Goal: Task Accomplishment & Management: Manage account settings

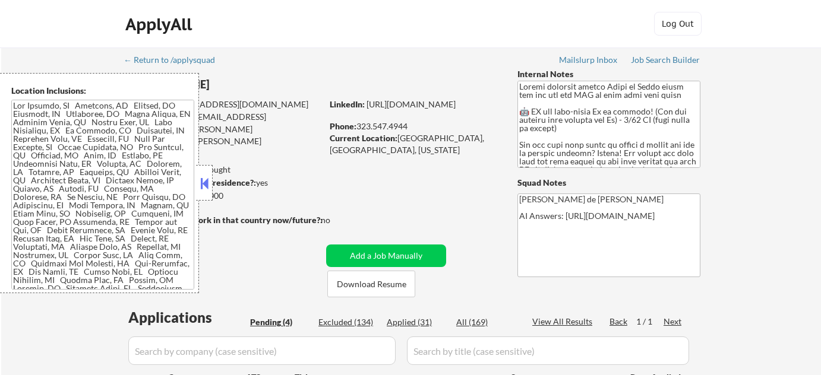
select select ""pending""
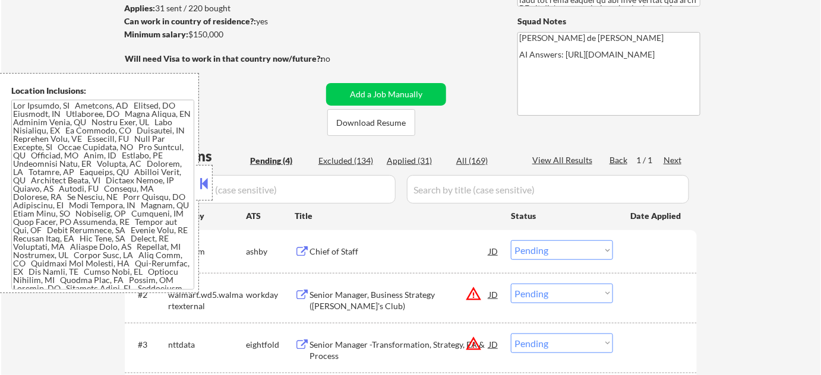
click at [203, 175] on button at bounding box center [204, 184] width 13 height 18
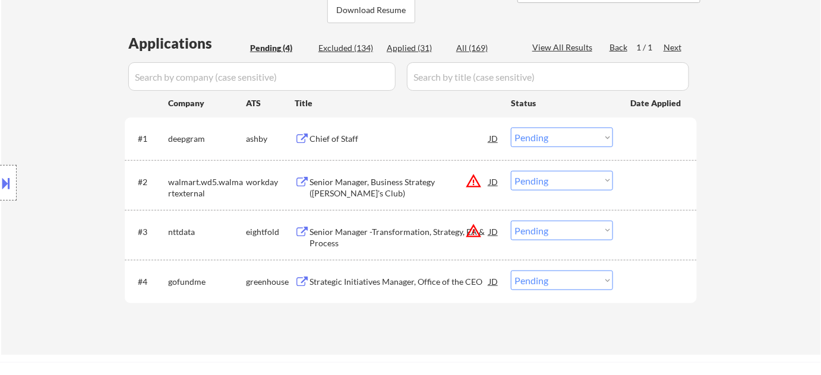
scroll to position [324, 0]
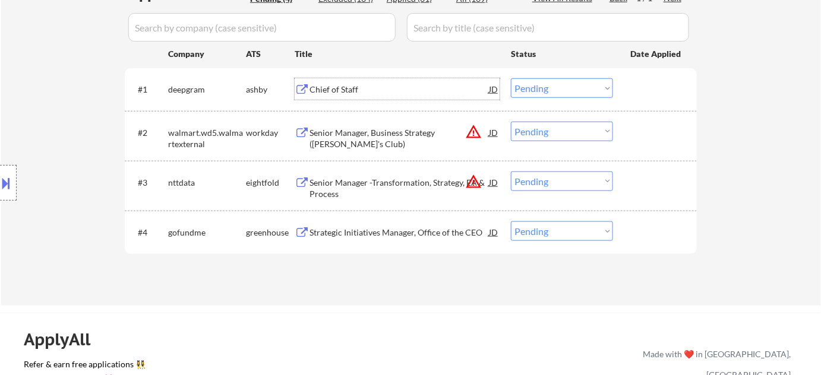
click at [345, 87] on div "Chief of Staff" at bounding box center [398, 90] width 179 height 12
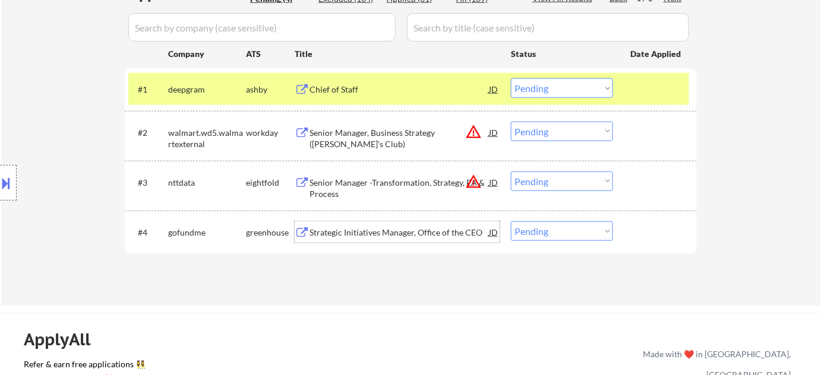
click at [391, 232] on div "Strategic Initiatives Manager, Office of the CEO" at bounding box center [398, 233] width 179 height 12
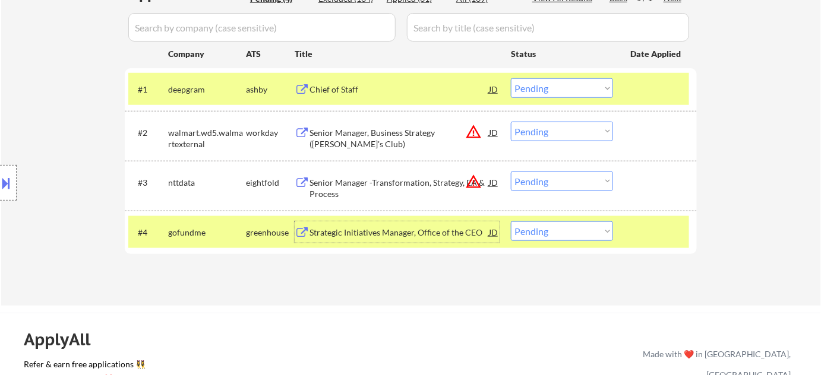
click at [475, 178] on button "warning_amber" at bounding box center [473, 181] width 17 height 17
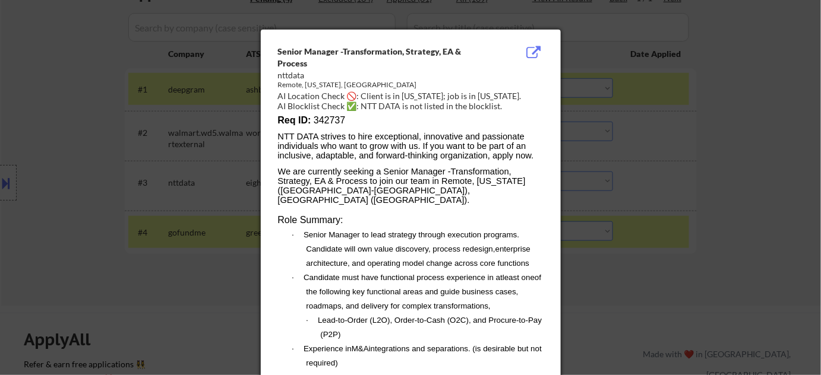
click at [729, 214] on div at bounding box center [410, 187] width 821 height 375
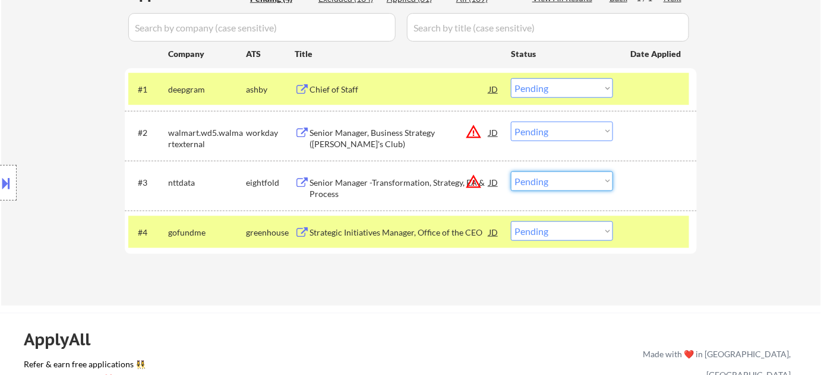
drag, startPoint x: 534, startPoint y: 184, endPoint x: 537, endPoint y: 189, distance: 6.4
click at [534, 184] on select "Choose an option... Pending Applied Excluded (Questions) Excluded (Expired) Exc…" at bounding box center [562, 182] width 102 height 20
click at [511, 172] on select "Choose an option... Pending Applied Excluded (Questions) Excluded (Expired) Exc…" at bounding box center [562, 182] width 102 height 20
select select ""pending""
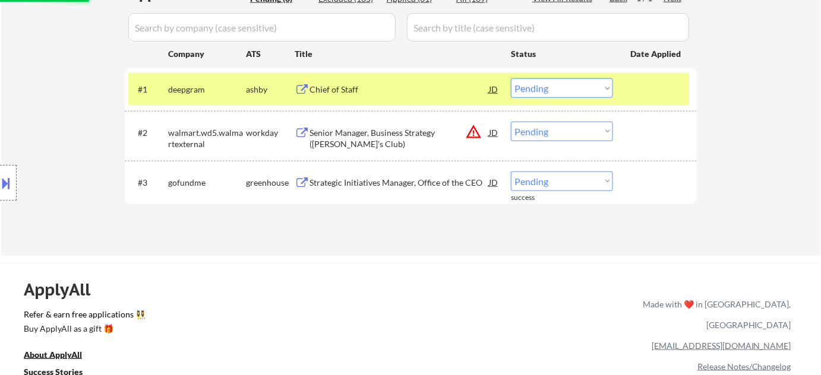
click at [466, 128] on button "warning_amber" at bounding box center [473, 132] width 17 height 17
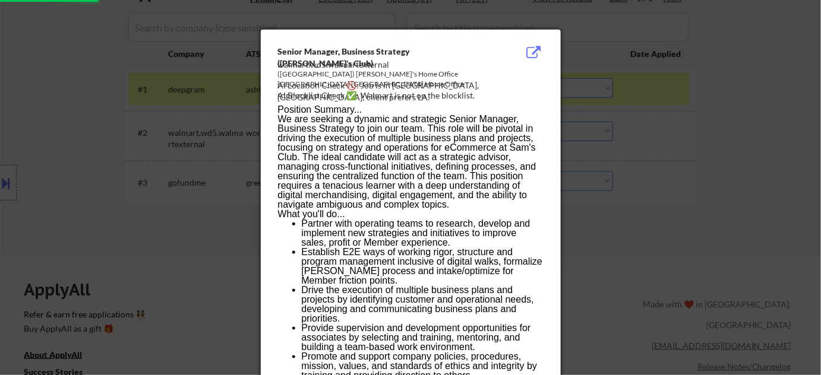
click at [708, 167] on div at bounding box center [410, 187] width 821 height 375
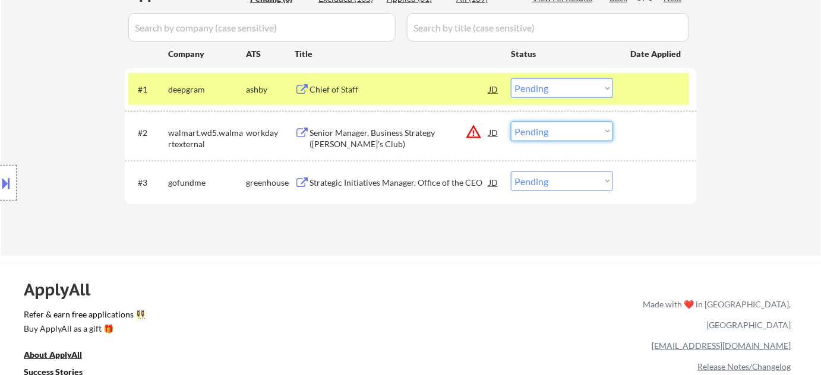
click at [585, 128] on select "Choose an option... Pending Applied Excluded (Questions) Excluded (Expired) Exc…" at bounding box center [562, 132] width 102 height 20
click at [511, 122] on select "Choose an option... Pending Applied Excluded (Questions) Excluded (Expired) Exc…" at bounding box center [562, 132] width 102 height 20
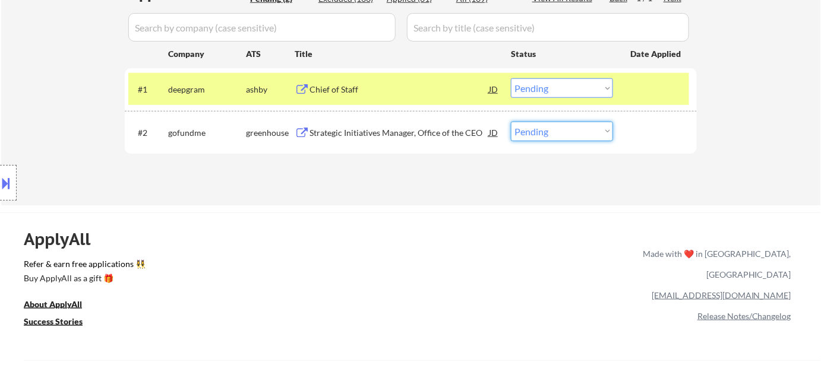
click at [567, 131] on select "Choose an option... Pending Applied Excluded (Questions) Excluded (Expired) Exc…" at bounding box center [562, 132] width 102 height 20
select select ""excluded__blocklist_""
click at [511, 122] on select "Choose an option... Pending Applied Excluded (Questions) Excluded (Expired) Exc…" at bounding box center [562, 132] width 102 height 20
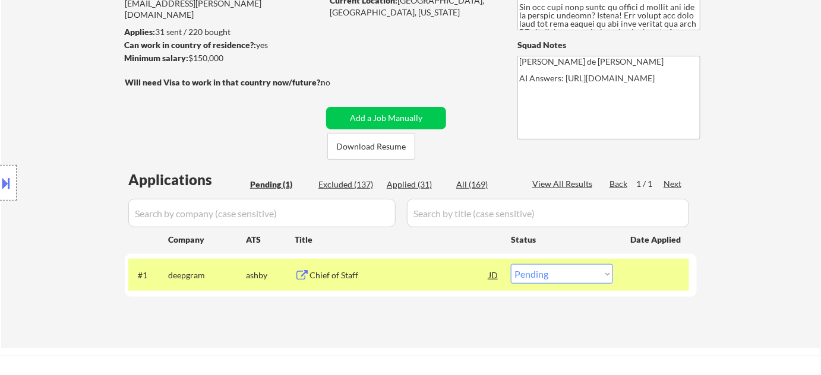
scroll to position [162, 0]
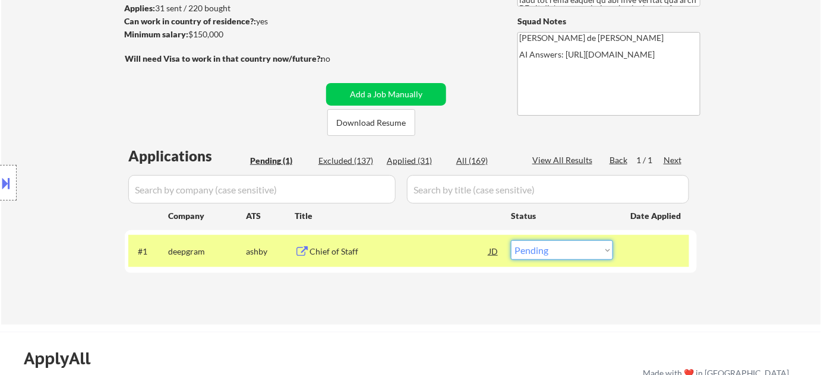
drag, startPoint x: 575, startPoint y: 251, endPoint x: 575, endPoint y: 241, distance: 10.1
click at [575, 251] on select "Choose an option... Pending Applied Excluded (Questions) Excluded (Expired) Exc…" at bounding box center [562, 251] width 102 height 20
select select ""applied""
click at [511, 241] on select "Choose an option... Pending Applied Excluded (Questions) Excluded (Expired) Exc…" at bounding box center [562, 251] width 102 height 20
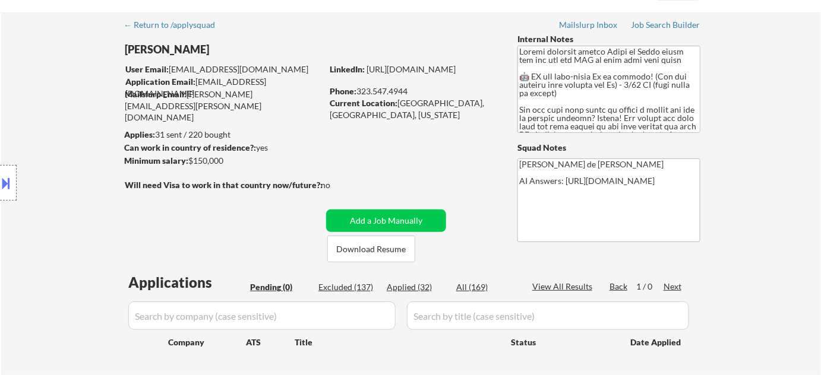
scroll to position [53, 0]
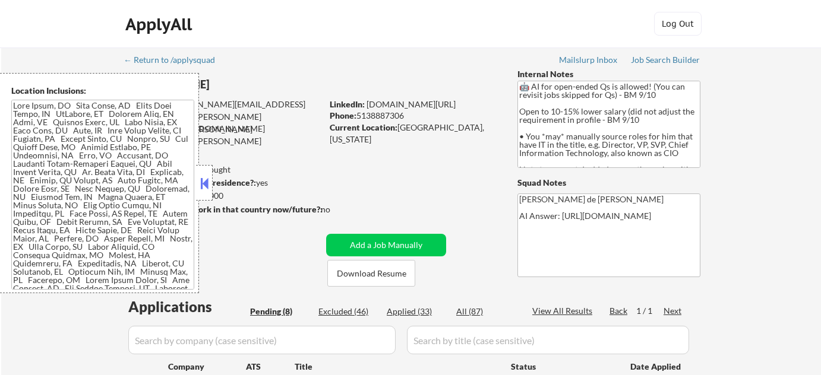
select select ""pending""
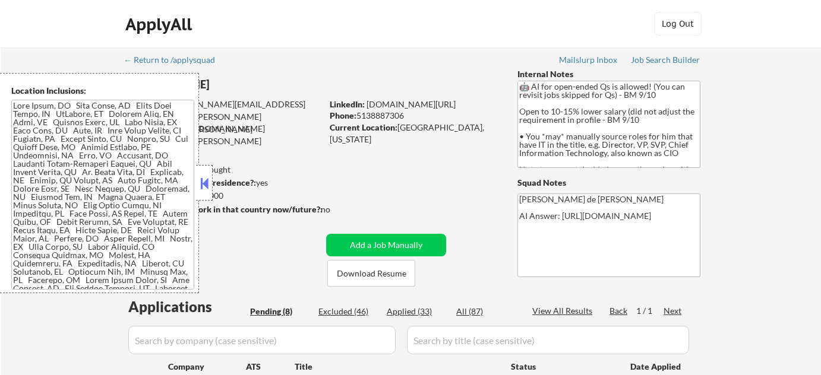
select select ""pending""
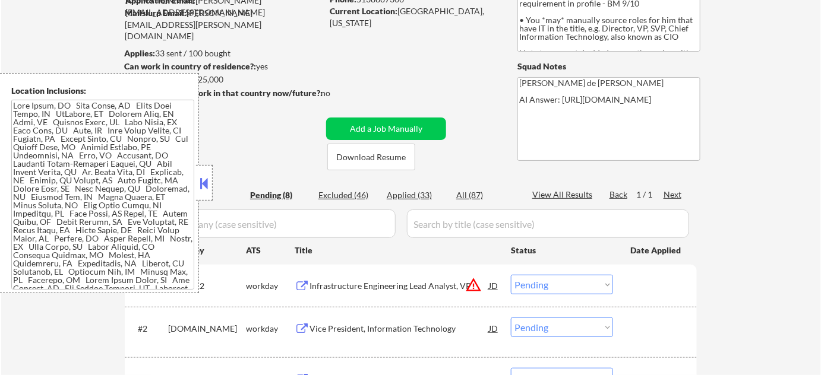
scroll to position [162, 0]
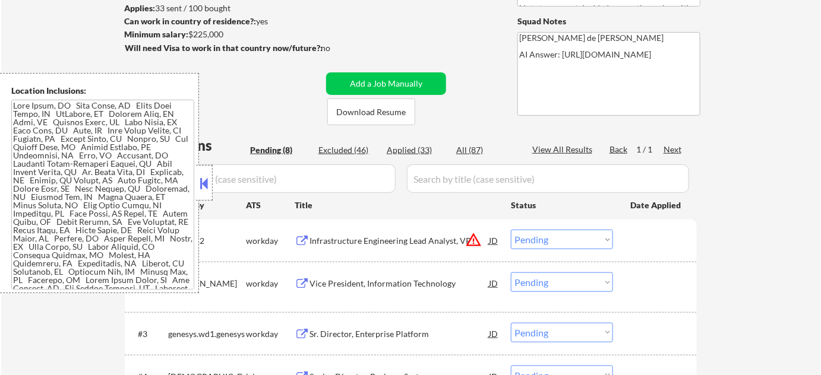
click at [211, 179] on div at bounding box center [204, 183] width 17 height 36
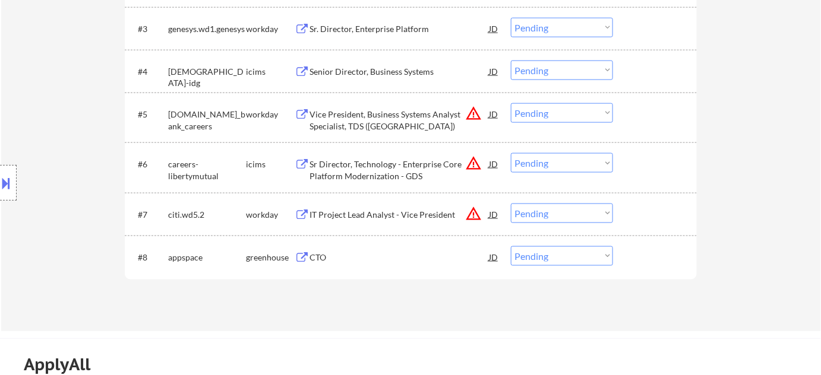
scroll to position [486, 0]
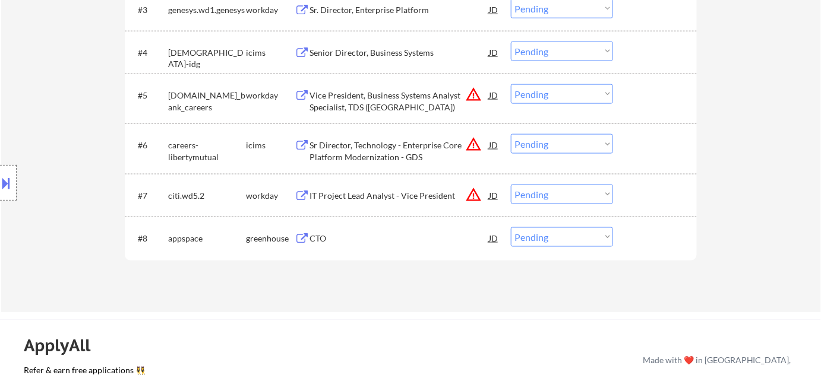
click at [308, 238] on button at bounding box center [302, 238] width 15 height 11
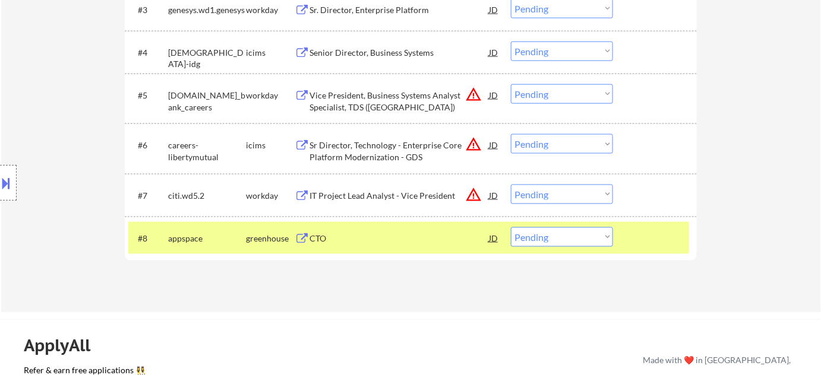
click at [0, 180] on button at bounding box center [6, 183] width 13 height 20
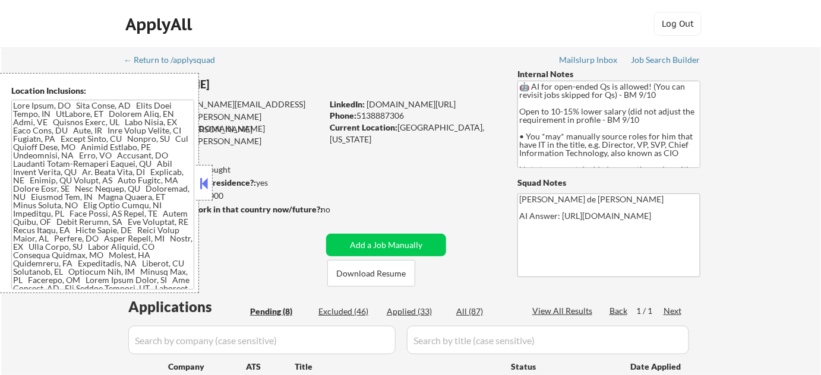
scroll to position [900, 0]
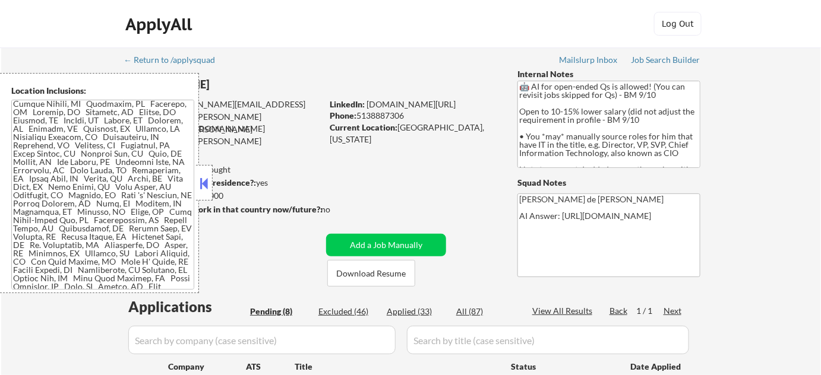
click at [209, 189] on button at bounding box center [204, 184] width 13 height 18
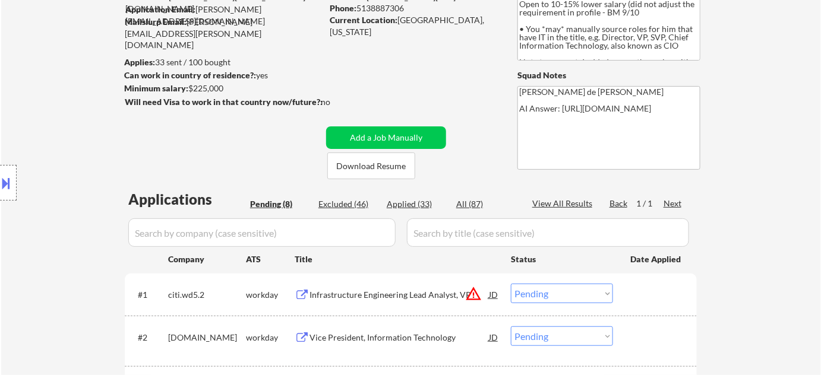
scroll to position [0, 0]
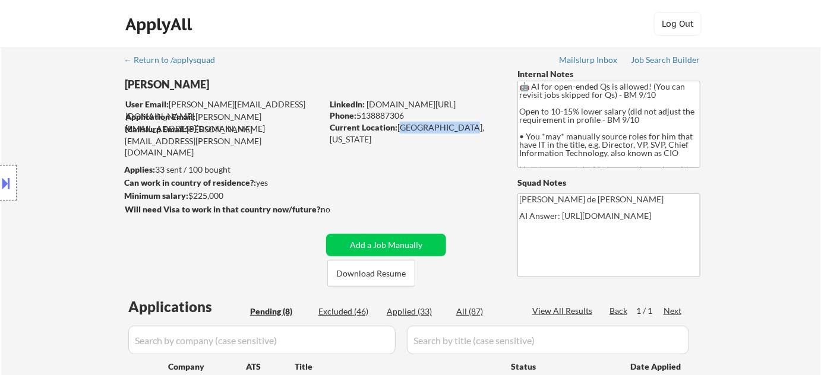
drag, startPoint x: 398, startPoint y: 128, endPoint x: 466, endPoint y: 134, distance: 67.4
click at [466, 134] on div "Current Location: Naples, Florida" at bounding box center [414, 128] width 168 height 12
copy div "Naples, Florida"
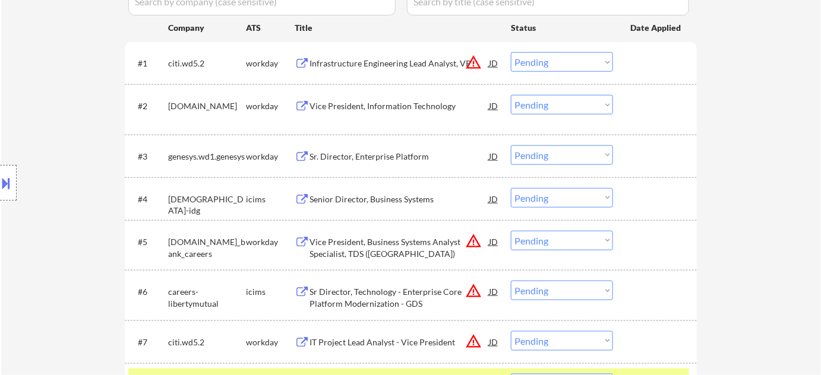
scroll to position [432, 0]
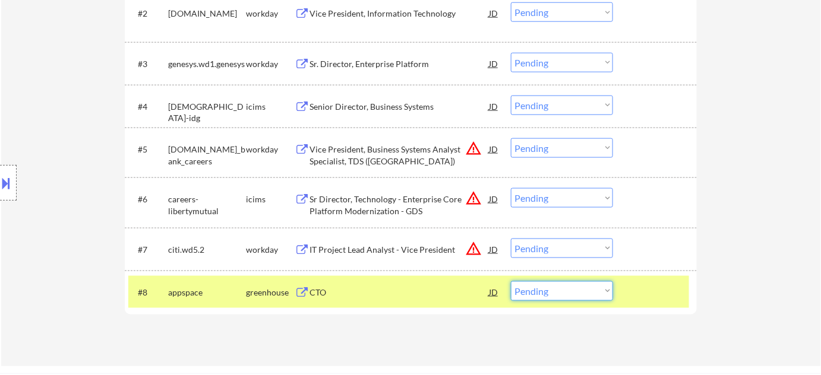
drag, startPoint x: 545, startPoint y: 289, endPoint x: 545, endPoint y: 283, distance: 6.5
click at [545, 289] on select "Choose an option... Pending Applied Excluded (Questions) Excluded (Expired) Exc…" at bounding box center [562, 291] width 102 height 20
select select ""applied""
click at [511, 281] on select "Choose an option... Pending Applied Excluded (Questions) Excluded (Expired) Exc…" at bounding box center [562, 291] width 102 height 20
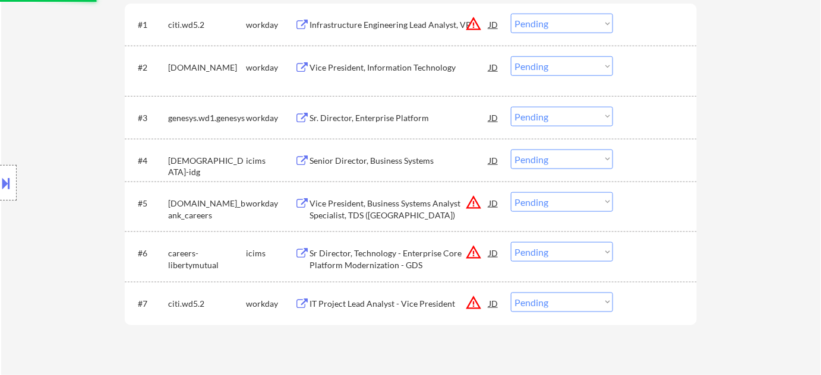
scroll to position [324, 0]
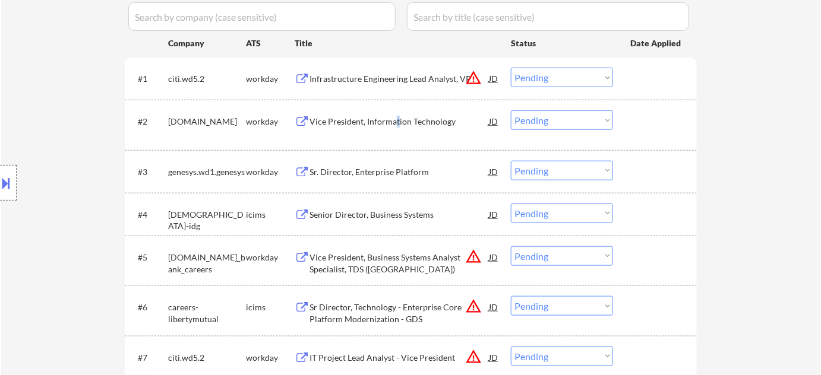
click at [396, 120] on div "Vice President, Information Technology" at bounding box center [398, 122] width 179 height 12
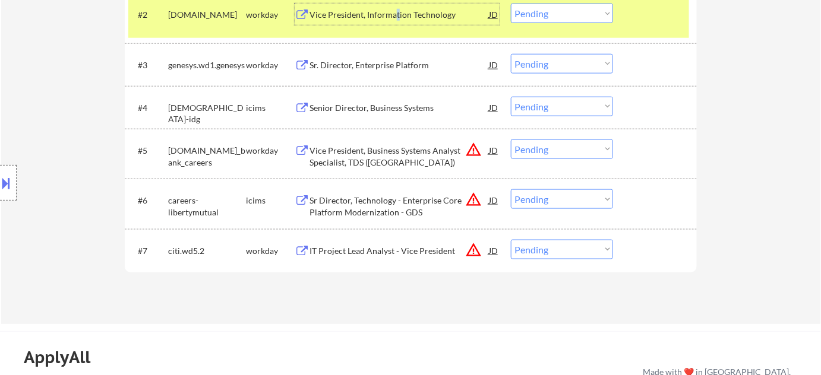
scroll to position [432, 0]
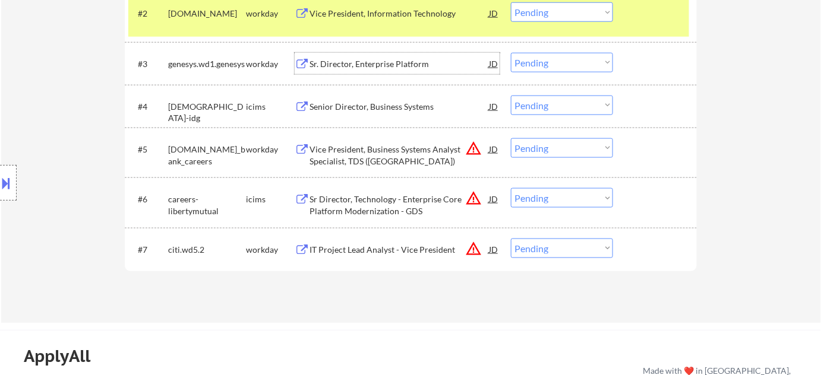
click at [372, 56] on div "Sr. Director, Enterprise Platform" at bounding box center [398, 63] width 179 height 21
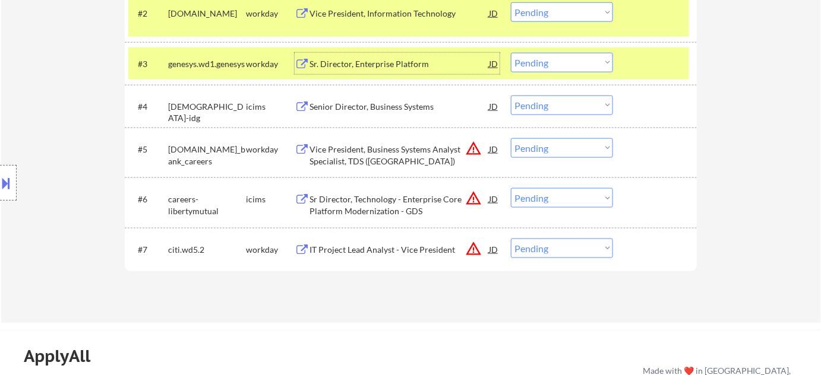
click at [12, 185] on button at bounding box center [6, 183] width 13 height 20
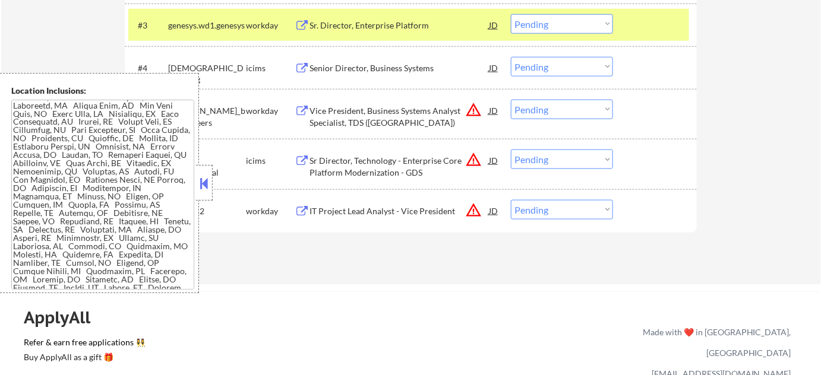
scroll to position [486, 0]
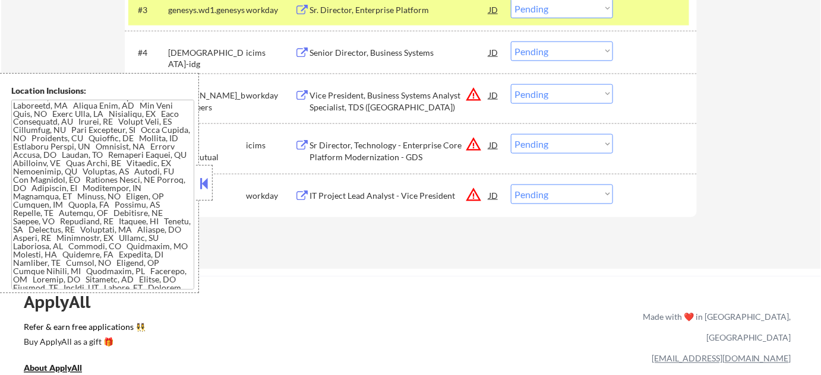
click at [208, 183] on button at bounding box center [204, 184] width 13 height 18
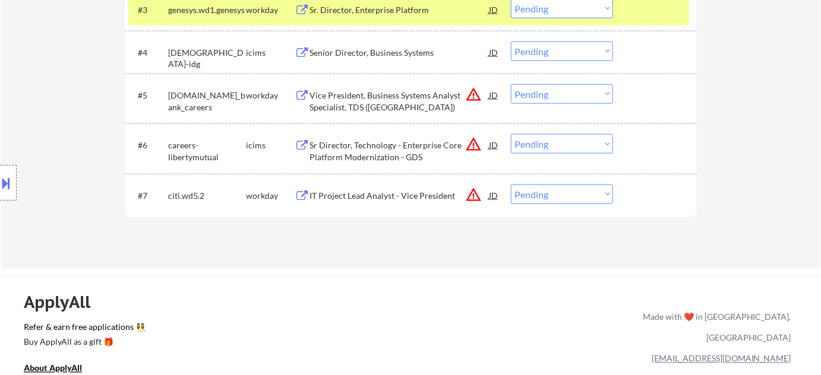
click at [359, 147] on div "Sr Director, Technology - Enterprise Core Platform Modernization - GDS" at bounding box center [398, 151] width 179 height 23
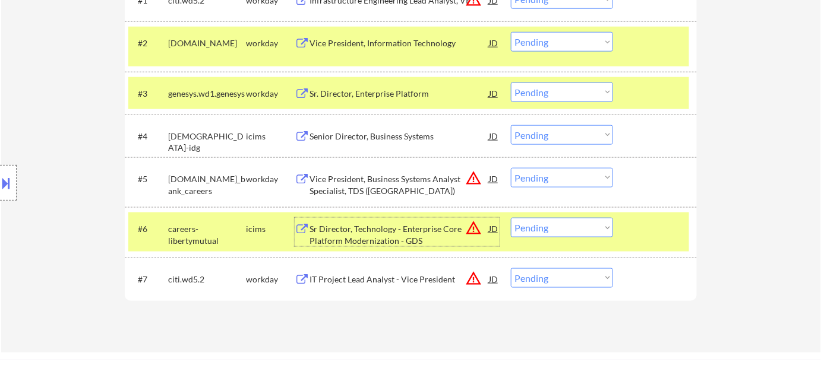
scroll to position [432, 0]
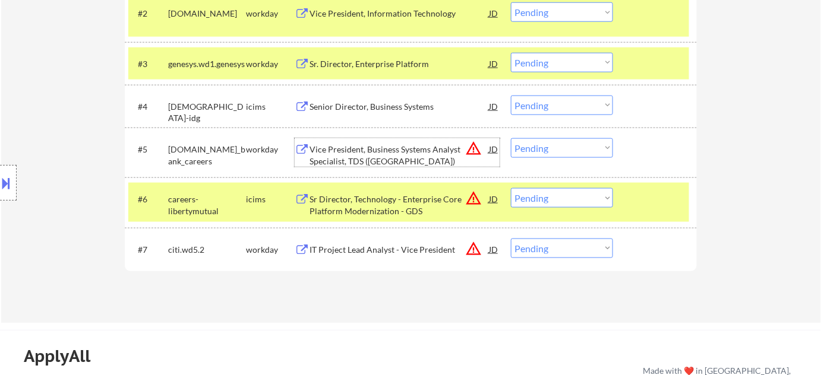
click at [361, 150] on div "Vice President, Business Systems Analyst Specialist, TDS (US)" at bounding box center [398, 155] width 179 height 23
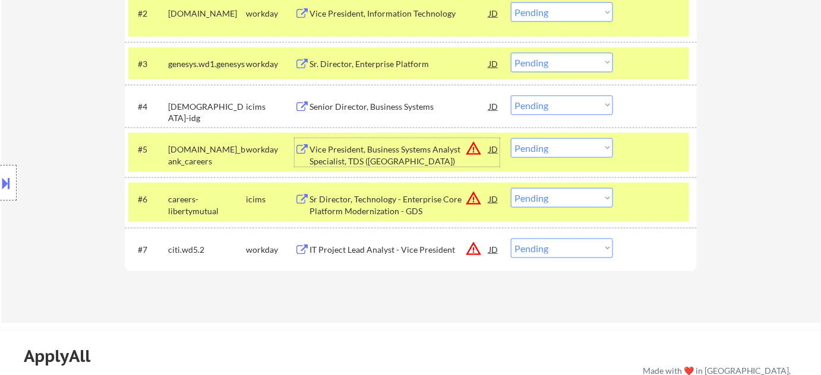
click at [558, 148] on select "Choose an option... Pending Applied Excluded (Questions) Excluded (Expired) Exc…" at bounding box center [562, 148] width 102 height 20
click at [511, 138] on select "Choose an option... Pending Applied Excluded (Questions) Excluded (Expired) Exc…" at bounding box center [562, 148] width 102 height 20
select select ""pending""
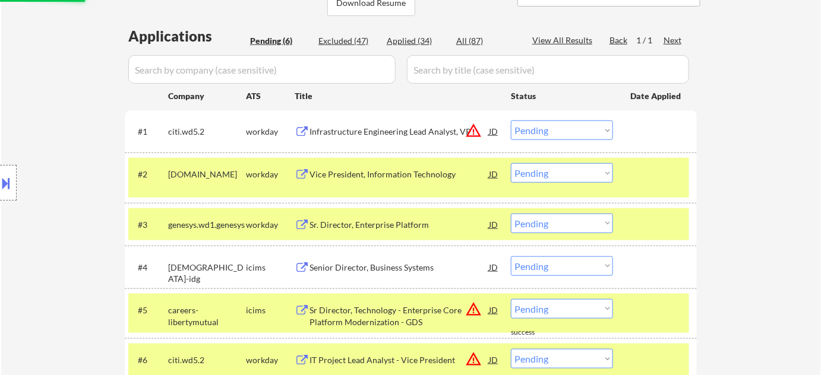
scroll to position [270, 0]
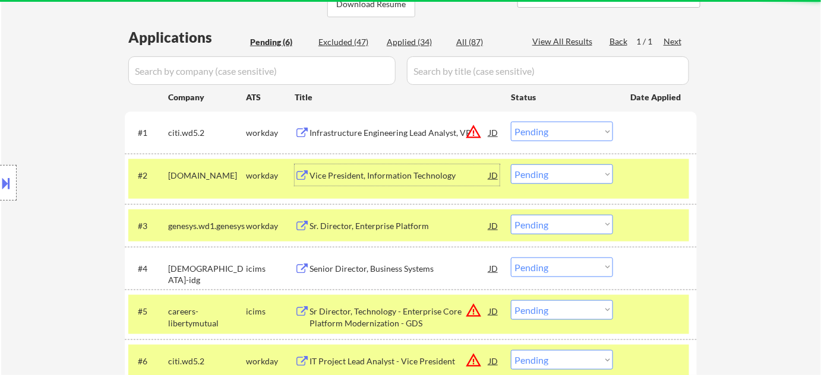
click at [367, 173] on div "Vice President, Information Technology" at bounding box center [398, 176] width 179 height 12
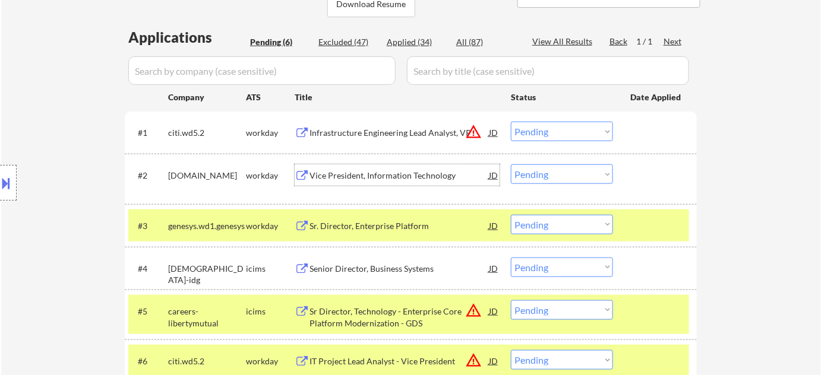
click at [393, 229] on div "Sr. Director, Enterprise Platform" at bounding box center [398, 226] width 179 height 12
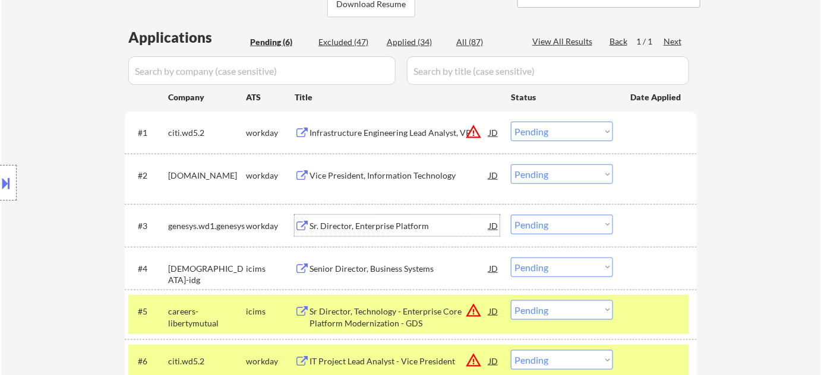
click at [546, 231] on select "Choose an option... Pending Applied Excluded (Questions) Excluded (Expired) Exc…" at bounding box center [562, 225] width 102 height 20
click at [511, 215] on select "Choose an option... Pending Applied Excluded (Questions) Excluded (Expired) Exc…" at bounding box center [562, 225] width 102 height 20
select select ""pending""
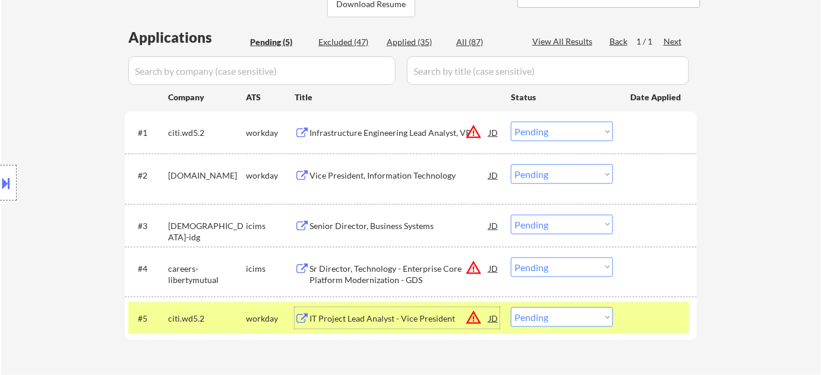
click at [368, 316] on div "IT Project Lead Analyst - Vice President" at bounding box center [398, 319] width 179 height 12
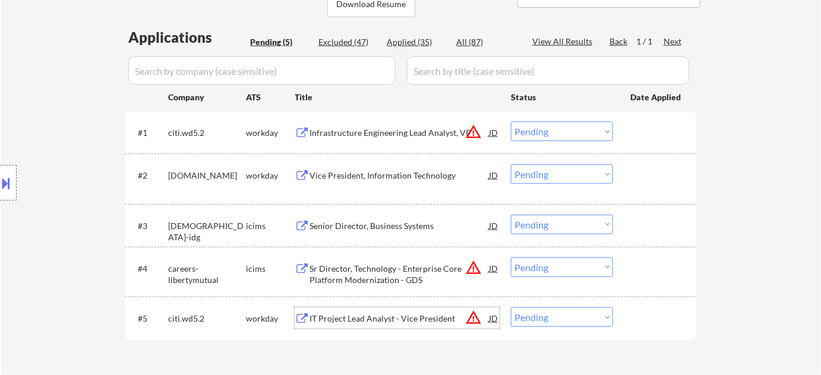
click at [526, 324] on select "Choose an option... Pending Applied Excluded (Questions) Excluded (Expired) Exc…" at bounding box center [562, 318] width 102 height 20
select select ""excluded__bad_match_""
click at [511, 308] on select "Choose an option... Pending Applied Excluded (Questions) Excluded (Expired) Exc…" at bounding box center [562, 318] width 102 height 20
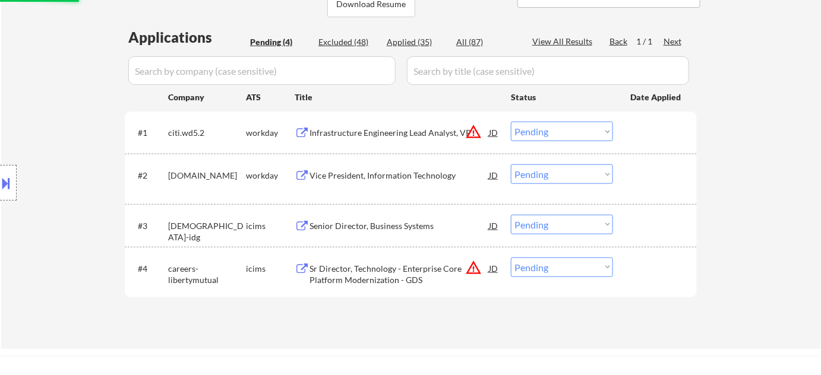
click at [334, 268] on div "Sr Director, Technology - Enterprise Core Platform Modernization - GDS" at bounding box center [398, 274] width 179 height 23
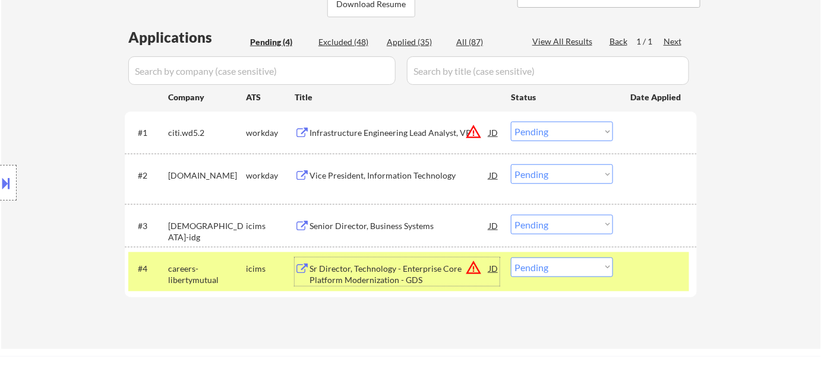
click at [417, 127] on div "Infrastructure Engineering Lead Analyst, VP" at bounding box center [398, 133] width 179 height 12
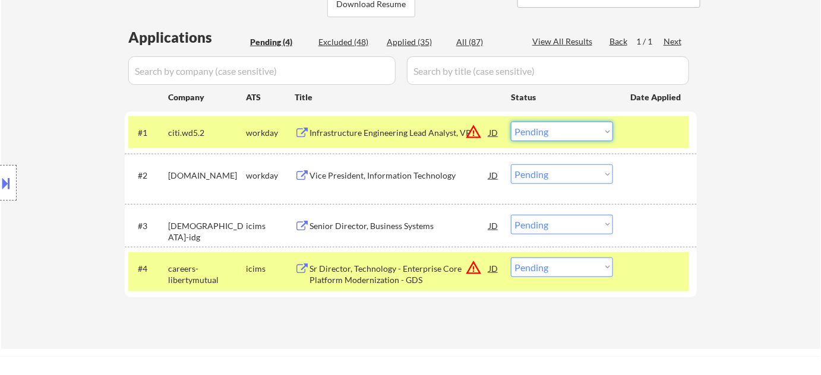
click at [580, 123] on select "Choose an option... Pending Applied Excluded (Questions) Excluded (Expired) Exc…" at bounding box center [562, 132] width 102 height 20
click at [511, 122] on select "Choose an option... Pending Applied Excluded (Questions) Excluded (Expired) Exc…" at bounding box center [562, 132] width 102 height 20
select select ""pending""
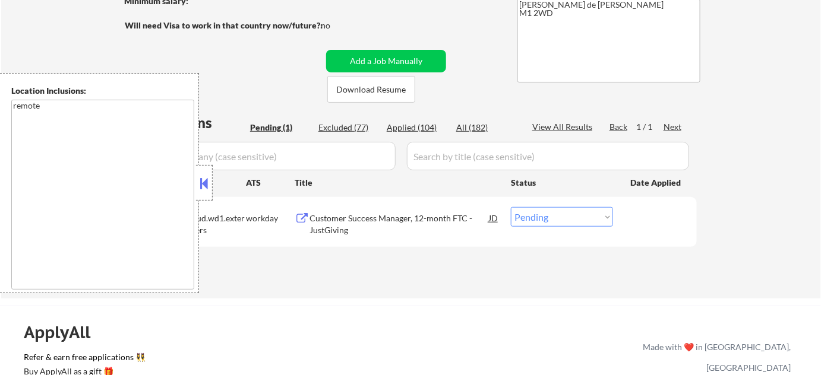
scroll to position [216, 0]
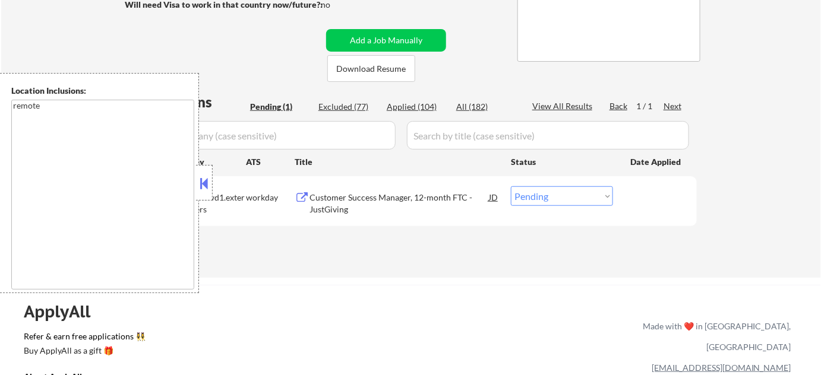
click at [201, 179] on button at bounding box center [204, 184] width 13 height 18
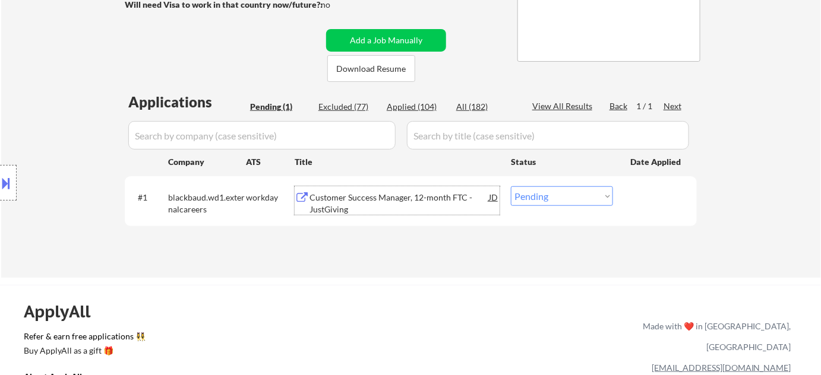
click at [341, 207] on div "Customer Success Manager, 12-month FTC - JustGiving" at bounding box center [398, 203] width 179 height 23
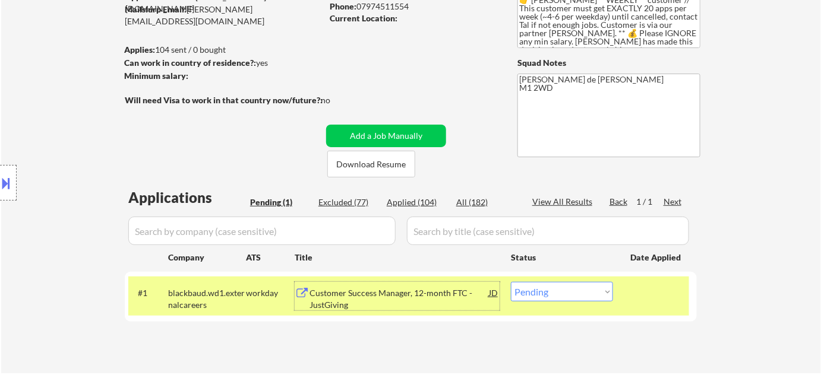
scroll to position [53, 0]
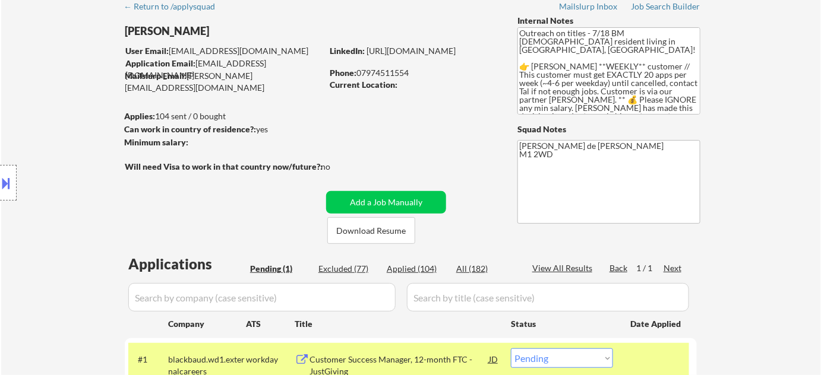
drag, startPoint x: 364, startPoint y: 73, endPoint x: 418, endPoint y: 75, distance: 54.1
click at [418, 75] on div "Phone: [PHONE_NUMBER]" at bounding box center [414, 73] width 168 height 12
drag, startPoint x: 388, startPoint y: 64, endPoint x: 369, endPoint y: 126, distance: 65.2
click at [359, 153] on div "← Return to /applysquad Mailslurp Inbox Job Search Builder [PERSON_NAME] User E…" at bounding box center [411, 212] width 593 height 436
drag, startPoint x: 364, startPoint y: 71, endPoint x: 421, endPoint y: 75, distance: 57.1
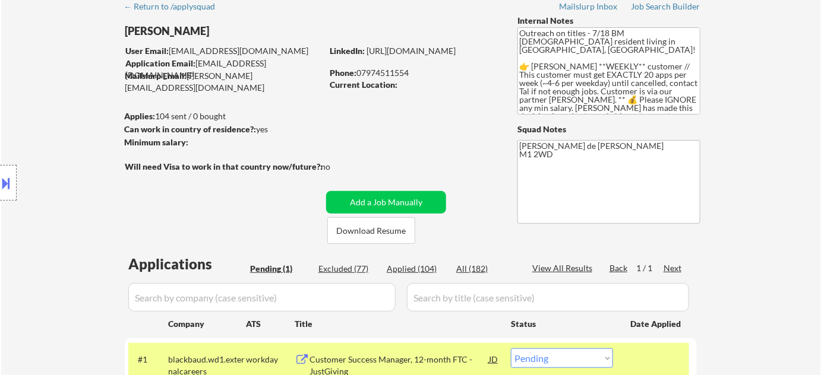
click at [421, 75] on div "Phone: 07974511554" at bounding box center [414, 73] width 168 height 12
copy div "7974511554"
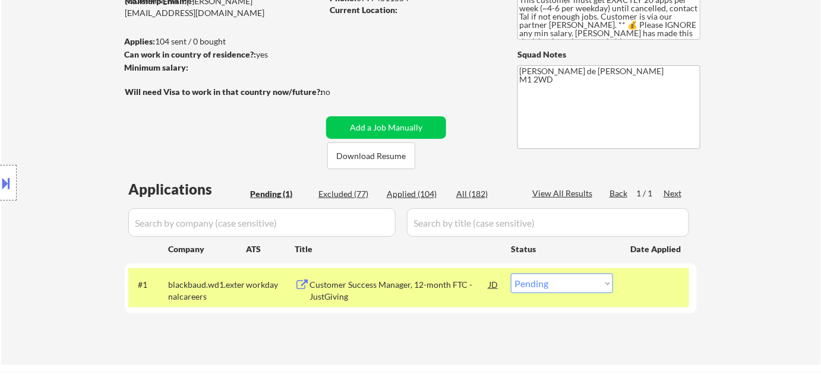
scroll to position [216, 0]
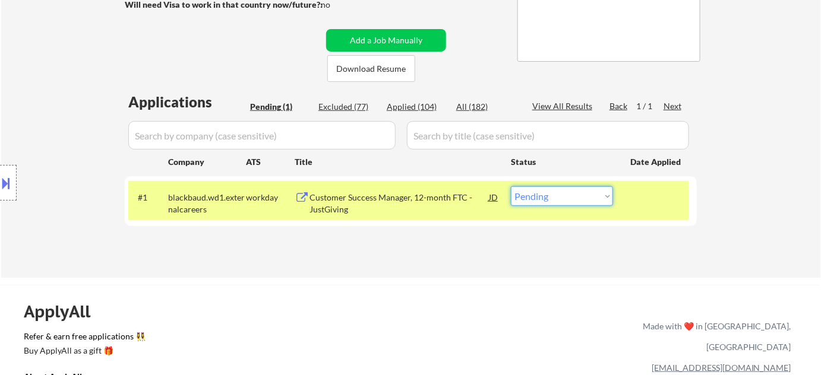
click at [533, 198] on select "Choose an option... Pending Applied Excluded (Questions) Excluded (Expired) Exc…" at bounding box center [562, 196] width 102 height 20
select select ""applied""
click at [511, 186] on select "Choose an option... Pending Applied Excluded (Questions) Excluded (Expired) Exc…" at bounding box center [562, 196] width 102 height 20
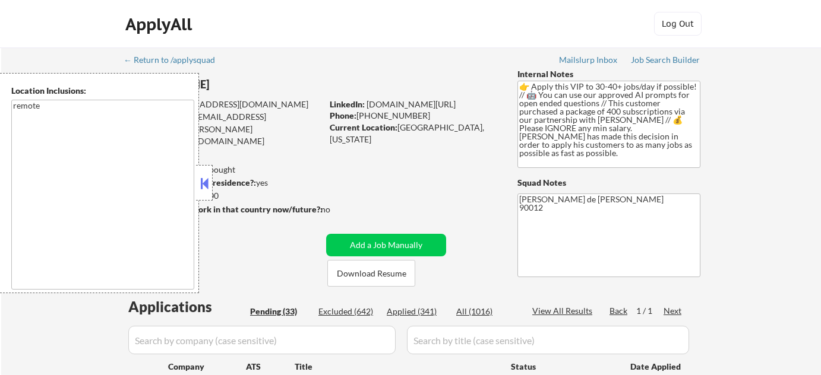
select select ""pending""
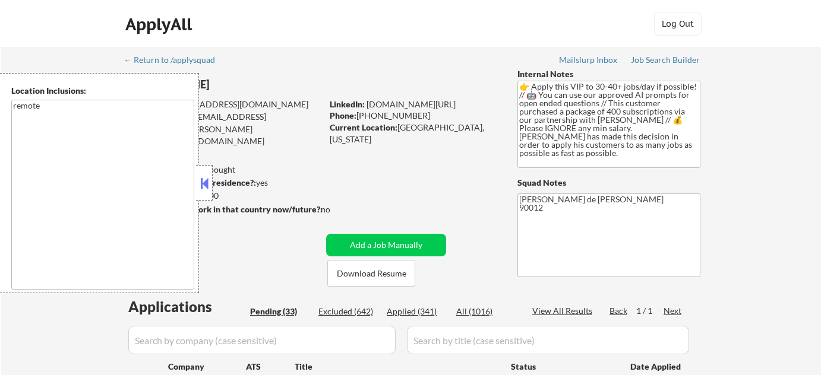
select select ""pending""
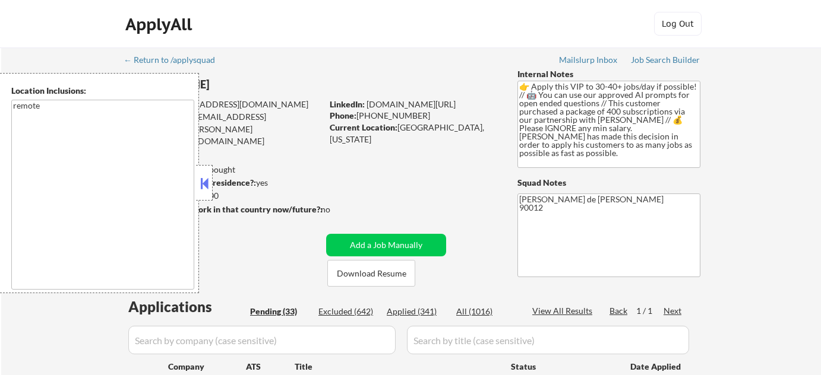
select select ""pending""
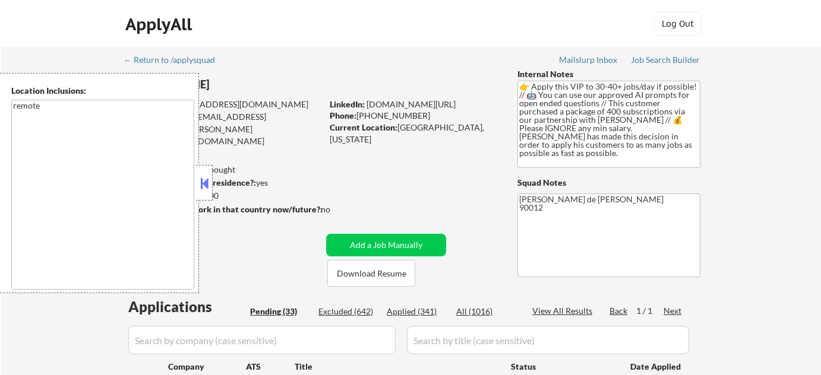
select select ""pending""
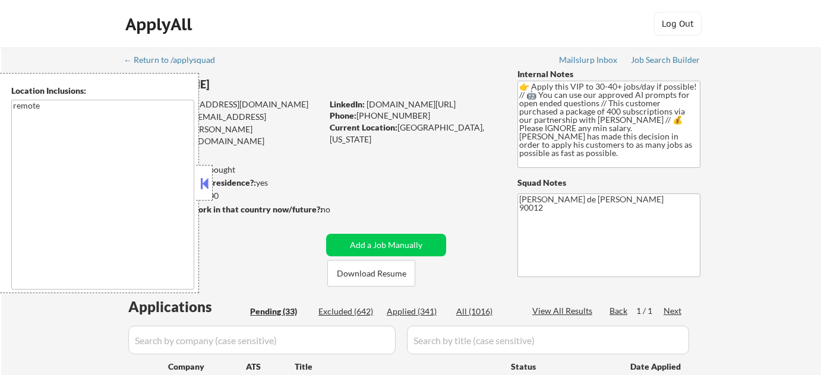
select select ""pending""
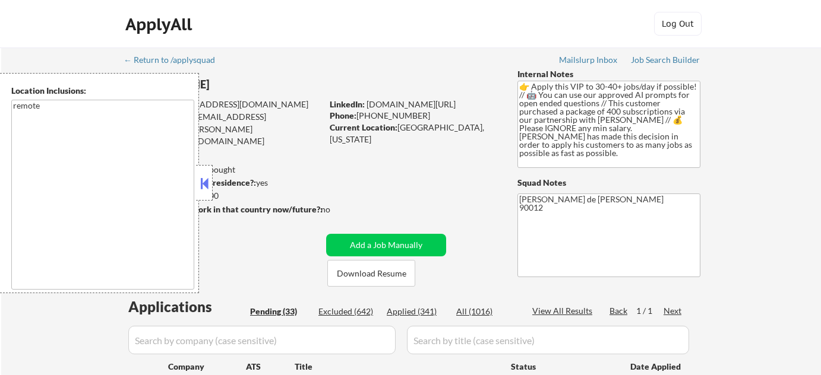
select select ""pending""
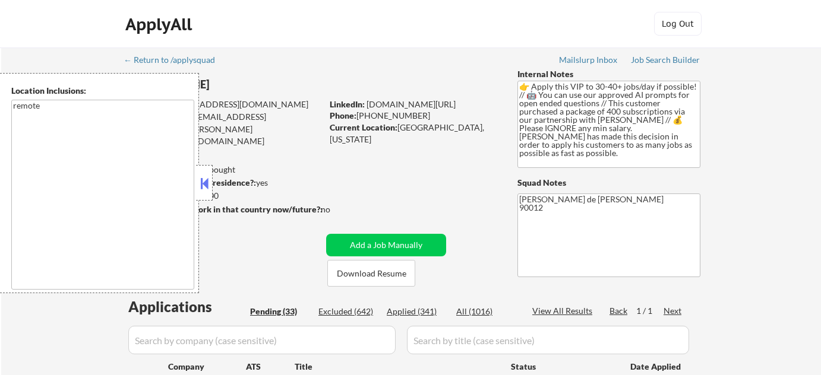
select select ""pending""
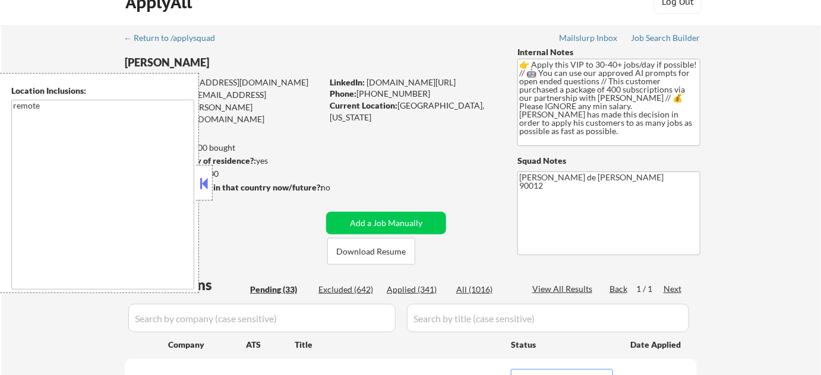
scroll to position [53, 0]
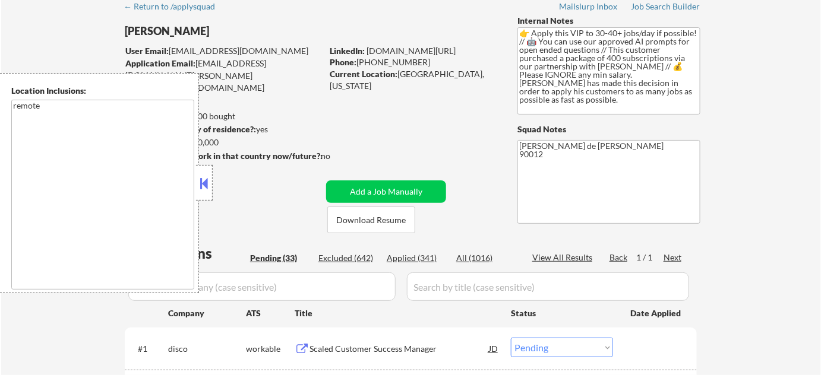
click at [203, 180] on button at bounding box center [204, 184] width 13 height 18
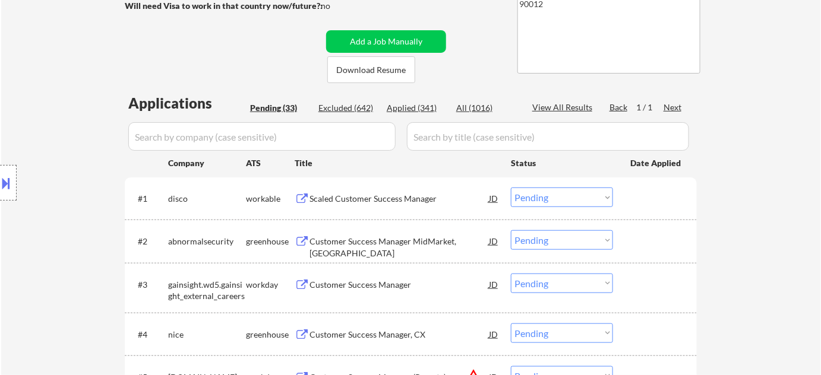
scroll to position [270, 0]
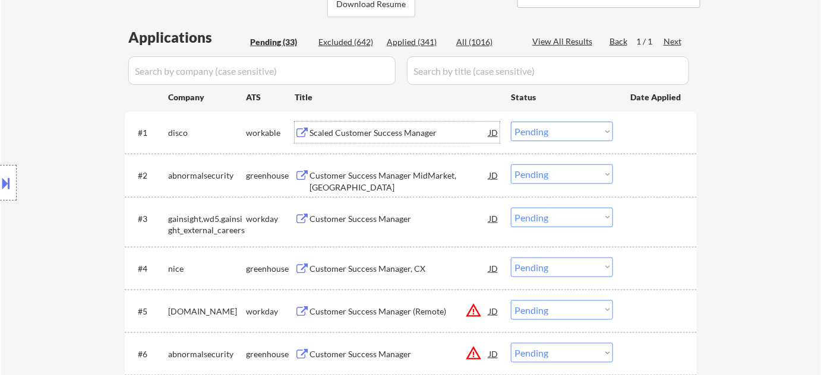
click at [373, 135] on div "Scaled Customer Success Manager" at bounding box center [398, 133] width 179 height 12
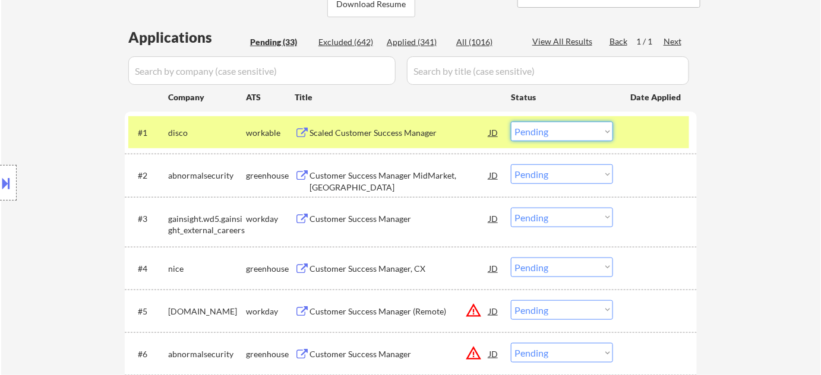
click at [552, 132] on select "Choose an option... Pending Applied Excluded (Questions) Excluded (Expired) Exc…" at bounding box center [562, 132] width 102 height 20
click at [511, 122] on select "Choose an option... Pending Applied Excluded (Questions) Excluded (Expired) Exc…" at bounding box center [562, 132] width 102 height 20
select select ""pending""
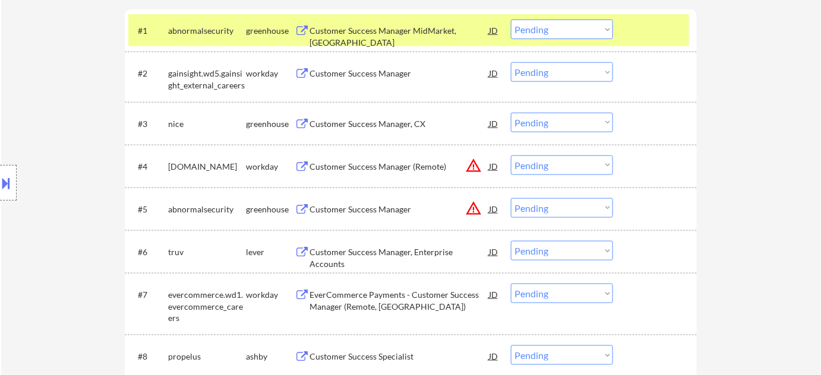
scroll to position [324, 0]
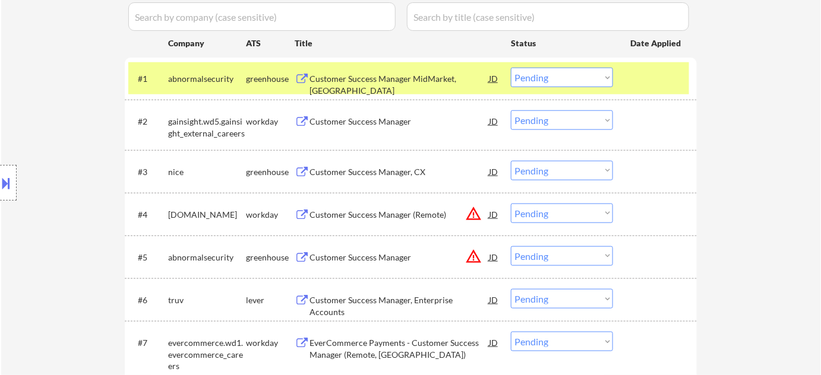
click at [362, 169] on div "Customer Success Manager, CX" at bounding box center [398, 172] width 179 height 12
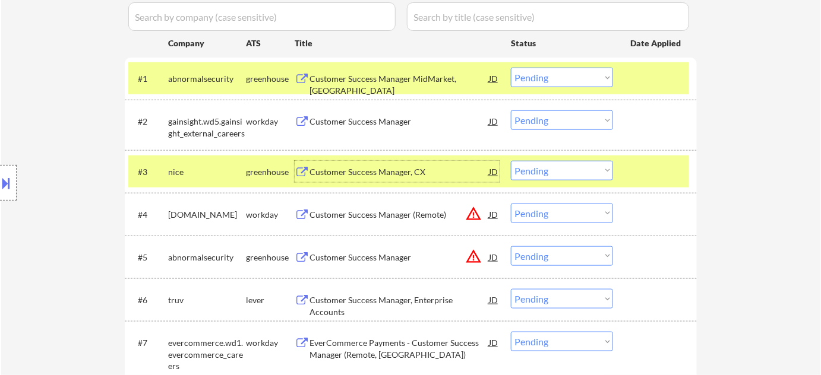
click at [529, 170] on select "Choose an option... Pending Applied Excluded (Questions) Excluded (Expired) Exc…" at bounding box center [562, 171] width 102 height 20
click at [511, 161] on select "Choose an option... Pending Applied Excluded (Questions) Excluded (Expired) Exc…" at bounding box center [562, 171] width 102 height 20
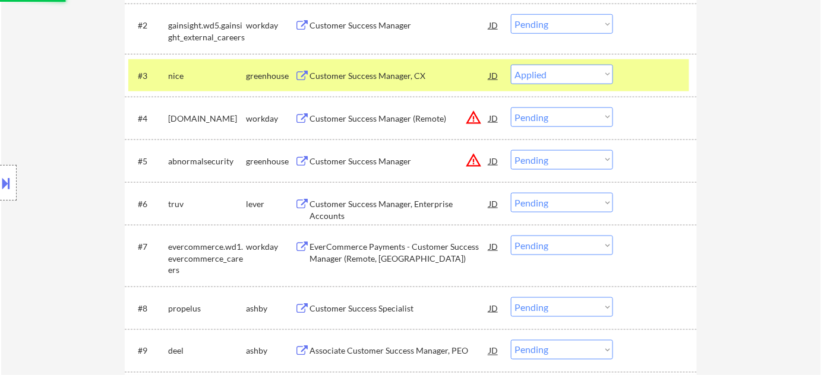
scroll to position [432, 0]
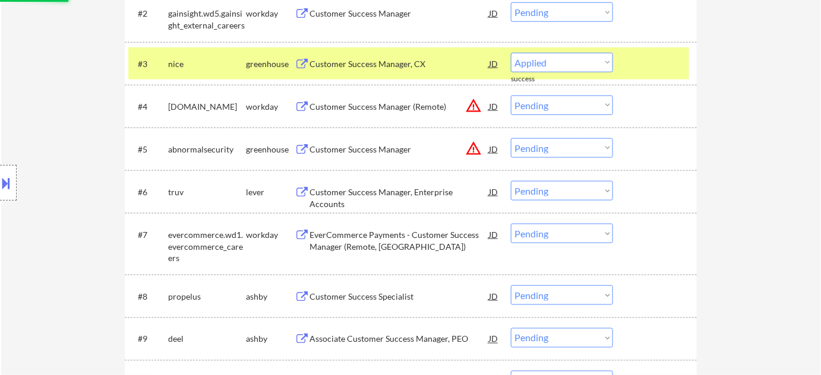
select select ""pending""
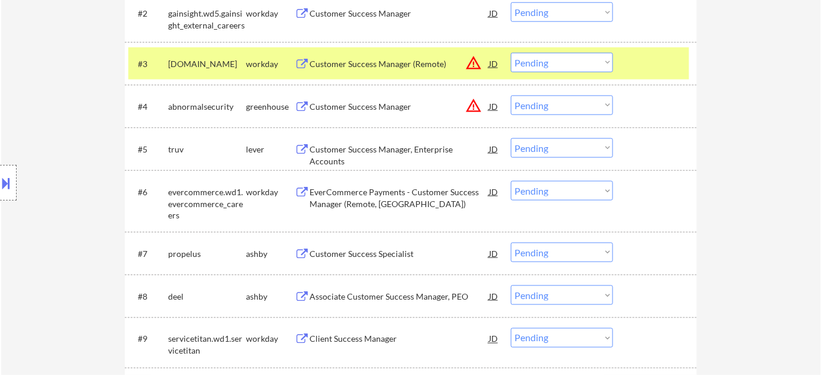
click at [409, 150] on div "Customer Success Manager, Enterprise Accounts" at bounding box center [398, 155] width 179 height 23
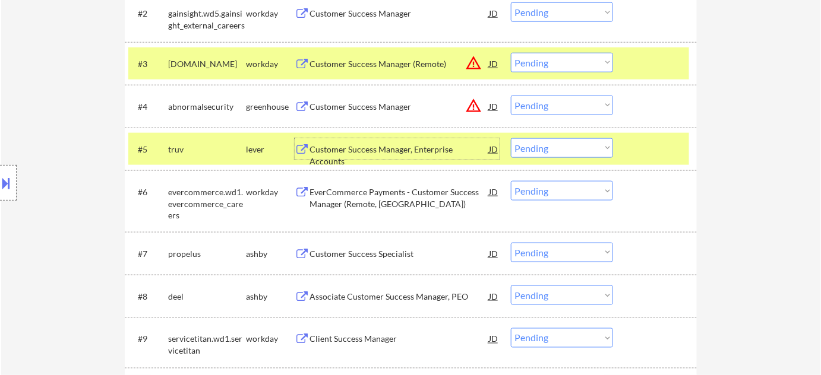
click at [570, 145] on select "Choose an option... Pending Applied Excluded (Questions) Excluded (Expired) Exc…" at bounding box center [562, 148] width 102 height 20
click at [511, 138] on select "Choose an option... Pending Applied Excluded (Questions) Excluded (Expired) Exc…" at bounding box center [562, 148] width 102 height 20
select select ""pending""
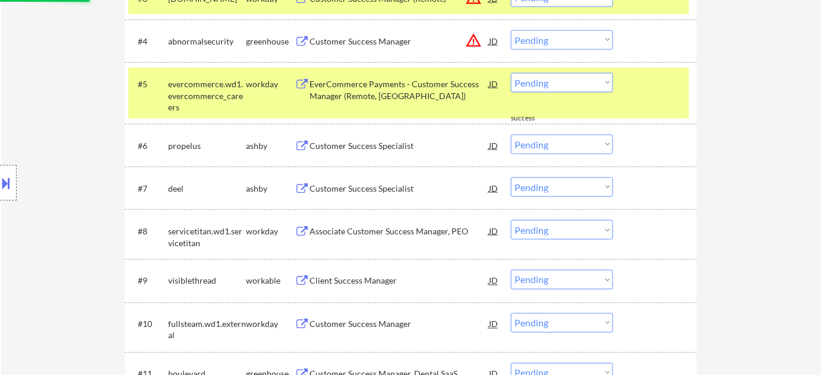
scroll to position [647, 0]
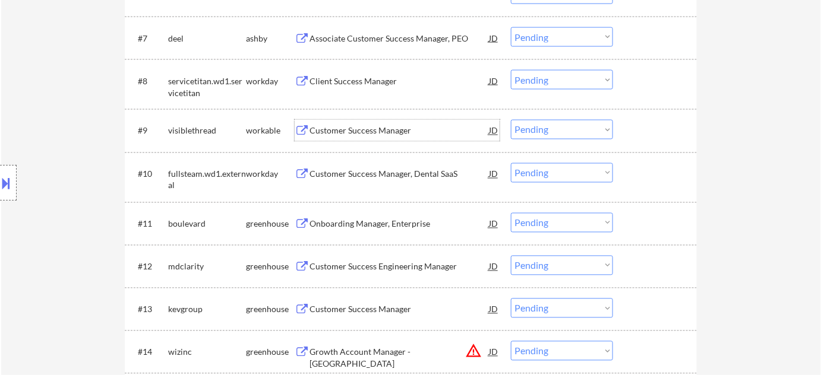
click at [391, 131] on div "Customer Success Manager" at bounding box center [398, 131] width 179 height 12
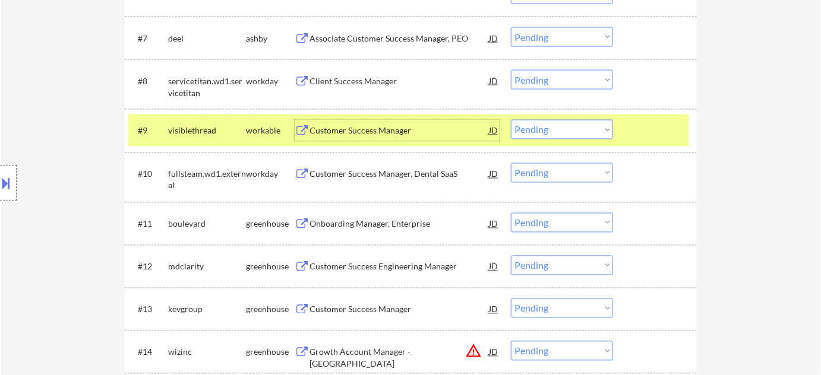
click at [558, 126] on select "Choose an option... Pending Applied Excluded (Questions) Excluded (Expired) Exc…" at bounding box center [562, 130] width 102 height 20
click at [511, 120] on select "Choose an option... Pending Applied Excluded (Questions) Excluded (Expired) Exc…" at bounding box center [562, 130] width 102 height 20
select select ""pending""
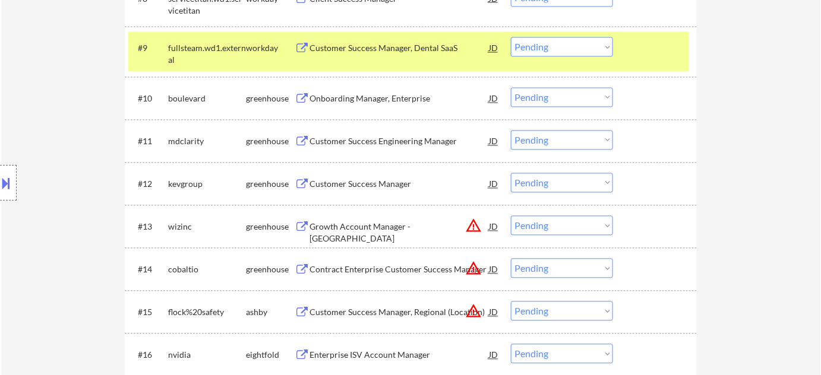
scroll to position [755, 0]
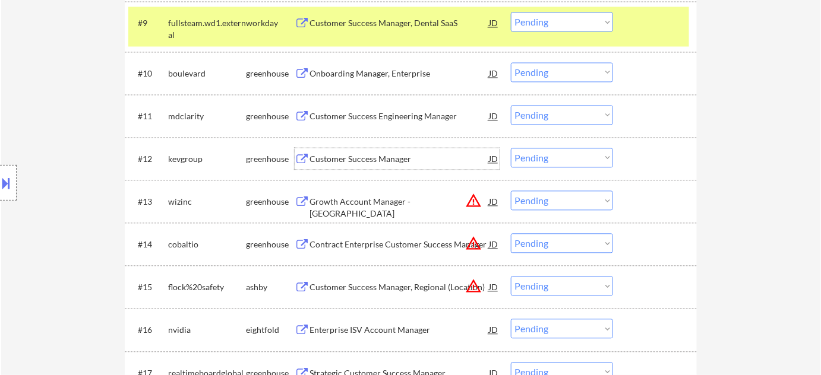
click at [364, 161] on div "Customer Success Manager" at bounding box center [398, 159] width 179 height 12
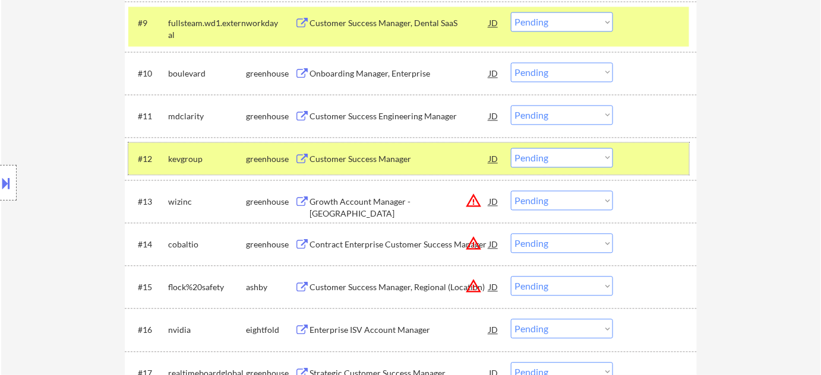
click at [537, 169] on div "#12 kevgroup greenhouse Customer Success Manager JD Choose an option... Pending…" at bounding box center [408, 159] width 561 height 32
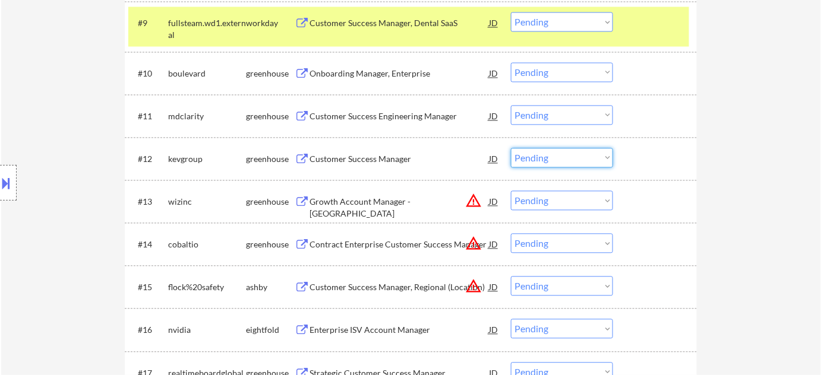
drag, startPoint x: 546, startPoint y: 154, endPoint x: 546, endPoint y: 165, distance: 10.1
click at [546, 154] on select "Choose an option... Pending Applied Excluded (Questions) Excluded (Expired) Exc…" at bounding box center [562, 158] width 102 height 20
click at [511, 148] on select "Choose an option... Pending Applied Excluded (Questions) Excluded (Expired) Exc…" at bounding box center [562, 158] width 102 height 20
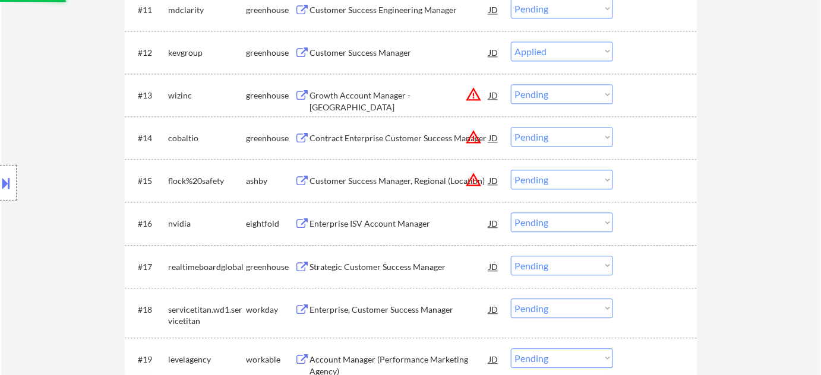
scroll to position [863, 0]
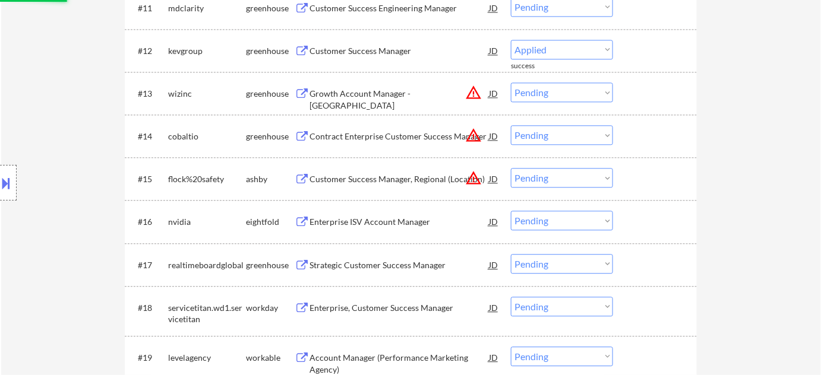
select select ""pending""
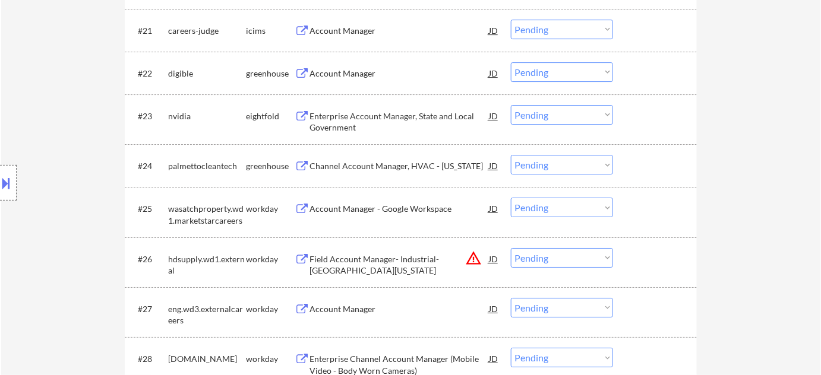
scroll to position [1349, 0]
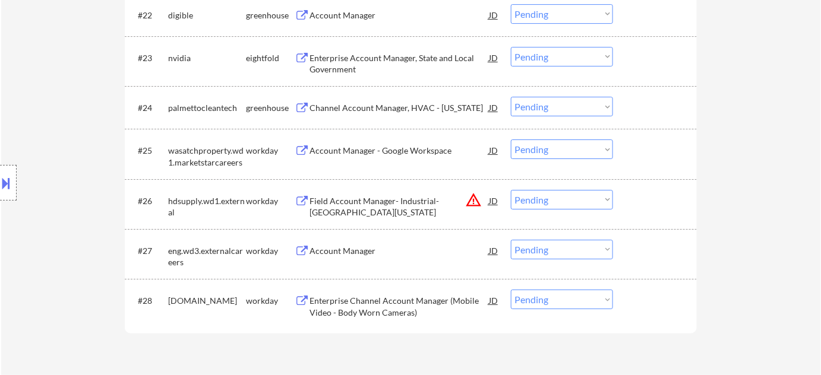
click at [560, 205] on select "Choose an option... Pending Applied Excluded (Questions) Excluded (Expired) Exc…" at bounding box center [562, 200] width 102 height 20
click at [511, 190] on select "Choose an option... Pending Applied Excluded (Questions) Excluded (Expired) Exc…" at bounding box center [562, 200] width 102 height 20
select select ""pending""
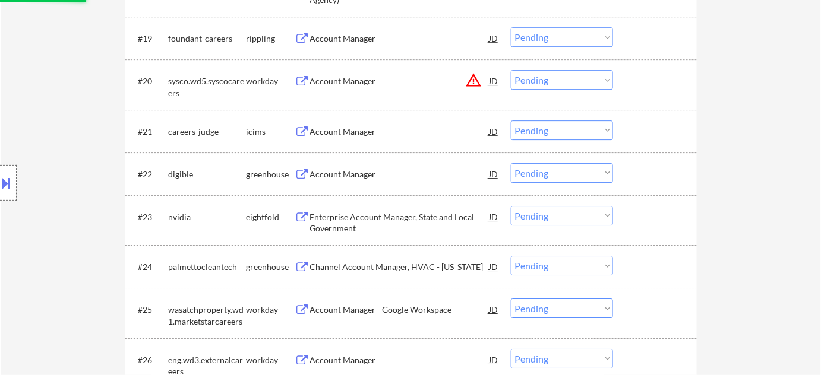
scroll to position [1188, 0]
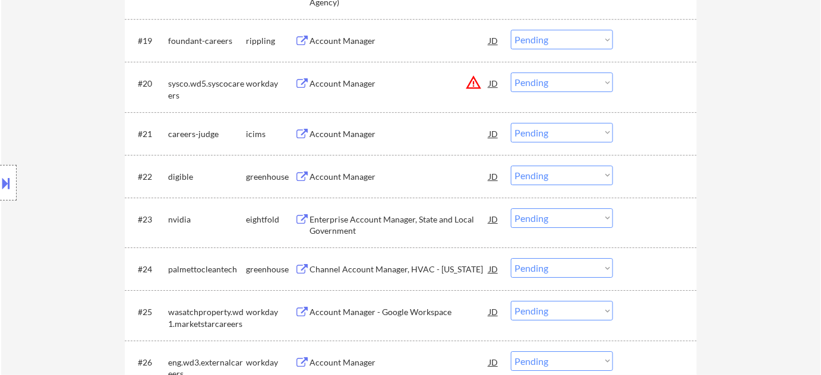
click at [470, 78] on button "warning_amber" at bounding box center [473, 82] width 17 height 17
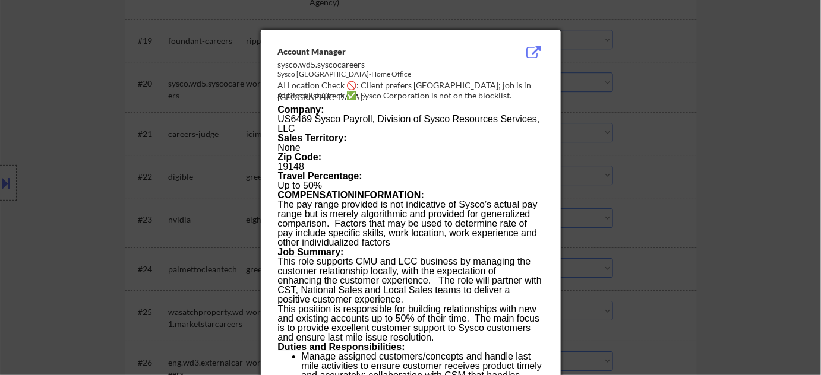
click at [708, 197] on div at bounding box center [410, 187] width 821 height 375
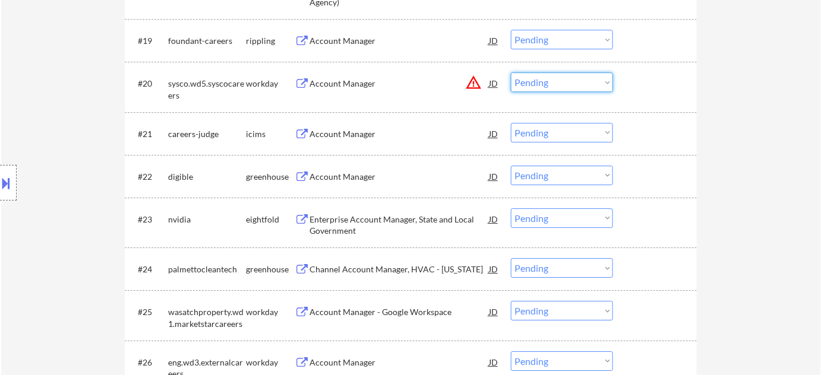
drag, startPoint x: 547, startPoint y: 80, endPoint x: 547, endPoint y: 88, distance: 7.7
click at [547, 80] on select "Choose an option... Pending Applied Excluded (Questions) Excluded (Expired) Exc…" at bounding box center [562, 82] width 102 height 20
click at [511, 72] on select "Choose an option... Pending Applied Excluded (Questions) Excluded (Expired) Exc…" at bounding box center [562, 82] width 102 height 20
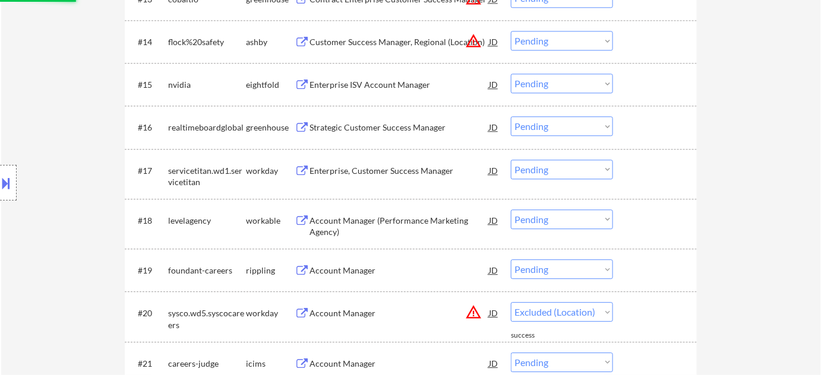
scroll to position [918, 0]
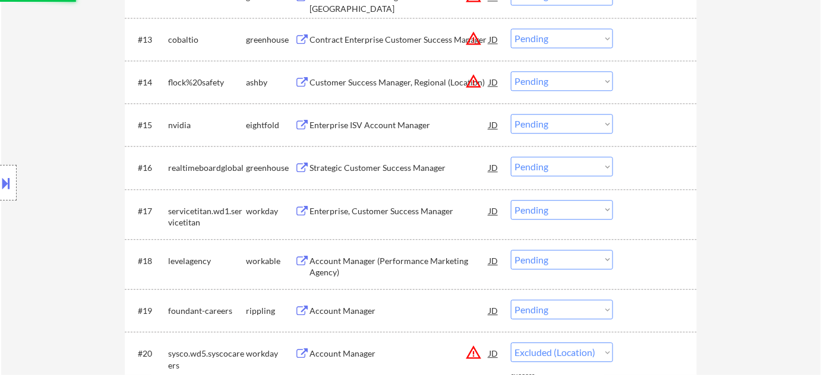
select select ""pending""
click at [475, 77] on button "warning_amber" at bounding box center [473, 81] width 17 height 17
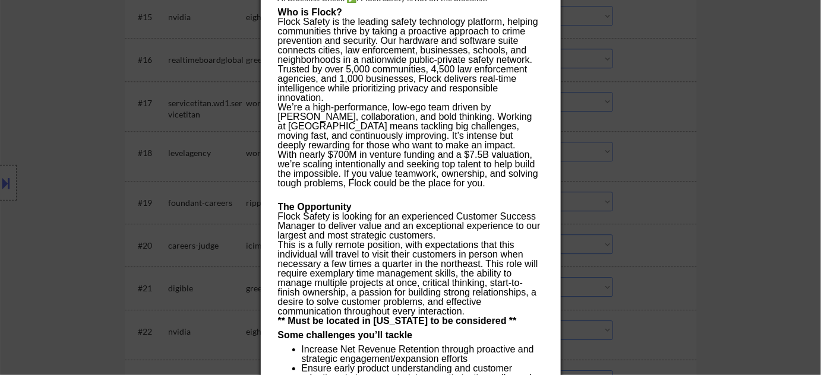
scroll to position [755, 0]
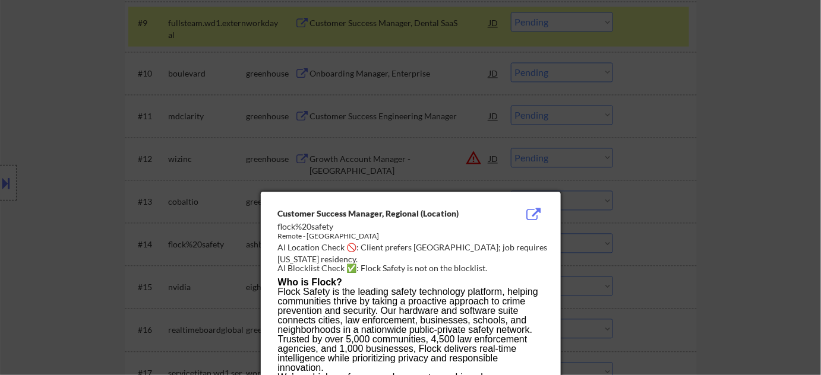
click at [678, 211] on div at bounding box center [410, 187] width 821 height 375
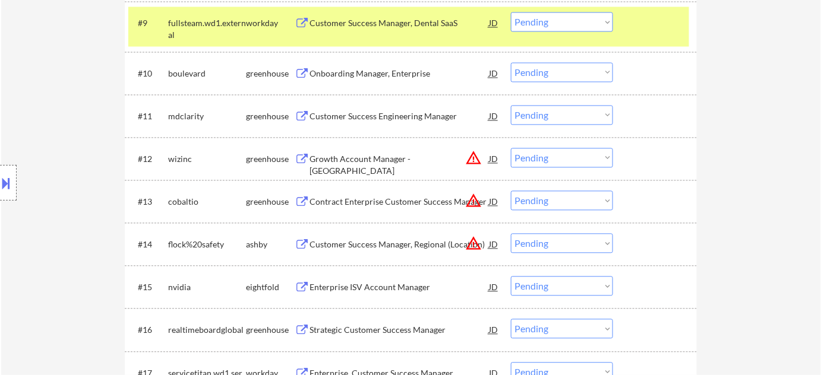
click at [564, 245] on select "Choose an option... Pending Applied Excluded (Questions) Excluded (Expired) Exc…" at bounding box center [562, 243] width 102 height 20
click at [511, 233] on select "Choose an option... Pending Applied Excluded (Questions) Excluded (Expired) Exc…" at bounding box center [562, 243] width 102 height 20
select select ""pending""
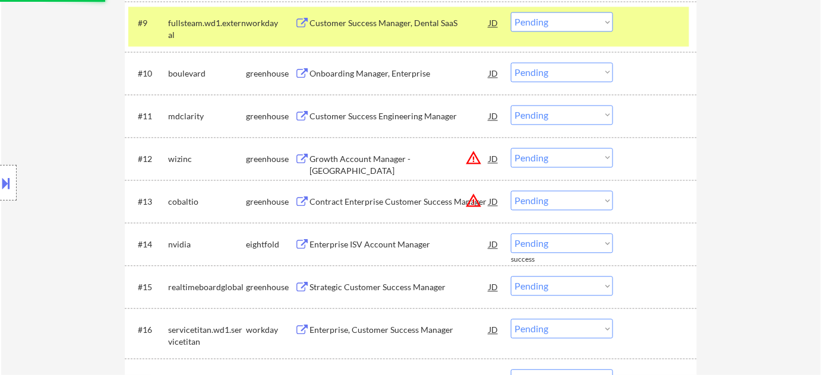
click at [540, 200] on select "Choose an option... Pending Applied Excluded (Questions) Excluded (Expired) Exc…" at bounding box center [562, 201] width 102 height 20
click at [511, 191] on select "Choose an option... Pending Applied Excluded (Questions) Excluded (Expired) Exc…" at bounding box center [562, 201] width 102 height 20
select select ""pending""
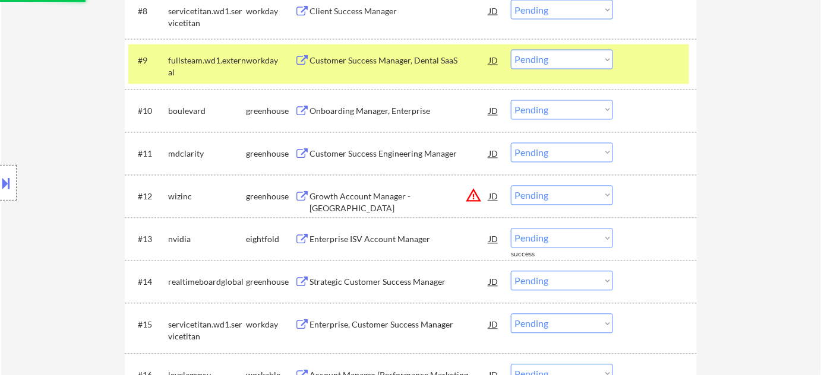
scroll to position [701, 0]
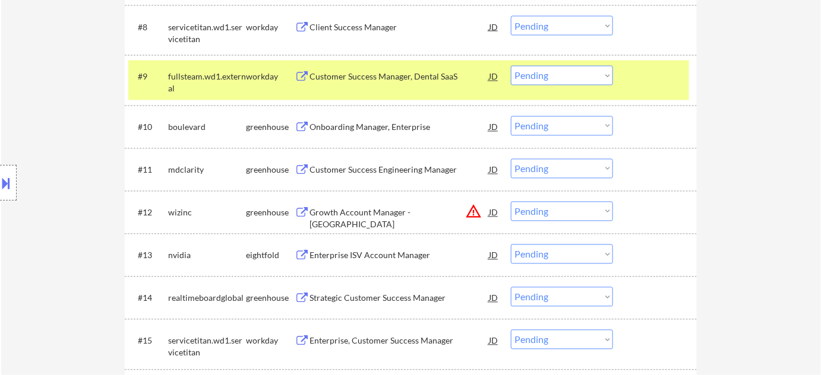
click at [378, 129] on div "Onboarding Manager, Enterprise" at bounding box center [398, 128] width 179 height 12
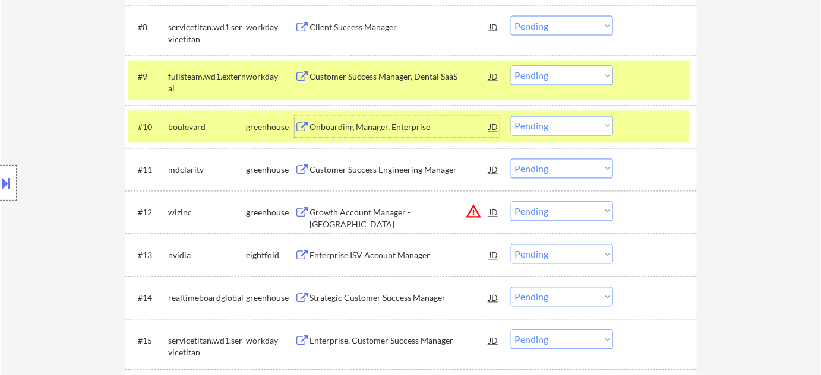
click at [555, 136] on div "#10 boulevard greenhouse Onboarding Manager, Enterprise JD Choose an option... …" at bounding box center [408, 127] width 561 height 32
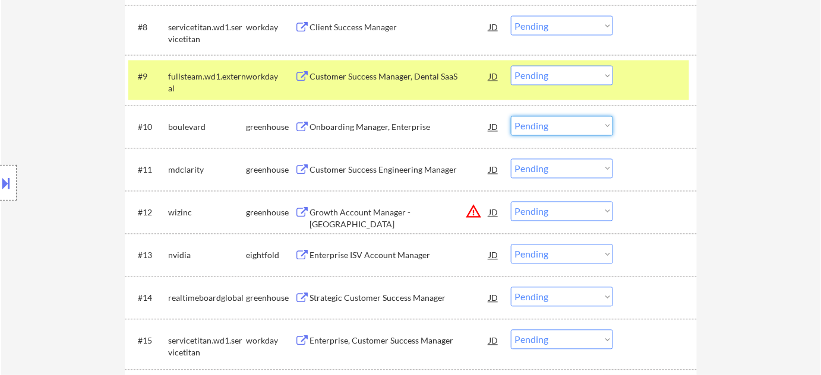
drag, startPoint x: 568, startPoint y: 125, endPoint x: 570, endPoint y: 131, distance: 6.8
click at [568, 125] on select "Choose an option... Pending Applied Excluded (Questions) Excluded (Expired) Exc…" at bounding box center [562, 126] width 102 height 20
click at [511, 116] on select "Choose an option... Pending Applied Excluded (Questions) Excluded (Expired) Exc…" at bounding box center [562, 126] width 102 height 20
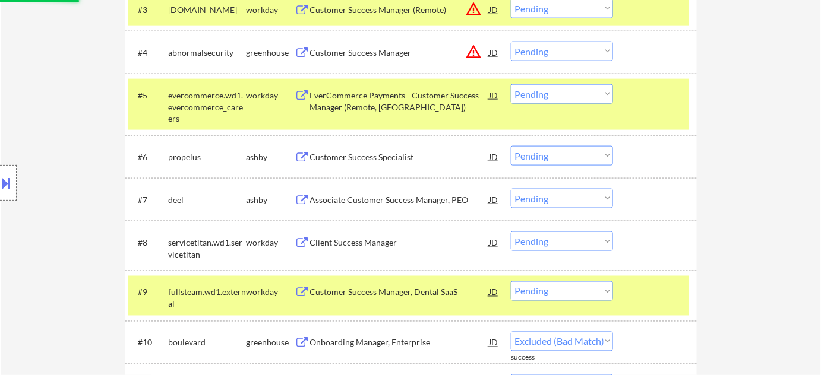
select select ""pending""
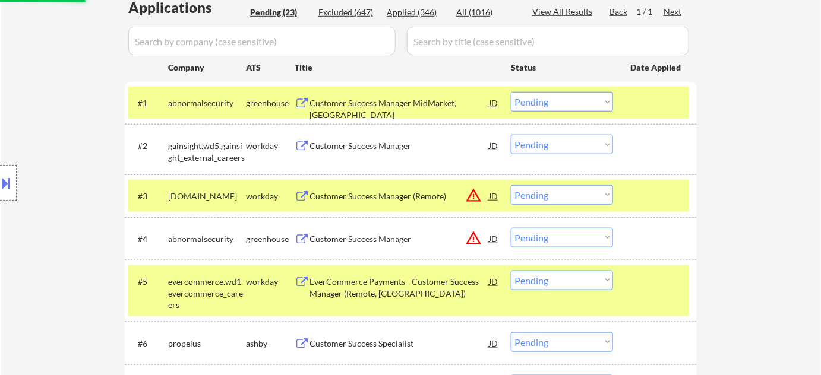
scroll to position [216, 0]
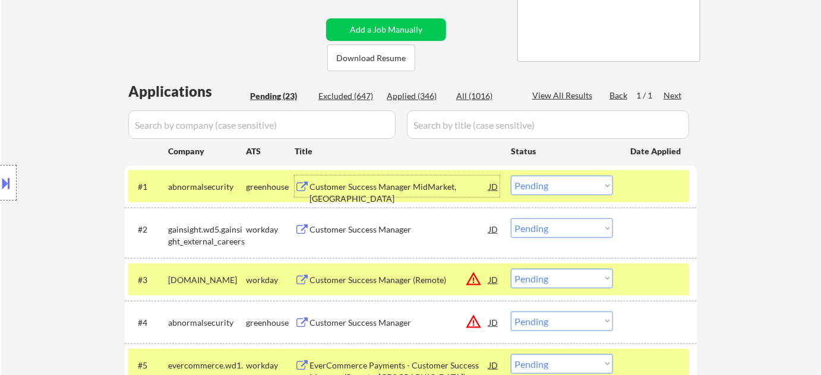
click at [397, 185] on div "Customer Success Manager MidMarket, East" at bounding box center [398, 192] width 179 height 23
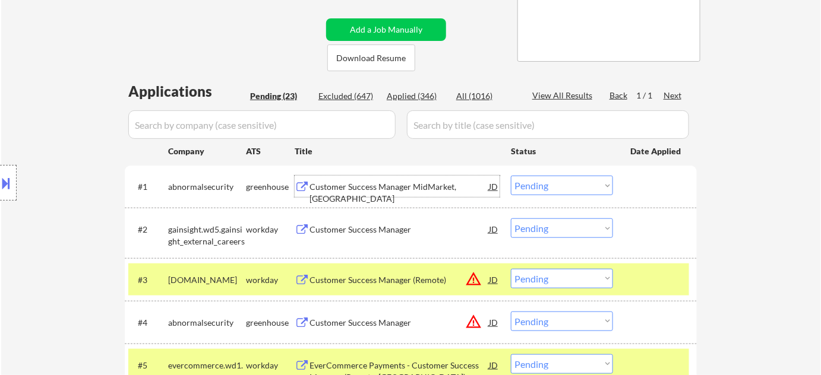
click at [610, 185] on select "Choose an option... Pending Applied Excluded (Questions) Excluded (Expired) Exc…" at bounding box center [562, 186] width 102 height 20
click at [511, 176] on select "Choose an option... Pending Applied Excluded (Questions) Excluded (Expired) Exc…" at bounding box center [562, 186] width 102 height 20
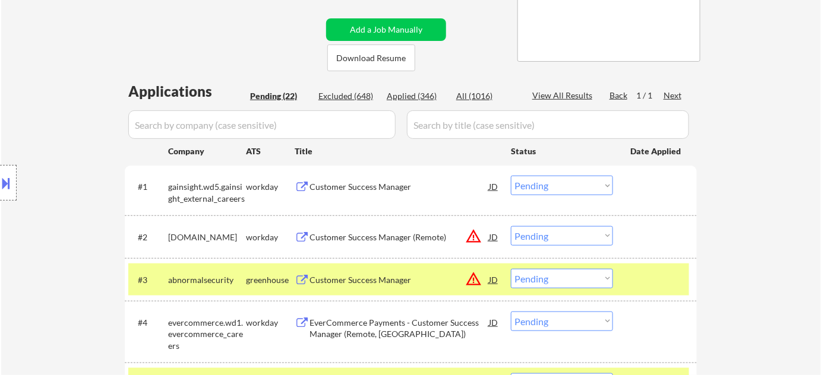
click at [469, 232] on button "warning_amber" at bounding box center [473, 236] width 17 height 17
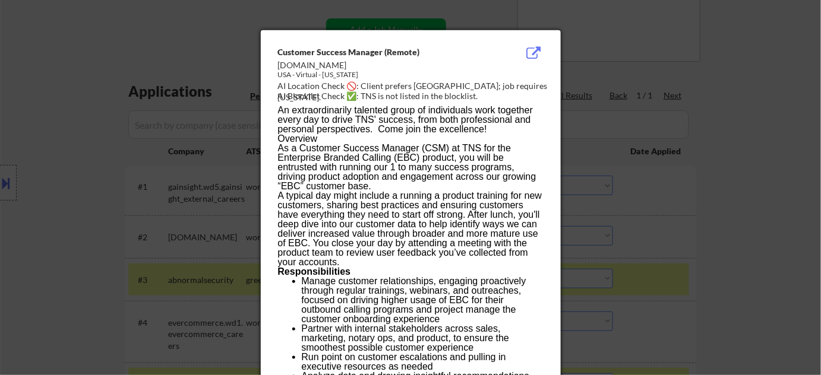
drag, startPoint x: 630, startPoint y: 253, endPoint x: 812, endPoint y: 272, distance: 183.3
click at [812, 272] on div at bounding box center [410, 187] width 821 height 375
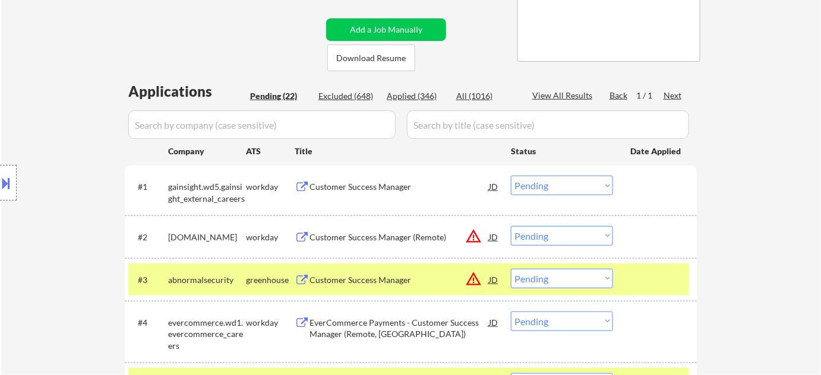
click at [468, 236] on button "warning_amber" at bounding box center [473, 236] width 17 height 17
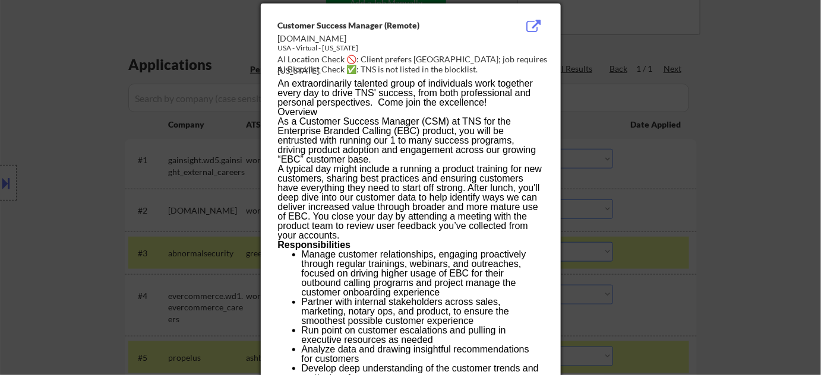
scroll to position [162, 0]
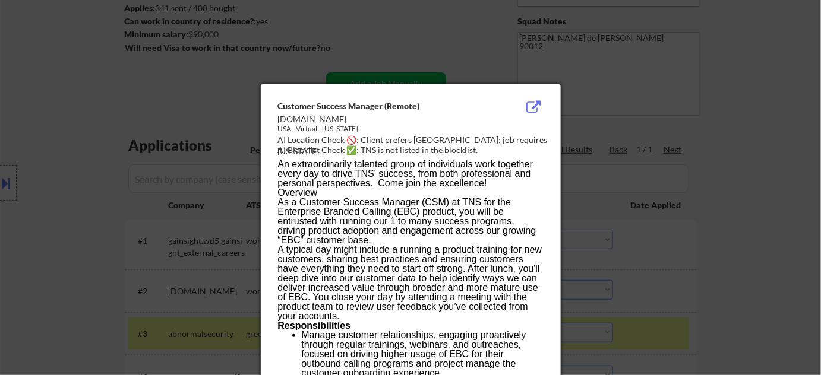
click at [736, 206] on div at bounding box center [410, 187] width 821 height 375
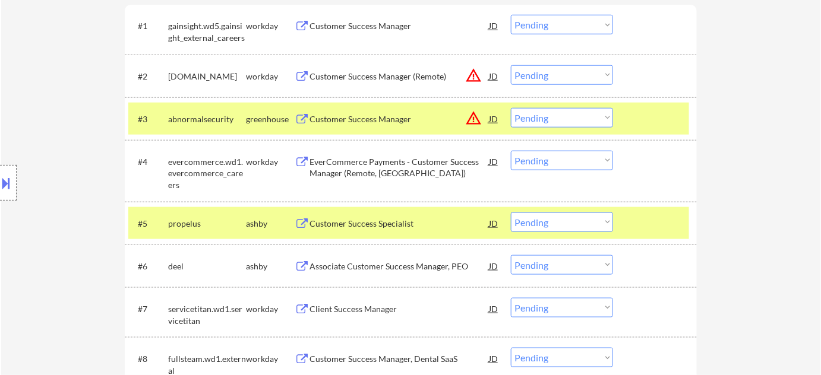
scroll to position [378, 0]
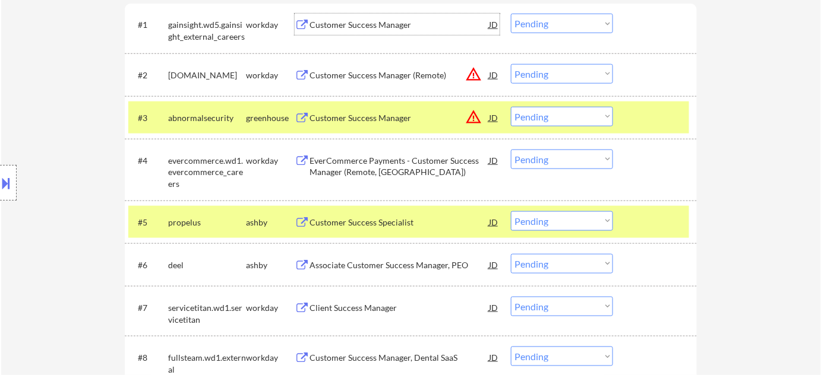
click at [348, 16] on div "Customer Success Manager" at bounding box center [398, 24] width 179 height 21
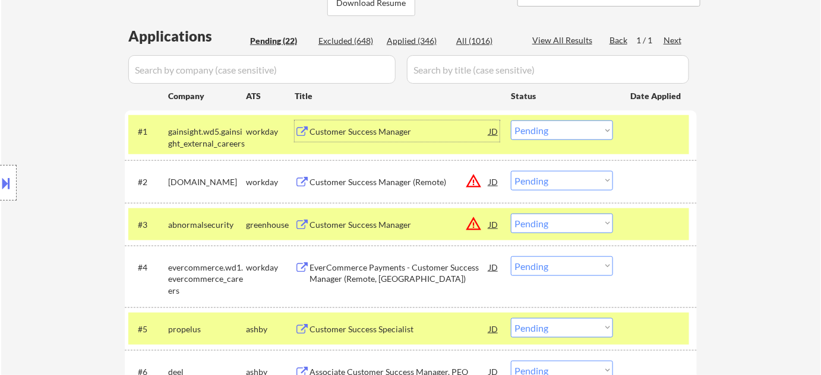
scroll to position [270, 0]
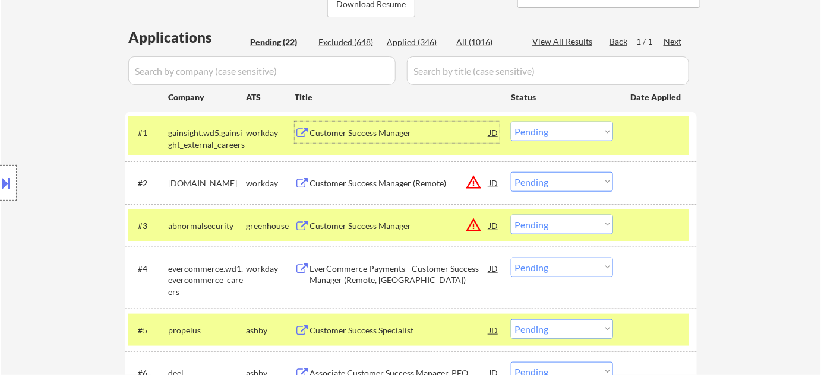
click at [540, 134] on select "Choose an option... Pending Applied Excluded (Questions) Excluded (Expired) Exc…" at bounding box center [562, 132] width 102 height 20
click at [511, 122] on select "Choose an option... Pending Applied Excluded (Questions) Excluded (Expired) Exc…" at bounding box center [562, 132] width 102 height 20
select select ""pending""
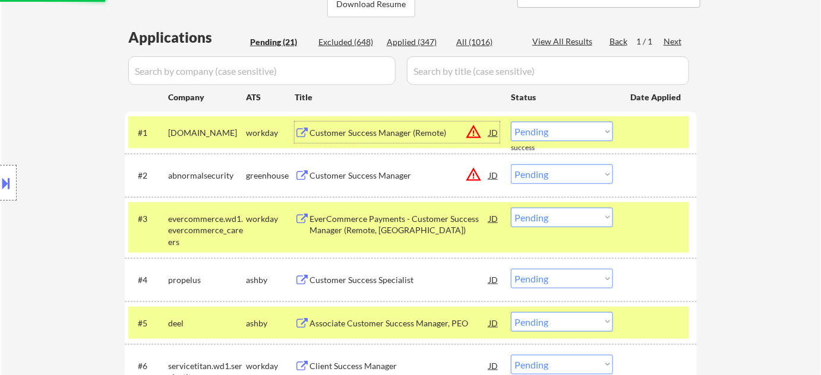
click at [394, 131] on div "Customer Success Manager (Remote)" at bounding box center [398, 133] width 179 height 12
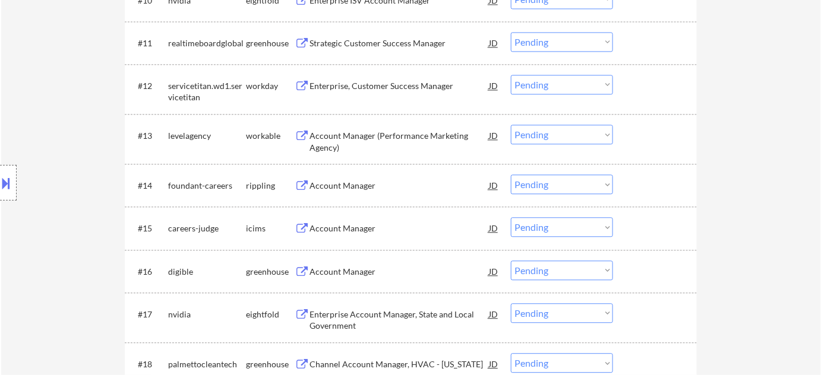
scroll to position [863, 0]
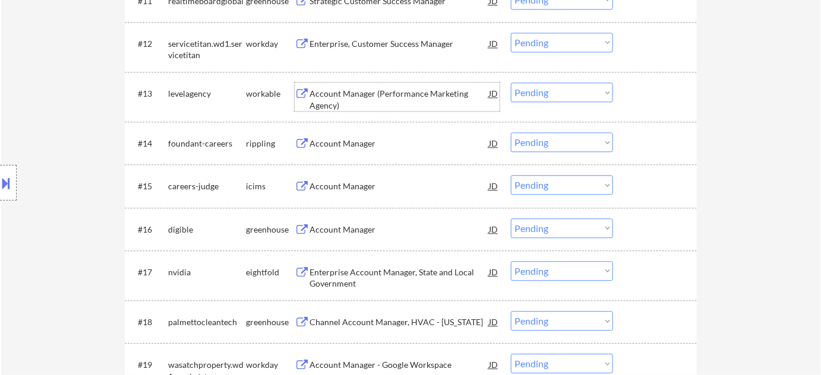
click at [333, 94] on div "Account Manager (Performance Marketing Agency)" at bounding box center [398, 99] width 179 height 23
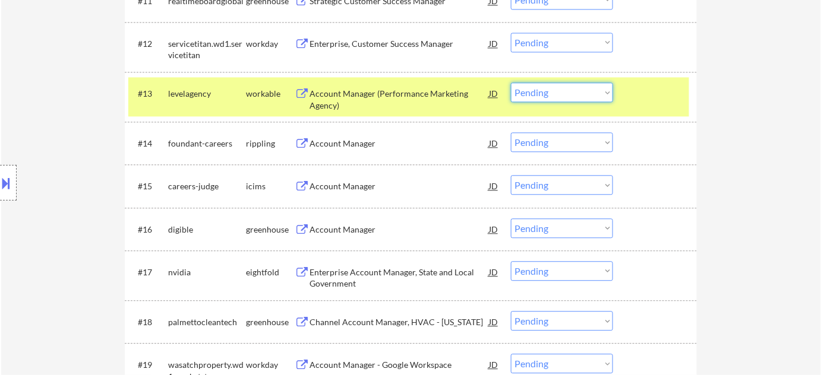
click at [532, 93] on select "Choose an option... Pending Applied Excluded (Questions) Excluded (Expired) Exc…" at bounding box center [562, 93] width 102 height 20
click at [511, 83] on select "Choose an option... Pending Applied Excluded (Questions) Excluded (Expired) Exc…" at bounding box center [562, 93] width 102 height 20
select select ""pending""
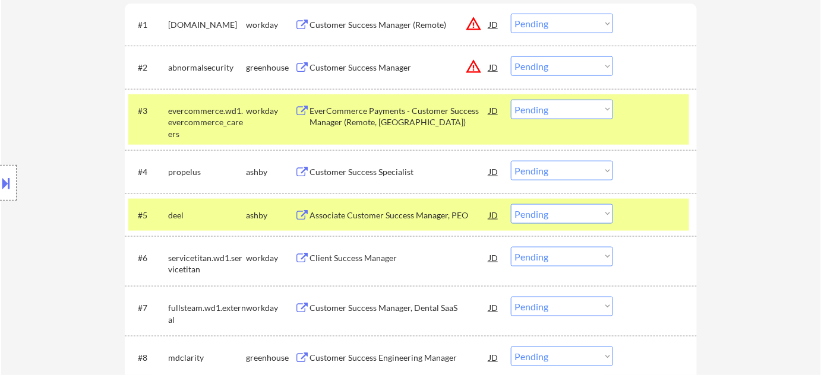
scroll to position [270, 0]
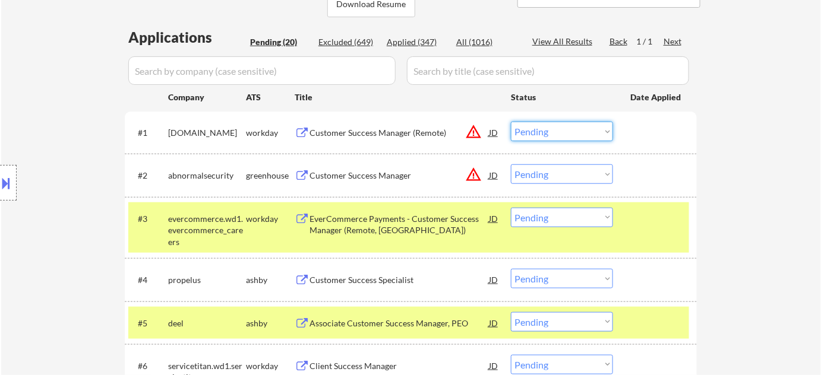
click at [551, 135] on select "Choose an option... Pending Applied Excluded (Questions) Excluded (Expired) Exc…" at bounding box center [562, 132] width 102 height 20
click at [511, 122] on select "Choose an option... Pending Applied Excluded (Questions) Excluded (Expired) Exc…" at bounding box center [562, 132] width 102 height 20
select select ""pending""
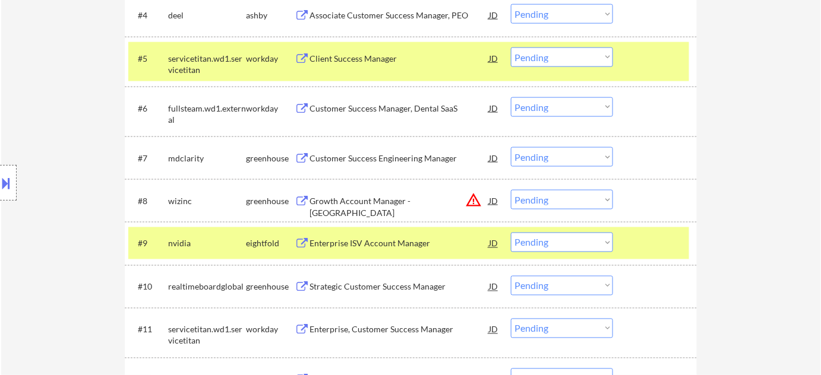
scroll to position [594, 0]
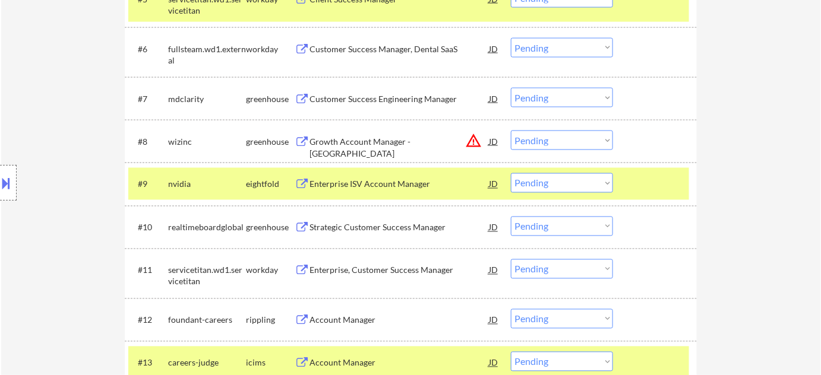
click at [400, 139] on div "Growth Account Manager - East" at bounding box center [398, 147] width 179 height 23
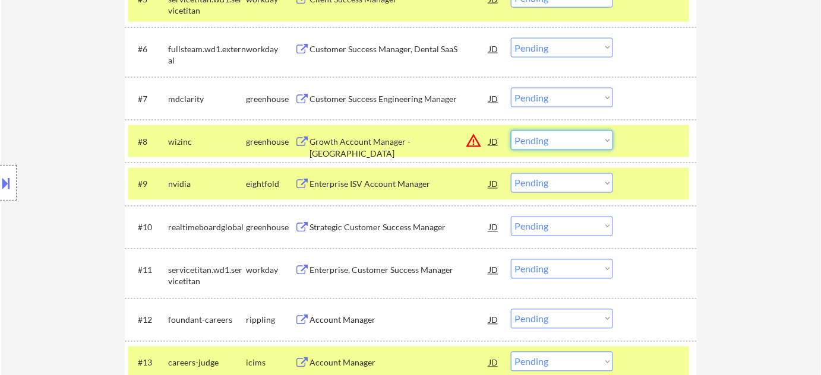
click at [549, 144] on select "Choose an option... Pending Applied Excluded (Questions) Excluded (Expired) Exc…" at bounding box center [562, 141] width 102 height 20
click at [511, 131] on select "Choose an option... Pending Applied Excluded (Questions) Excluded (Expired) Exc…" at bounding box center [562, 141] width 102 height 20
select select ""pending""
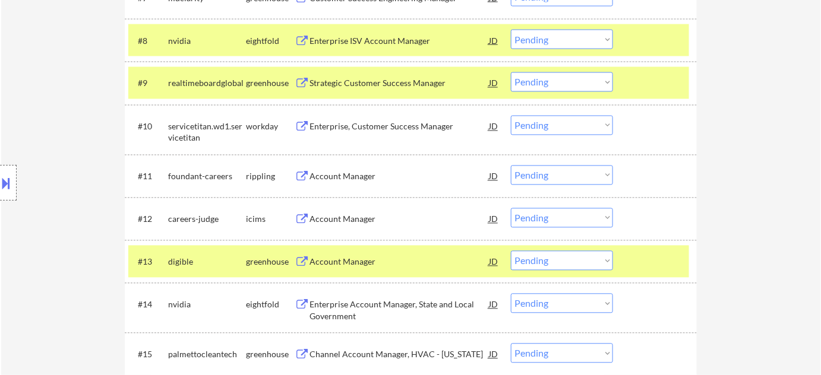
scroll to position [701, 0]
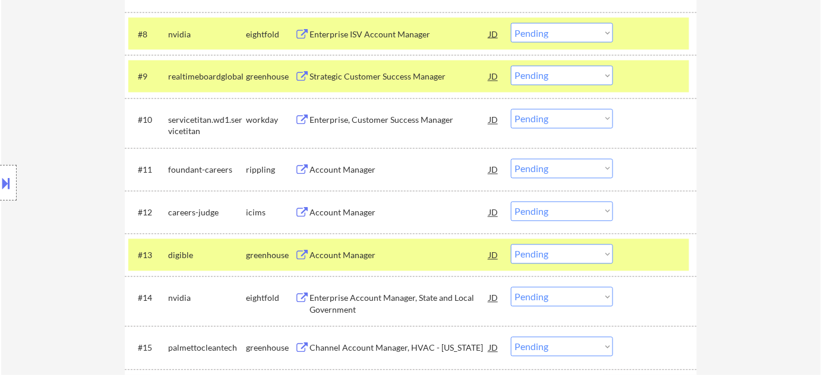
click at [358, 169] on div "Account Manager" at bounding box center [398, 171] width 179 height 12
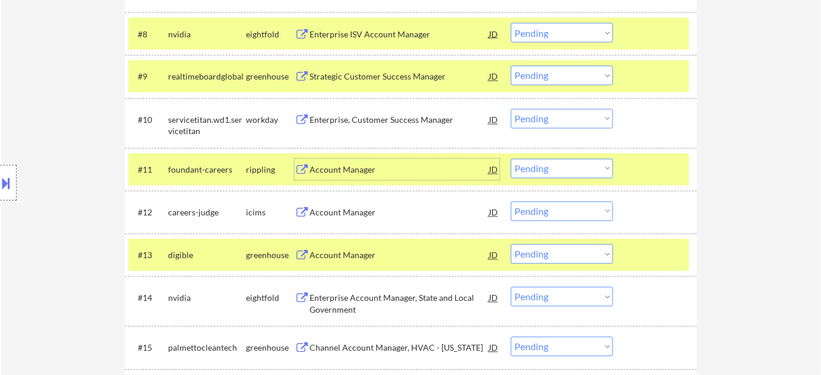
click at [537, 167] on select "Choose an option... Pending Applied Excluded (Questions) Excluded (Expired) Exc…" at bounding box center [562, 169] width 102 height 20
click at [511, 159] on select "Choose an option... Pending Applied Excluded (Questions) Excluded (Expired) Exc…" at bounding box center [562, 169] width 102 height 20
select select ""pending""
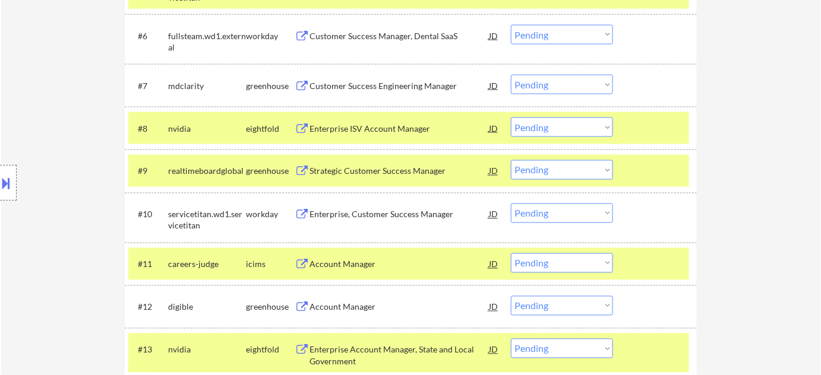
scroll to position [594, 0]
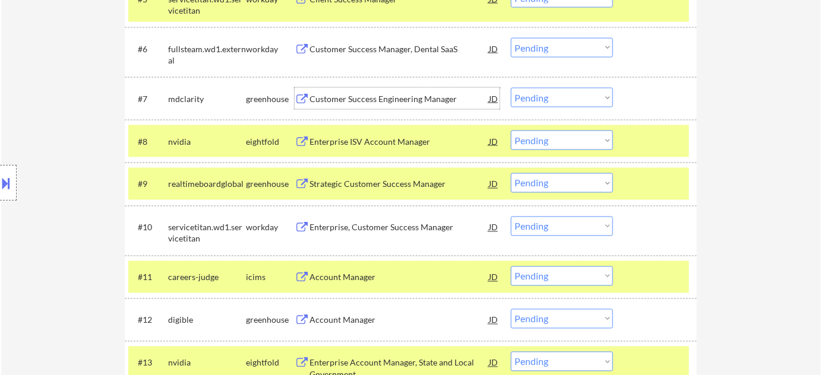
click at [369, 100] on div "Customer Success Engineering Manager" at bounding box center [398, 99] width 179 height 12
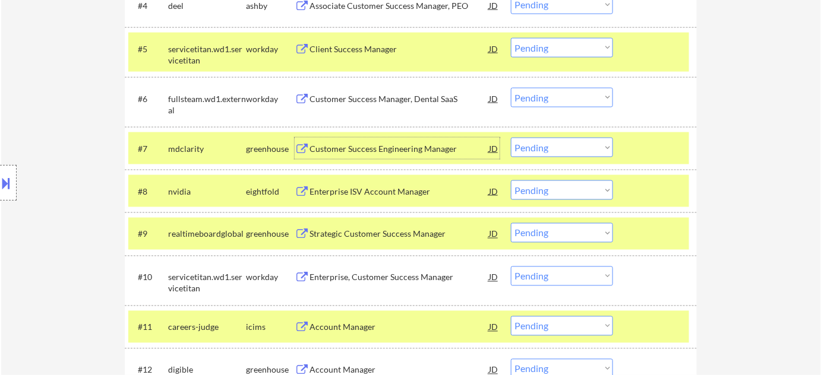
scroll to position [540, 0]
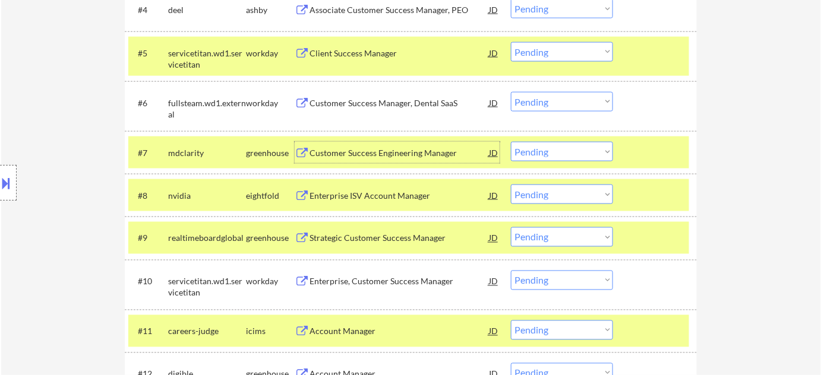
click at [565, 154] on select "Choose an option... Pending Applied Excluded (Questions) Excluded (Expired) Exc…" at bounding box center [562, 152] width 102 height 20
click at [511, 142] on select "Choose an option... Pending Applied Excluded (Questions) Excluded (Expired) Exc…" at bounding box center [562, 152] width 102 height 20
select select ""pending""
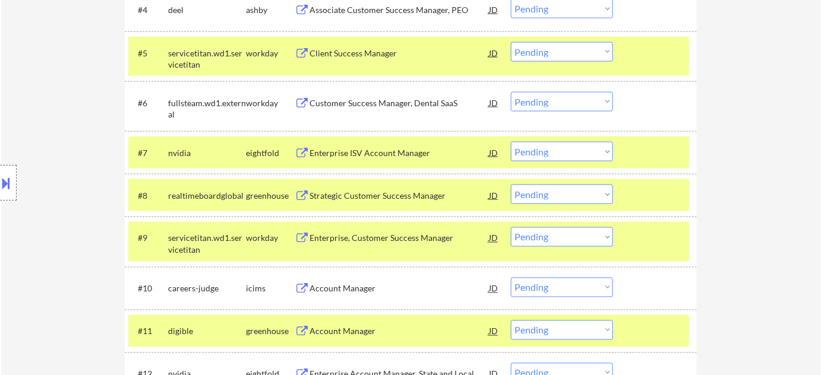
click at [410, 194] on div "Strategic Customer Success Manager" at bounding box center [398, 196] width 179 height 12
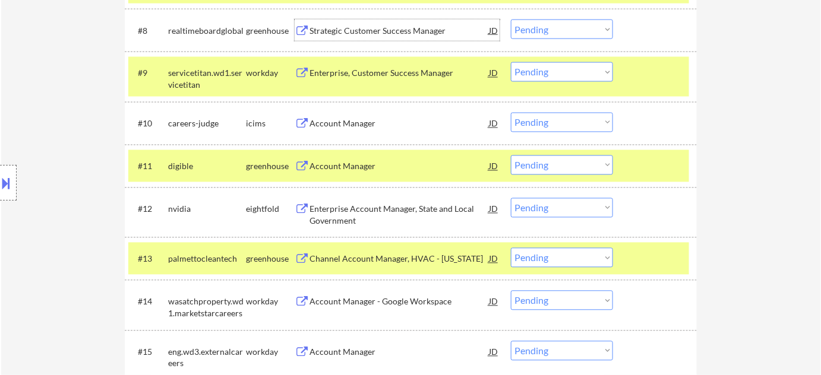
scroll to position [701, 0]
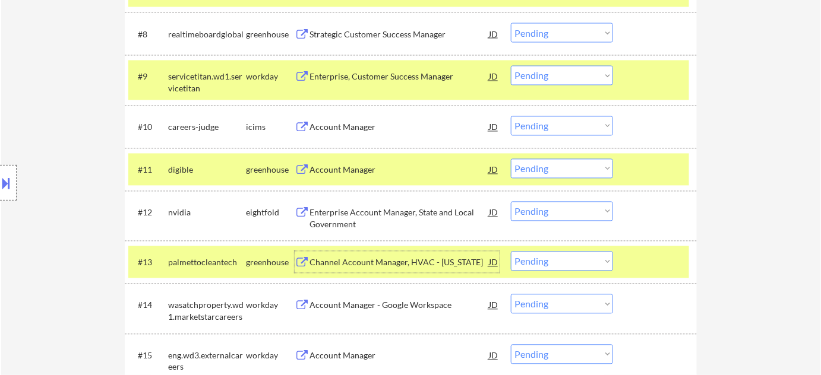
click at [383, 265] on div "Channel Account Manager, HVAC - California" at bounding box center [398, 263] width 179 height 12
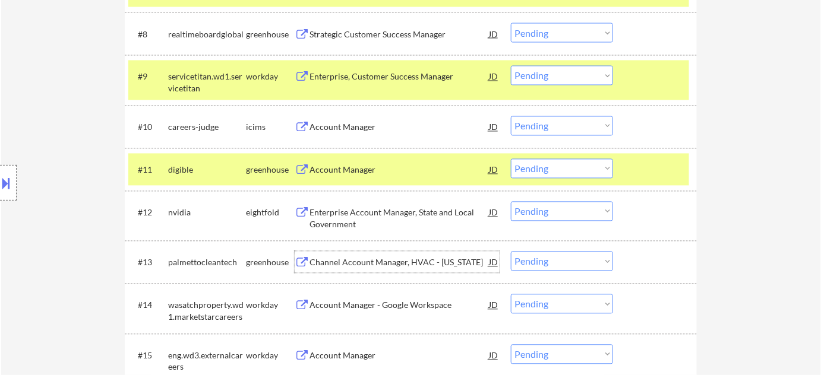
click at [581, 261] on select "Choose an option... Pending Applied Excluded (Questions) Excluded (Expired) Exc…" at bounding box center [562, 262] width 102 height 20
click at [511, 252] on select "Choose an option... Pending Applied Excluded (Questions) Excluded (Expired) Exc…" at bounding box center [562, 262] width 102 height 20
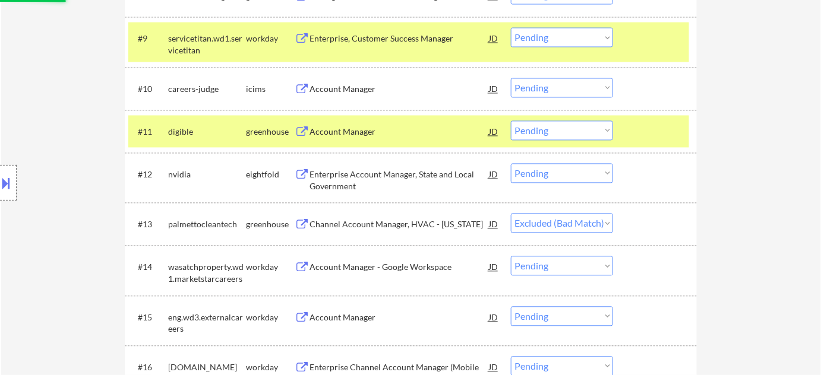
scroll to position [809, 0]
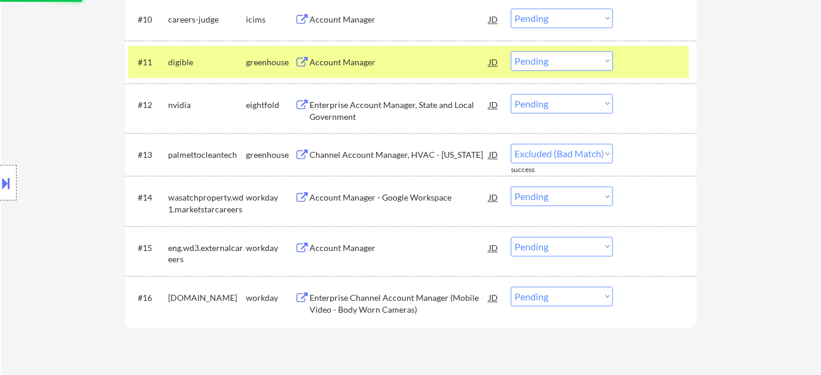
select select ""pending""
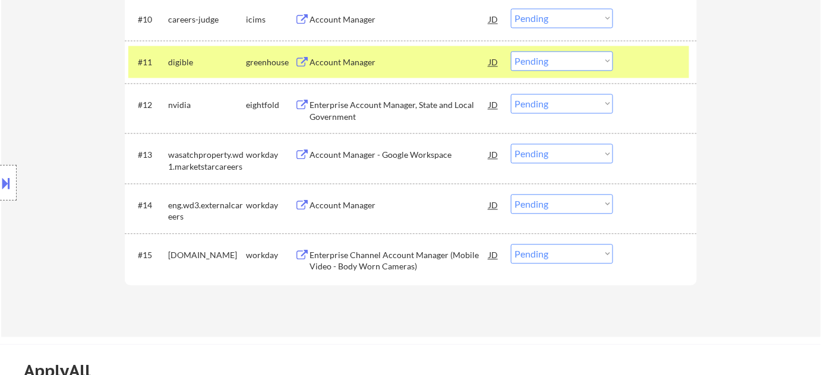
click at [336, 112] on div "Enterprise Account Manager, State and Local Government" at bounding box center [398, 110] width 179 height 23
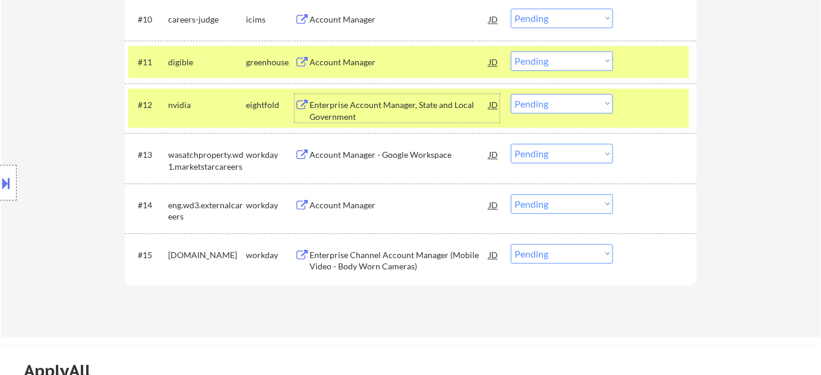
click at [579, 107] on select "Choose an option... Pending Applied Excluded (Questions) Excluded (Expired) Exc…" at bounding box center [562, 104] width 102 height 20
click at [511, 94] on select "Choose an option... Pending Applied Excluded (Questions) Excluded (Expired) Exc…" at bounding box center [562, 104] width 102 height 20
select select ""pending""
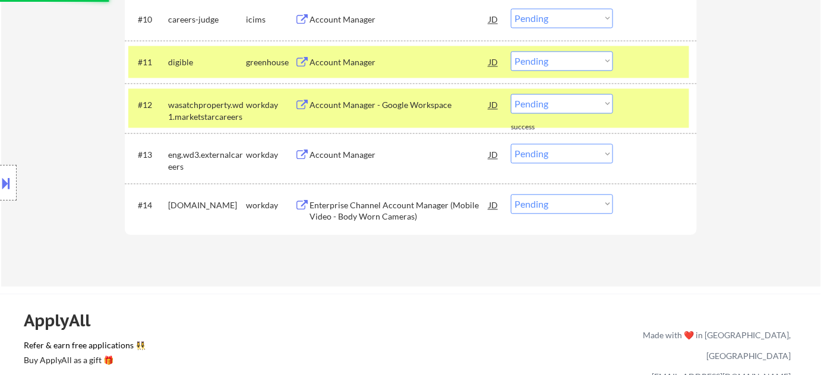
click at [383, 211] on div "Enterprise Channel Account Manager (Mobile Video - Body Worn Cameras)" at bounding box center [398, 211] width 179 height 23
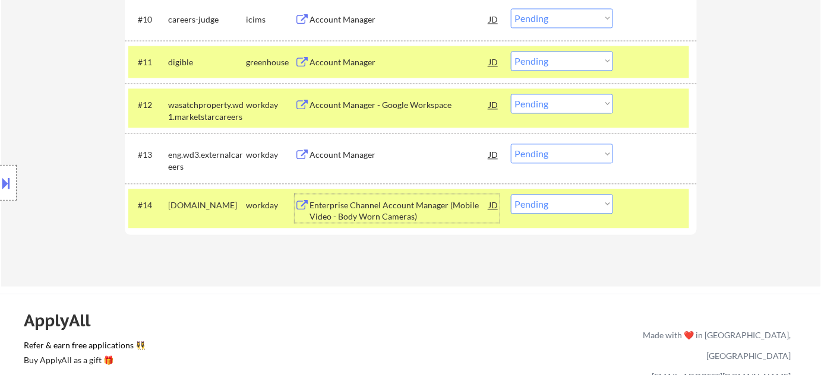
click at [556, 207] on select "Choose an option... Pending Applied Excluded (Questions) Excluded (Expired) Exc…" at bounding box center [562, 204] width 102 height 20
select select ""excluded__bad_match_""
click at [511, 194] on select "Choose an option... Pending Applied Excluded (Questions) Excluded (Expired) Exc…" at bounding box center [562, 204] width 102 height 20
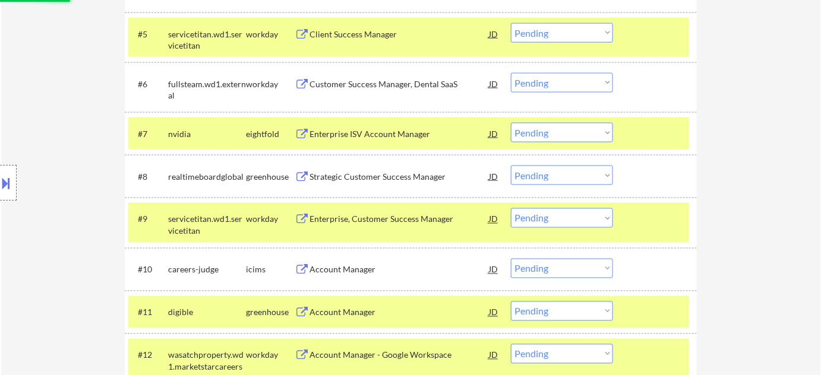
scroll to position [540, 0]
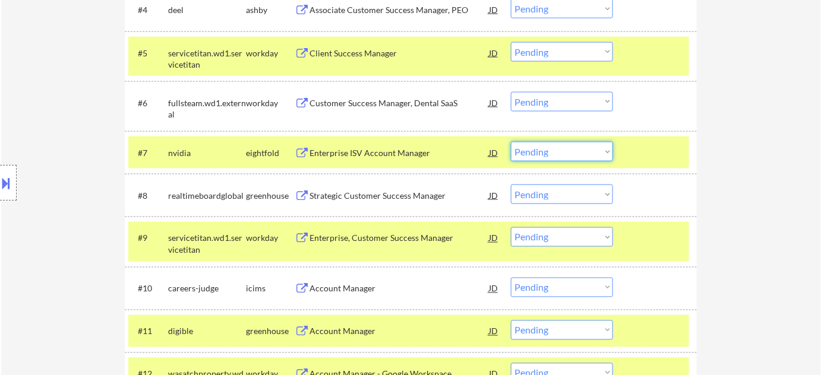
click at [526, 152] on select "Choose an option... Pending Applied Excluded (Questions) Excluded (Expired) Exc…" at bounding box center [562, 152] width 102 height 20
click at [511, 142] on select "Choose an option... Pending Applied Excluded (Questions) Excluded (Expired) Exc…" at bounding box center [562, 152] width 102 height 20
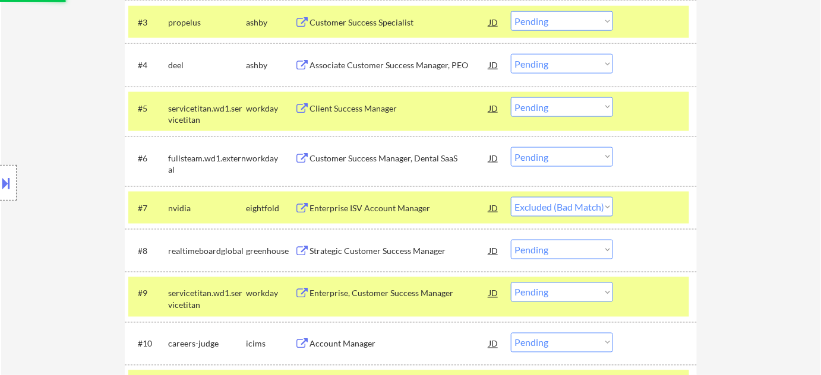
scroll to position [432, 0]
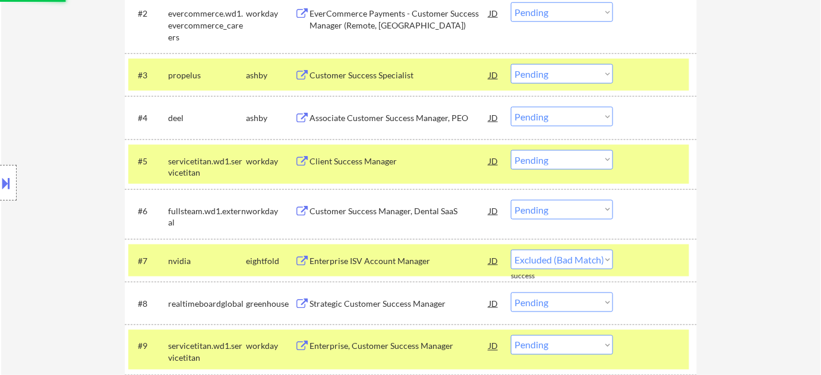
select select ""pending""
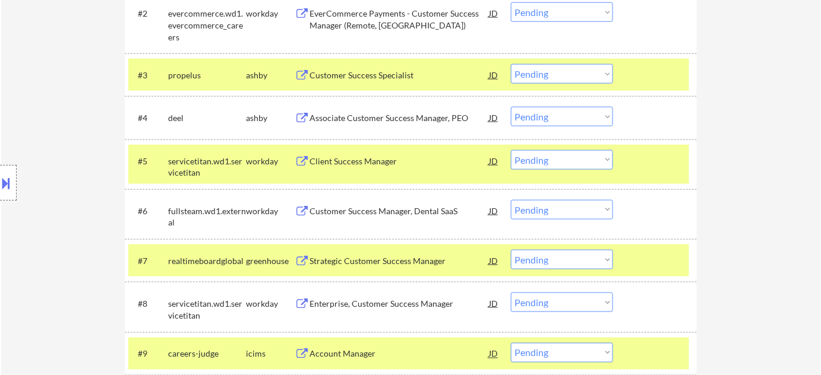
click at [385, 210] on div "Customer Success Manager, Dental SaaS" at bounding box center [398, 211] width 179 height 12
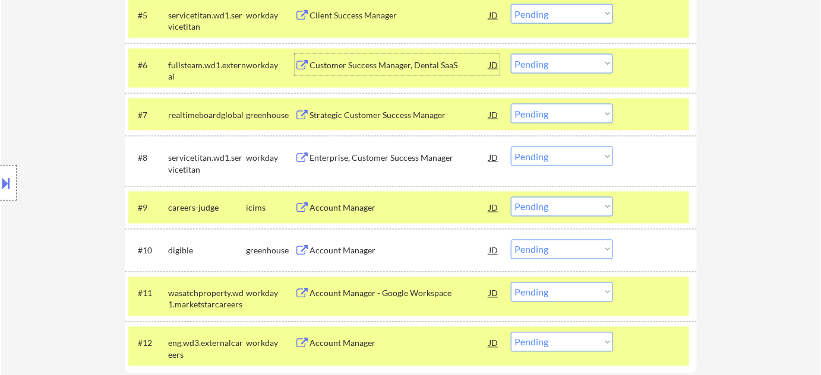
scroll to position [594, 0]
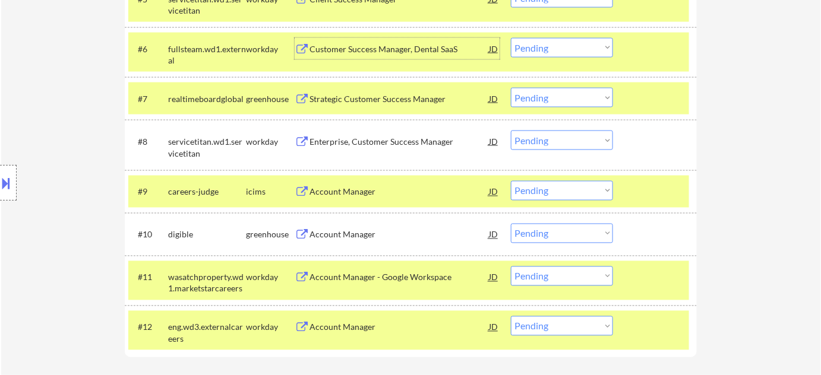
click at [362, 231] on div "Account Manager" at bounding box center [398, 235] width 179 height 12
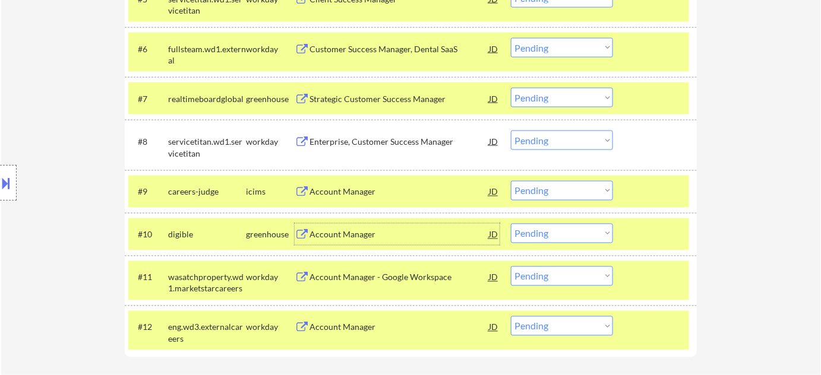
click at [544, 228] on select "Choose an option... Pending Applied Excluded (Questions) Excluded (Expired) Exc…" at bounding box center [562, 234] width 102 height 20
click at [511, 224] on select "Choose an option... Pending Applied Excluded (Questions) Excluded (Expired) Exc…" at bounding box center [562, 234] width 102 height 20
select select ""pending""
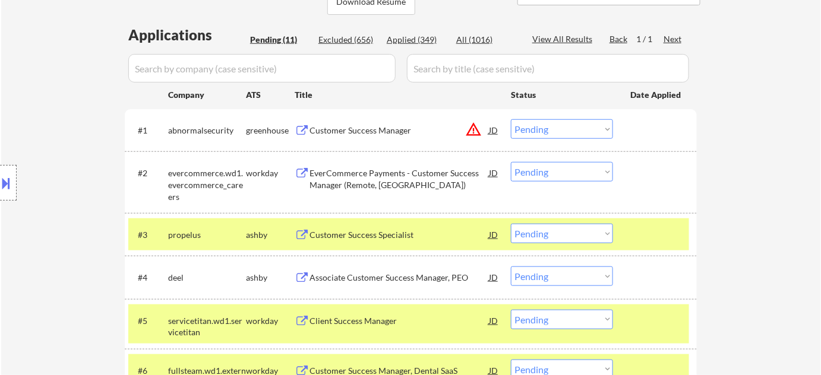
scroll to position [270, 0]
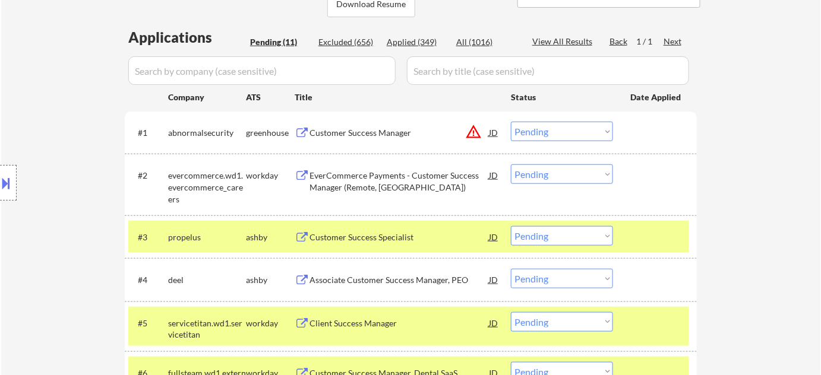
click at [543, 129] on select "Choose an option... Pending Applied Excluded (Questions) Excluded (Expired) Exc…" at bounding box center [562, 132] width 102 height 20
click at [511, 122] on select "Choose an option... Pending Applied Excluded (Questions) Excluded (Expired) Exc…" at bounding box center [562, 132] width 102 height 20
select select ""pending""
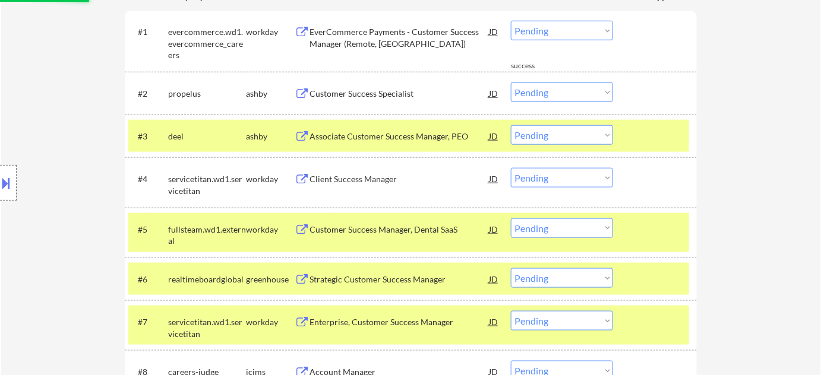
scroll to position [486, 0]
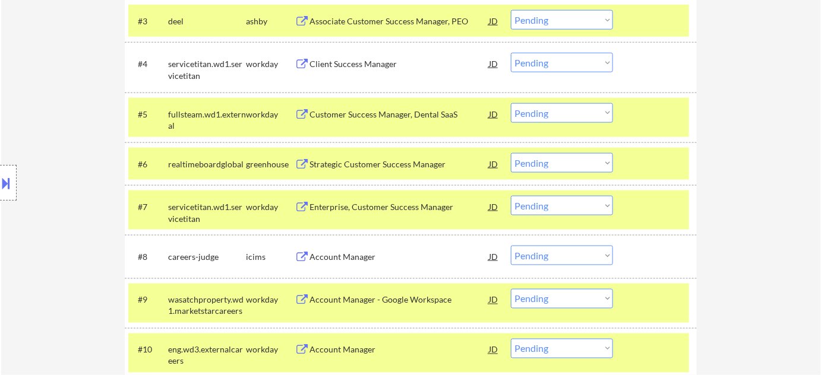
click at [402, 201] on div "Enterprise, Customer Success Manager" at bounding box center [398, 207] width 179 height 12
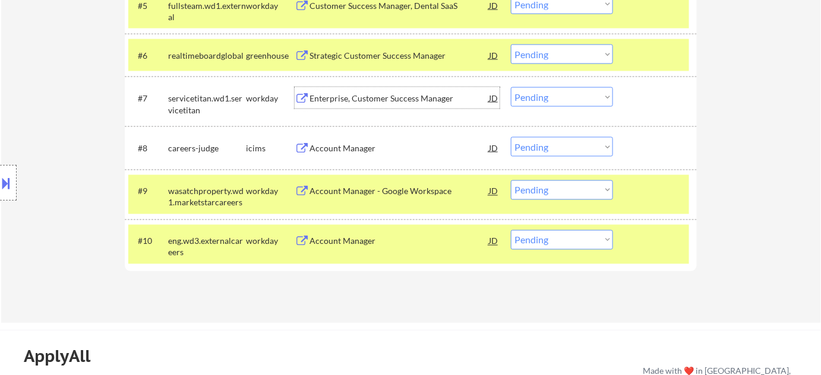
scroll to position [594, 0]
click at [527, 99] on select "Choose an option... Pending Applied Excluded (Questions) Excluded (Expired) Exc…" at bounding box center [562, 98] width 102 height 20
click at [511, 88] on select "Choose an option... Pending Applied Excluded (Questions) Excluded (Expired) Exc…" at bounding box center [562, 98] width 102 height 20
select select ""pending""
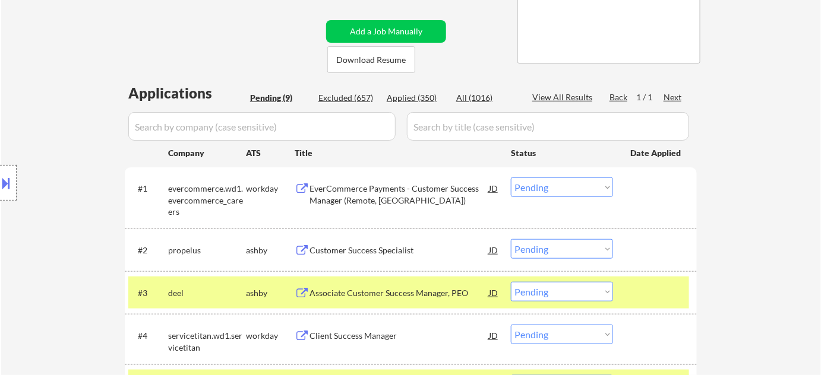
scroll to position [216, 0]
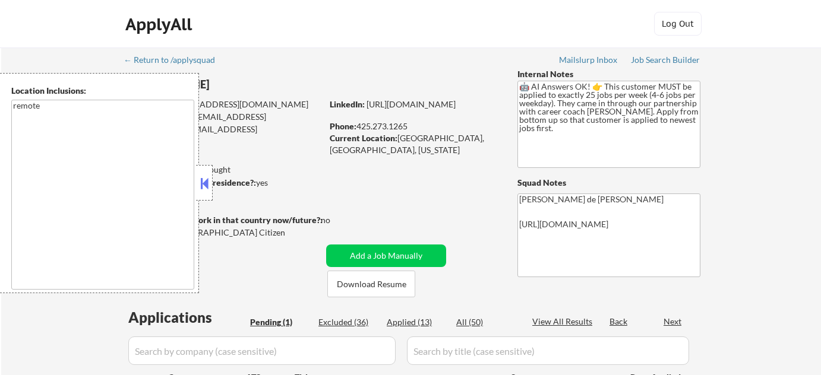
select select ""pending""
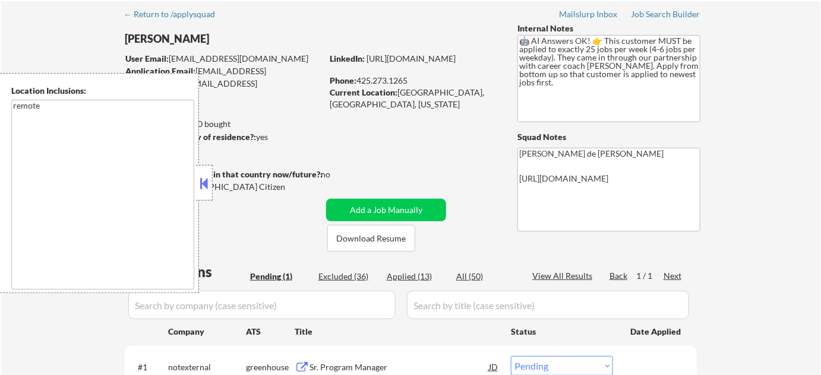
scroll to position [162, 0]
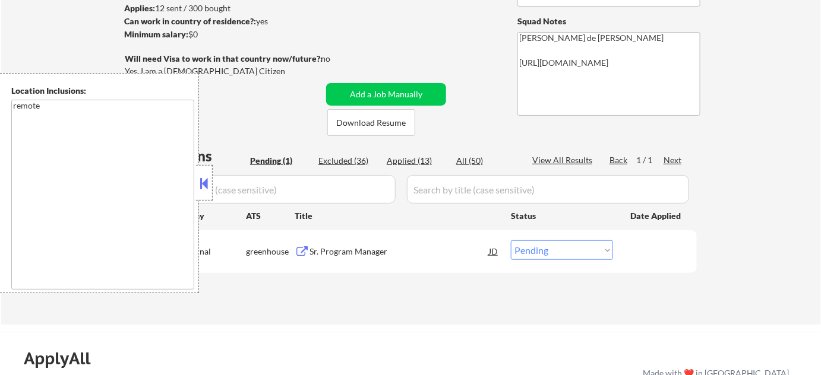
drag, startPoint x: 198, startPoint y: 176, endPoint x: 217, endPoint y: 180, distance: 19.3
click at [200, 176] on button at bounding box center [204, 184] width 13 height 18
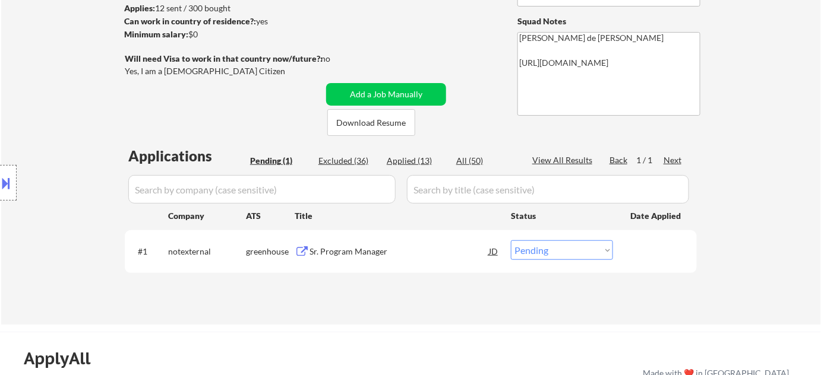
click at [349, 251] on div "Sr. Program Manager" at bounding box center [398, 252] width 179 height 12
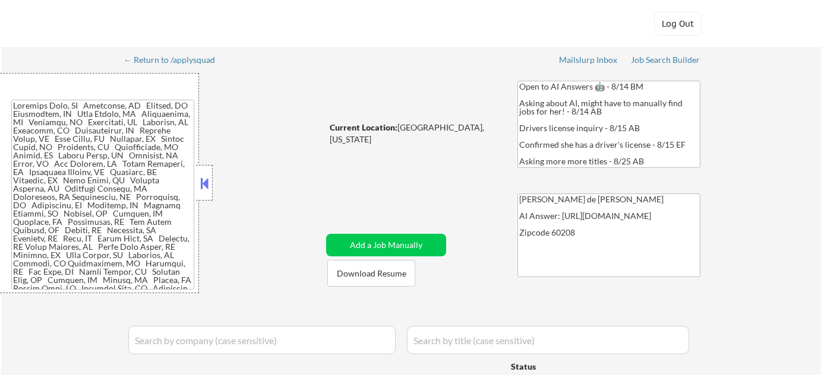
select select ""applied""
select select ""excluded__other_""
select select ""applied""
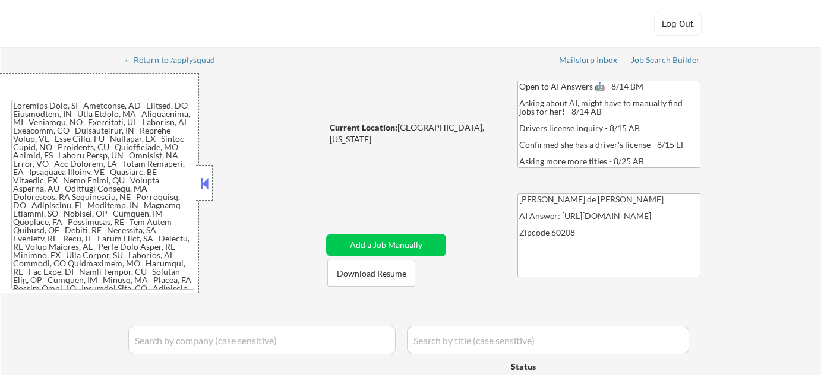
select select ""applied""
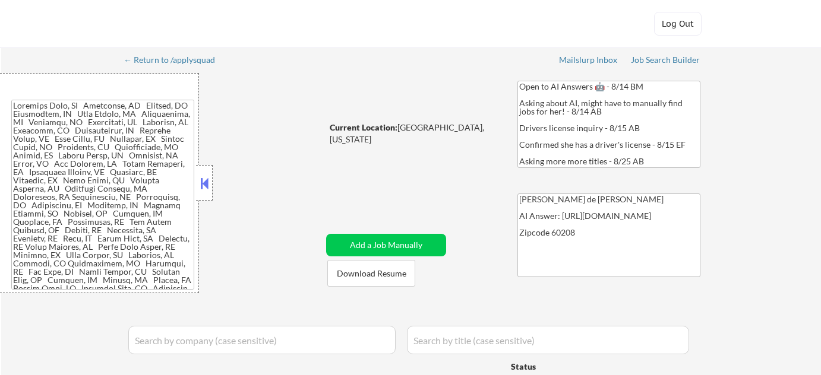
select select ""applied""
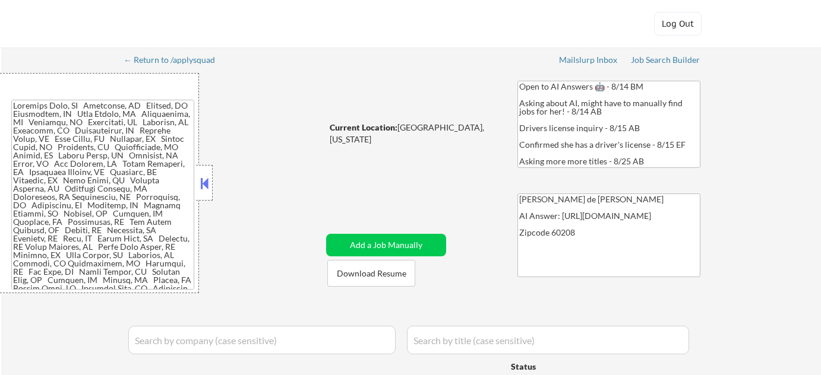
select select ""applied""
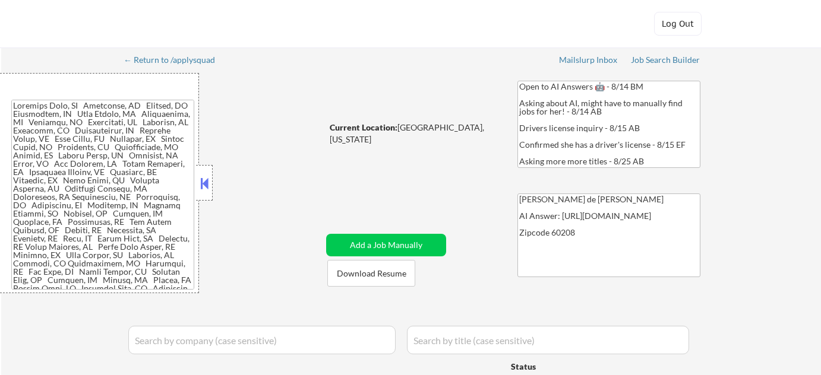
select select ""applied""
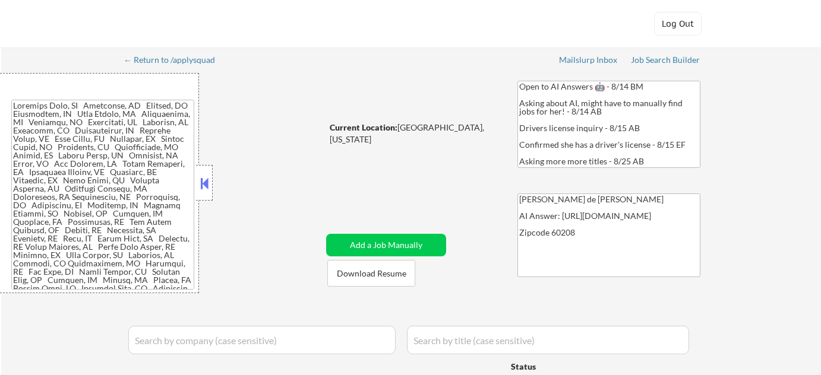
select select ""applied""
select select ""excluded__other_""
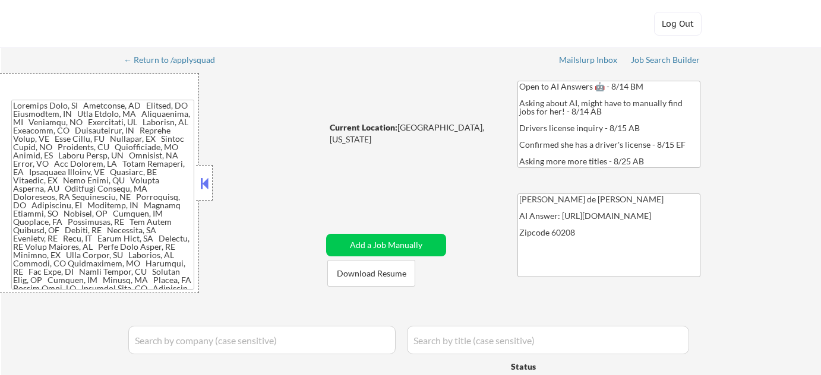
select select ""excluded__other_""
select select ""excluded__location_""
select select ""excluded__other_""
select select ""excluded__bad_match_""
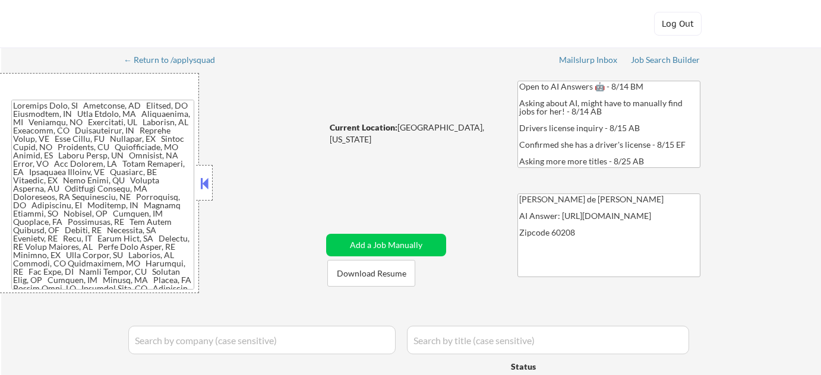
select select ""excluded__bad_match_""
select select ""excluded__other_""
select select ""excluded__bad_match_""
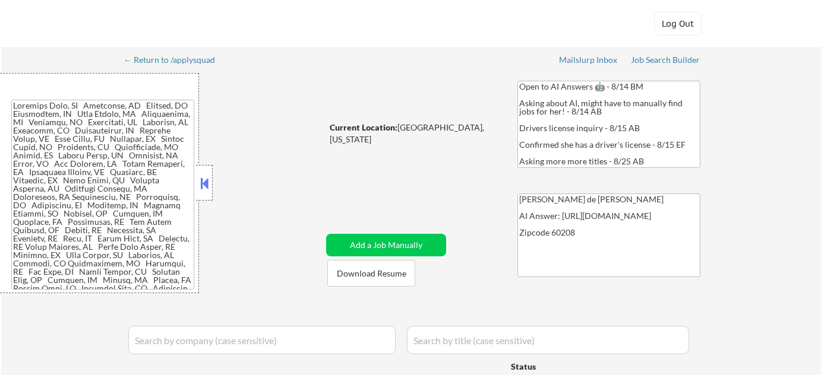
select select ""excluded__bad_match_""
select select ""excluded__location_""
select select ""excluded__bad_match_""
select select ""excluded__expired_""
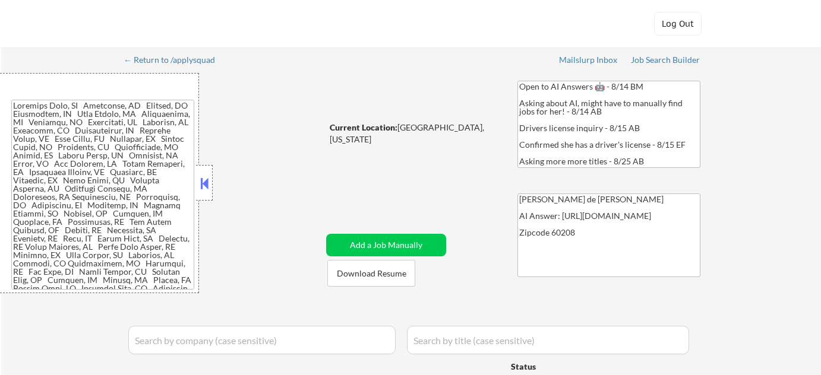
select select ""excluded__blocklist_""
select select ""excluded__expired_""
select select ""excluded__bad_match_""
select select ""excluded__expired_""
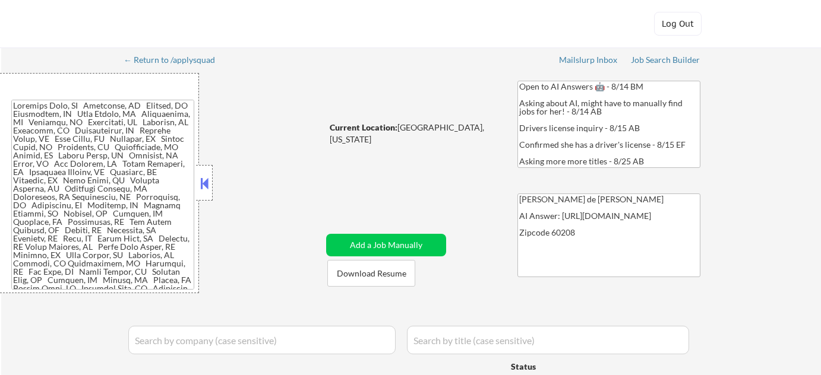
select select ""excluded__bad_match_""
select select ""excluded__location_""
select select ""excluded__bad_match_""
select select ""excluded__location_""
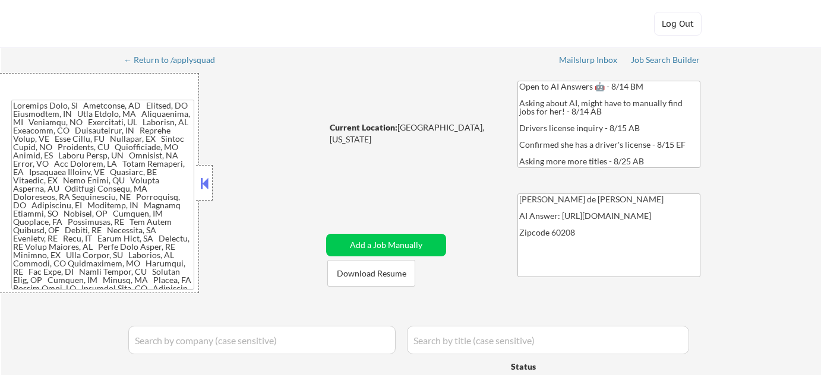
select select ""excluded__bad_match_""
select select ""excluded__blocklist_""
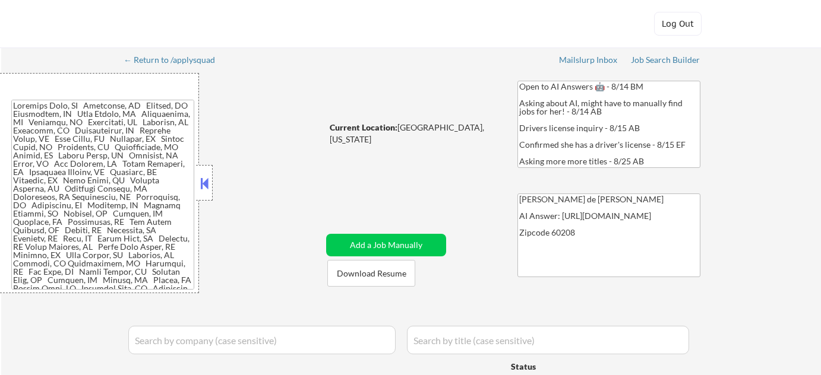
select select ""excluded__expired_""
select select ""excluded__location_""
select select ""excluded__blocklist_""
select select ""excluded__bad_match_""
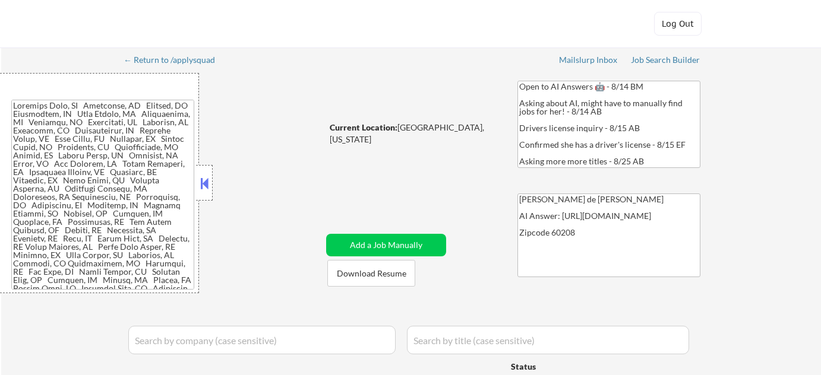
select select ""excluded__bad_match_""
select select ""excluded__expired_""
select select ""excluded__bad_match_""
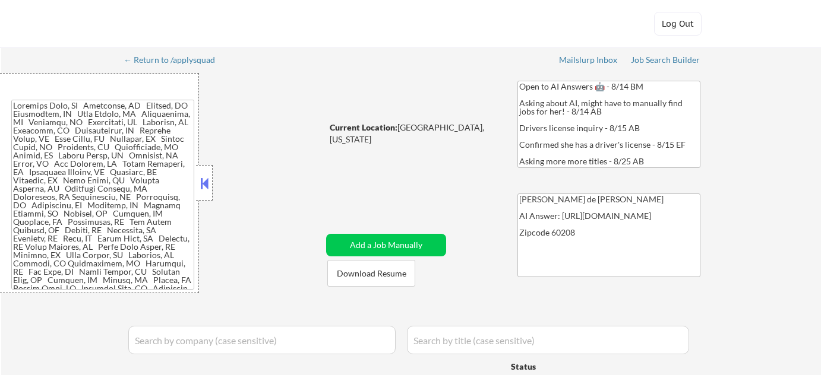
select select ""excluded__bad_match_""
select select ""excluded__expired_""
select select ""excluded__location_""
select select ""excluded__bad_match_""
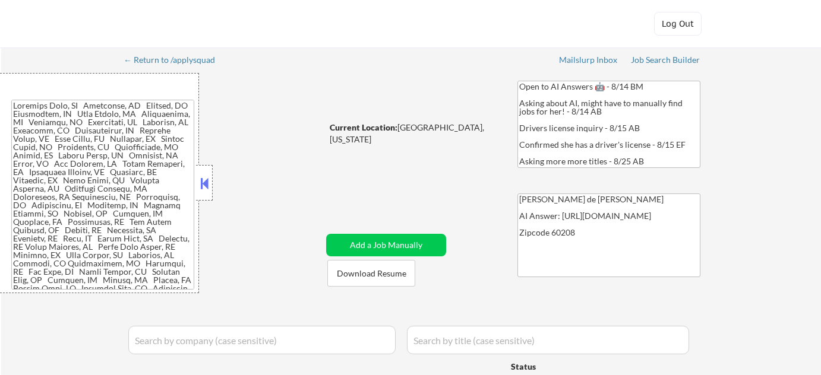
select select ""excluded__expired_""
select select ""excluded__location_""
select select ""excluded__bad_match_""
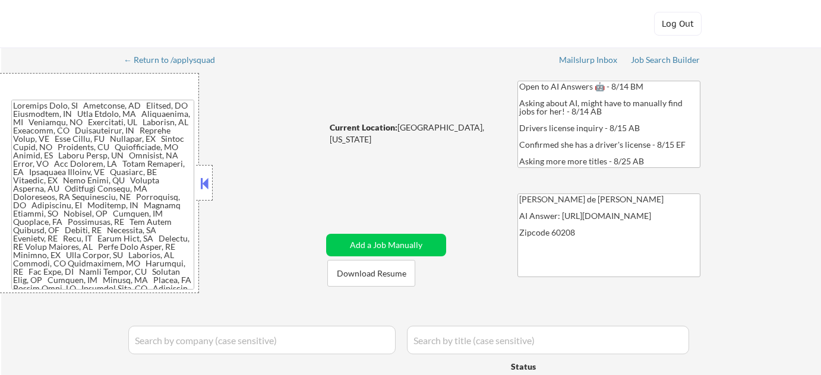
select select ""excluded__salary_""
select select ""excluded__expired_""
select select ""excluded__location_""
select select ""excluded__expired_""
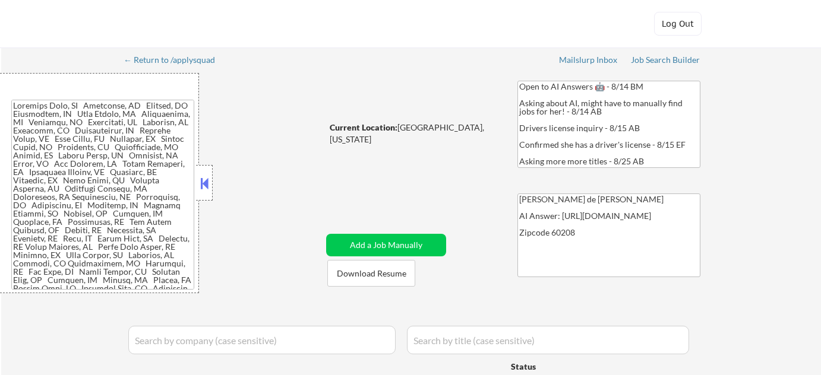
select select ""excluded__bad_match_""
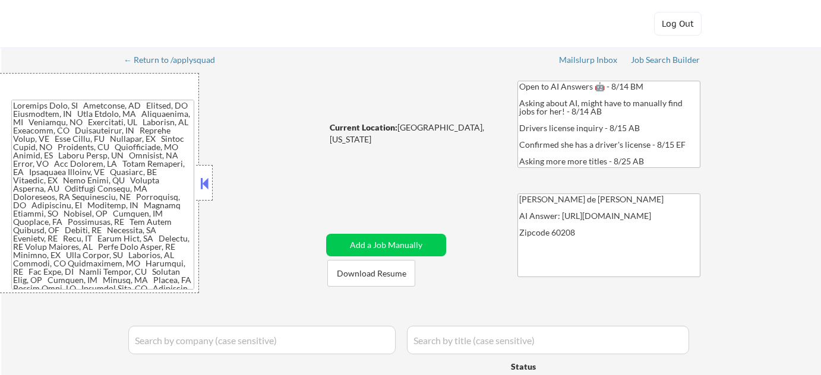
select select ""excluded__blocklist_""
select select ""excluded__bad_match_""
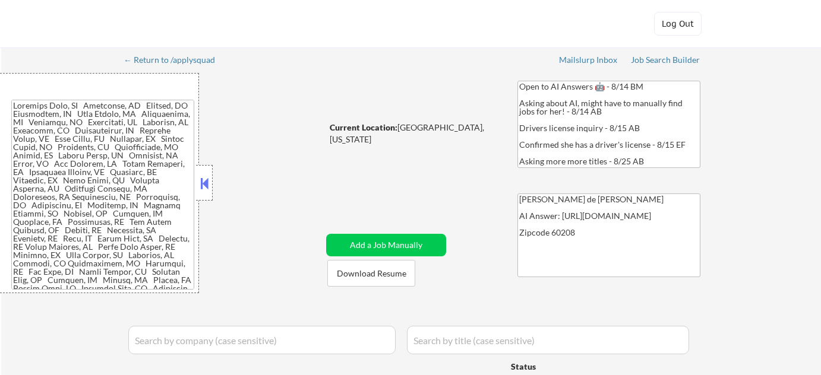
select select ""excluded__blocklist_""
select select ""excluded__bad_match_""
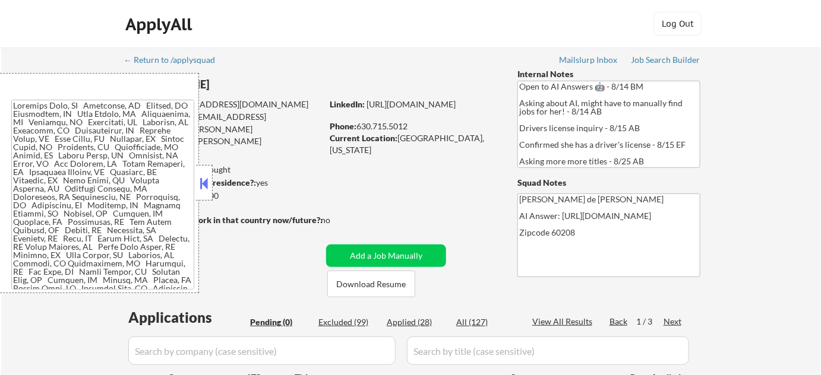
scroll to position [107, 0]
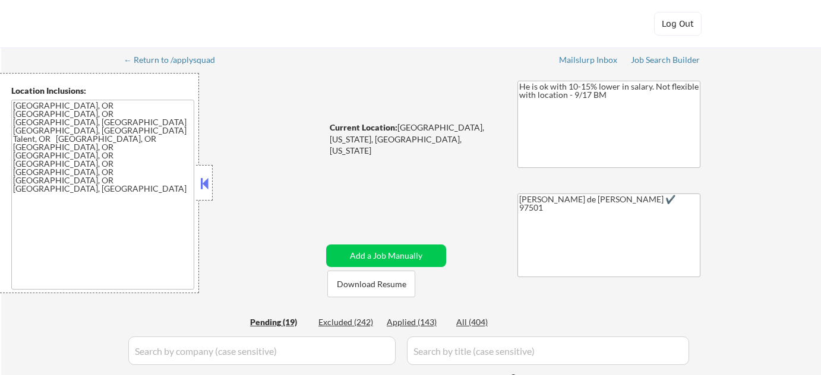
select select ""pending""
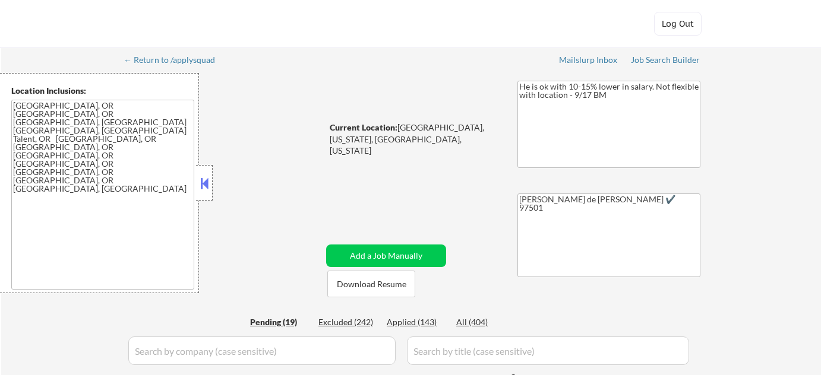
select select ""pending""
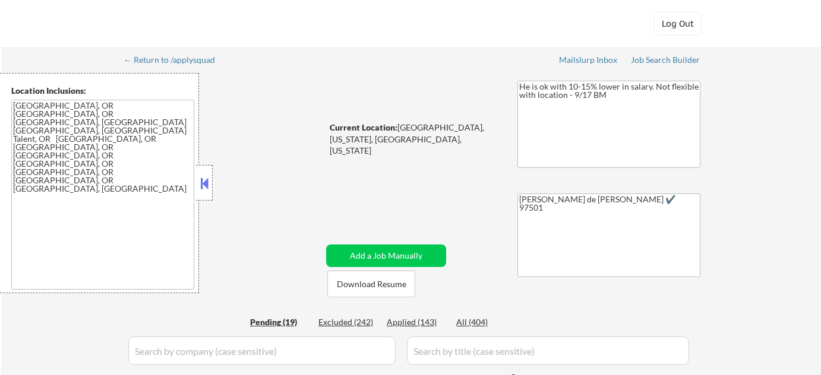
select select ""pending""
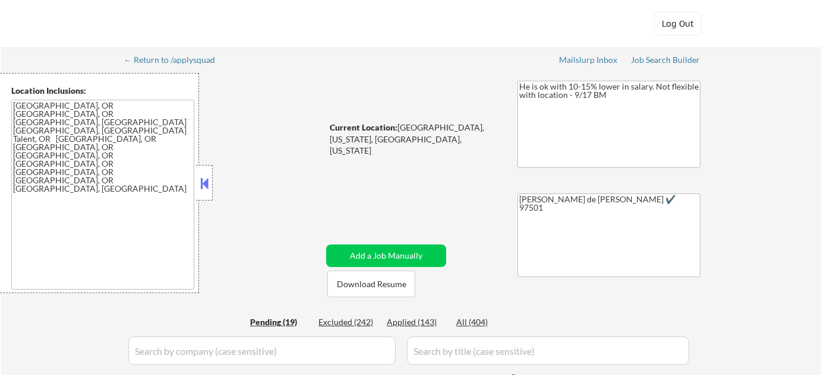
select select ""pending""
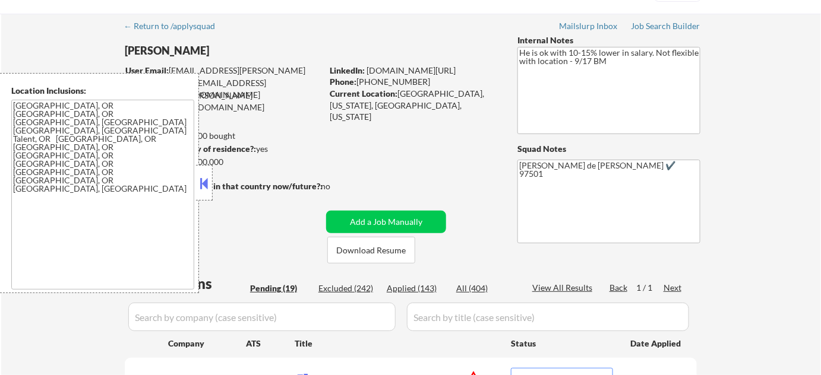
scroll to position [107, 0]
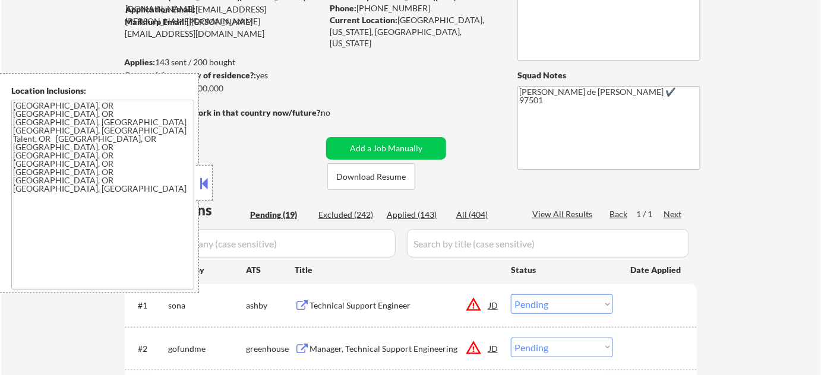
click at [204, 189] on button at bounding box center [204, 184] width 13 height 18
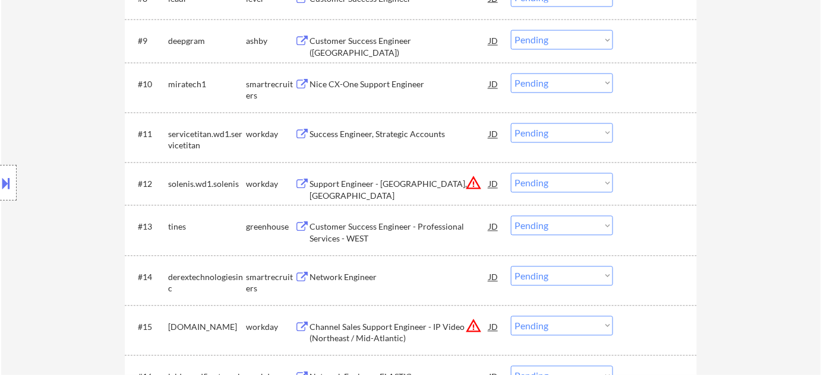
scroll to position [755, 0]
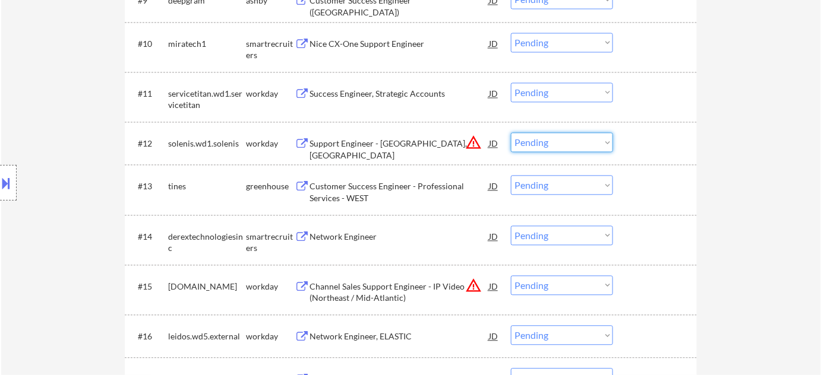
drag, startPoint x: 555, startPoint y: 137, endPoint x: 559, endPoint y: 148, distance: 12.0
click at [555, 137] on select "Choose an option... Pending Applied Excluded (Questions) Excluded (Expired) Exc…" at bounding box center [562, 142] width 102 height 20
click at [511, 132] on select "Choose an option... Pending Applied Excluded (Questions) Excluded (Expired) Exc…" at bounding box center [562, 142] width 102 height 20
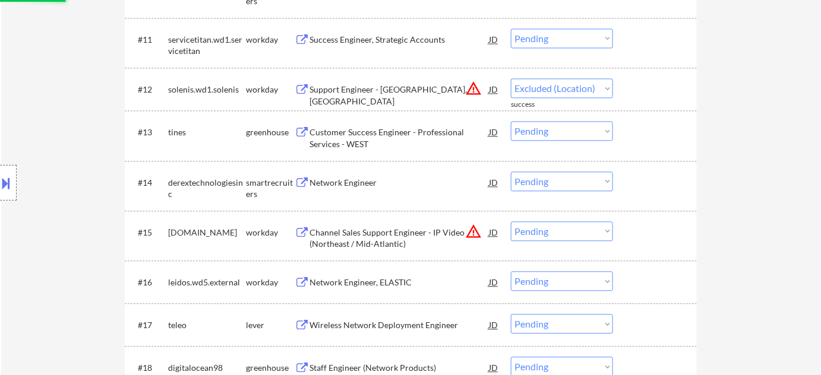
select select ""pending""
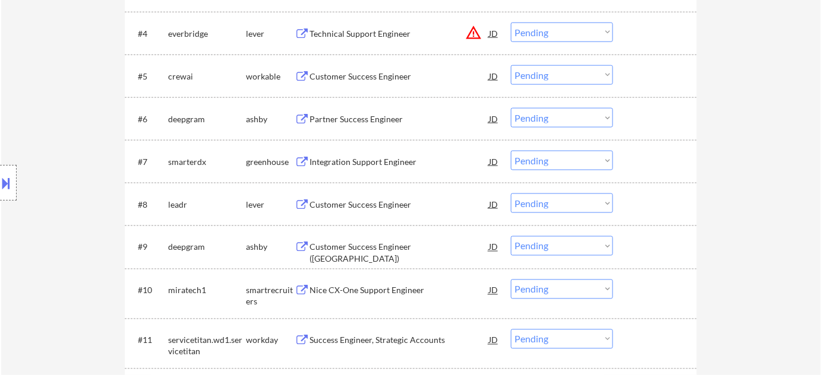
scroll to position [486, 0]
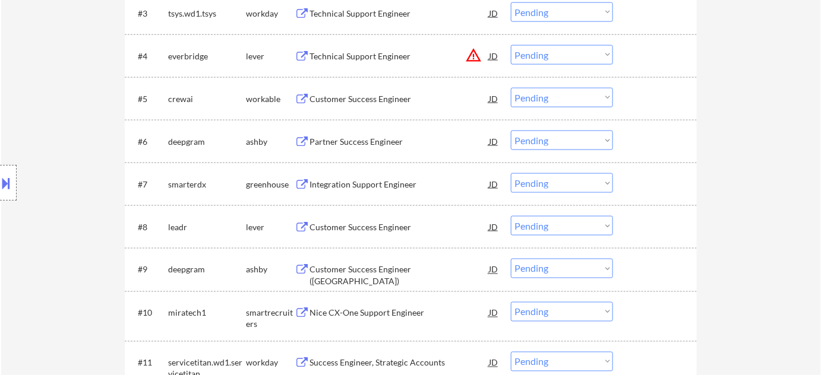
click at [355, 96] on div "Customer Success Engineer" at bounding box center [398, 99] width 179 height 12
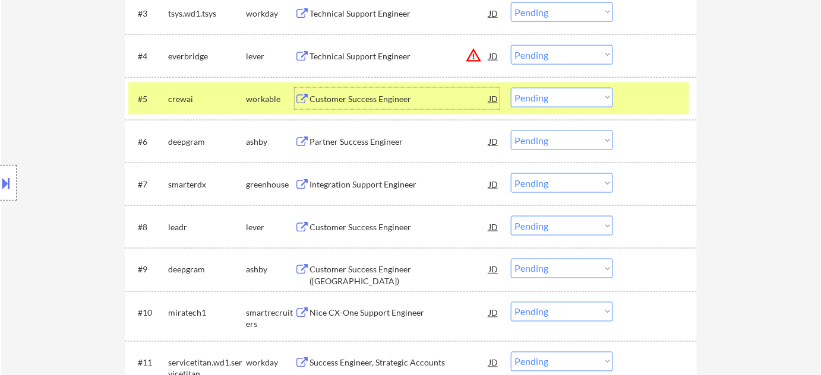
click at [549, 99] on select "Choose an option... Pending Applied Excluded (Questions) Excluded (Expired) Exc…" at bounding box center [562, 98] width 102 height 20
click at [511, 88] on select "Choose an option... Pending Applied Excluded (Questions) Excluded (Expired) Exc…" at bounding box center [562, 98] width 102 height 20
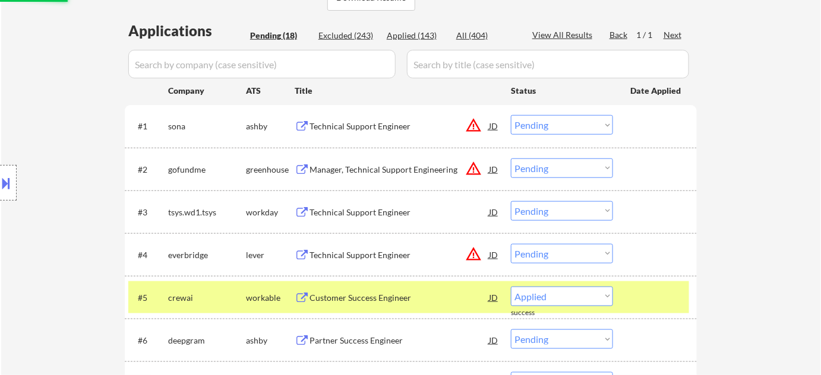
scroll to position [270, 0]
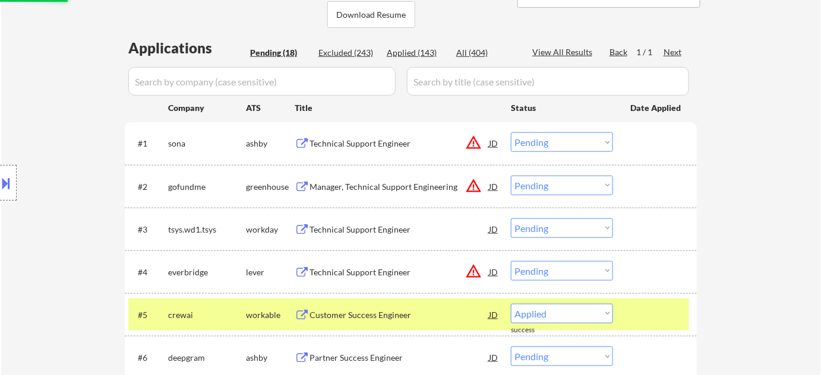
select select ""pending""
click at [476, 146] on button "warning_amber" at bounding box center [473, 142] width 17 height 17
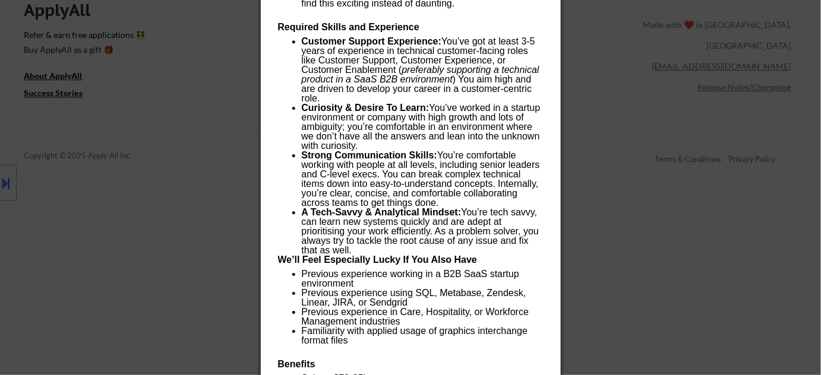
scroll to position [1456, 0]
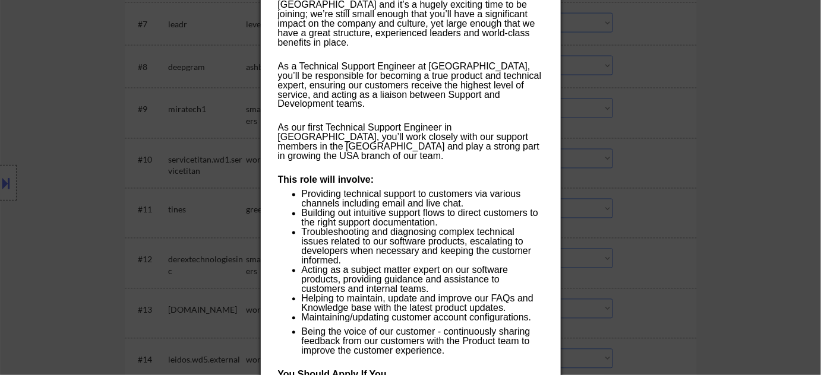
click at [696, 162] on div at bounding box center [410, 187] width 821 height 375
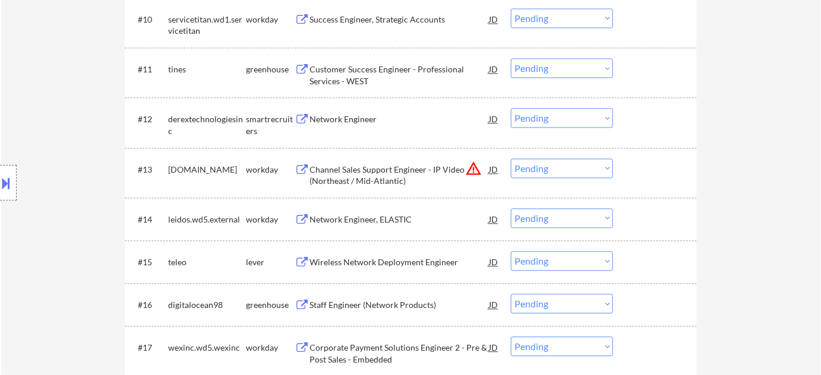
scroll to position [808, 0]
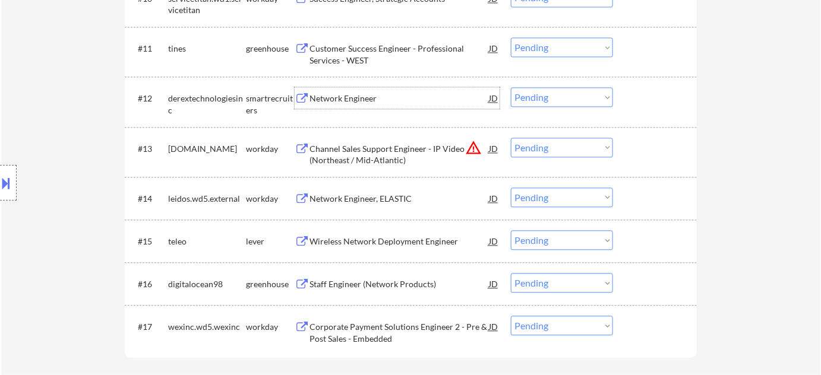
click at [366, 102] on div "Network Engineer" at bounding box center [398, 99] width 179 height 12
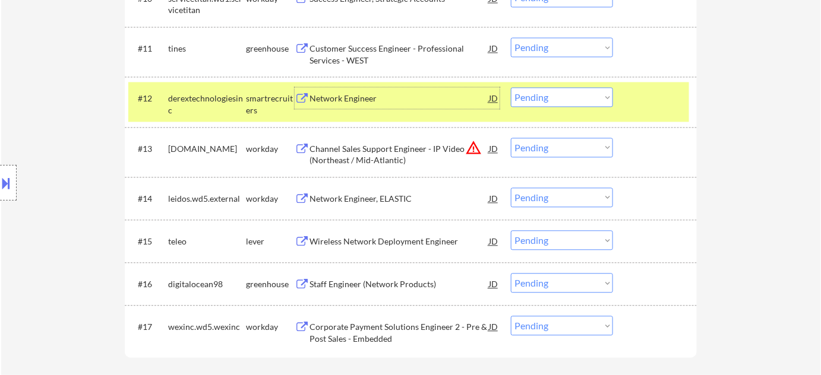
click at [542, 97] on select "Choose an option... Pending Applied Excluded (Questions) Excluded (Expired) Exc…" at bounding box center [562, 97] width 102 height 20
click at [511, 87] on select "Choose an option... Pending Applied Excluded (Questions) Excluded (Expired) Exc…" at bounding box center [562, 97] width 102 height 20
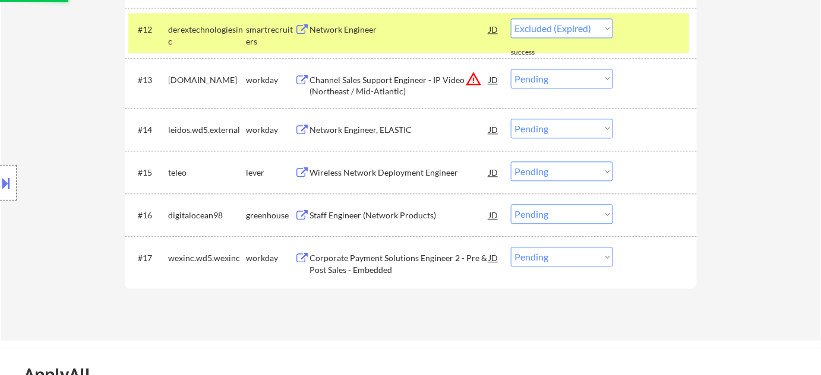
select select ""pending""
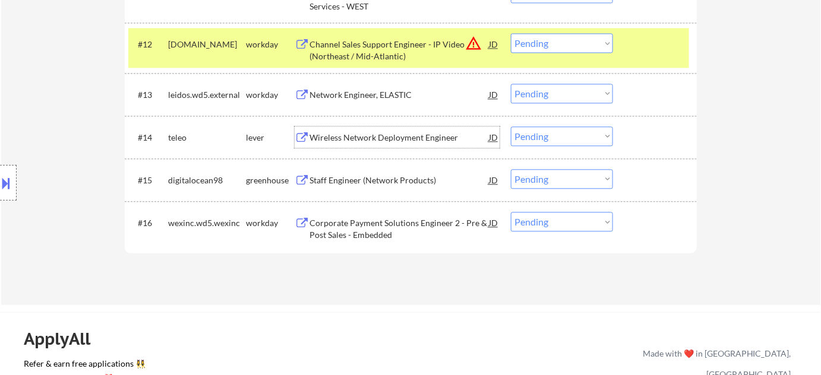
click at [397, 138] on div "Wireless Network Deployment Engineer" at bounding box center [398, 138] width 179 height 12
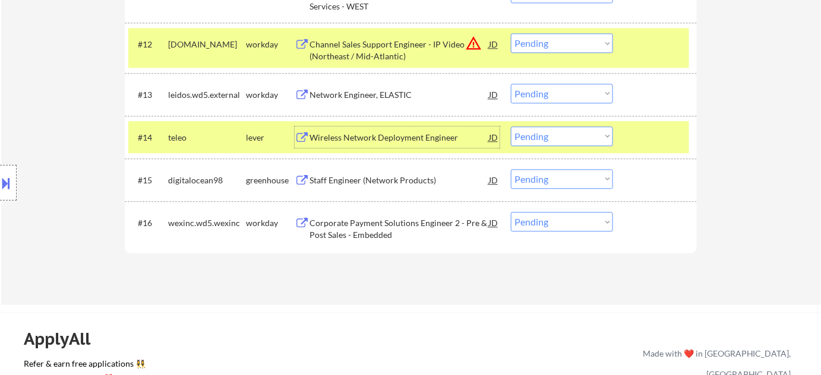
click at [556, 132] on select "Choose an option... Pending Applied Excluded (Questions) Excluded (Expired) Exc…" at bounding box center [562, 136] width 102 height 20
click at [511, 126] on select "Choose an option... Pending Applied Excluded (Questions) Excluded (Expired) Exc…" at bounding box center [562, 136] width 102 height 20
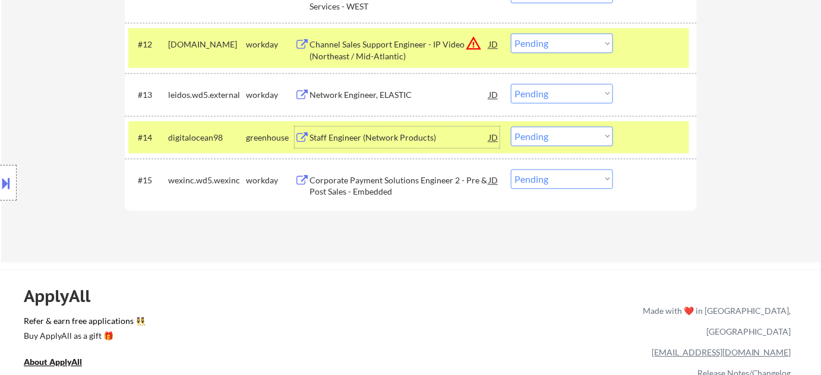
click at [377, 139] on div "Staff Engineer (Network Products)" at bounding box center [398, 138] width 179 height 12
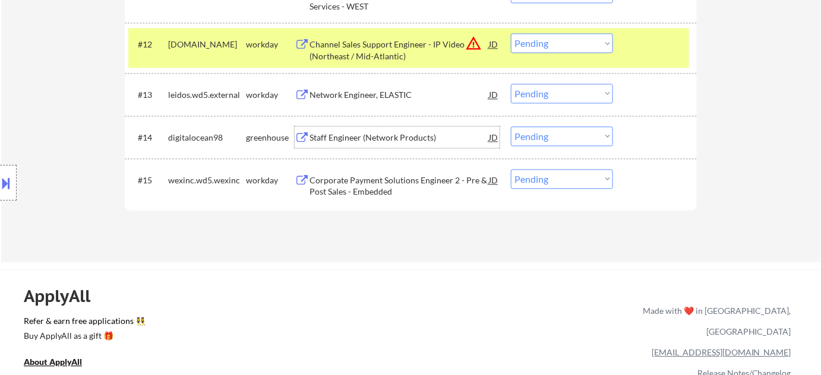
click at [549, 144] on select "Choose an option... Pending Applied Excluded (Questions) Excluded (Expired) Exc…" at bounding box center [562, 136] width 102 height 20
click at [511, 126] on select "Choose an option... Pending Applied Excluded (Questions) Excluded (Expired) Exc…" at bounding box center [562, 136] width 102 height 20
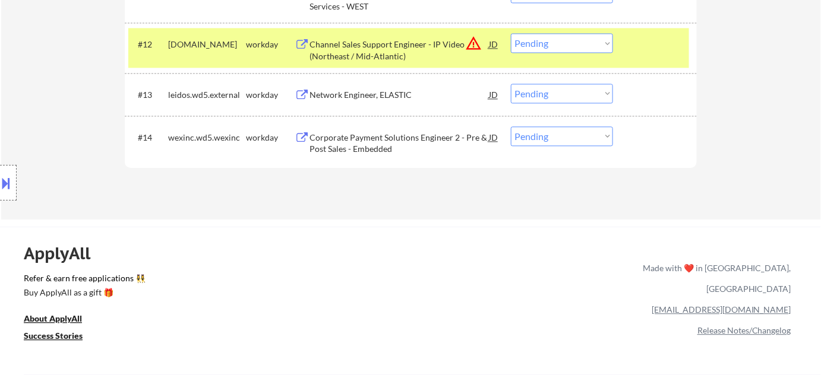
click at [347, 151] on div "Corporate Payment Solutions Engineer 2 - Pre & Post Sales - Embedded" at bounding box center [398, 143] width 179 height 23
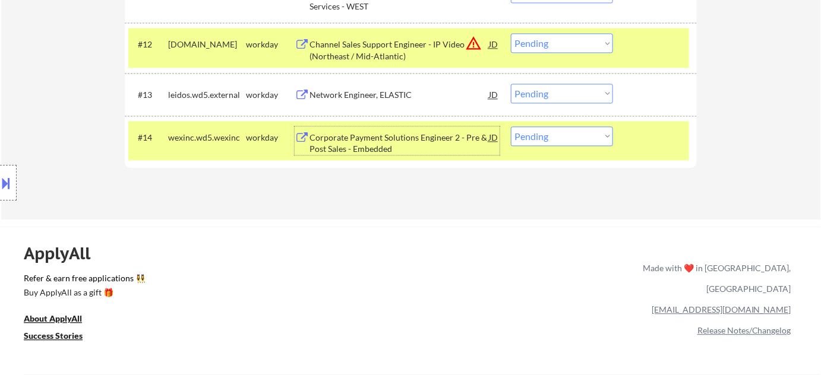
click at [597, 129] on select "Choose an option... Pending Applied Excluded (Questions) Excluded (Expired) Exc…" at bounding box center [562, 136] width 102 height 20
select select ""excluded__bad_match_""
click at [511, 126] on select "Choose an option... Pending Applied Excluded (Questions) Excluded (Expired) Exc…" at bounding box center [562, 136] width 102 height 20
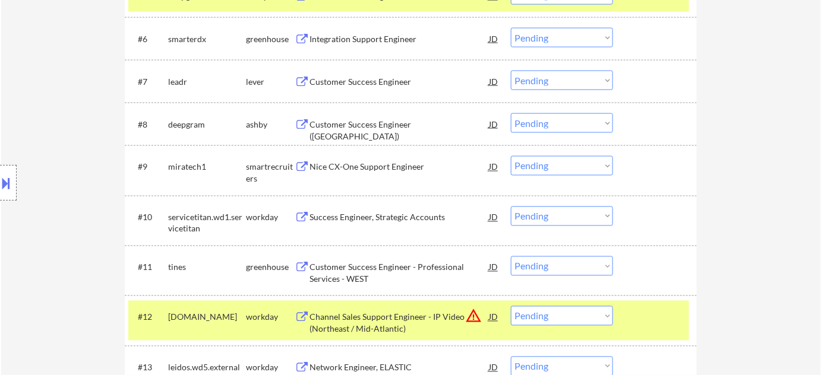
scroll to position [376, 0]
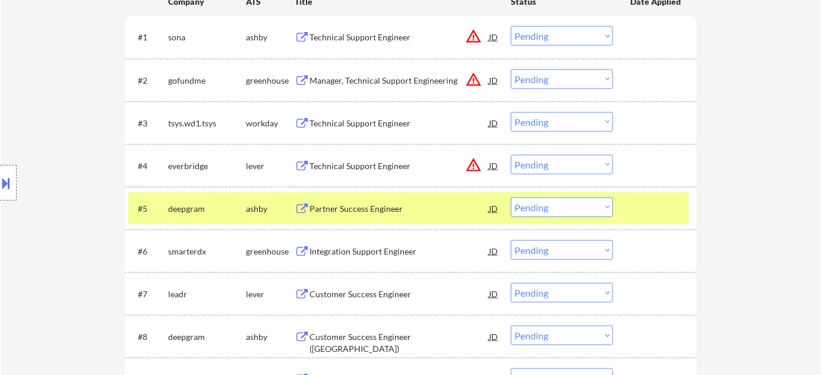
click at [373, 208] on div "Partner Success Engineer" at bounding box center [398, 209] width 179 height 12
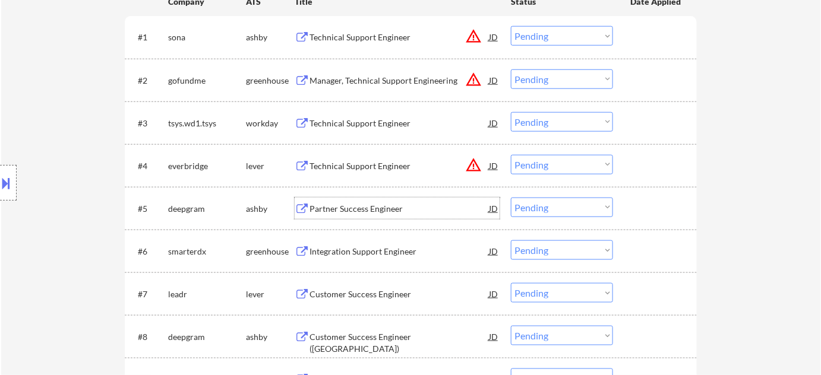
click at [3, 178] on button at bounding box center [6, 183] width 13 height 20
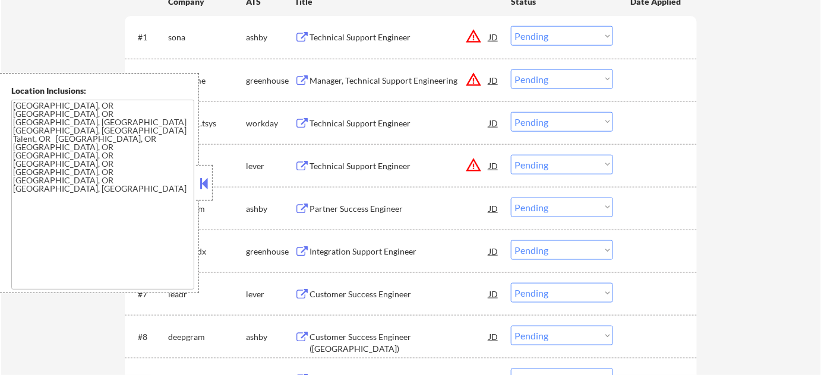
click at [201, 191] on button at bounding box center [204, 184] width 13 height 18
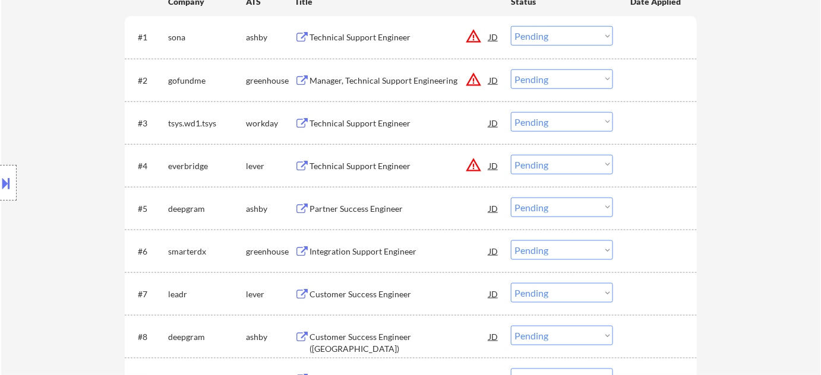
click at [550, 211] on select "Choose an option... Pending Applied Excluded (Questions) Excluded (Expired) Exc…" at bounding box center [562, 208] width 102 height 20
click at [511, 198] on select "Choose an option... Pending Applied Excluded (Questions) Excluded (Expired) Exc…" at bounding box center [562, 208] width 102 height 20
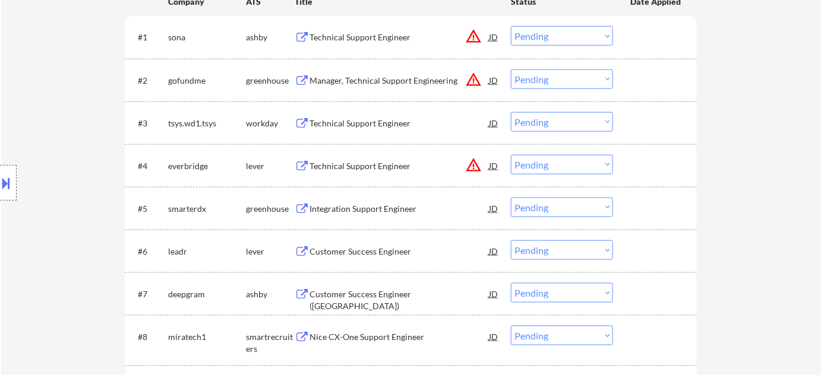
click at [372, 209] on div "Integration Support Engineer" at bounding box center [398, 209] width 179 height 12
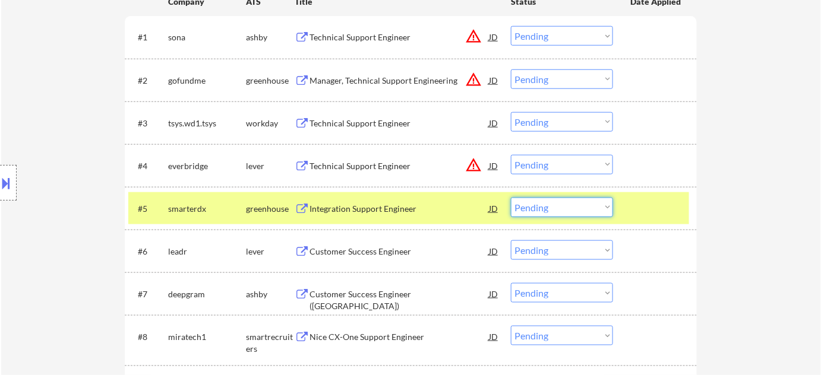
click at [537, 208] on select "Choose an option... Pending Applied Excluded (Questions) Excluded (Expired) Exc…" at bounding box center [562, 208] width 102 height 20
click at [511, 198] on select "Choose an option... Pending Applied Excluded (Questions) Excluded (Expired) Exc…" at bounding box center [562, 208] width 102 height 20
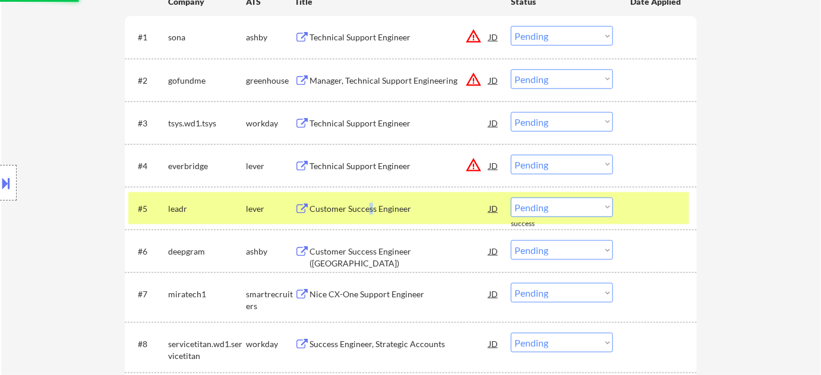
click at [369, 208] on div "Customer Success Engineer" at bounding box center [398, 209] width 179 height 12
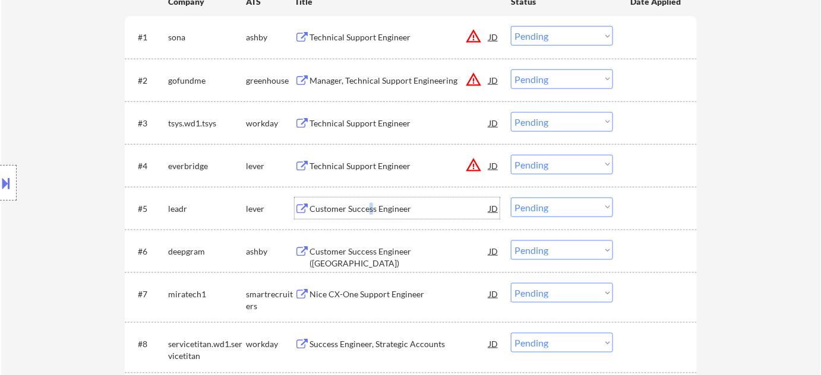
click at [545, 217] on div "#5 leadr lever Customer Success Engineer JD Choose an option... Pending Applied…" at bounding box center [408, 208] width 561 height 32
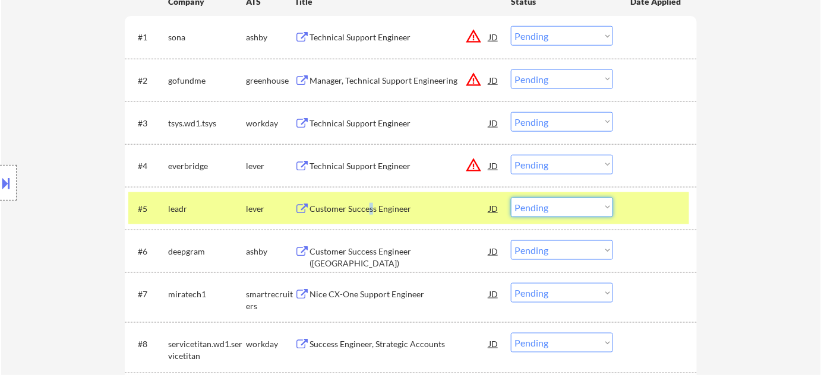
click at [542, 209] on select "Choose an option... Pending Applied Excluded (Questions) Excluded (Expired) Exc…" at bounding box center [562, 208] width 102 height 20
click at [511, 198] on select "Choose an option... Pending Applied Excluded (Questions) Excluded (Expired) Exc…" at bounding box center [562, 208] width 102 height 20
select select ""pending""
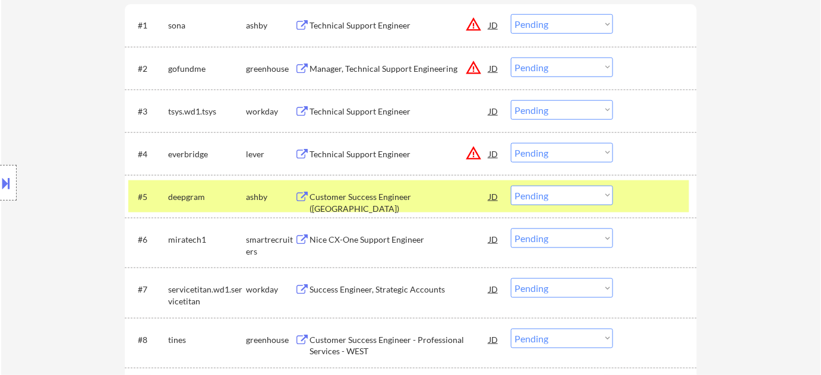
scroll to position [268, 0]
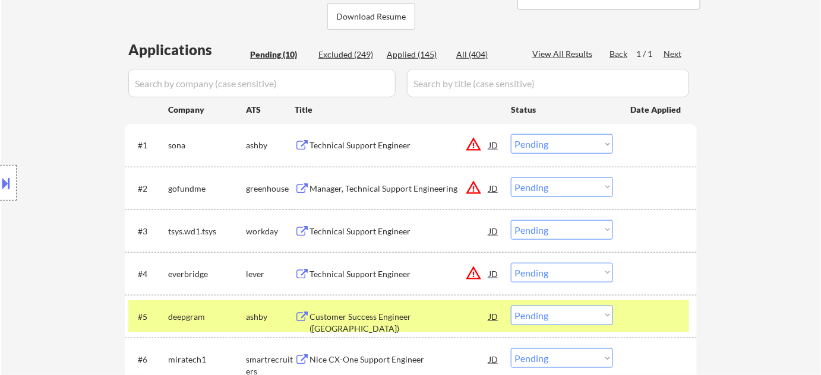
click at [426, 50] on div "Applied (145)" at bounding box center [416, 55] width 59 height 12
select select ""applied""
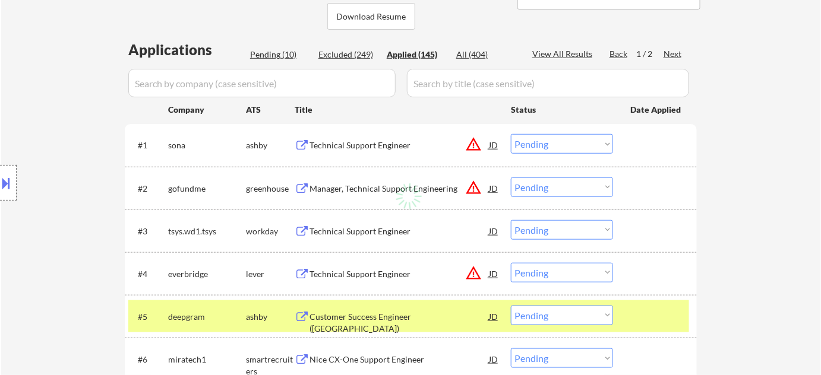
select select ""applied""
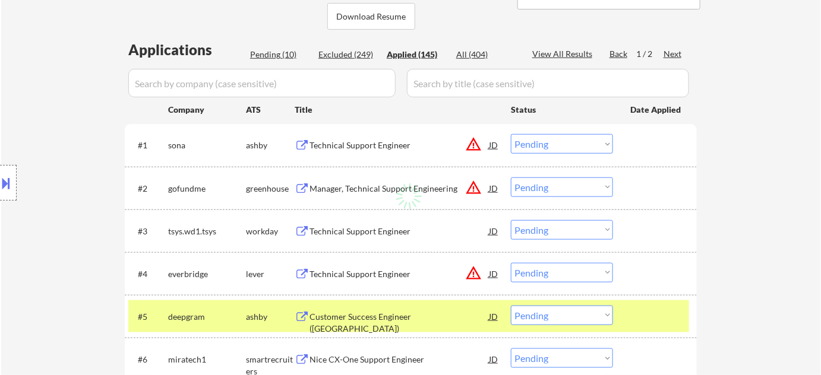
select select ""applied""
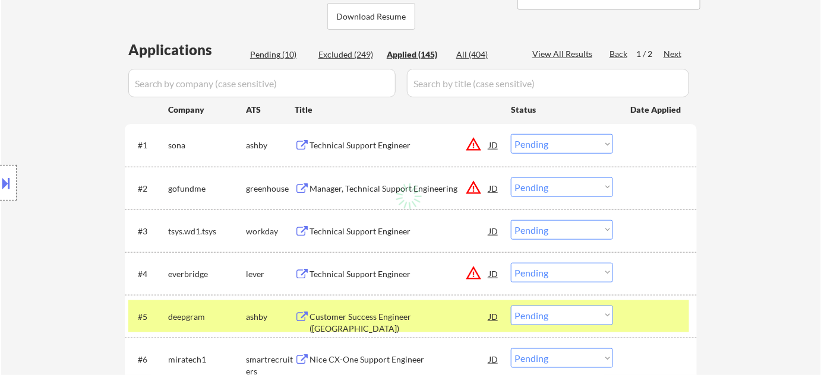
select select ""applied""
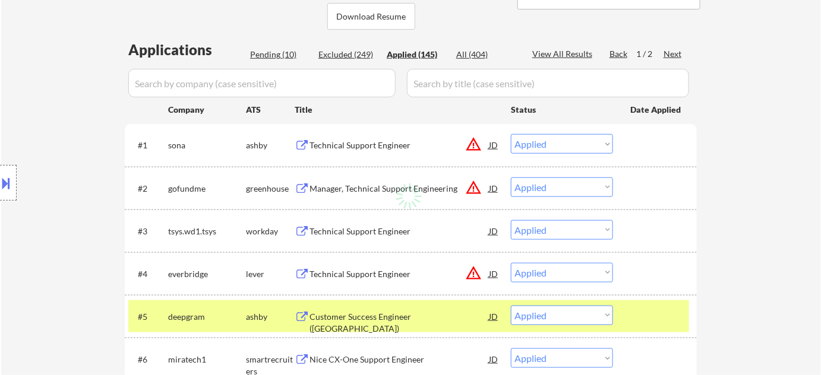
select select ""applied""
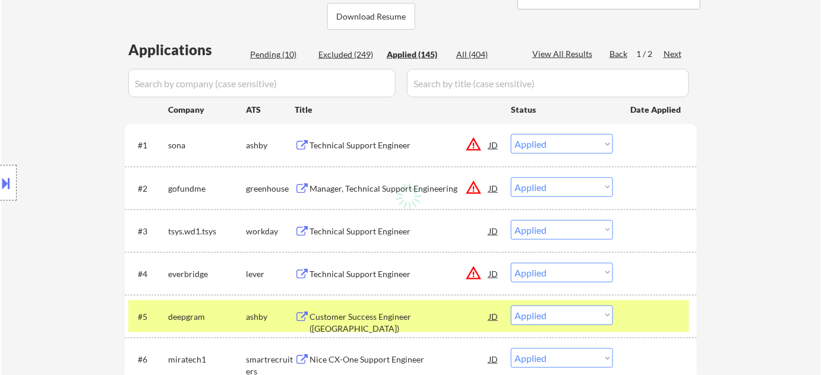
select select ""applied""
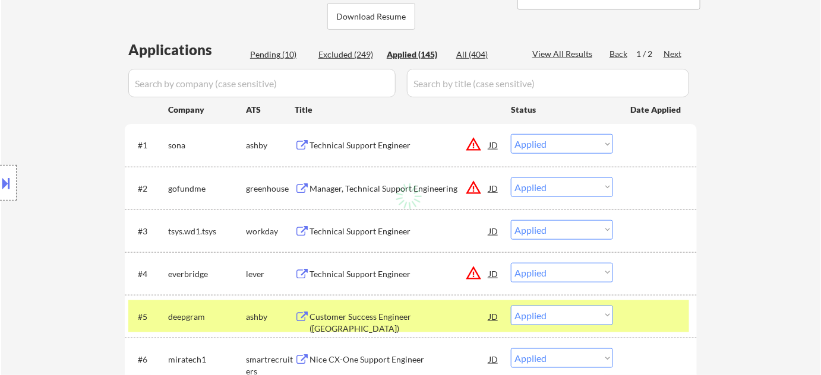
select select ""applied""
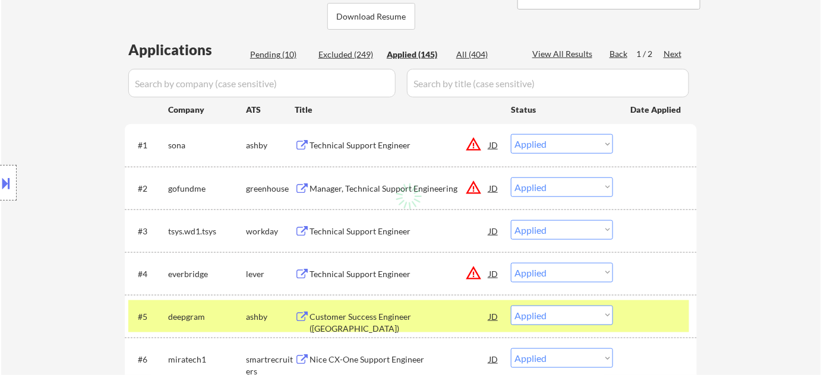
select select ""applied""
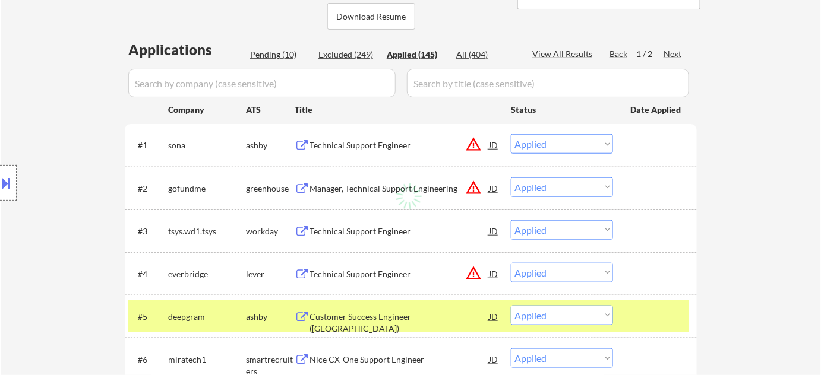
select select ""applied""
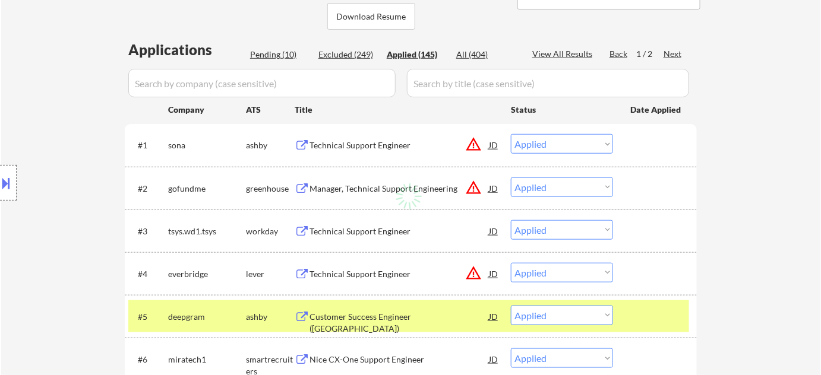
select select ""applied""
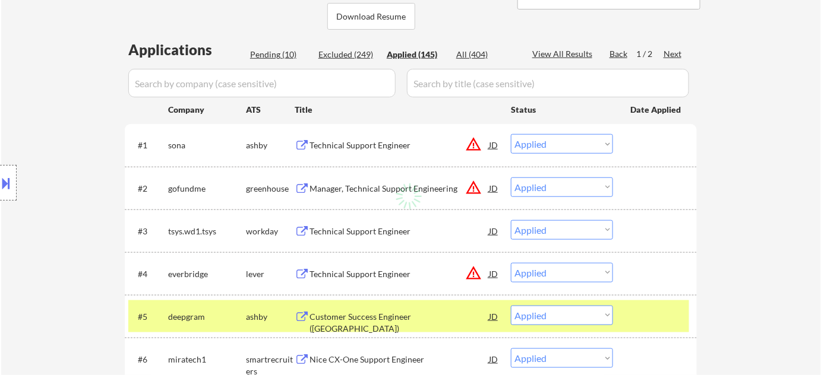
select select ""applied""
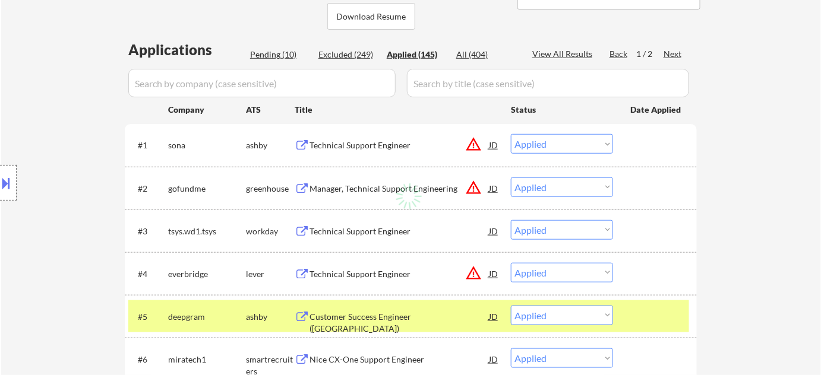
select select ""applied""
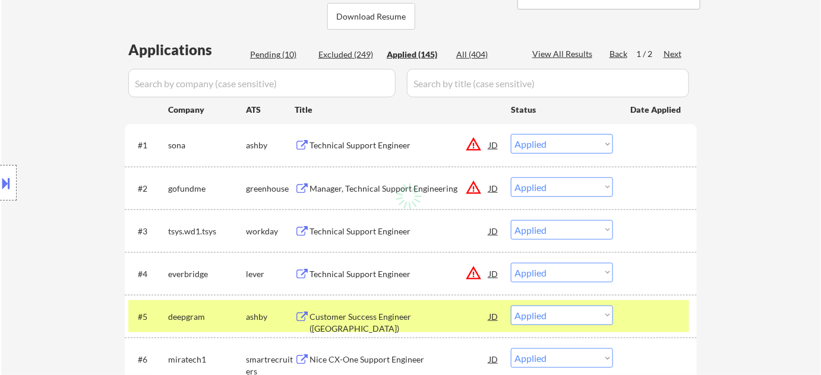
select select ""applied""
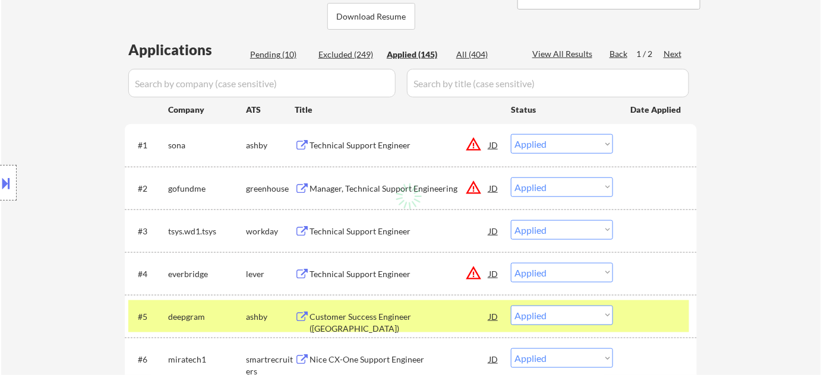
select select ""applied""
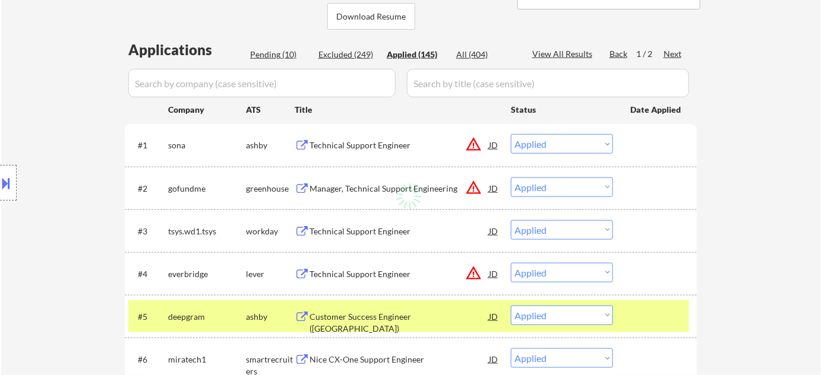
select select ""applied""
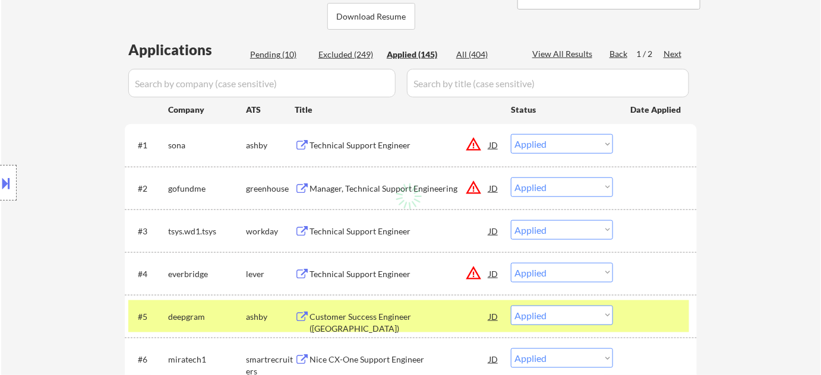
select select ""applied""
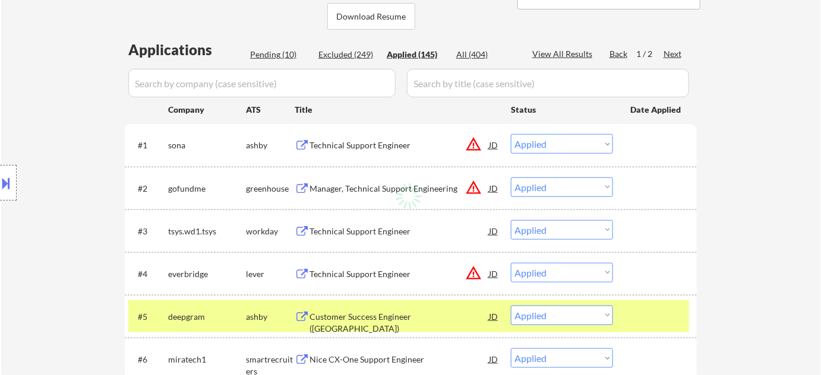
select select ""applied""
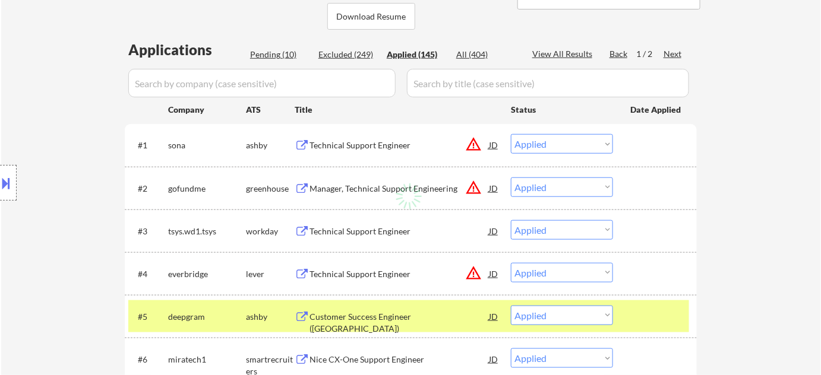
select select ""applied""
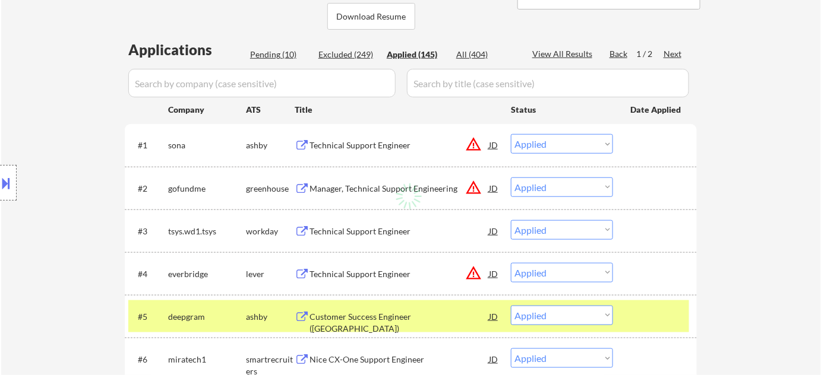
select select ""applied""
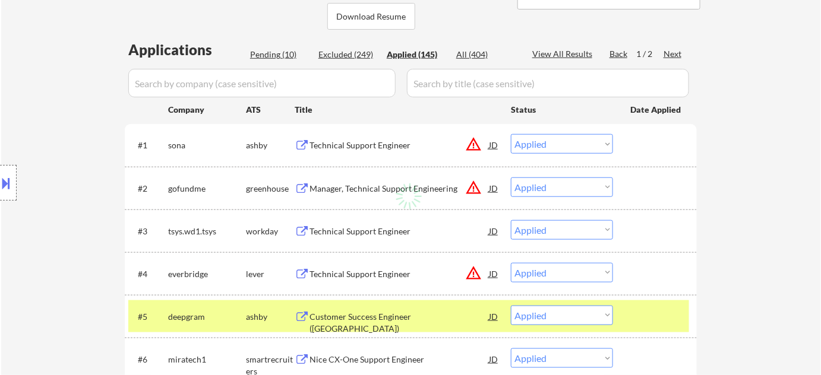
select select ""applied""
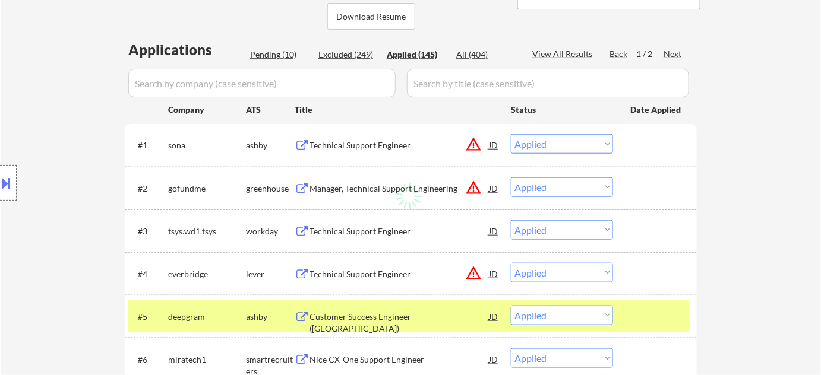
select select ""applied""
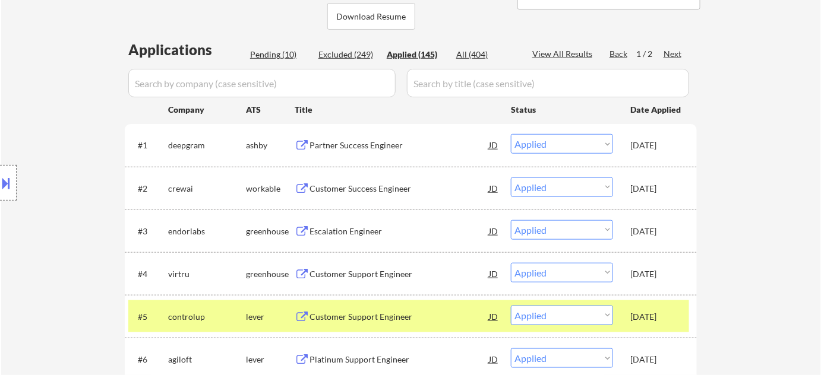
click at [283, 56] on div "Pending (10)" at bounding box center [279, 55] width 59 height 12
select select ""pending""
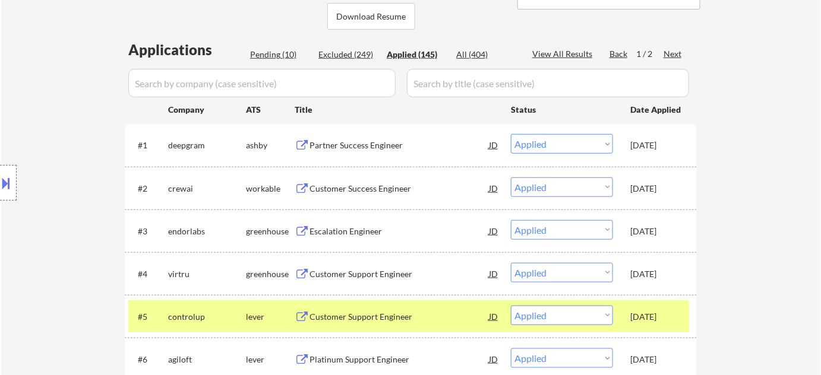
select select ""pending""
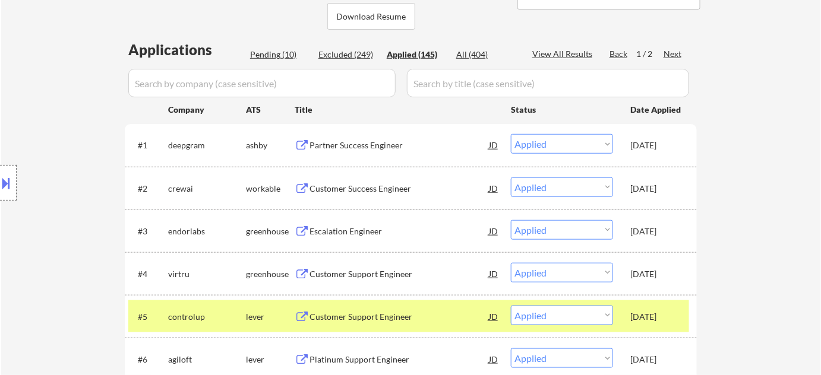
select select ""pending""
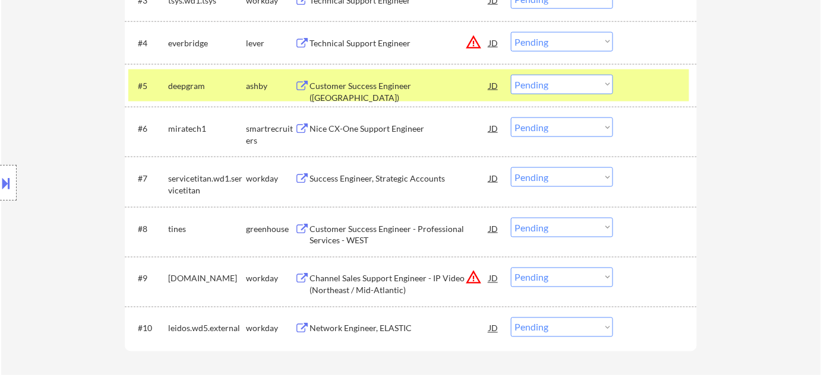
scroll to position [538, 0]
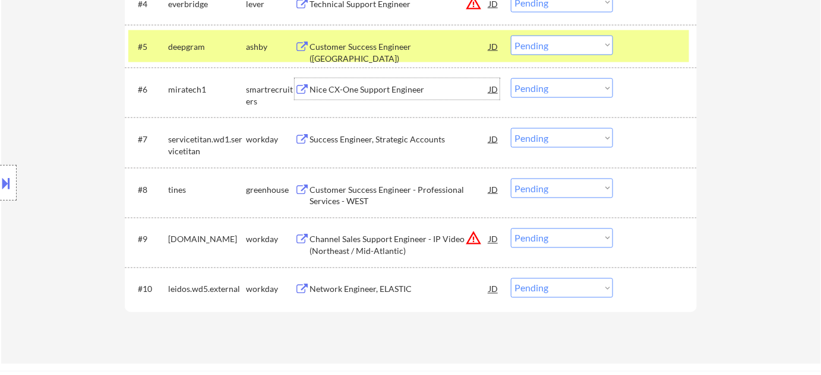
click at [368, 94] on div "Nice CX-One Support Engineer" at bounding box center [398, 90] width 179 height 12
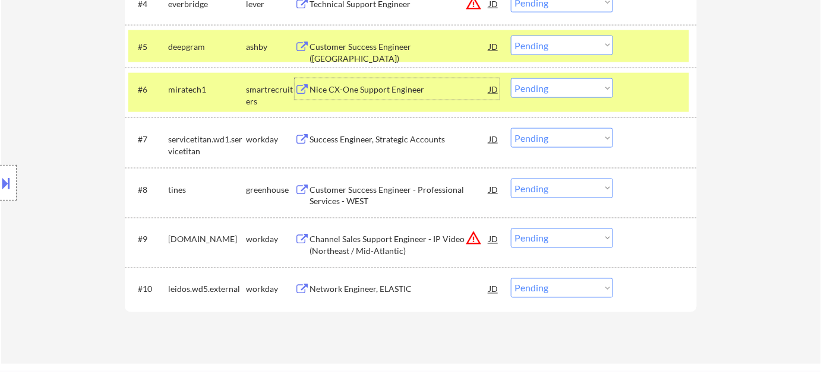
click at [601, 87] on select "Choose an option... Pending Applied Excluded (Questions) Excluded (Expired) Exc…" at bounding box center [562, 88] width 102 height 20
click at [511, 78] on select "Choose an option... Pending Applied Excluded (Questions) Excluded (Expired) Exc…" at bounding box center [562, 88] width 102 height 20
select select ""pending""
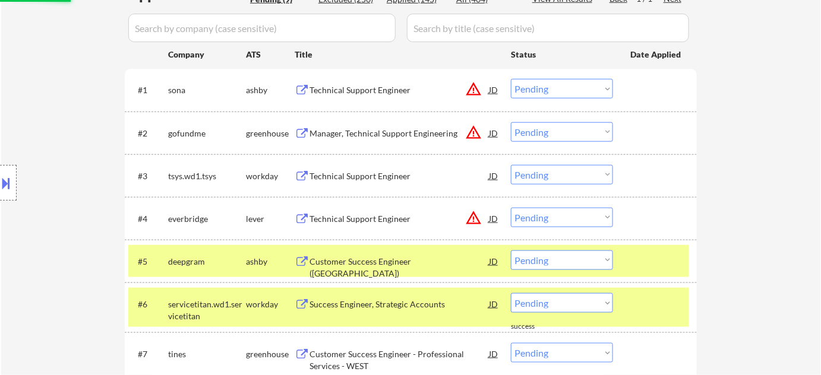
scroll to position [322, 0]
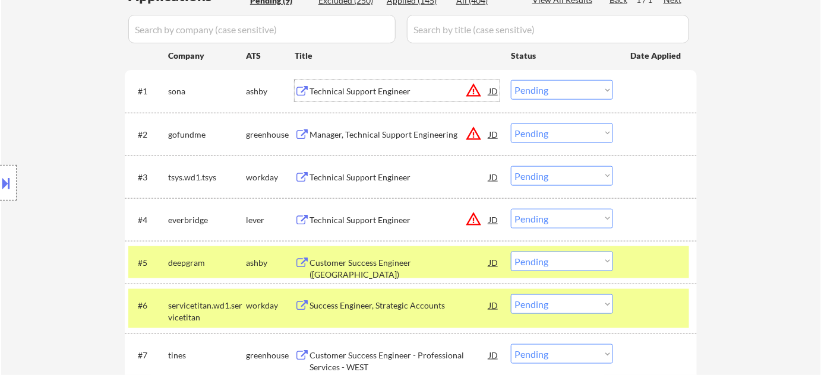
click at [382, 91] on div "Technical Support Engineer" at bounding box center [398, 92] width 179 height 12
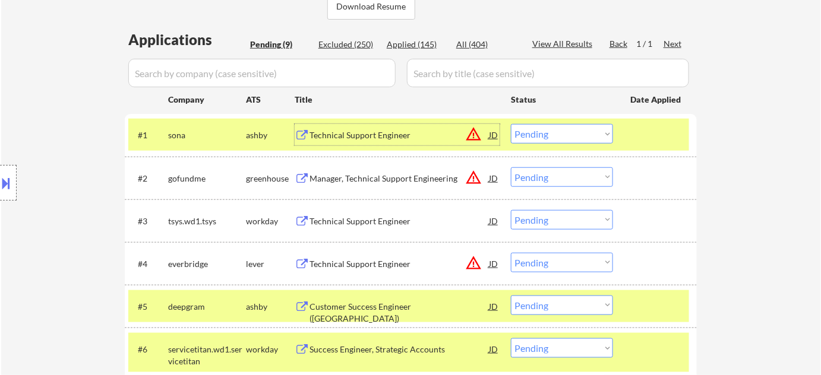
scroll to position [214, 0]
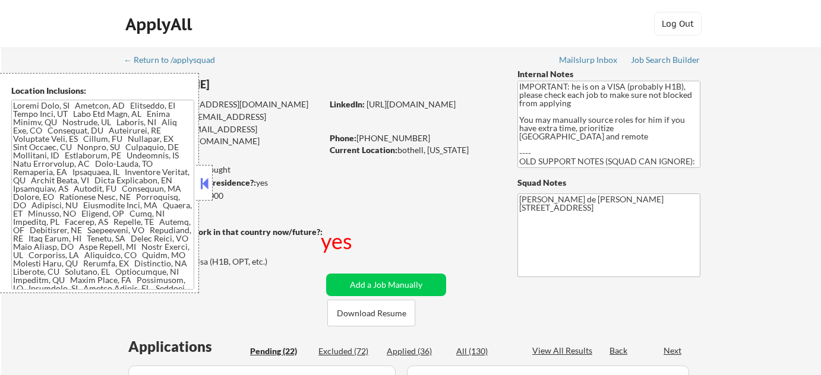
select select ""pending""
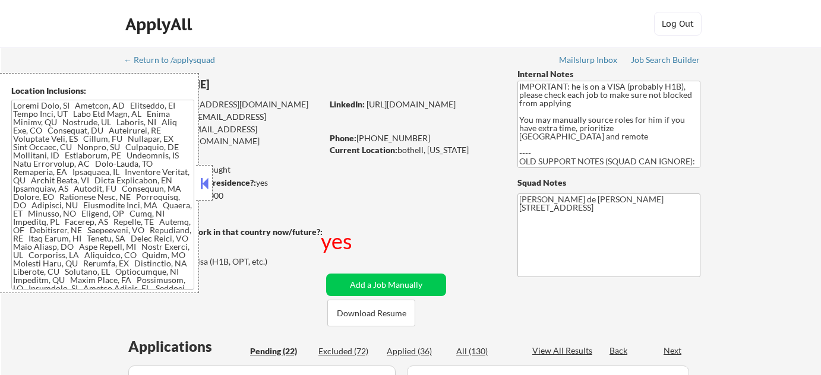
select select ""pending""
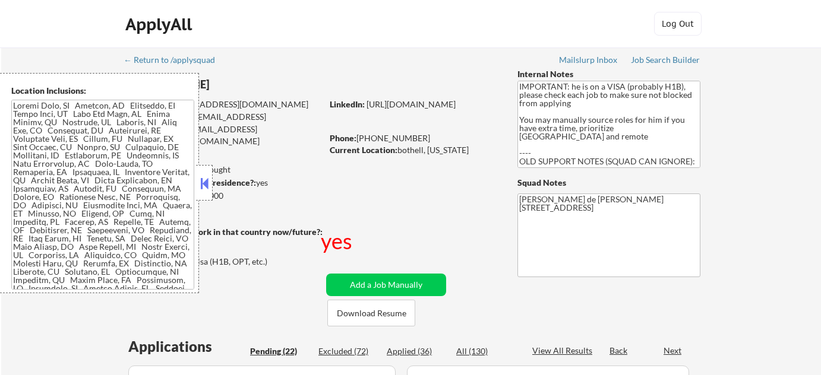
select select ""pending""
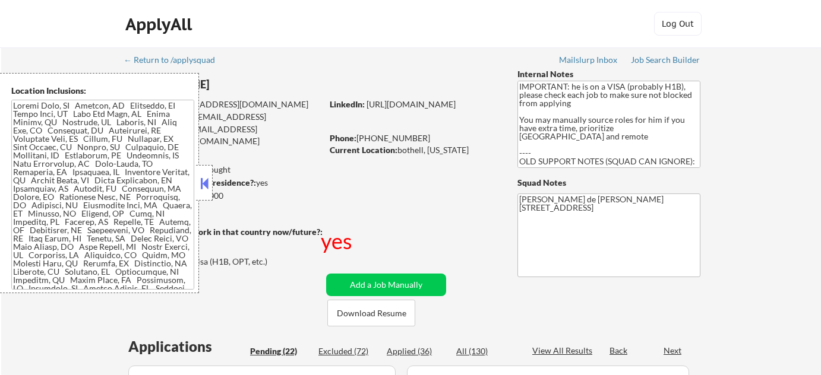
select select ""pending""
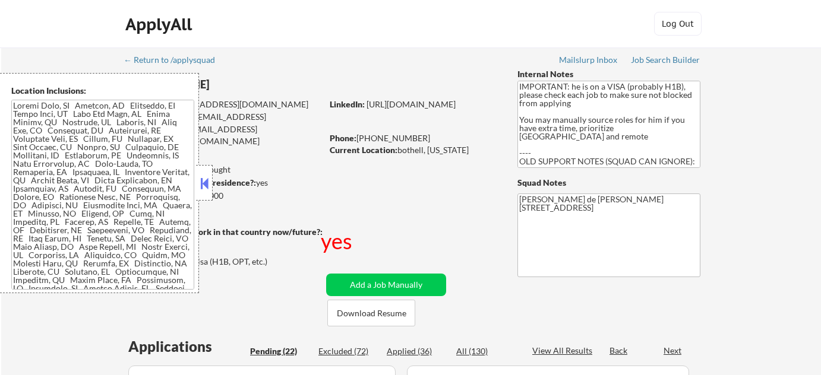
select select ""pending""
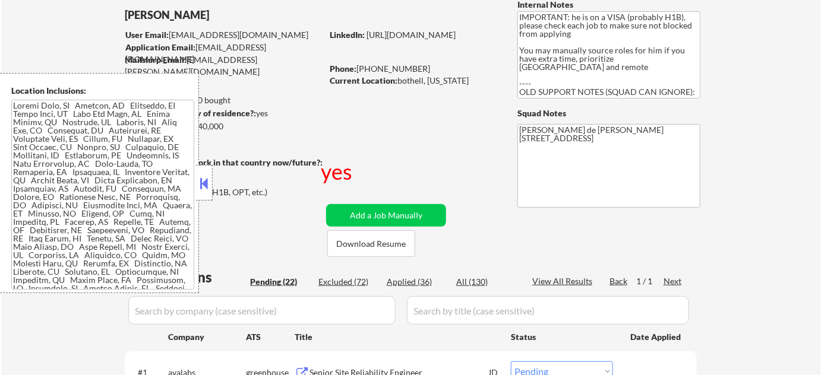
scroll to position [216, 0]
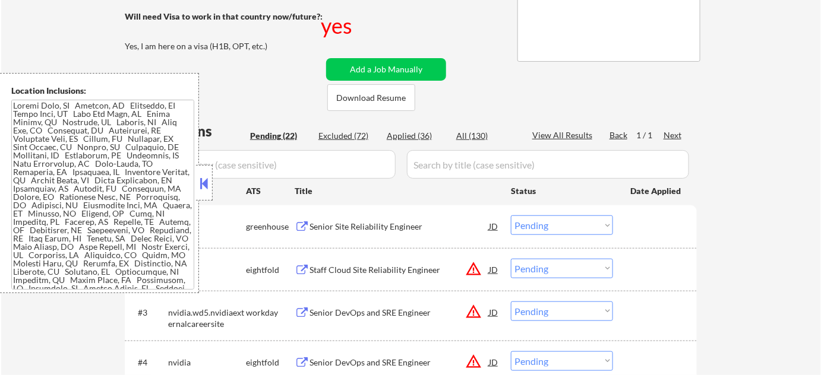
click at [204, 186] on button at bounding box center [204, 184] width 13 height 18
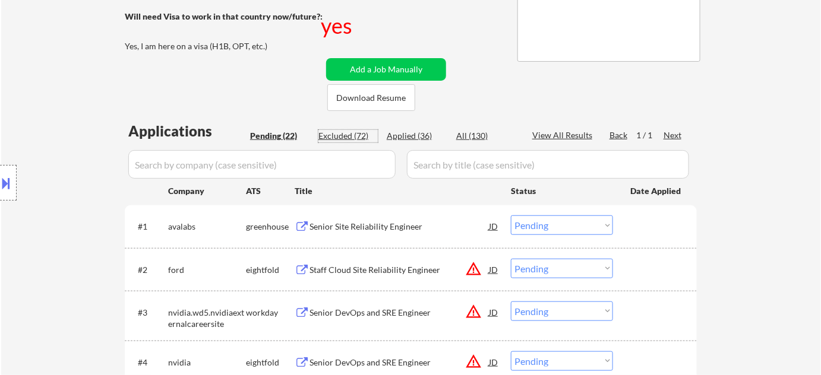
click at [358, 137] on div "Excluded (72)" at bounding box center [347, 136] width 59 height 12
select select ""excluded__expired_""
select select ""excluded__bad_match_""
select select ""excluded__expired_""
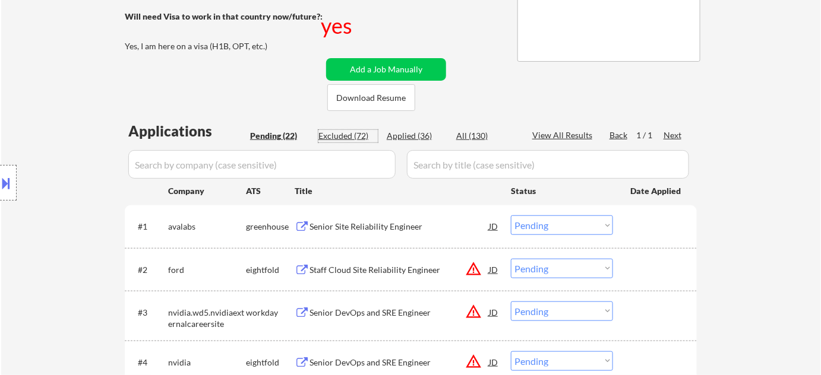
select select ""excluded__bad_match_""
select select ""excluded""
select select ""excluded__bad_match_""
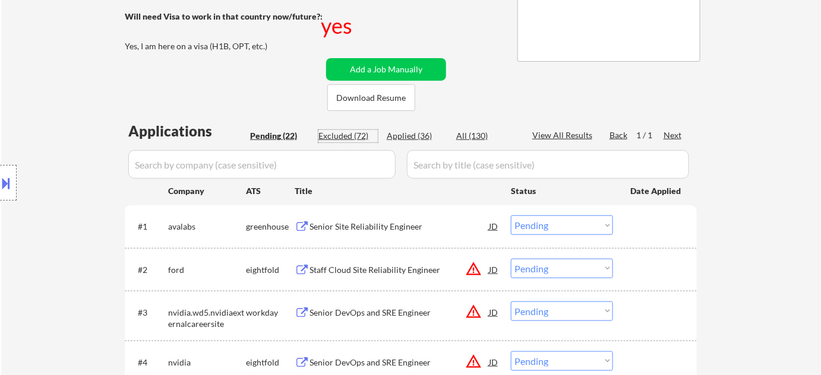
select select ""excluded__bad_match_""
select select ""excluded""
select select ""excluded__location_""
select select ""excluded__expired_""
select select ""excluded__bad_match_""
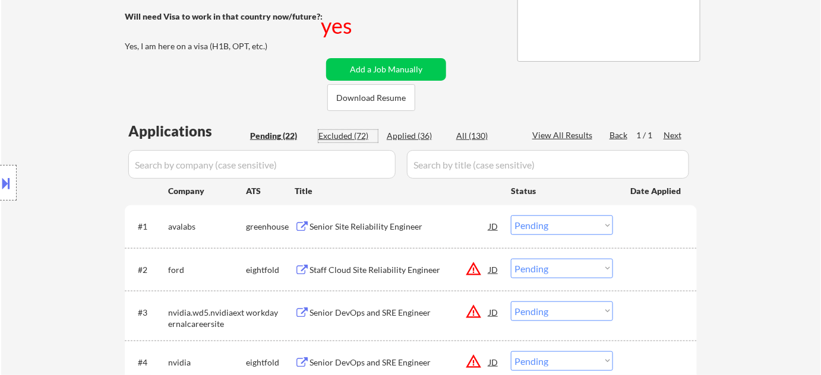
select select ""excluded__bad_match_""
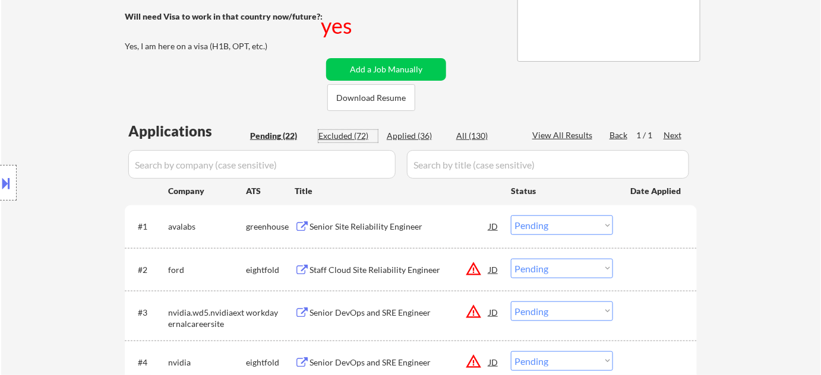
select select ""excluded__expired_""
select select ""excluded__bad_match_""
select select ""excluded__expired_""
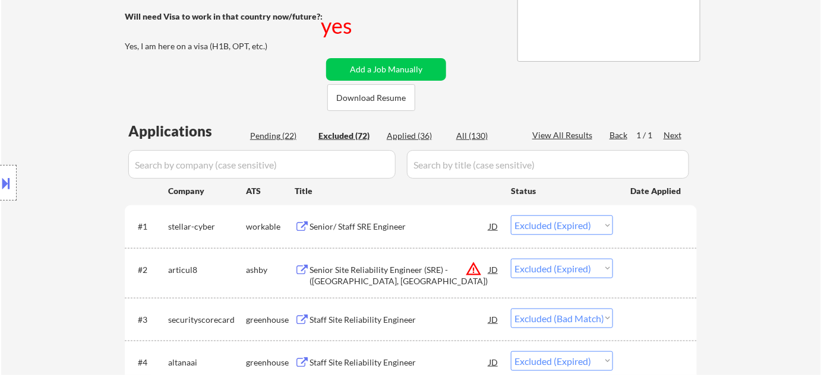
select select ""excluded__bad_match_""
select select ""excluded__location_""
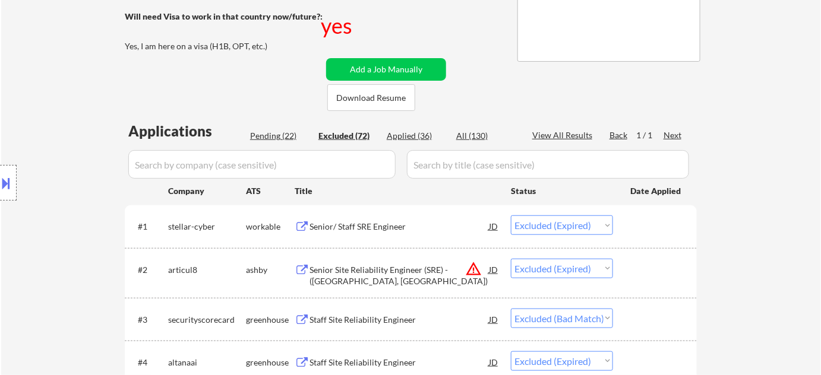
select select ""excluded__bad_match_""
select select ""excluded__expired_""
select select ""excluded__bad_match_""
select select ""excluded__expired_""
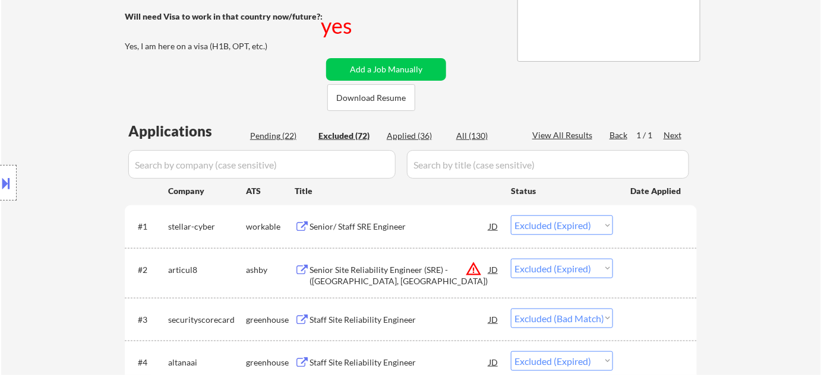
select select ""excluded""
select select ""excluded__blocklist_""
select select ""excluded__bad_match_""
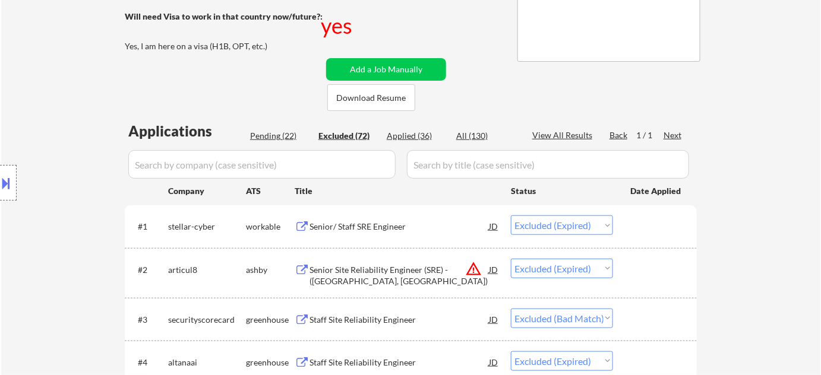
select select ""excluded__bad_match_""
select select ""excluded__expired_""
select select ""excluded__bad_match_""
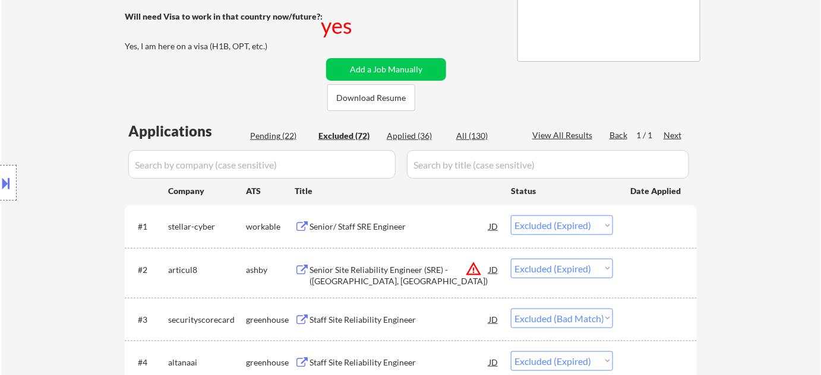
select select ""excluded__expired_""
select select ""excluded__blocklist_""
select select ""excluded__expired_""
select select ""excluded__location_""
select select ""excluded__bad_match_""
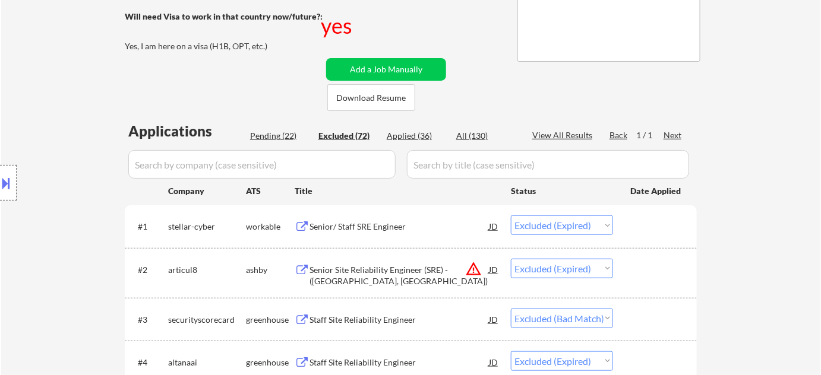
select select ""excluded__bad_match_""
select select ""excluded__location_""
select select ""excluded""
select select ""excluded__bad_match_""
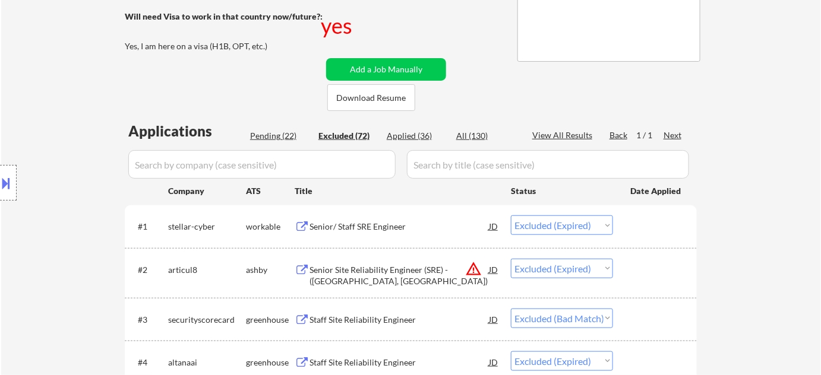
select select ""excluded__bad_match_""
select select ""excluded__expired_""
select select ""excluded__bad_match_""
select select ""excluded__expired_""
select select ""excluded__bad_match_""
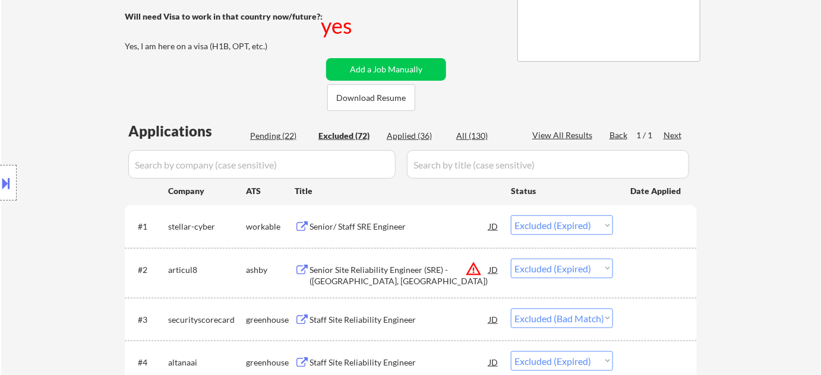
select select ""excluded__bad_match_""
select select ""excluded__expired_""
select select ""excluded__bad_match_""
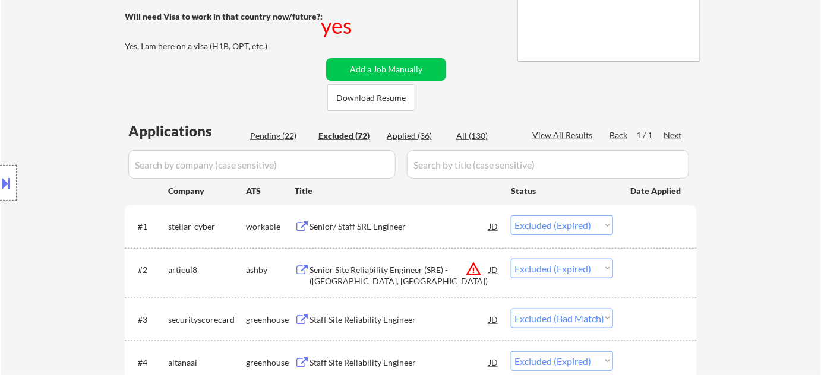
select select ""excluded__bad_match_""
select select ""excluded__expired_""
select select ""excluded__bad_match_""
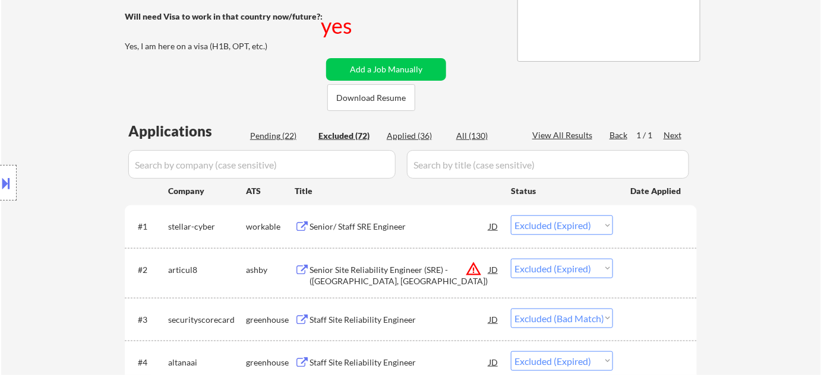
select select ""excluded__bad_match_""
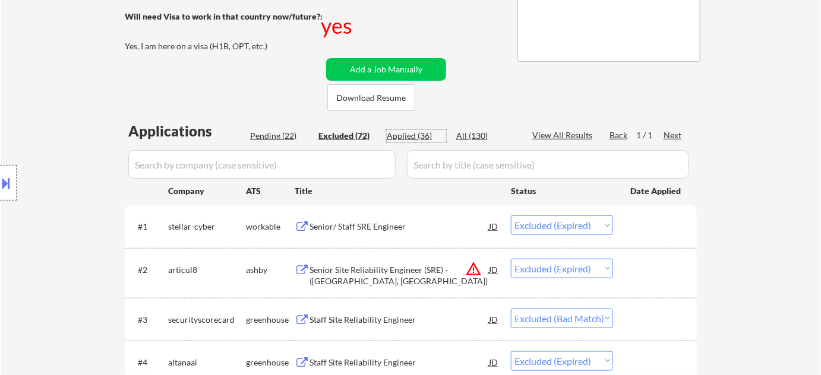
drag, startPoint x: 421, startPoint y: 134, endPoint x: 429, endPoint y: 158, distance: 25.0
click at [420, 134] on div "Applied (36)" at bounding box center [416, 136] width 59 height 12
select select ""applied""
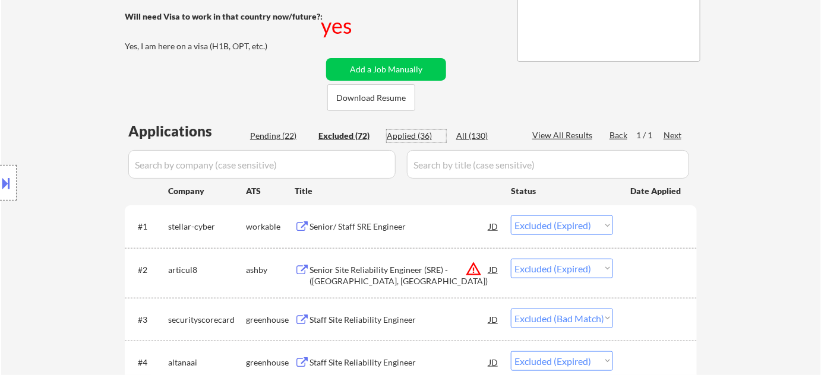
select select ""applied""
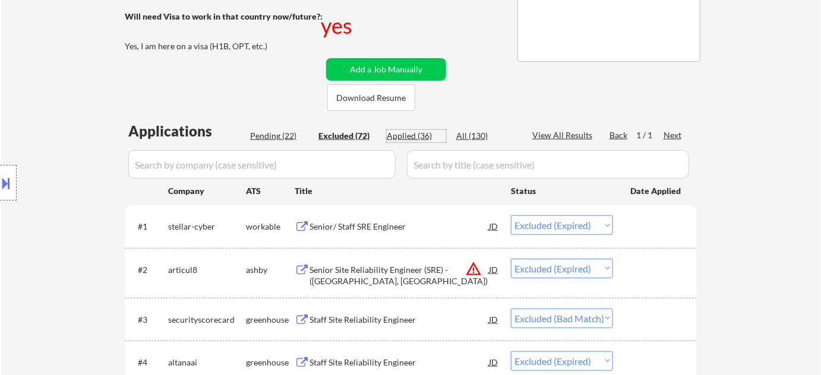
select select ""applied""
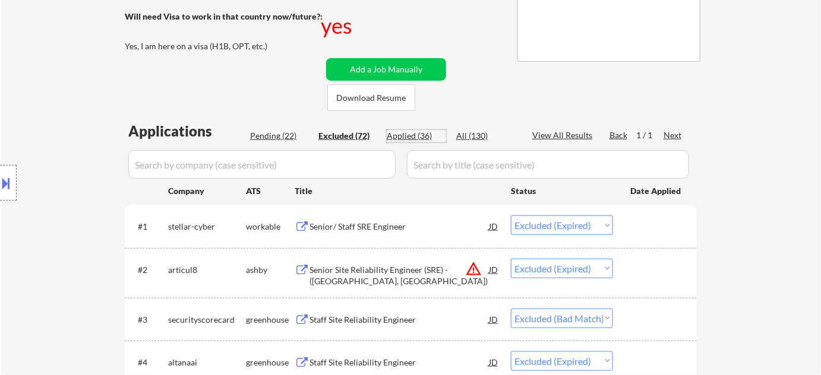
select select ""applied""
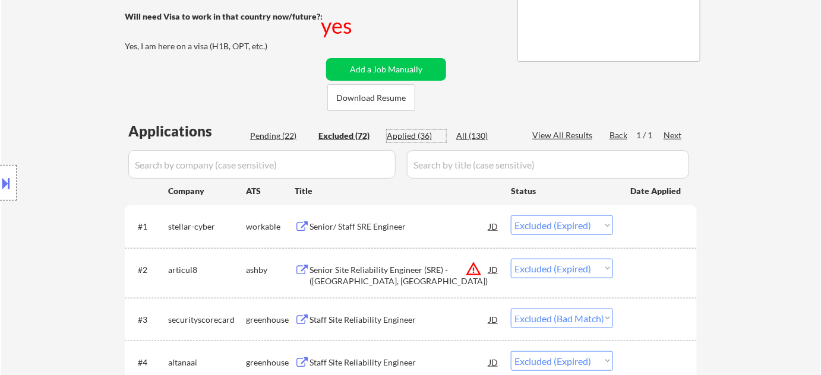
select select ""applied""
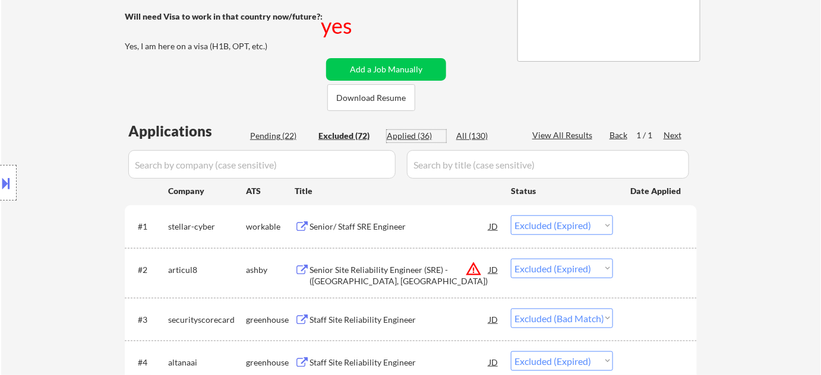
select select ""applied""
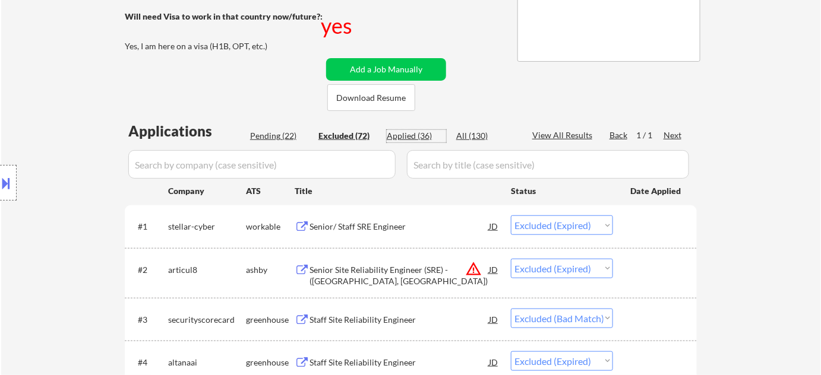
select select ""applied""
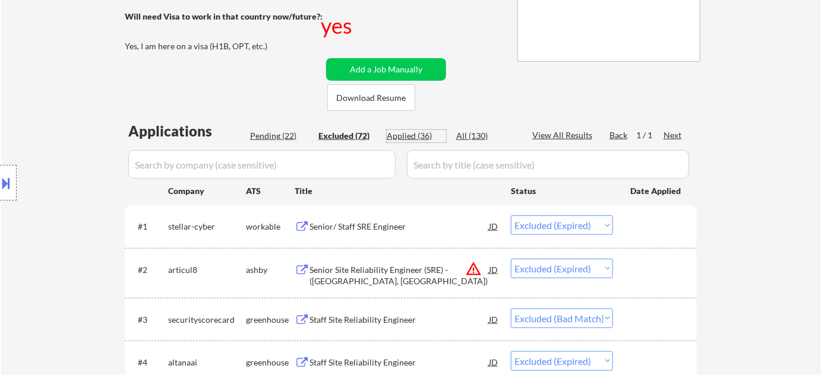
select select ""applied""
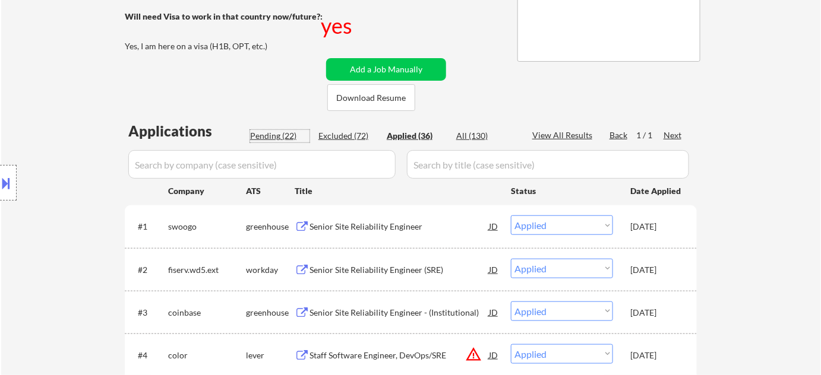
click at [264, 137] on div "Pending (22)" at bounding box center [279, 136] width 59 height 12
select select ""pending""
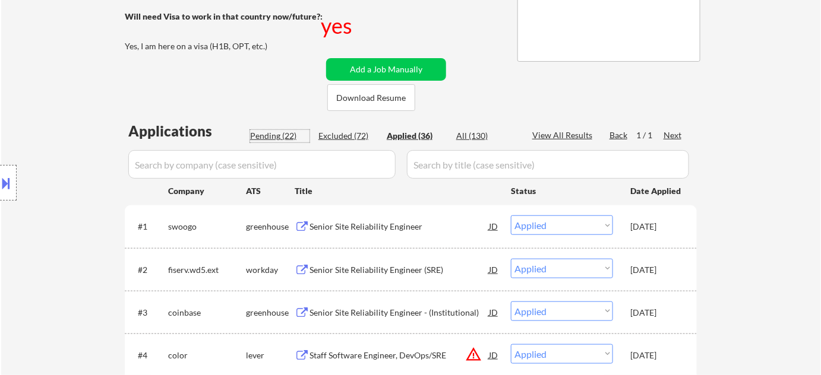
select select ""pending""
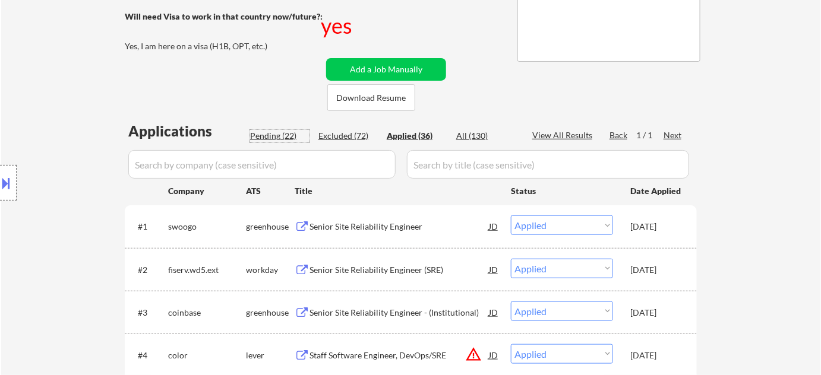
select select ""pending""
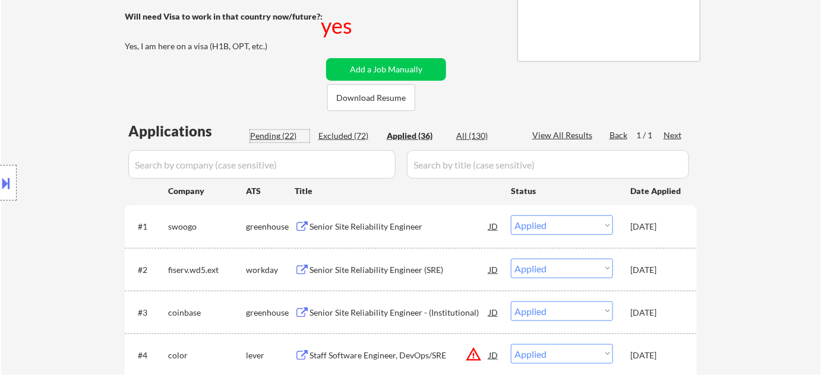
select select ""pending""
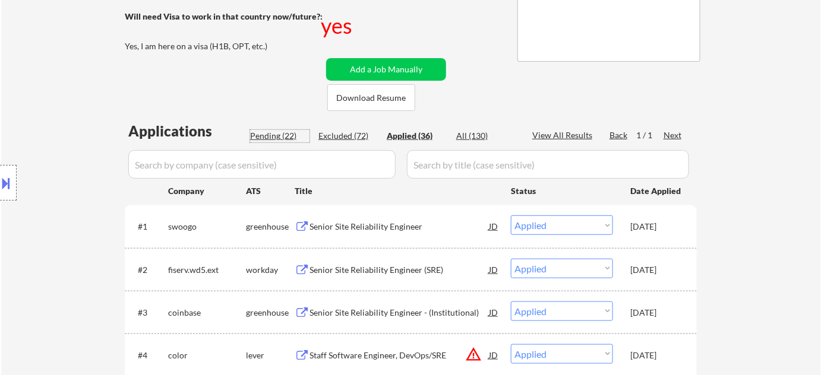
select select ""pending""
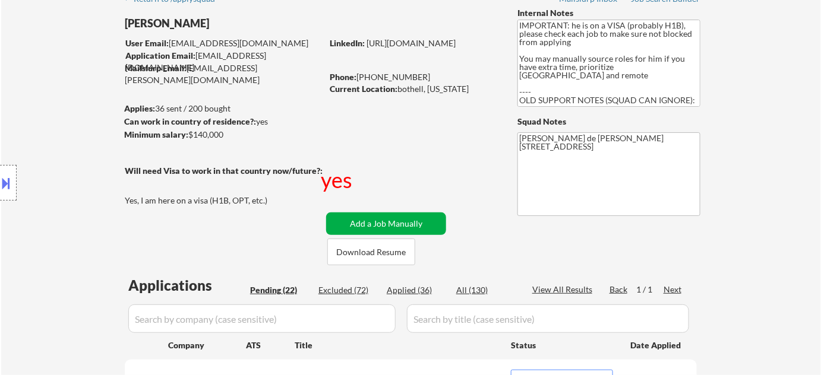
scroll to position [162, 0]
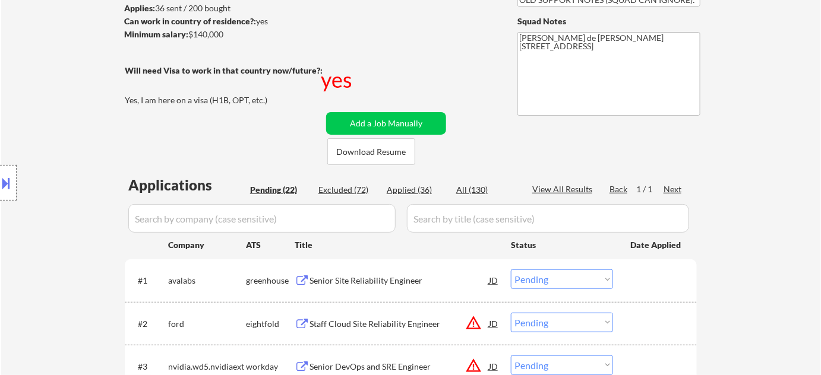
click at [426, 192] on div "Applied (36)" at bounding box center [416, 190] width 59 height 12
select select ""applied""
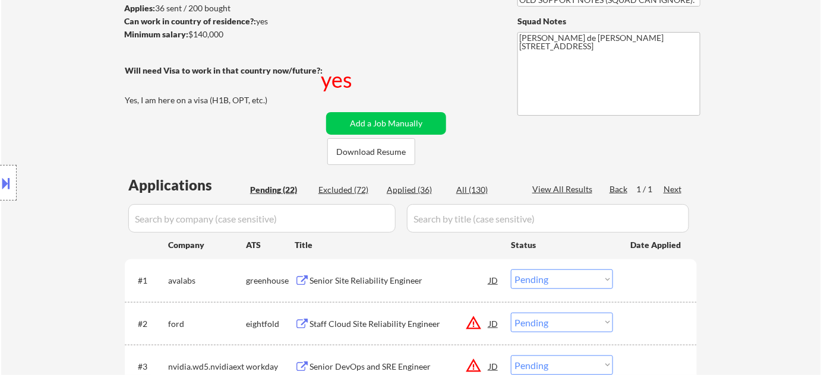
select select ""applied""
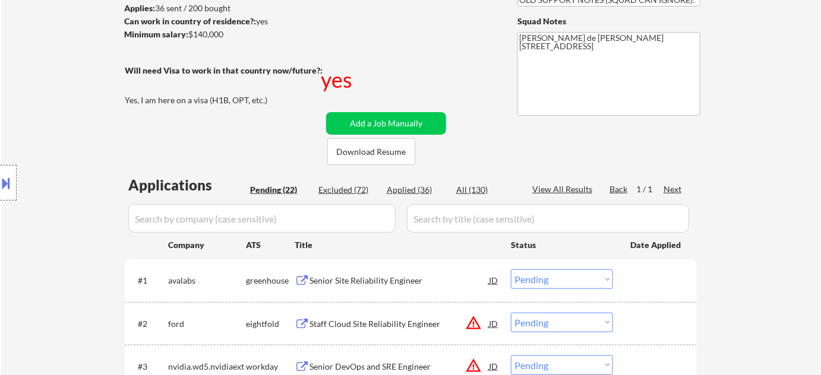
select select ""applied""
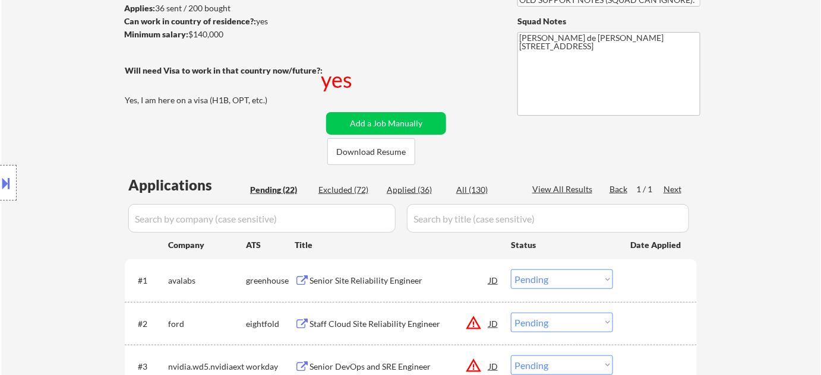
select select ""applied""
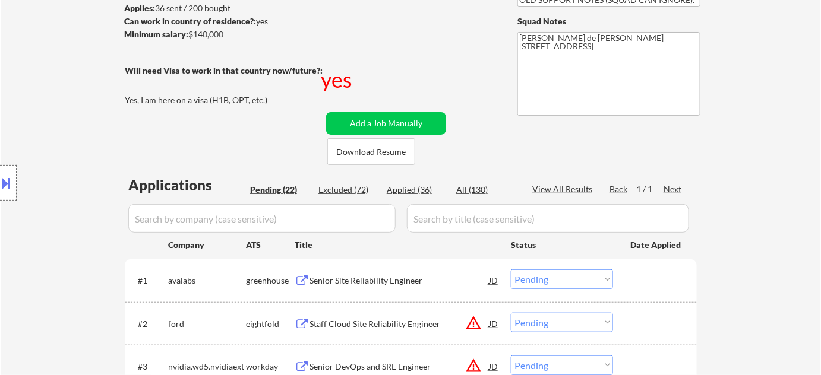
select select ""applied""
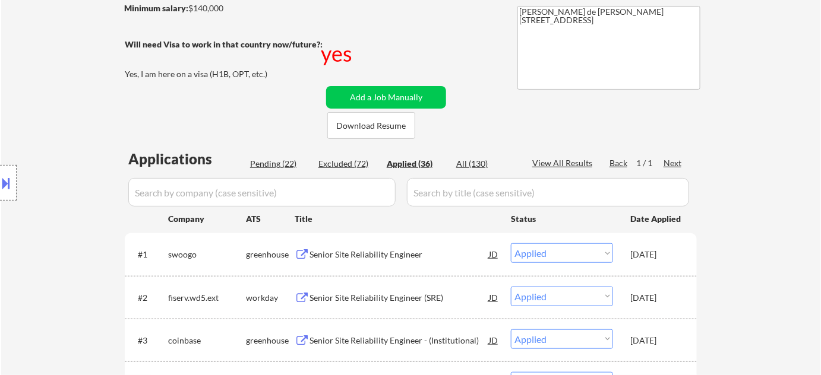
scroll to position [107, 0]
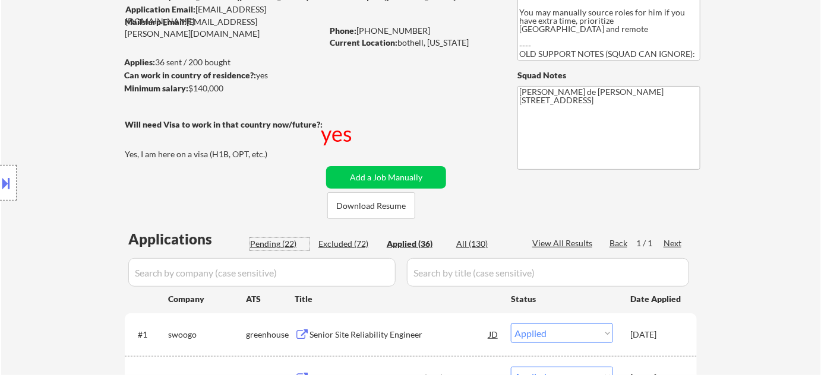
click at [287, 242] on div "Pending (22)" at bounding box center [279, 244] width 59 height 12
select select ""pending""
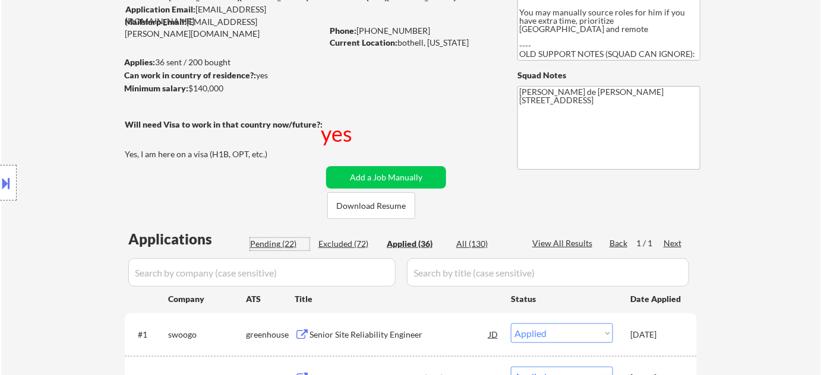
select select ""pending""
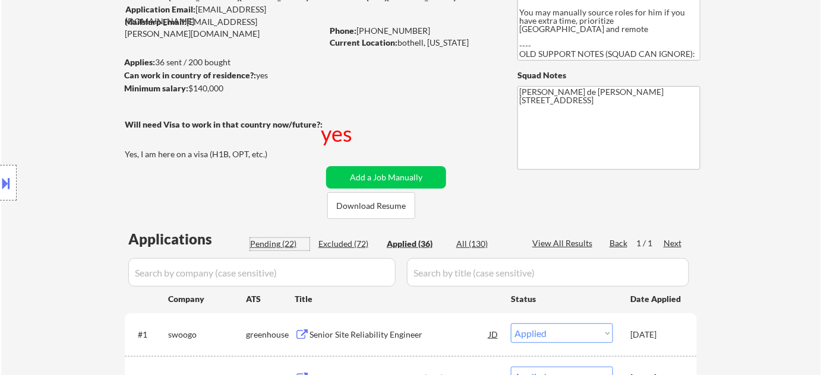
select select ""pending""
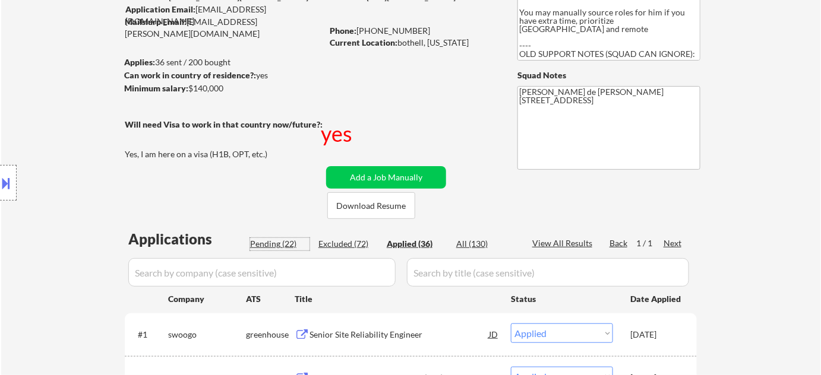
select select ""pending""
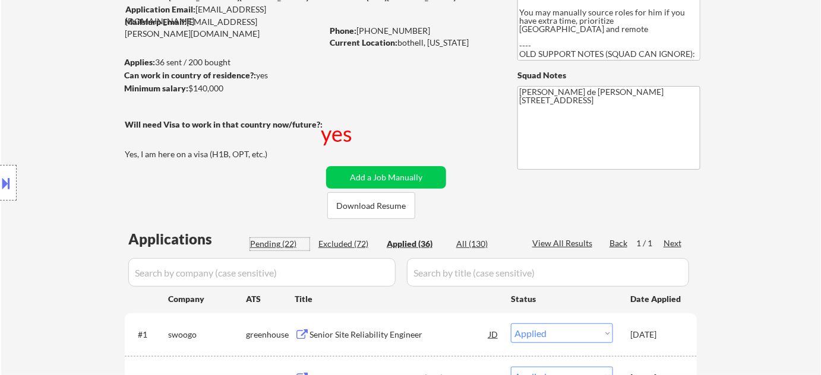
select select ""pending""
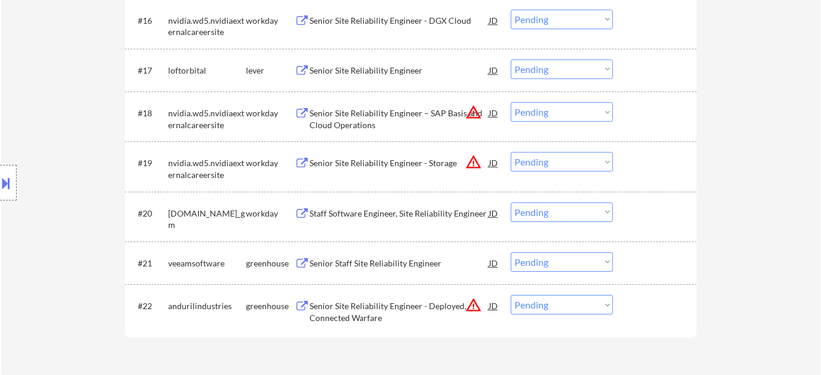
scroll to position [1134, 0]
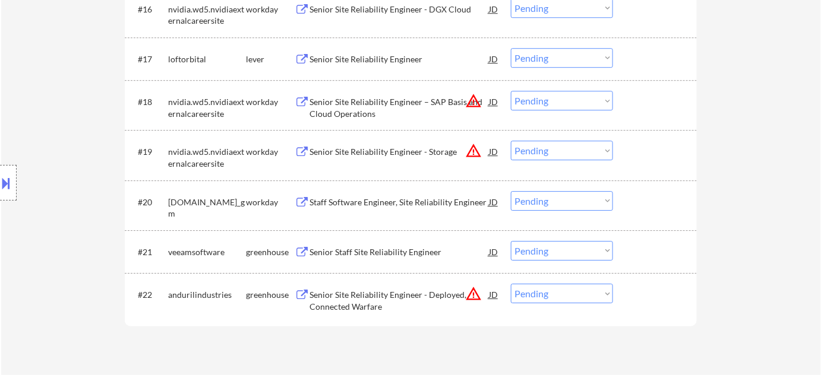
click at [471, 155] on button "warning_amber" at bounding box center [473, 151] width 17 height 17
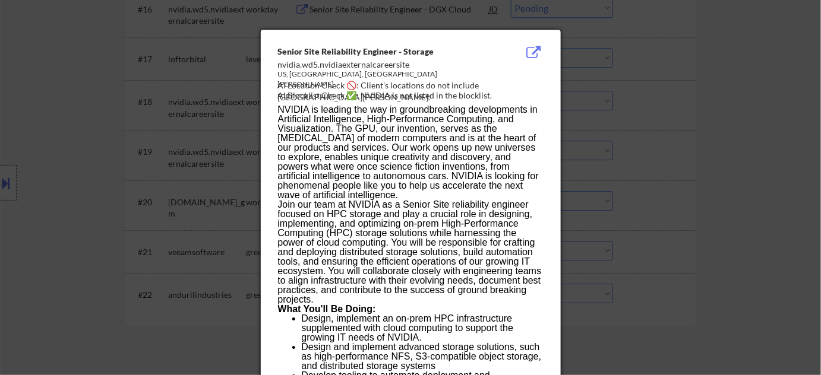
drag, startPoint x: 622, startPoint y: 176, endPoint x: 587, endPoint y: 178, distance: 35.1
click at [622, 176] on div at bounding box center [410, 187] width 821 height 375
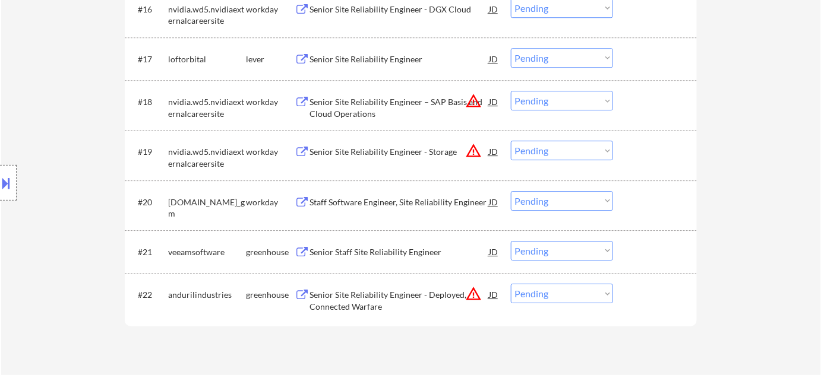
click at [385, 152] on div "Senior Site Reliability Engineer - Storage" at bounding box center [398, 152] width 179 height 12
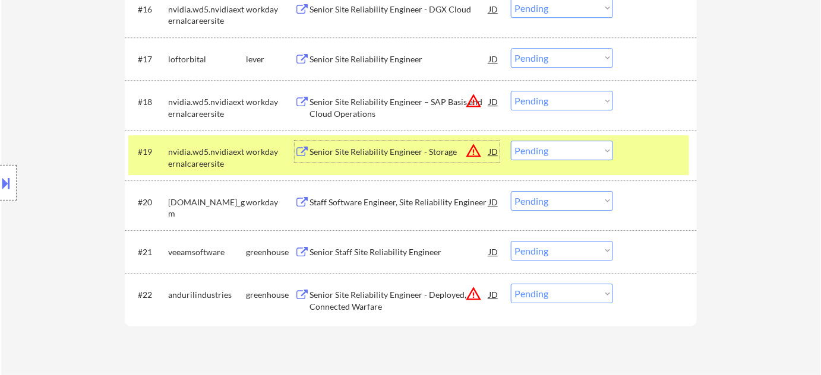
click at [8, 188] on button at bounding box center [6, 183] width 13 height 20
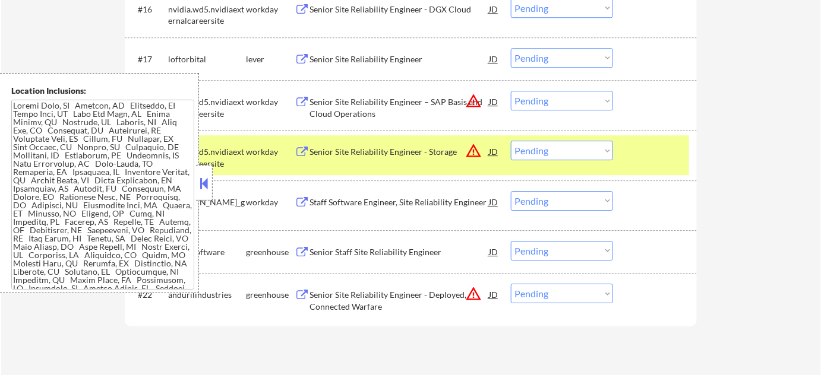
scroll to position [584, 0]
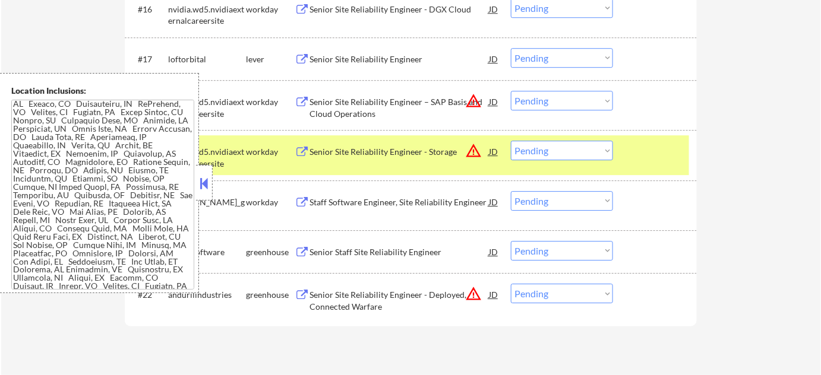
click at [202, 170] on div at bounding box center [204, 183] width 17 height 36
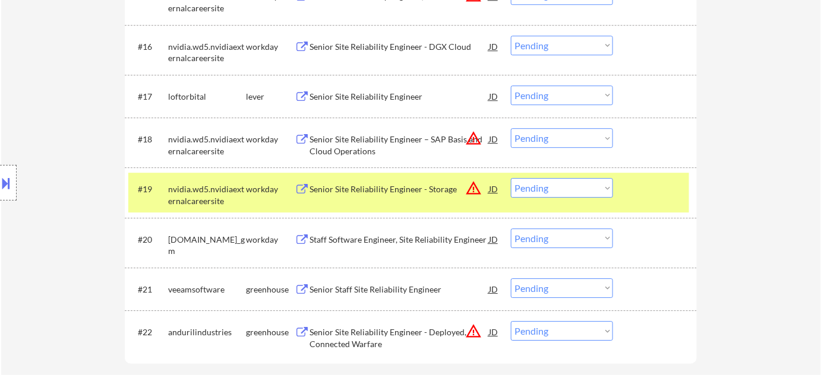
scroll to position [1080, 0]
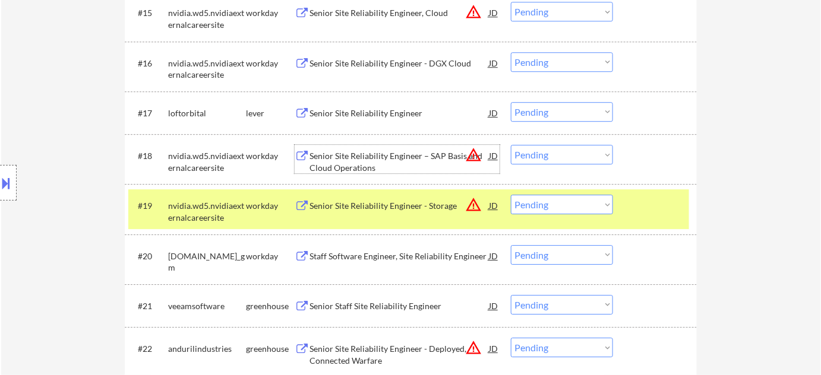
click at [353, 164] on div "Senior Site Reliability Engineer – SAP Basis and Cloud Operations" at bounding box center [398, 161] width 179 height 23
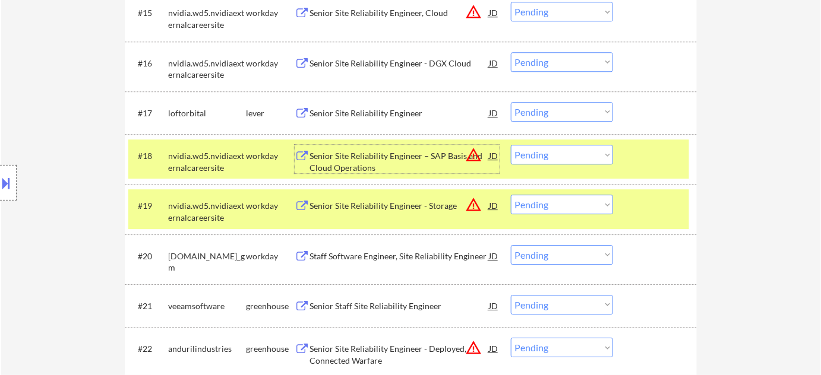
drag, startPoint x: 589, startPoint y: 147, endPoint x: 590, endPoint y: 154, distance: 7.2
click at [589, 147] on select "Choose an option... Pending Applied Excluded (Questions) Excluded (Expired) Exc…" at bounding box center [562, 155] width 102 height 20
click at [511, 145] on select "Choose an option... Pending Applied Excluded (Questions) Excluded (Expired) Exc…" at bounding box center [562, 155] width 102 height 20
select select ""pending""
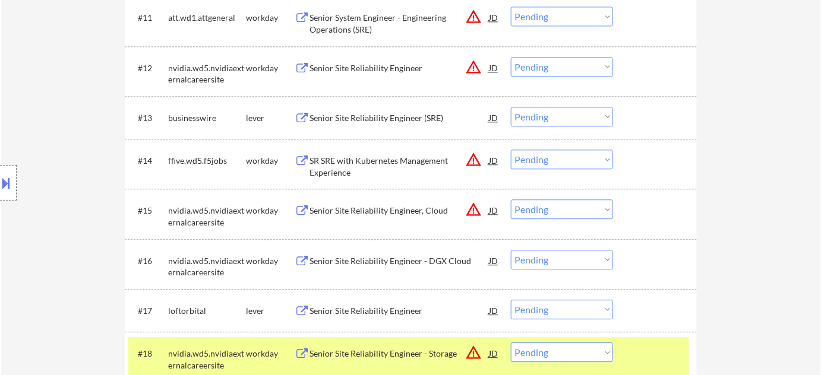
scroll to position [863, 0]
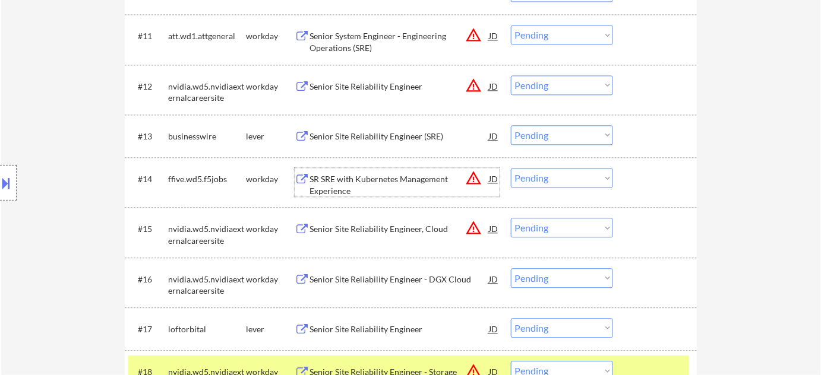
click at [339, 184] on div "SR SRE with Kubernetes Management Experience" at bounding box center [398, 184] width 179 height 23
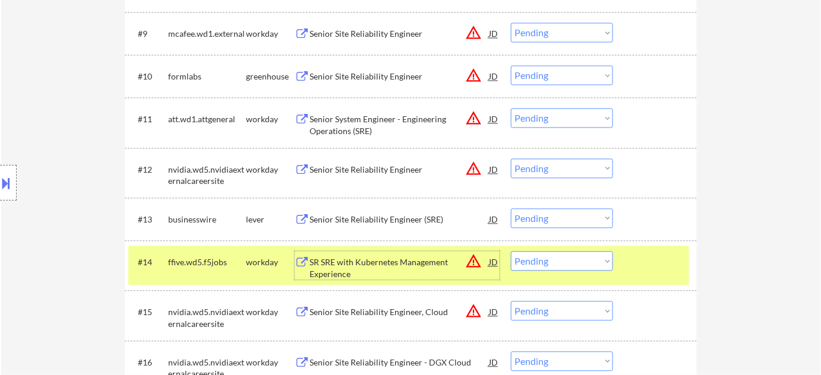
scroll to position [755, 0]
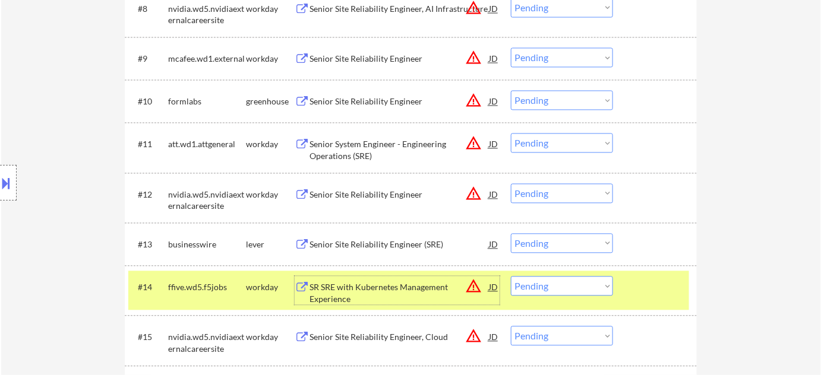
click at [468, 99] on button "warning_amber" at bounding box center [473, 100] width 17 height 17
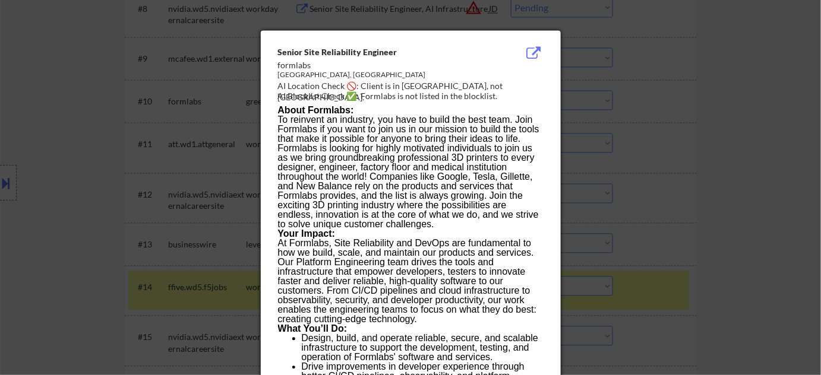
click at [646, 205] on div at bounding box center [410, 187] width 821 height 375
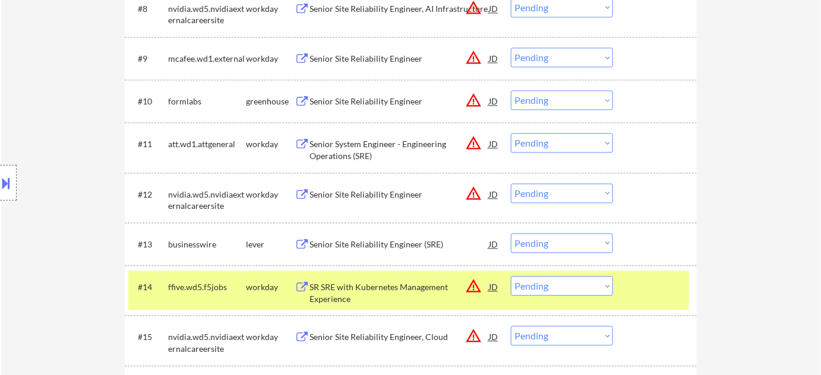
click at [339, 97] on div "Senior Site Reliability Engineer" at bounding box center [398, 102] width 179 height 12
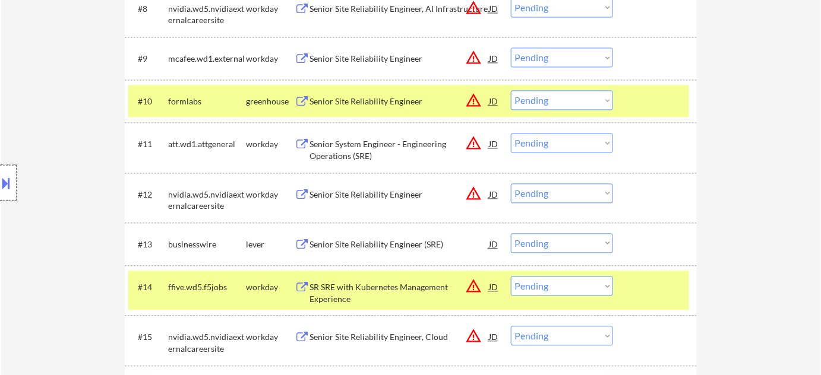
click at [11, 192] on div at bounding box center [8, 183] width 17 height 36
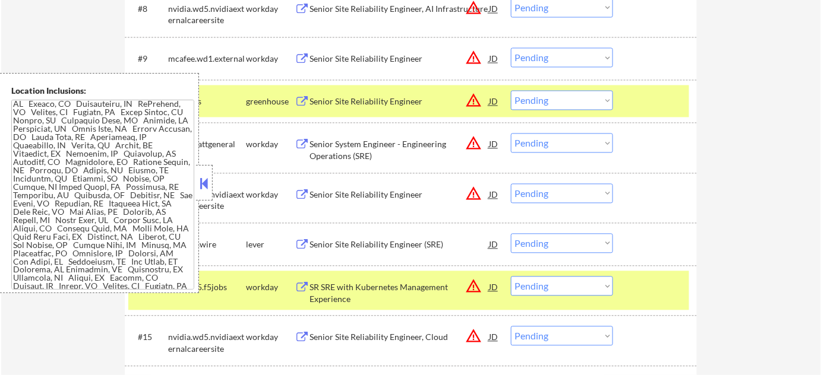
scroll to position [1083, 0]
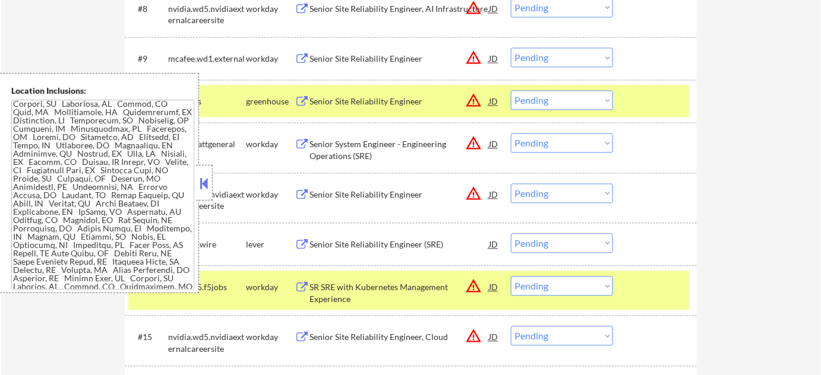
click at [207, 188] on button at bounding box center [204, 184] width 13 height 18
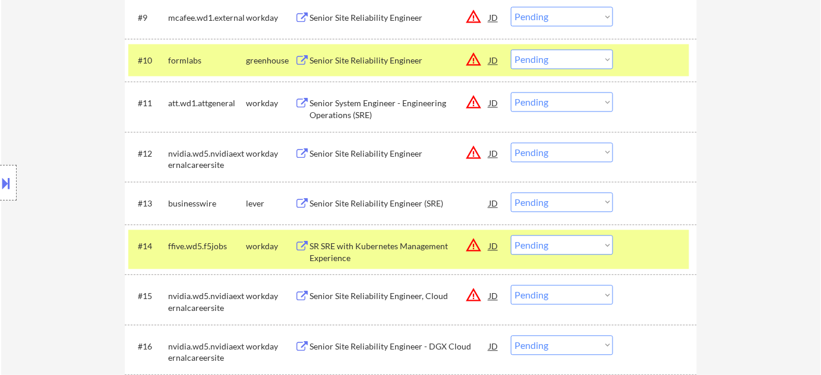
scroll to position [863, 0]
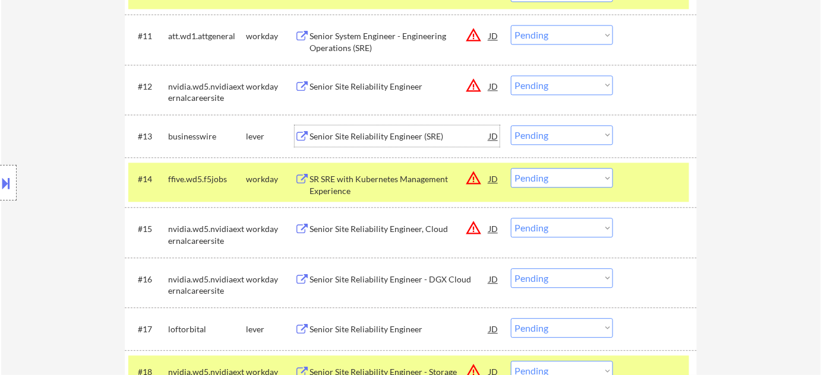
click at [374, 136] on div "Senior Site Reliability Engineer (SRE)" at bounding box center [398, 137] width 179 height 12
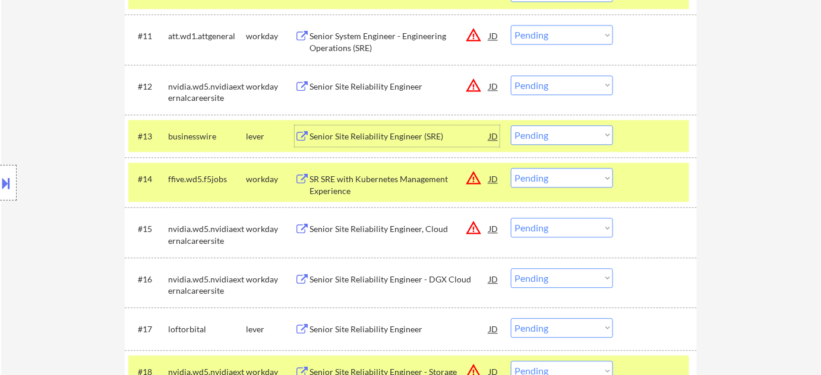
click at [605, 140] on select "Choose an option... Pending Applied Excluded (Questions) Excluded (Expired) Exc…" at bounding box center [562, 135] width 102 height 20
click at [511, 125] on select "Choose an option... Pending Applied Excluded (Questions) Excluded (Expired) Exc…" at bounding box center [562, 135] width 102 height 20
select select ""pending""
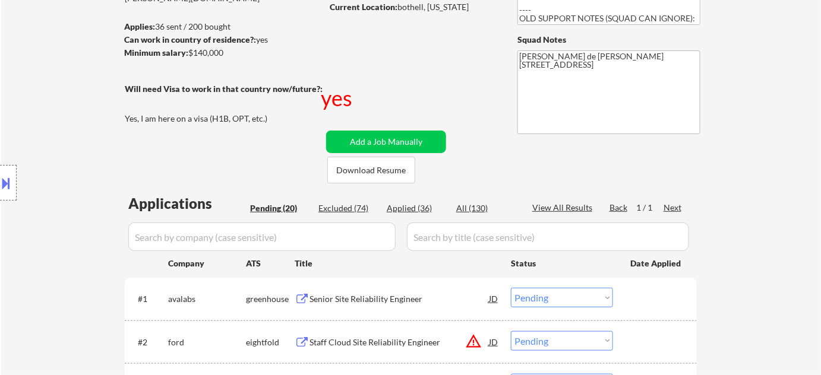
scroll to position [162, 0]
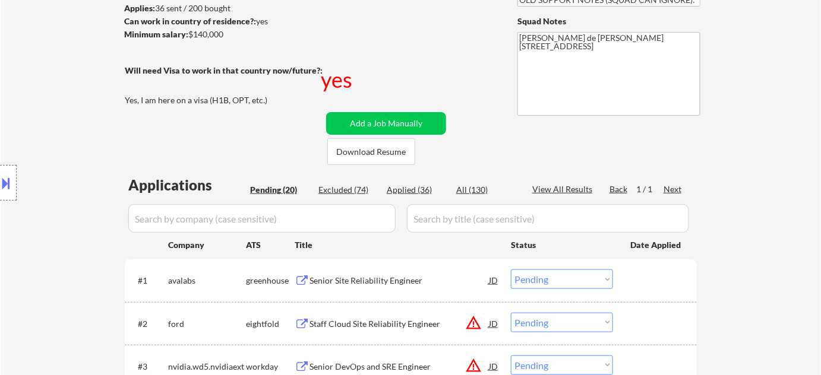
click at [413, 186] on div "Applied (36)" at bounding box center [416, 190] width 59 height 12
select select ""applied""
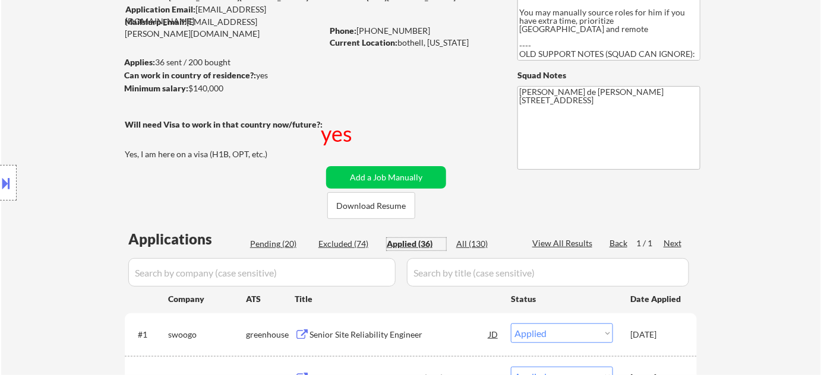
scroll to position [53, 0]
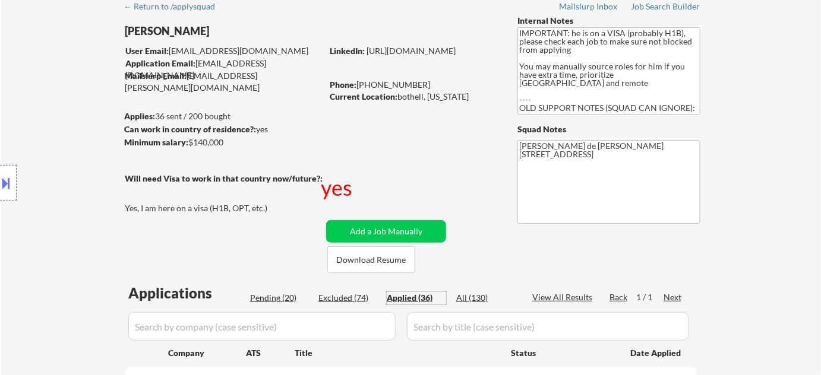
click at [291, 296] on div "Pending (20)" at bounding box center [279, 298] width 59 height 12
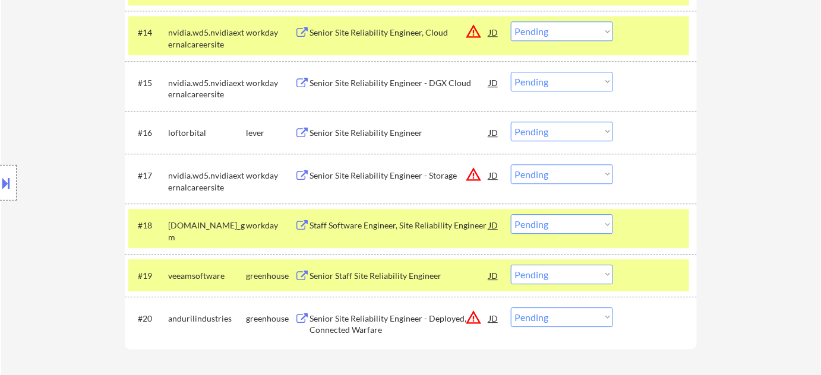
scroll to position [1080, 0]
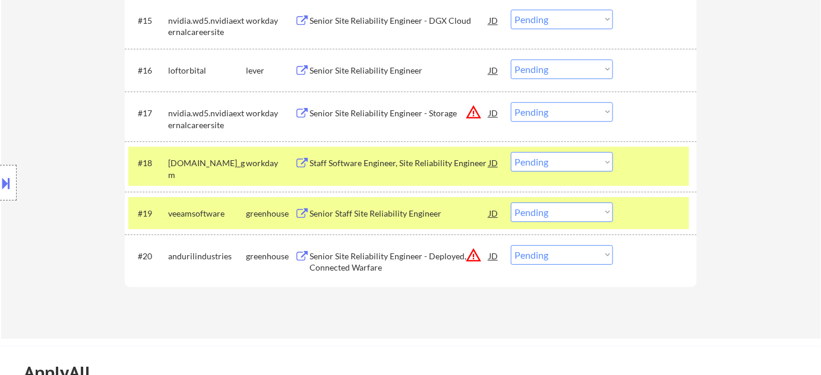
click at [336, 259] on div "Senior Site Reliability Engineer - Deployed, Connected Warfare" at bounding box center [398, 262] width 179 height 23
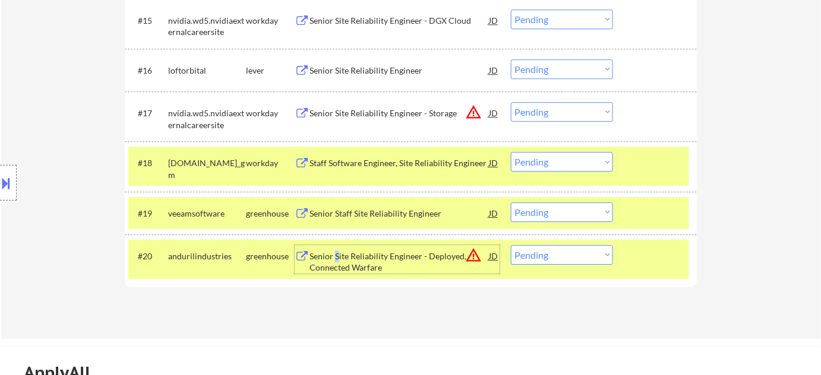
click at [602, 249] on select "Choose an option... Pending Applied Excluded (Questions) Excluded (Expired) Exc…" at bounding box center [562, 255] width 102 height 20
click at [511, 245] on select "Choose an option... Pending Applied Excluded (Questions) Excluded (Expired) Exc…" at bounding box center [562, 255] width 102 height 20
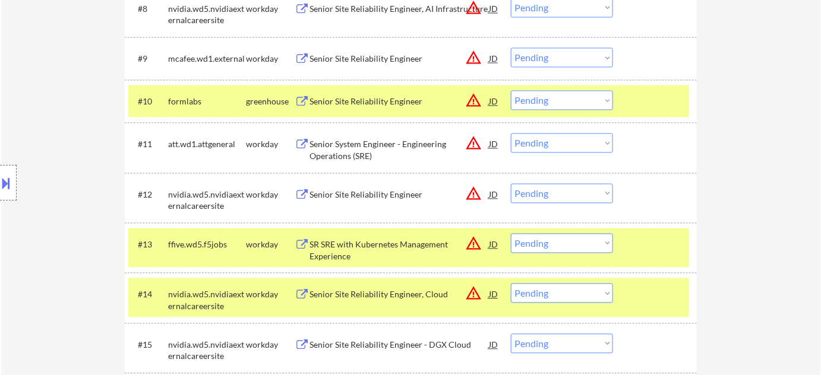
scroll to position [701, 0]
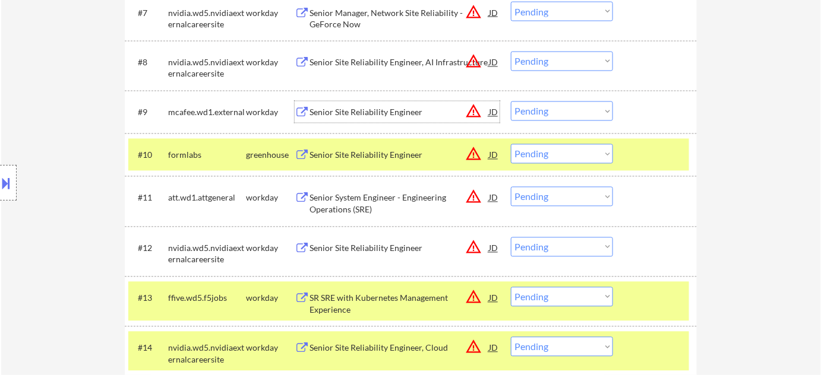
click at [393, 119] on div "Senior Site Reliability Engineer" at bounding box center [398, 112] width 179 height 21
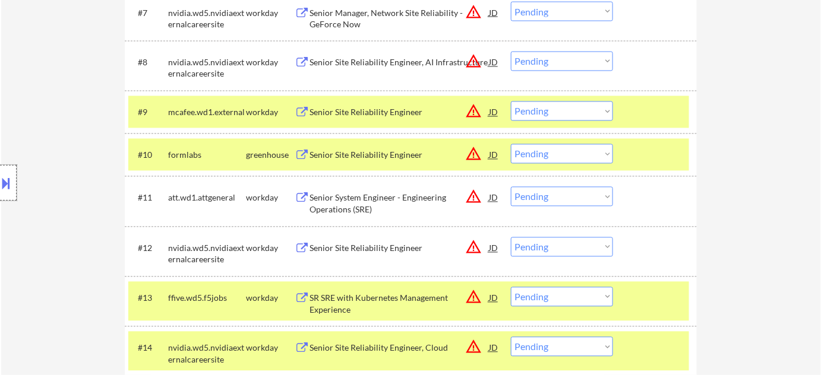
click at [14, 191] on div at bounding box center [8, 183] width 17 height 36
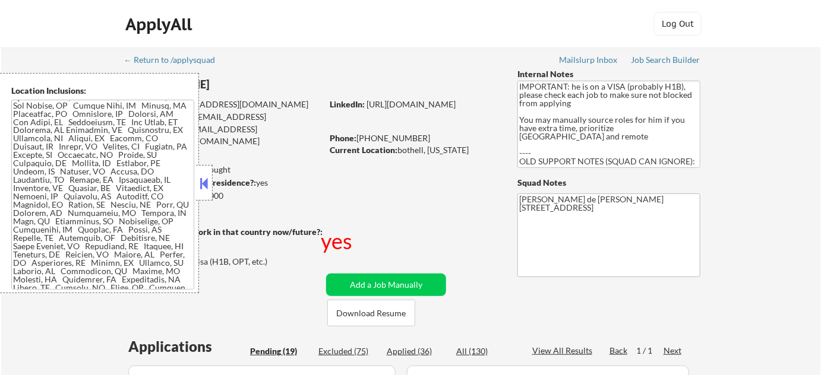
scroll to position [653, 0]
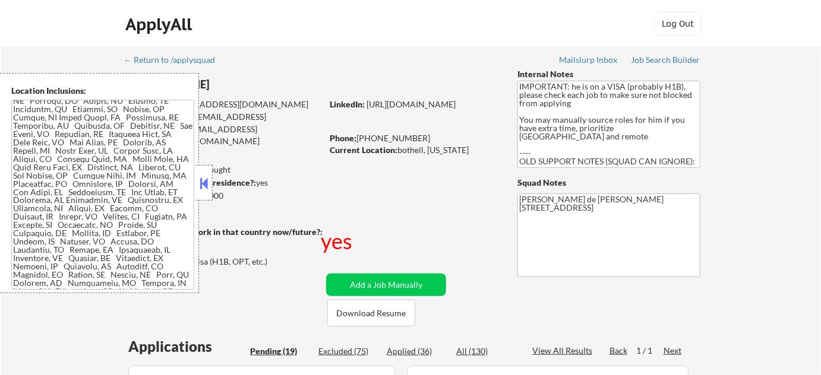
click at [209, 192] on div at bounding box center [204, 183] width 17 height 36
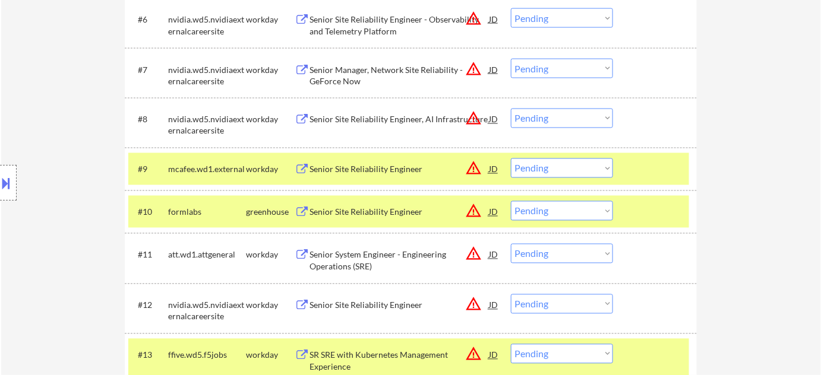
scroll to position [647, 0]
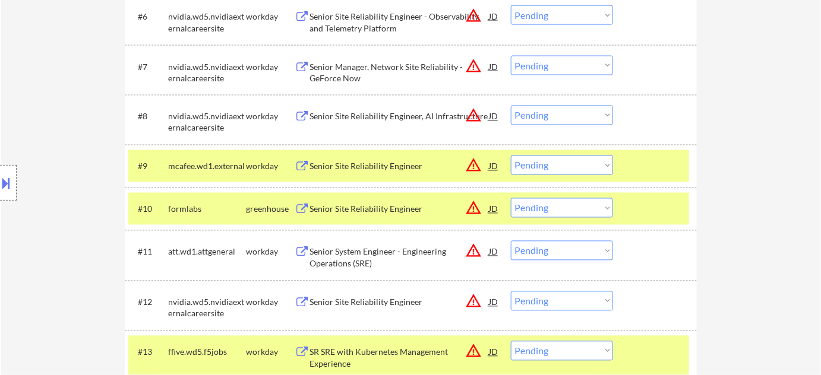
click at [586, 165] on select "Choose an option... Pending Applied Excluded (Questions) Excluded (Expired) Exc…" at bounding box center [562, 166] width 102 height 20
click at [511, 156] on select "Choose an option... Pending Applied Excluded (Questions) Excluded (Expired) Exc…" at bounding box center [562, 166] width 102 height 20
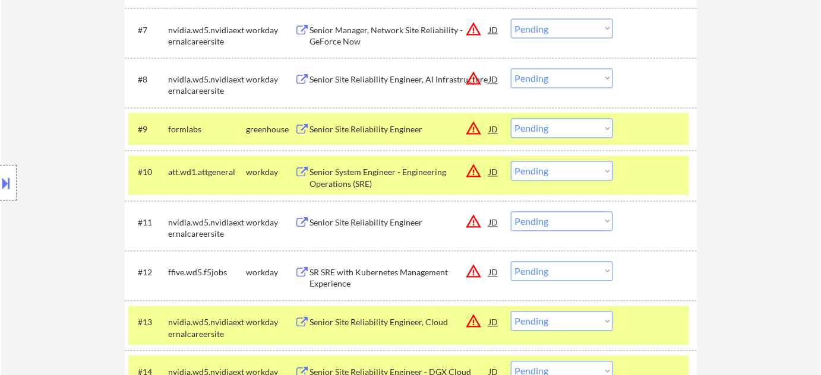
scroll to position [701, 0]
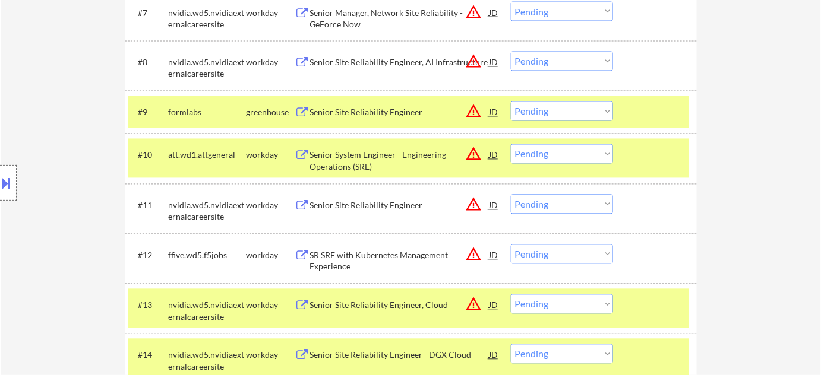
click at [393, 203] on div "Senior Site Reliability Engineer" at bounding box center [398, 206] width 179 height 12
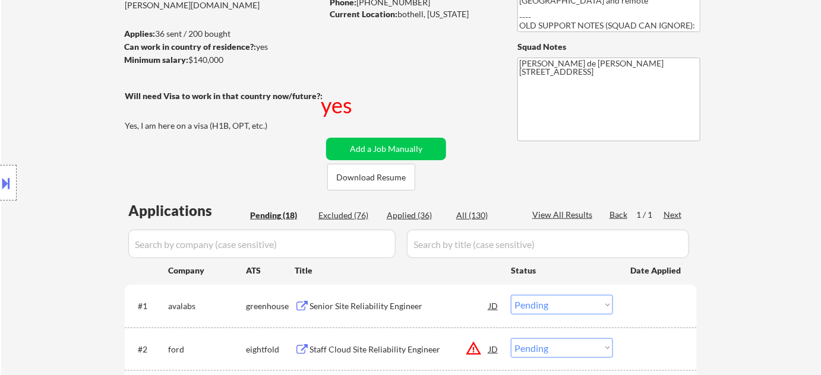
scroll to position [0, 0]
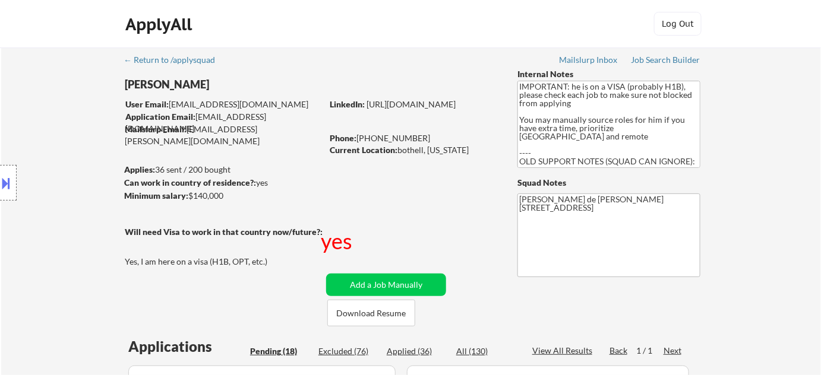
drag, startPoint x: 371, startPoint y: 134, endPoint x: 423, endPoint y: 134, distance: 52.3
click at [423, 134] on div "Phone: +1 425-614-8214" at bounding box center [414, 138] width 168 height 12
copy div "425-614-8214"
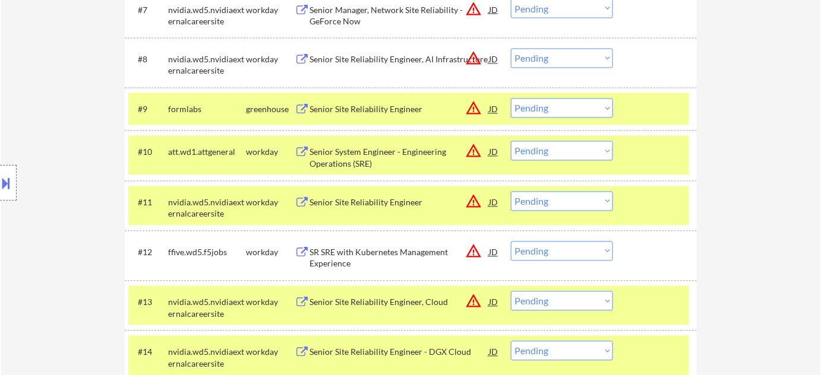
scroll to position [647, 0]
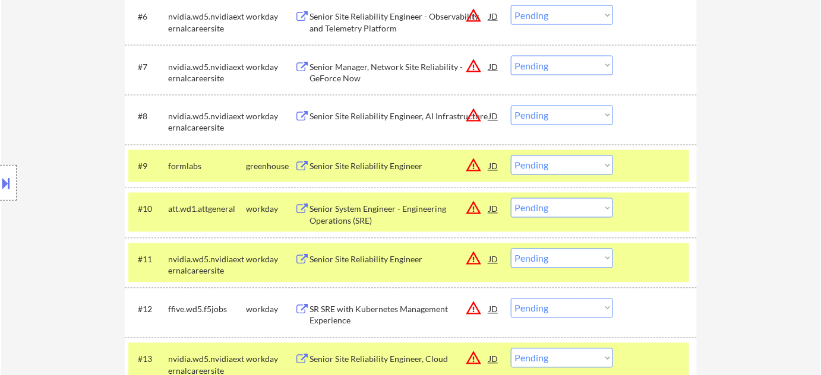
click at [417, 112] on div "Senior Site Reliability Engineer, AI Infrastructure" at bounding box center [398, 117] width 179 height 12
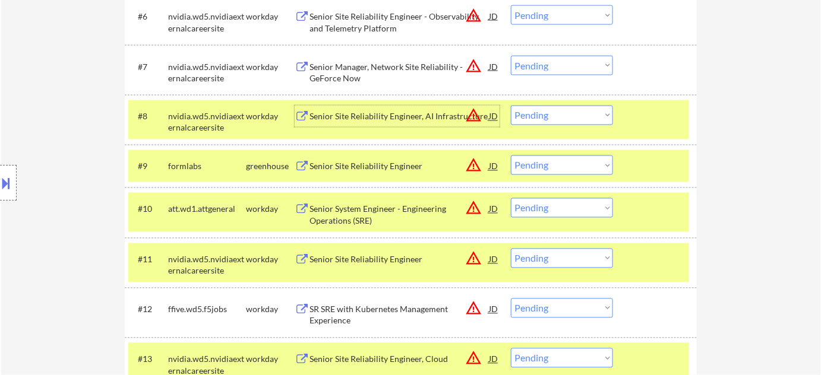
click at [573, 117] on select "Choose an option... Pending Applied Excluded (Questions) Excluded (Expired) Exc…" at bounding box center [562, 116] width 102 height 20
click at [511, 106] on select "Choose an option... Pending Applied Excluded (Questions) Excluded (Expired) Exc…" at bounding box center [562, 116] width 102 height 20
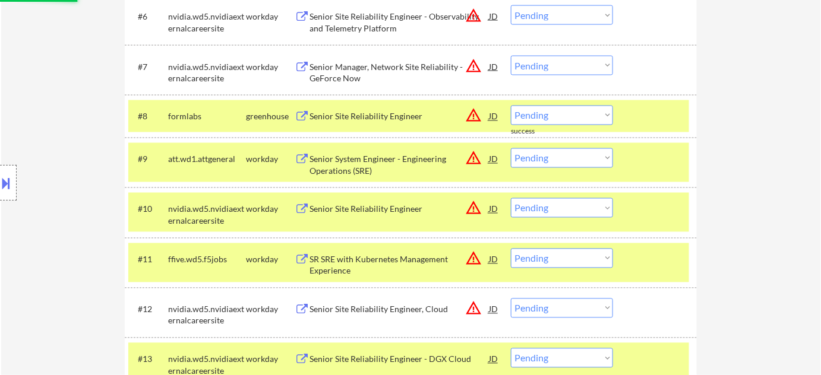
click at [343, 81] on div "Senior Manager, Network Site Reliability - GeForce Now" at bounding box center [398, 72] width 179 height 23
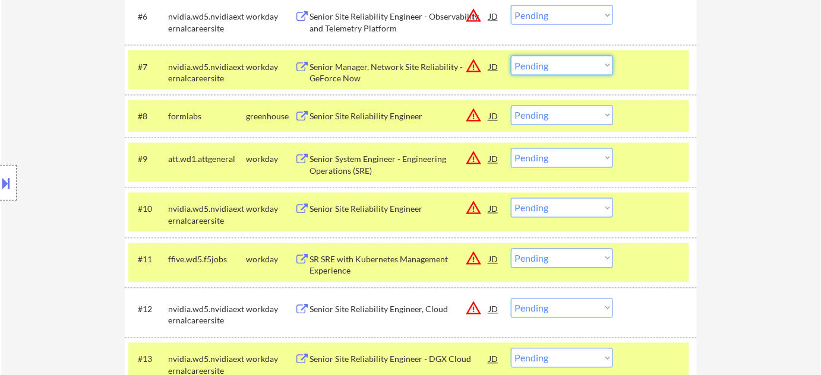
click at [567, 70] on select "Choose an option... Pending Applied Excluded (Questions) Excluded (Expired) Exc…" at bounding box center [562, 66] width 102 height 20
click at [511, 56] on select "Choose an option... Pending Applied Excluded (Questions) Excluded (Expired) Exc…" at bounding box center [562, 66] width 102 height 20
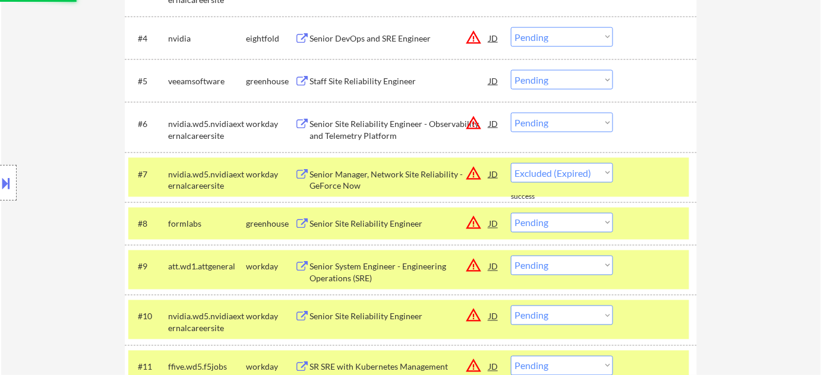
scroll to position [540, 0]
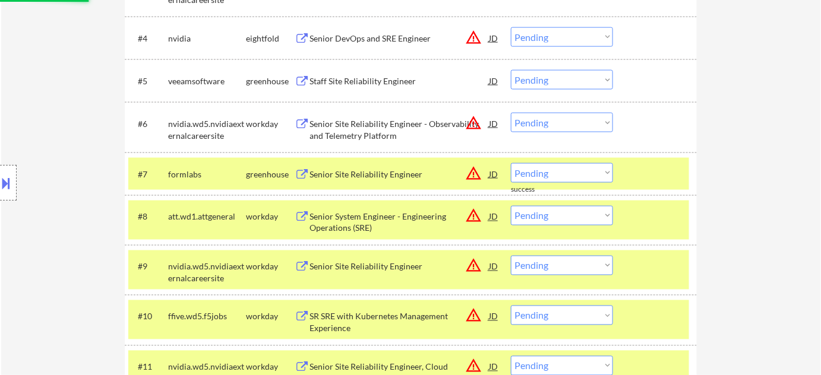
click at [347, 132] on div "Senior Site Reliability Engineer - Observability and Telemetry Platform" at bounding box center [398, 129] width 179 height 23
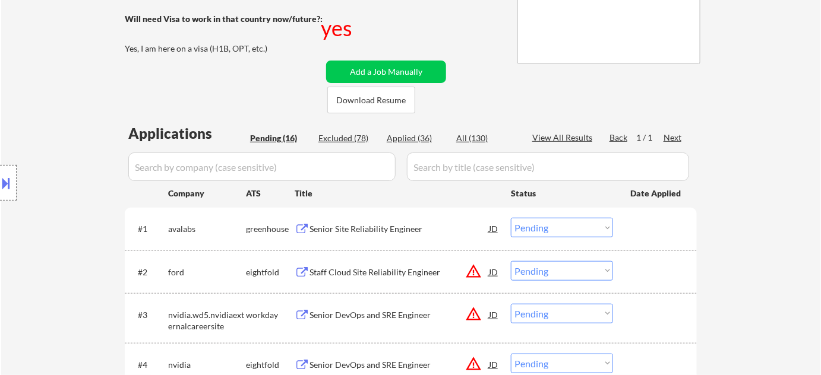
scroll to position [162, 0]
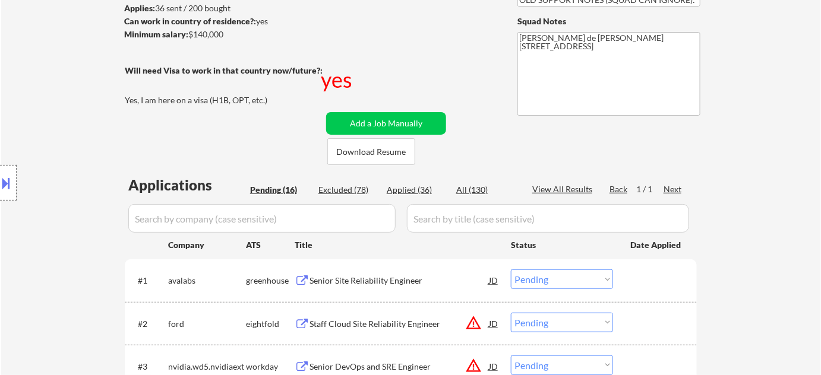
click at [410, 189] on div "Applied (36)" at bounding box center [416, 190] width 59 height 12
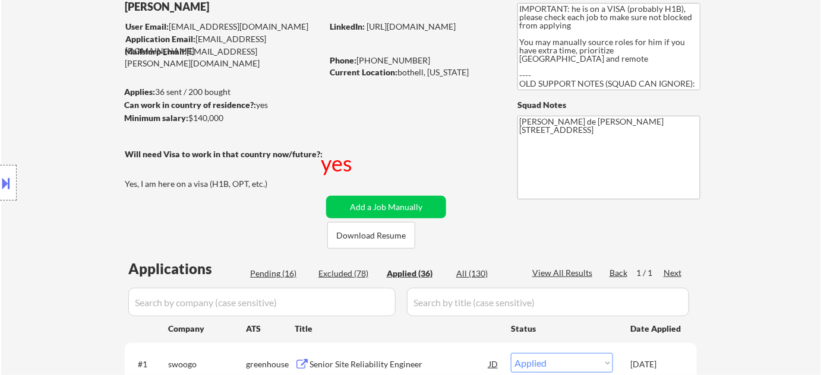
scroll to position [0, 0]
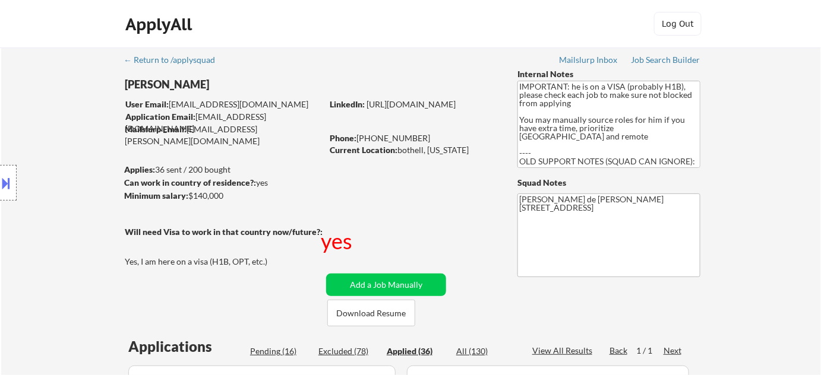
drag, startPoint x: 369, startPoint y: 134, endPoint x: 439, endPoint y: 134, distance: 70.7
click at [439, 134] on div "Phone: +1 425-614-8214" at bounding box center [414, 138] width 168 height 12
copy div "425-614-8214"
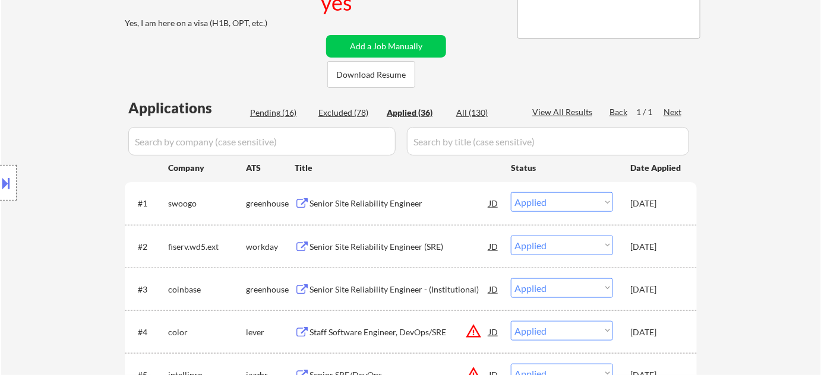
scroll to position [107, 0]
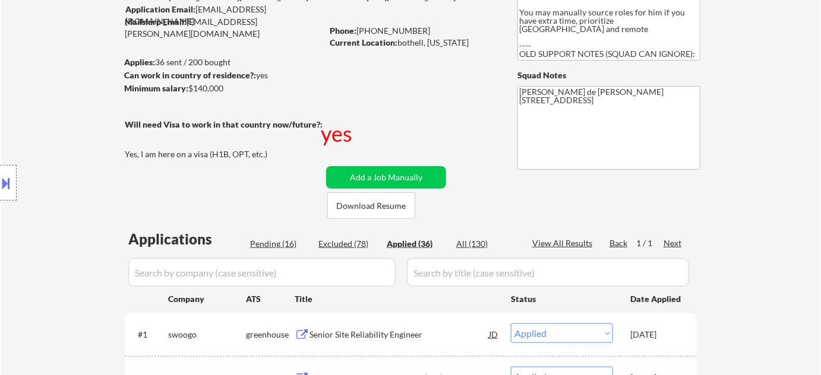
click at [280, 241] on div "Pending (16)" at bounding box center [279, 244] width 59 height 12
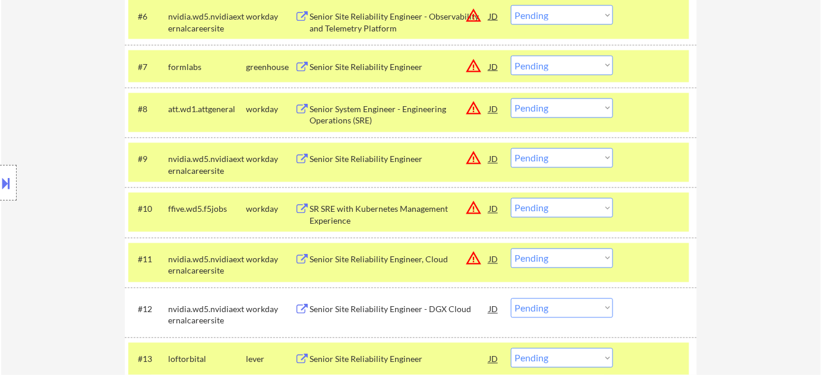
scroll to position [594, 0]
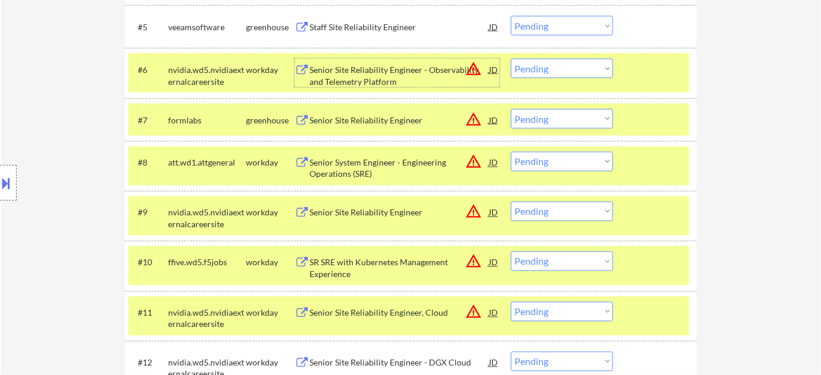
click at [369, 80] on div "Senior Site Reliability Engineer - Observability and Telemetry Platform" at bounding box center [398, 75] width 179 height 23
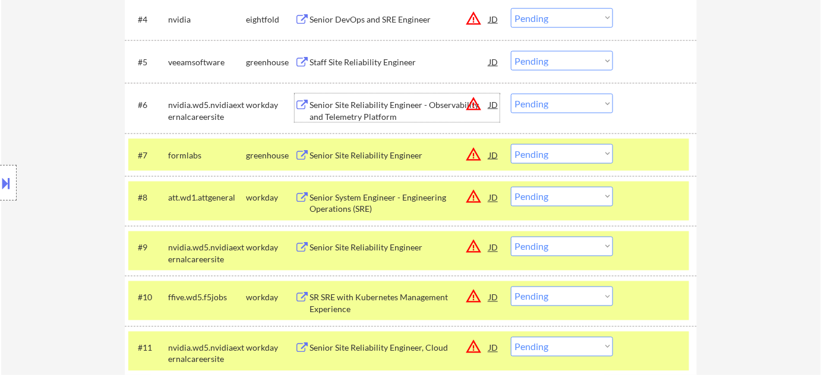
scroll to position [540, 0]
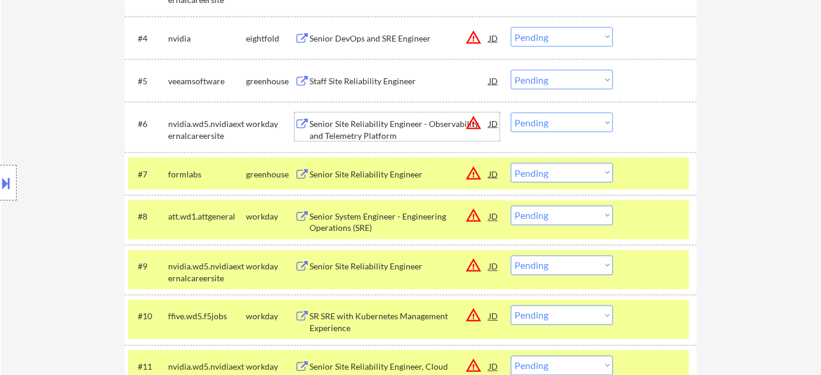
drag, startPoint x: 538, startPoint y: 117, endPoint x: 537, endPoint y: 125, distance: 7.8
click at [538, 117] on select "Choose an option... Pending Applied Excluded (Questions) Excluded (Expired) Exc…" at bounding box center [562, 123] width 102 height 20
click at [511, 113] on select "Choose an option... Pending Applied Excluded (Questions) Excluded (Expired) Exc…" at bounding box center [562, 123] width 102 height 20
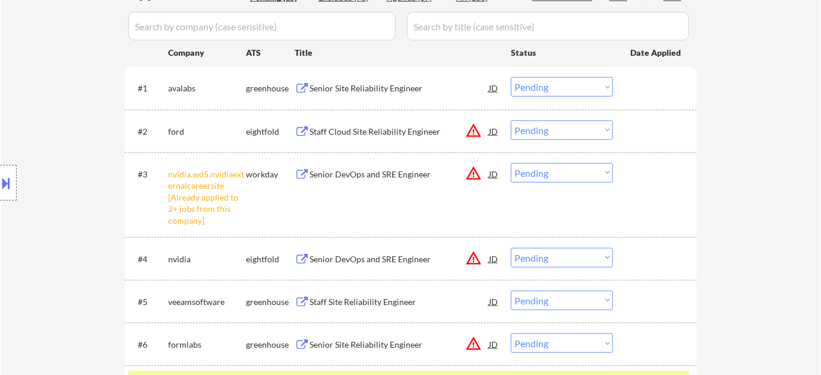
scroll to position [378, 0]
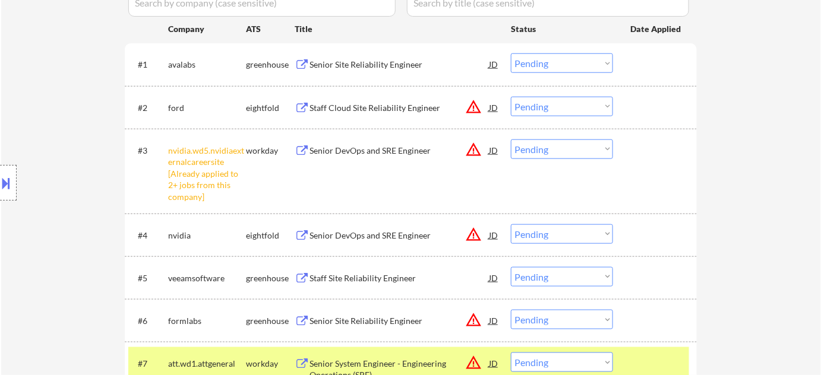
click at [555, 147] on select "Choose an option... Pending Applied Excluded (Questions) Excluded (Expired) Exc…" at bounding box center [562, 150] width 102 height 20
click at [511, 140] on select "Choose an option... Pending Applied Excluded (Questions) Excluded (Expired) Exc…" at bounding box center [562, 150] width 102 height 20
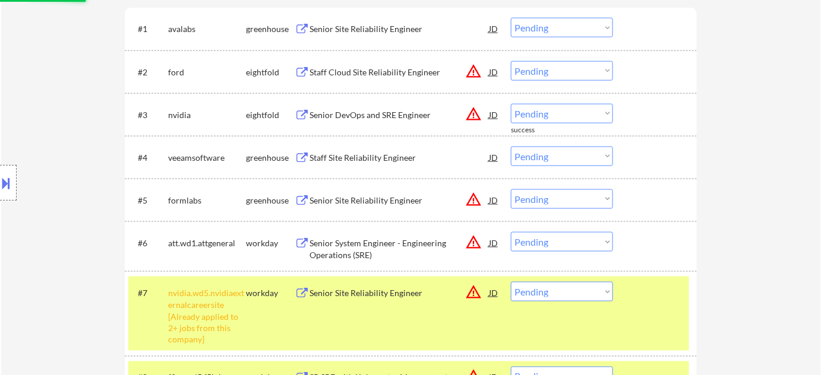
scroll to position [486, 0]
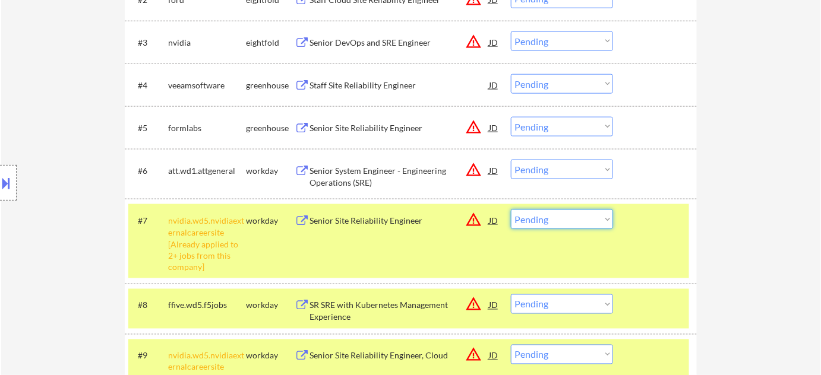
click at [532, 220] on select "Choose an option... Pending Applied Excluded (Questions) Excluded (Expired) Exc…" at bounding box center [562, 220] width 102 height 20
click at [511, 210] on select "Choose an option... Pending Applied Excluded (Questions) Excluded (Expired) Exc…" at bounding box center [562, 220] width 102 height 20
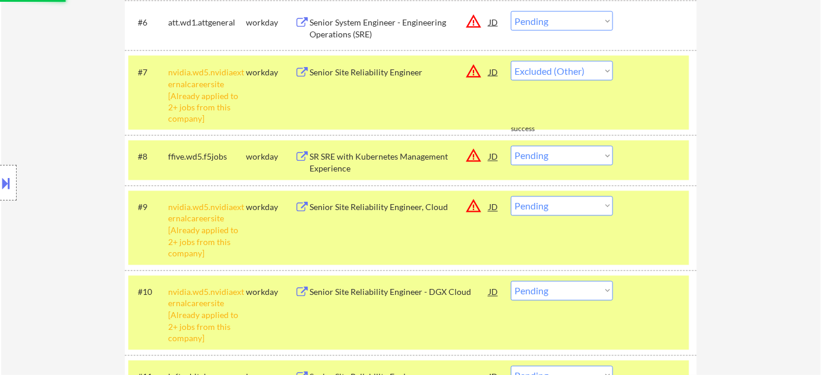
scroll to position [647, 0]
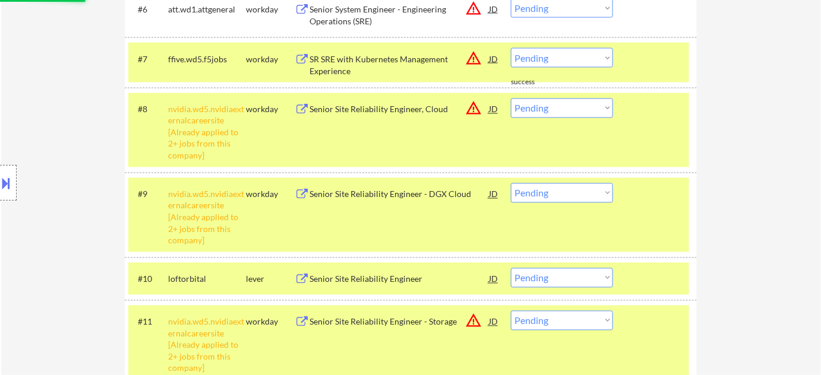
click at [562, 110] on select "Choose an option... Pending Applied Excluded (Questions) Excluded (Expired) Exc…" at bounding box center [562, 109] width 102 height 20
click at [511, 99] on select "Choose an option... Pending Applied Excluded (Questions) Excluded (Expired) Exc…" at bounding box center [562, 109] width 102 height 20
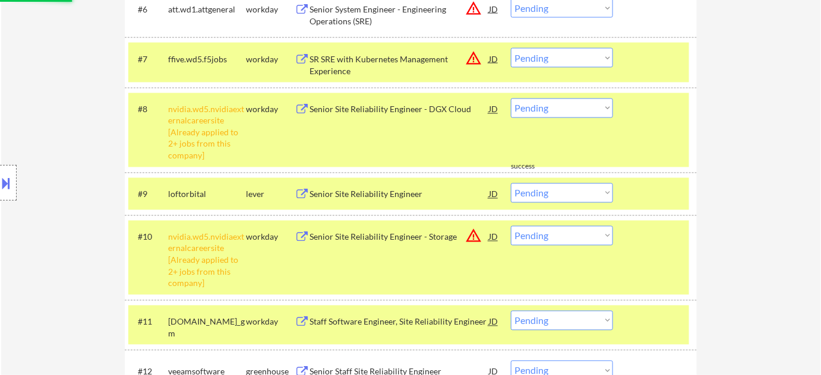
click at [559, 107] on select "Choose an option... Pending Applied Excluded (Questions) Excluded (Expired) Exc…" at bounding box center [562, 109] width 102 height 20
click at [511, 99] on select "Choose an option... Pending Applied Excluded (Questions) Excluded (Expired) Exc…" at bounding box center [562, 109] width 102 height 20
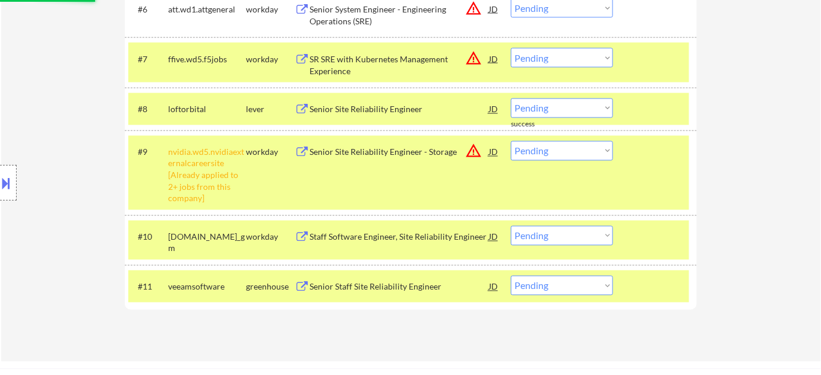
click at [546, 150] on select "Choose an option... Pending Applied Excluded (Questions) Excluded (Expired) Exc…" at bounding box center [562, 151] width 102 height 20
click at [511, 141] on select "Choose an option... Pending Applied Excluded (Questions) Excluded (Expired) Exc…" at bounding box center [562, 151] width 102 height 20
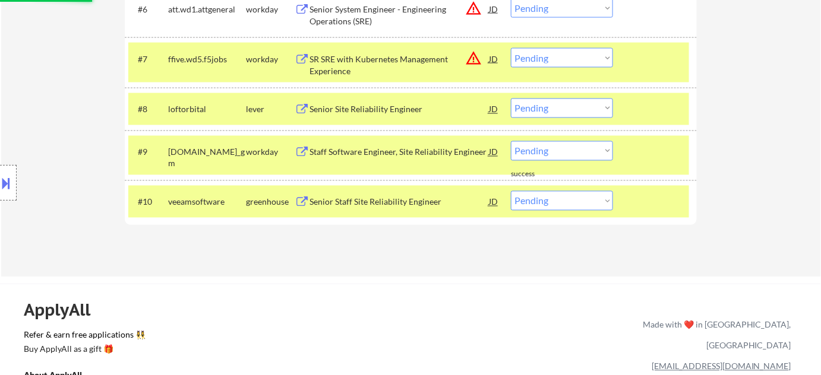
click at [378, 141] on div "Staff Software Engineer, Site Reliability Engineer" at bounding box center [398, 151] width 179 height 21
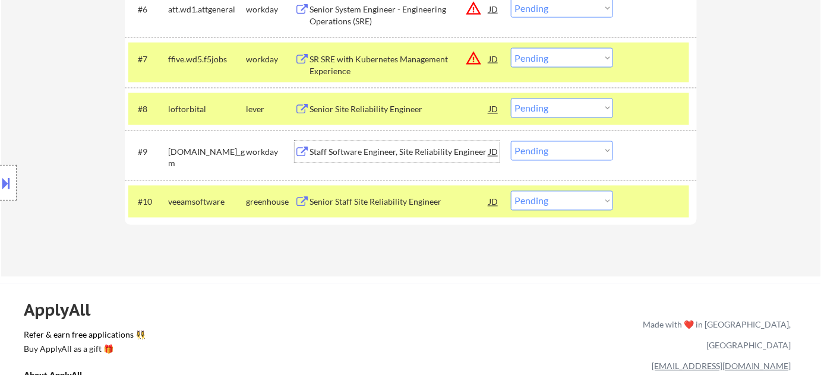
click at [575, 151] on select "Choose an option... Pending Applied Excluded (Questions) Excluded (Expired) Exc…" at bounding box center [562, 151] width 102 height 20
click at [511, 141] on select "Choose an option... Pending Applied Excluded (Questions) Excluded (Expired) Exc…" at bounding box center [562, 151] width 102 height 20
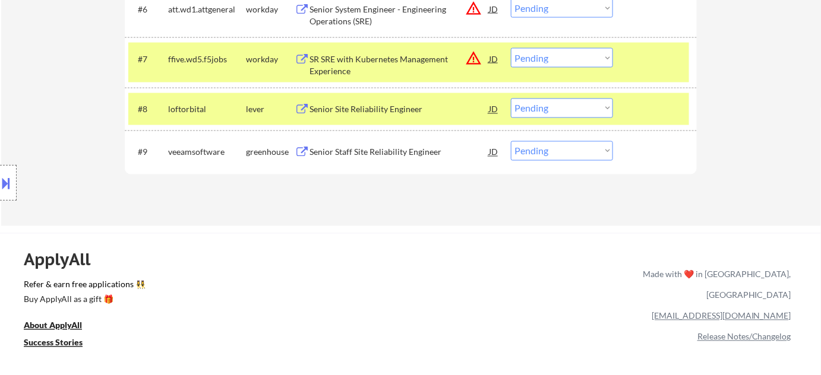
scroll to position [594, 0]
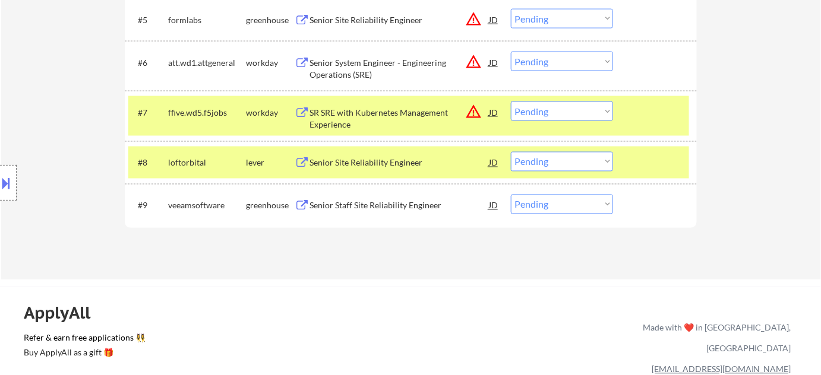
click at [383, 118] on div "SR SRE with Kubernetes Management Experience" at bounding box center [398, 118] width 179 height 23
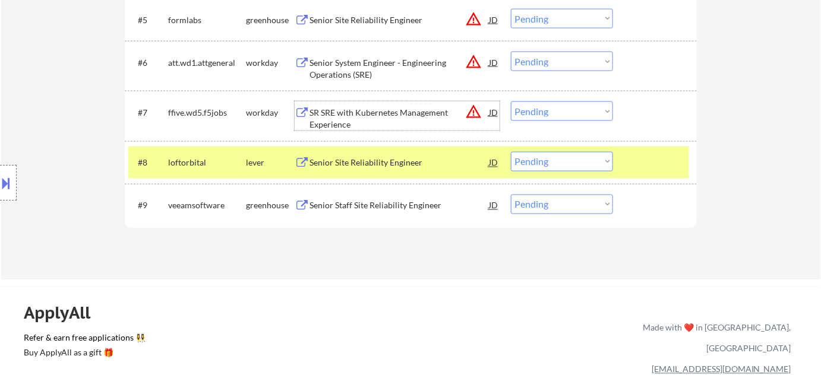
click at [568, 110] on select "Choose an option... Pending Applied Excluded (Questions) Excluded (Expired) Exc…" at bounding box center [562, 112] width 102 height 20
click at [511, 102] on select "Choose an option... Pending Applied Excluded (Questions) Excluded (Expired) Exc…" at bounding box center [562, 112] width 102 height 20
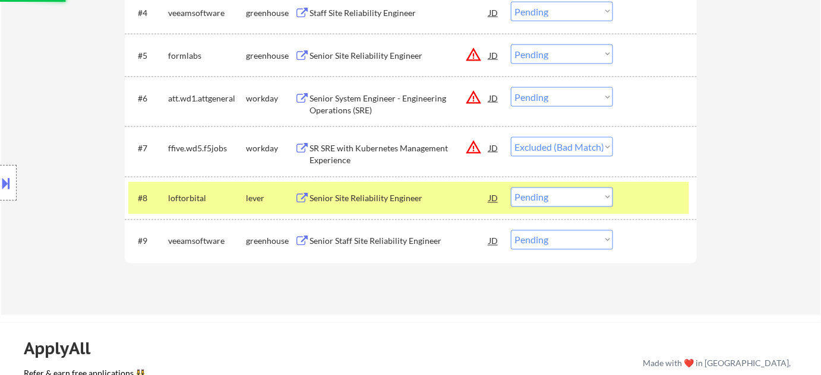
scroll to position [540, 0]
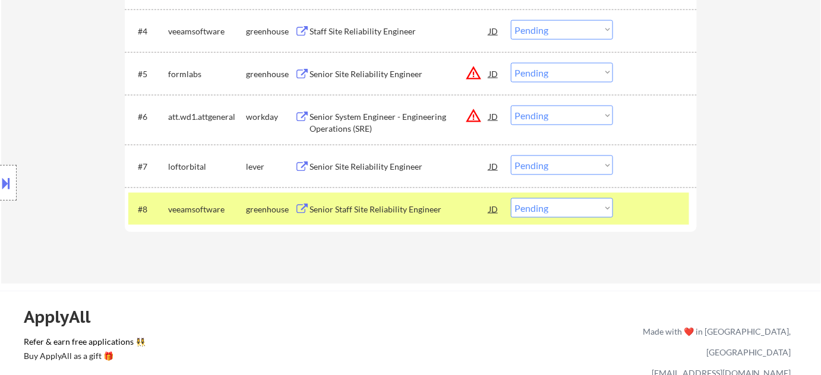
click at [419, 113] on div "Senior System Engineer - Engineering Operations (SRE)" at bounding box center [398, 122] width 179 height 23
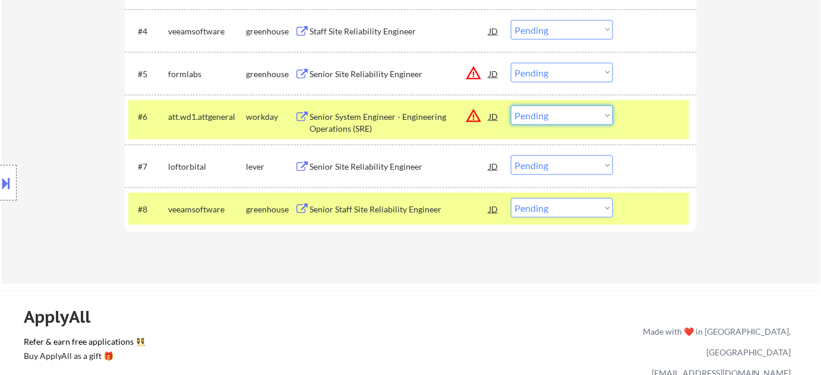
click at [578, 113] on select "Choose an option... Pending Applied Excluded (Questions) Excluded (Expired) Exc…" at bounding box center [562, 116] width 102 height 20
click at [511, 106] on select "Choose an option... Pending Applied Excluded (Questions) Excluded (Expired) Exc…" at bounding box center [562, 116] width 102 height 20
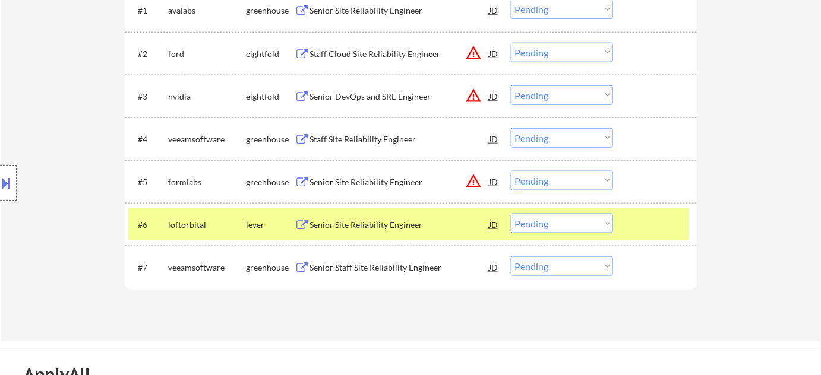
scroll to position [378, 0]
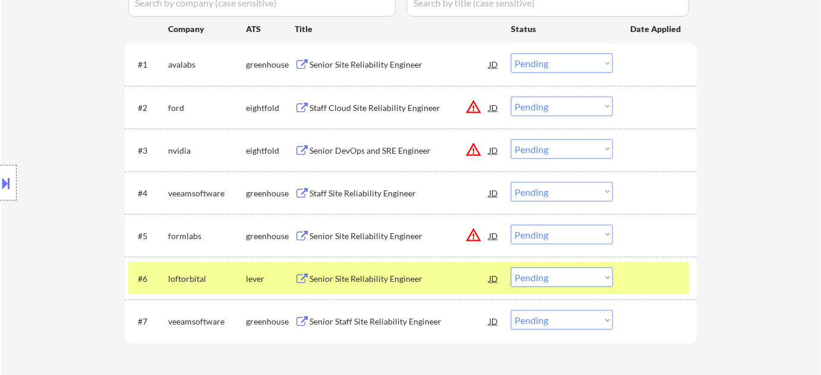
click at [397, 109] on div "Staff Cloud Site Reliability Engineer" at bounding box center [398, 108] width 179 height 12
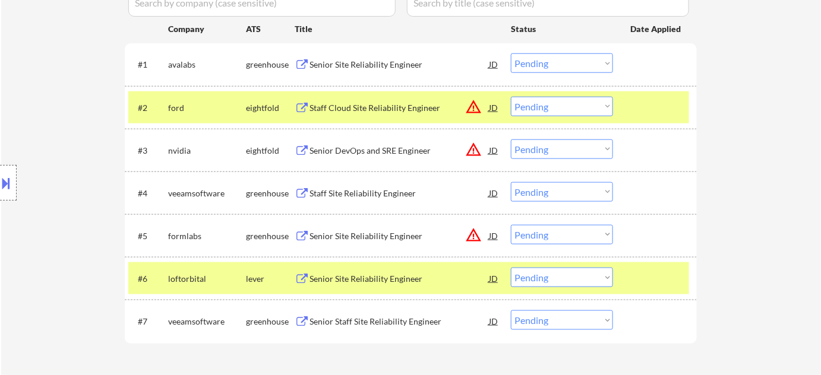
click at [3, 182] on button at bounding box center [6, 183] width 13 height 20
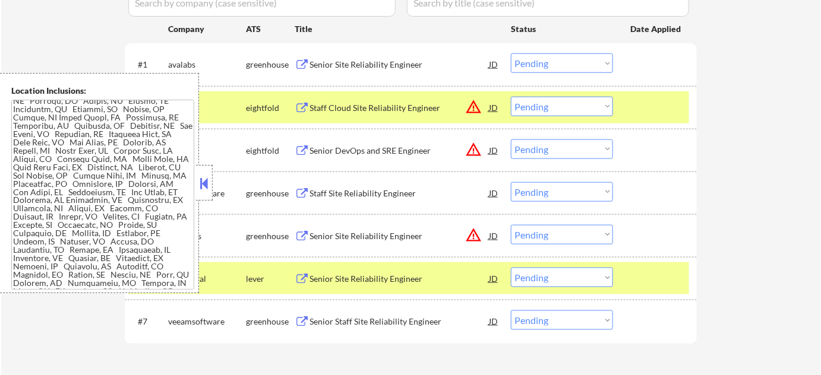
click at [200, 176] on button at bounding box center [204, 184] width 13 height 18
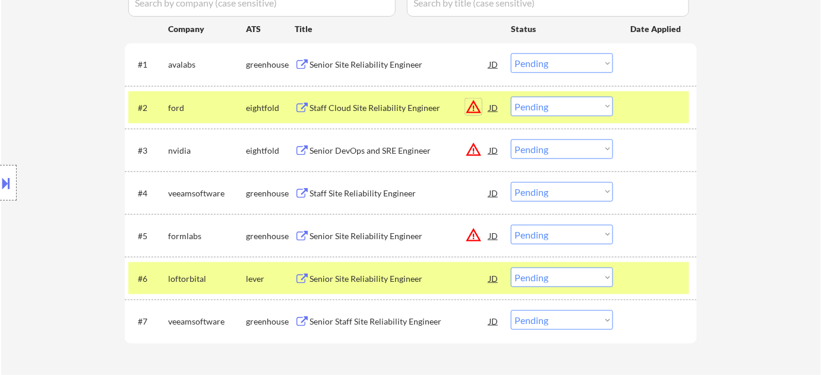
click at [478, 107] on button "warning_amber" at bounding box center [473, 107] width 17 height 17
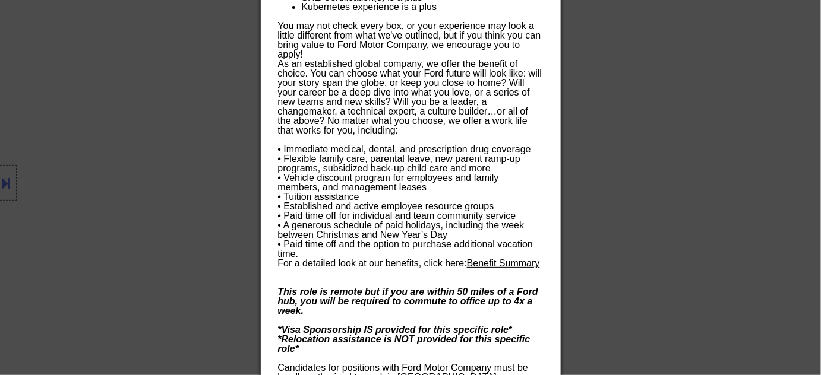
scroll to position [1564, 0]
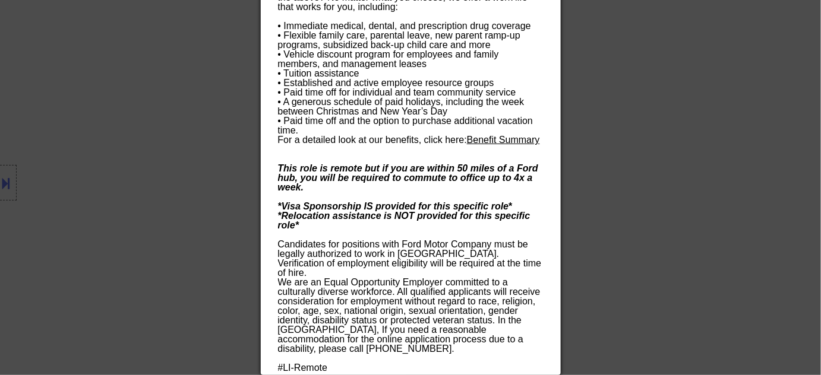
click at [610, 131] on div at bounding box center [410, 187] width 821 height 375
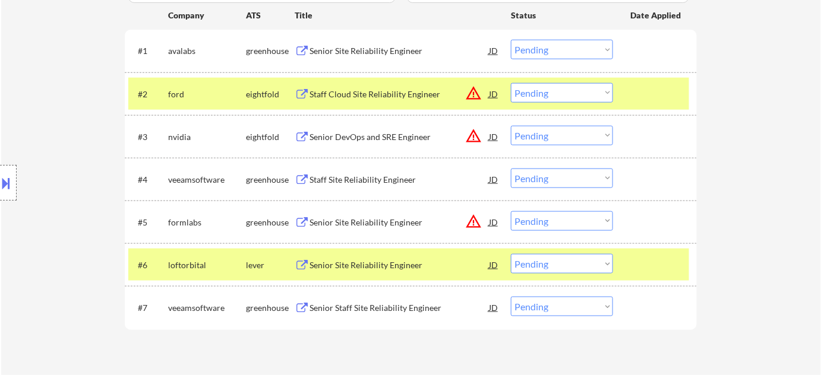
scroll to position [305, 0]
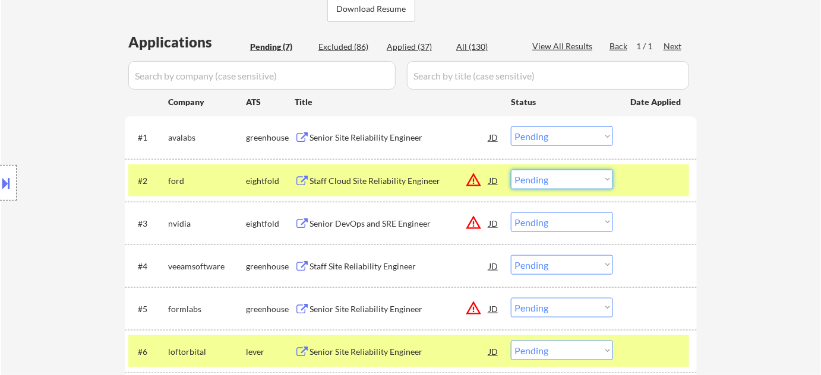
click at [543, 178] on select "Choose an option... Pending Applied Excluded (Questions) Excluded (Expired) Exc…" at bounding box center [562, 180] width 102 height 20
click at [511, 170] on select "Choose an option... Pending Applied Excluded (Questions) Excluded (Expired) Exc…" at bounding box center [562, 180] width 102 height 20
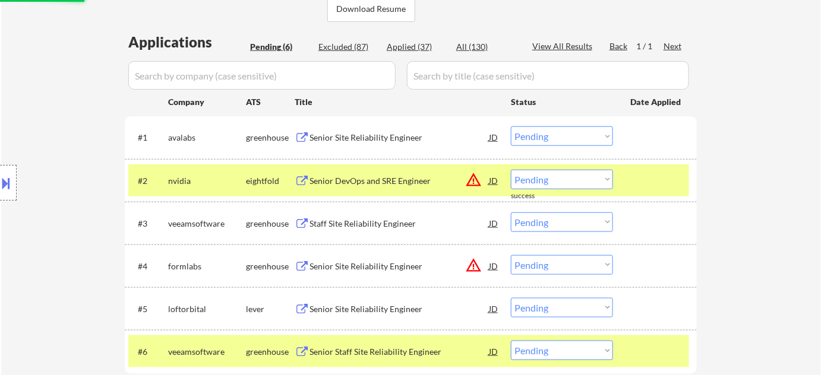
click at [379, 132] on div "Senior Site Reliability Engineer" at bounding box center [398, 138] width 179 height 12
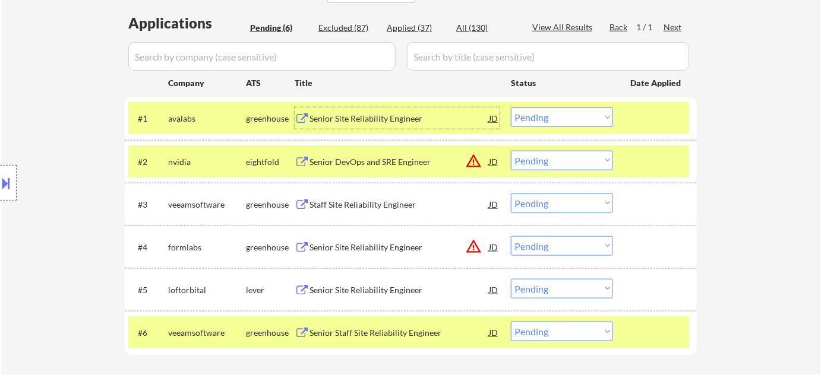
scroll to position [432, 0]
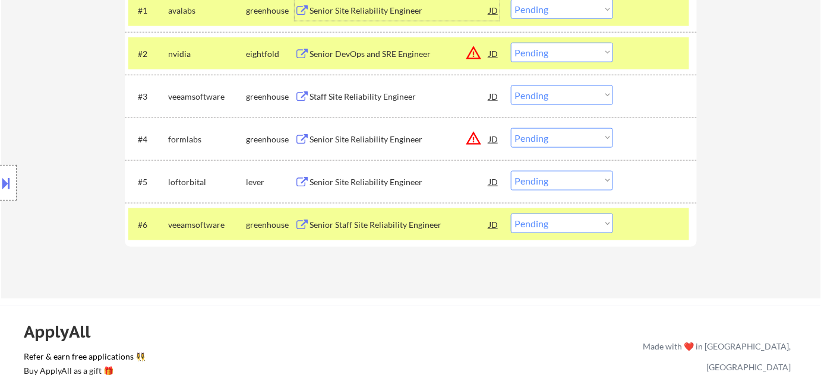
click at [386, 177] on div "Senior Site Reliability Engineer" at bounding box center [398, 182] width 179 height 12
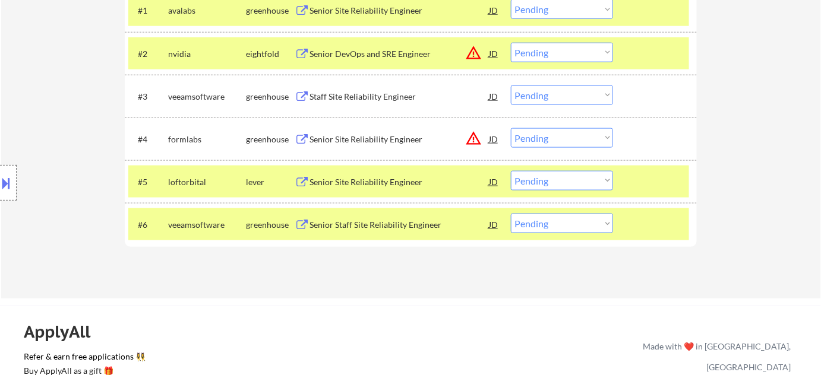
click at [3, 188] on button at bounding box center [6, 183] width 13 height 20
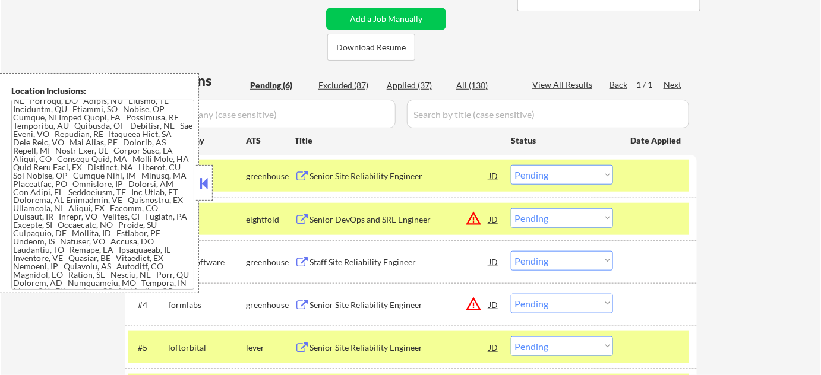
scroll to position [270, 0]
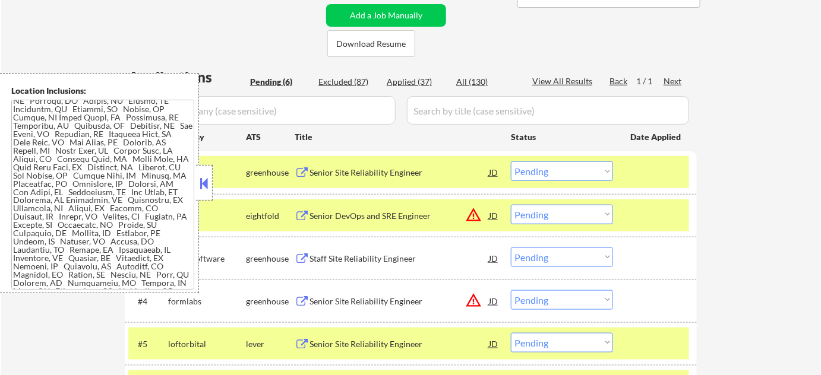
click at [207, 178] on button at bounding box center [204, 184] width 13 height 18
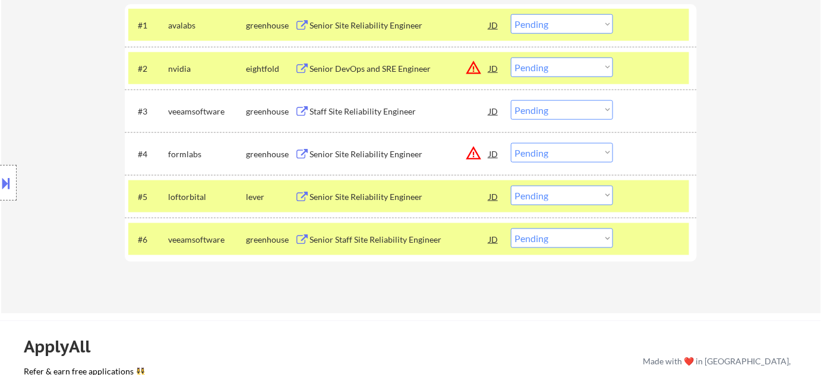
scroll to position [432, 0]
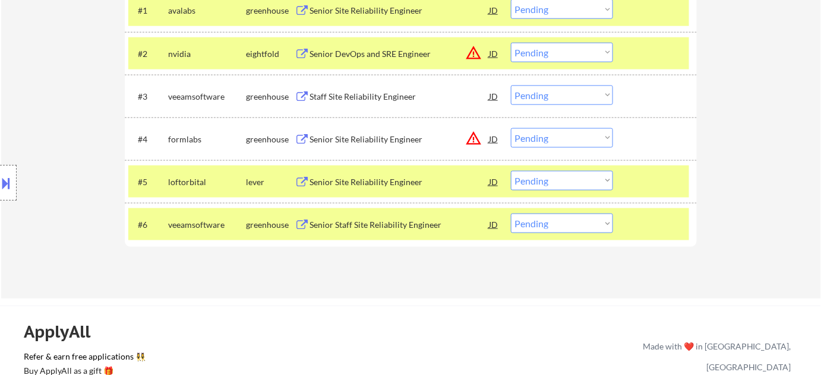
click at [595, 189] on select "Choose an option... Pending Applied Excluded (Questions) Excluded (Expired) Exc…" at bounding box center [562, 181] width 102 height 20
click at [511, 171] on select "Choose an option... Pending Applied Excluded (Questions) Excluded (Expired) Exc…" at bounding box center [562, 181] width 102 height 20
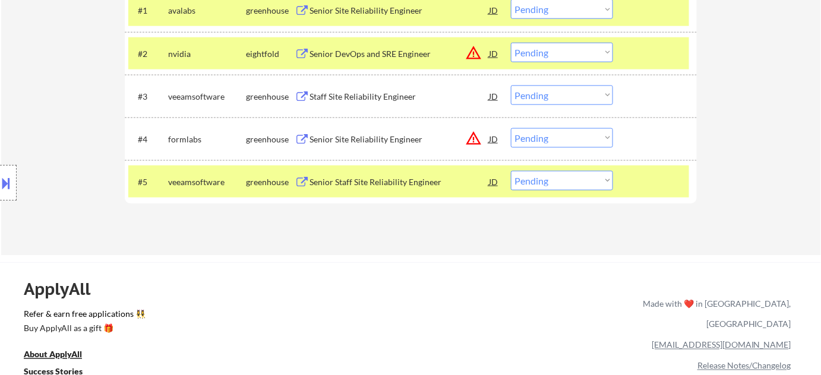
click at [362, 53] on div "Senior DevOps and SRE Engineer" at bounding box center [398, 54] width 179 height 12
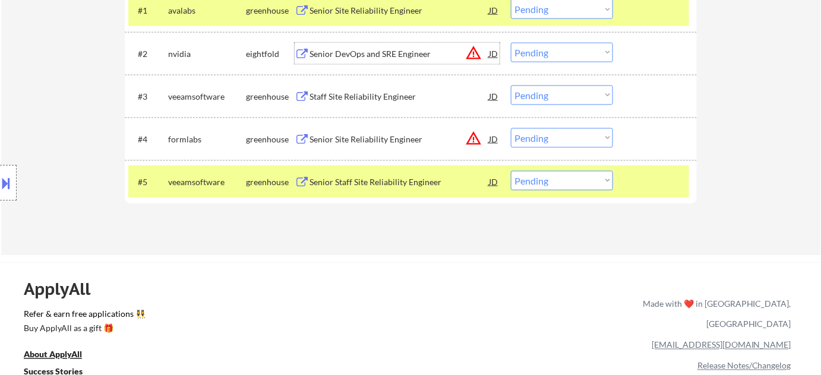
scroll to position [378, 0]
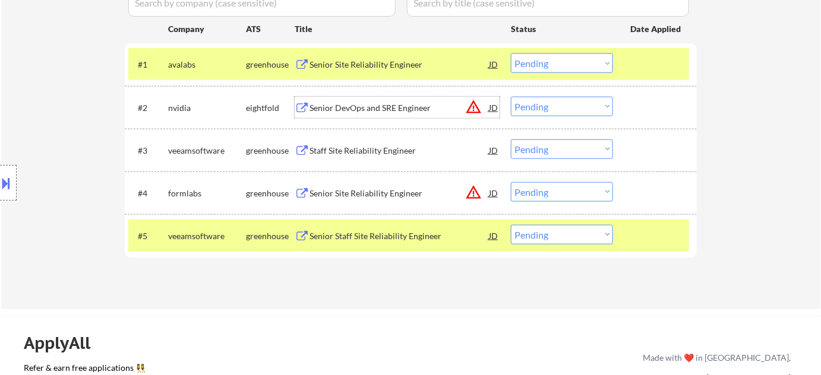
click at [374, 150] on div "Staff Site Reliability Engineer" at bounding box center [398, 151] width 179 height 12
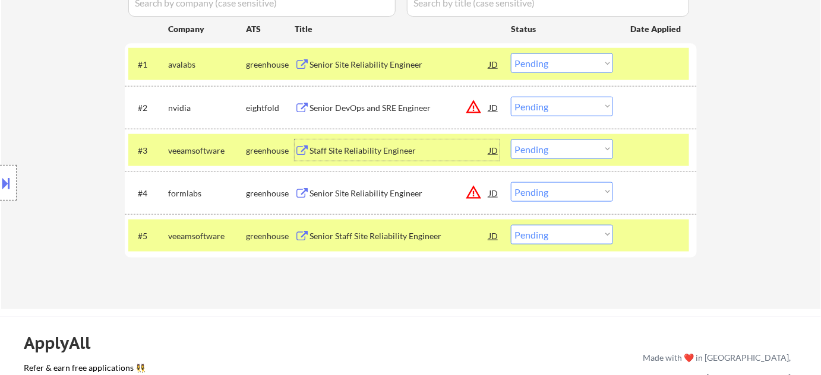
click at [567, 104] on select "Choose an option... Pending Applied Excluded (Questions) Excluded (Expired) Exc…" at bounding box center [562, 107] width 102 height 20
click at [511, 97] on select "Choose an option... Pending Applied Excluded (Questions) Excluded (Expired) Exc…" at bounding box center [562, 107] width 102 height 20
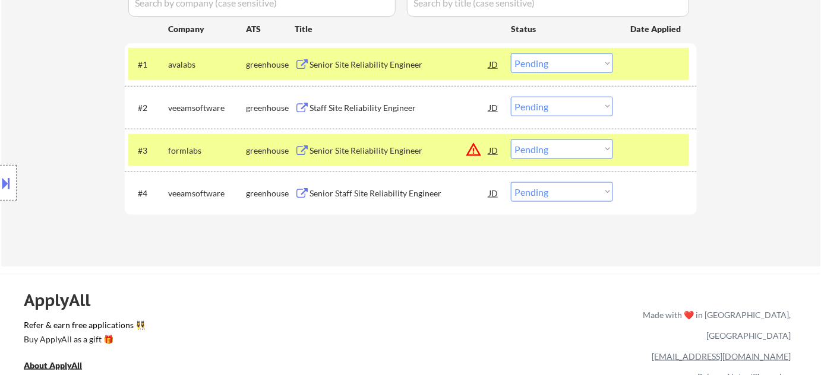
scroll to position [270, 0]
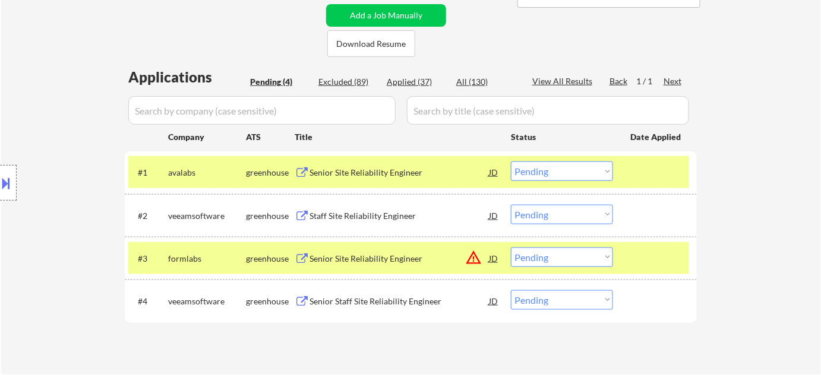
click at [350, 261] on div "Senior Site Reliability Engineer" at bounding box center [398, 259] width 179 height 12
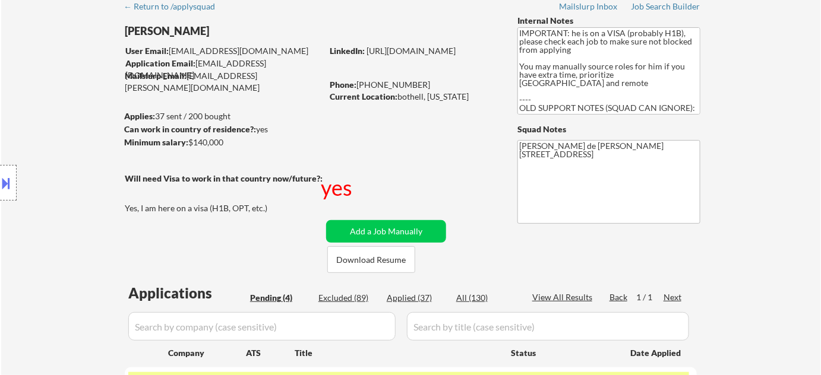
scroll to position [0, 0]
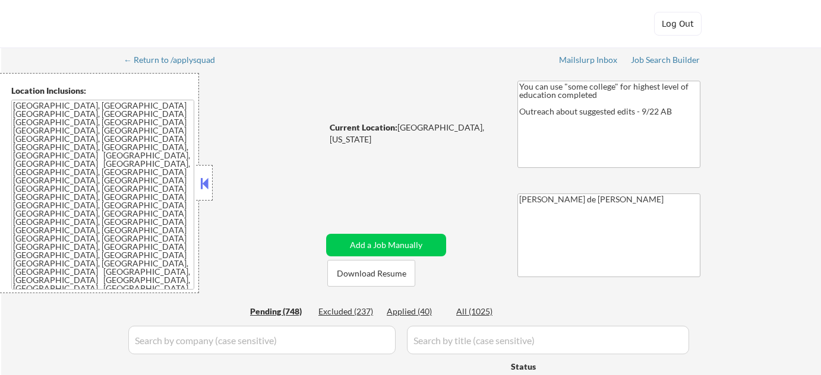
select select ""pending""
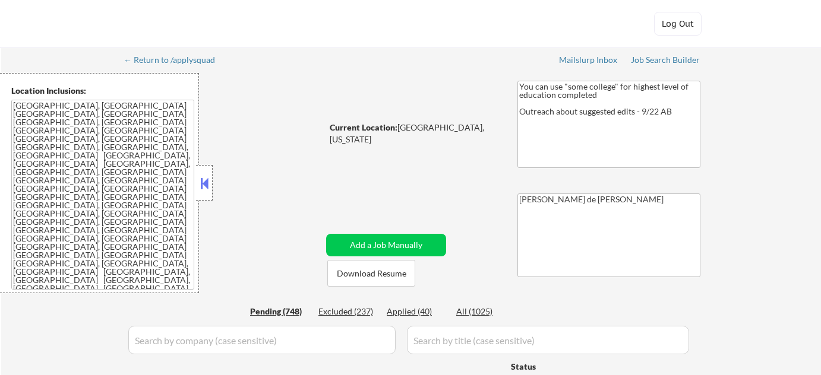
select select ""pending""
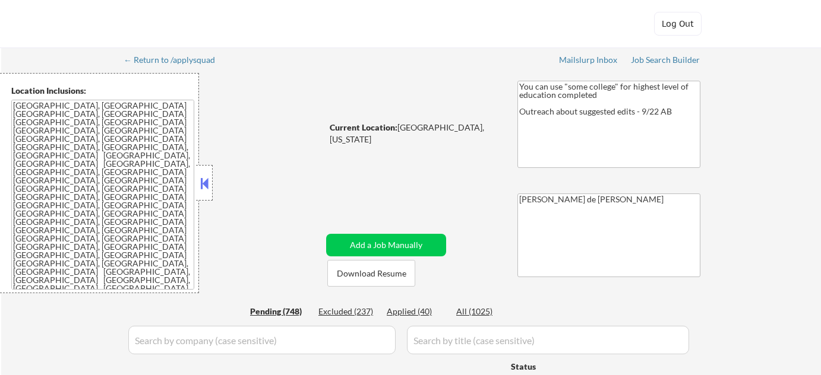
select select ""pending""
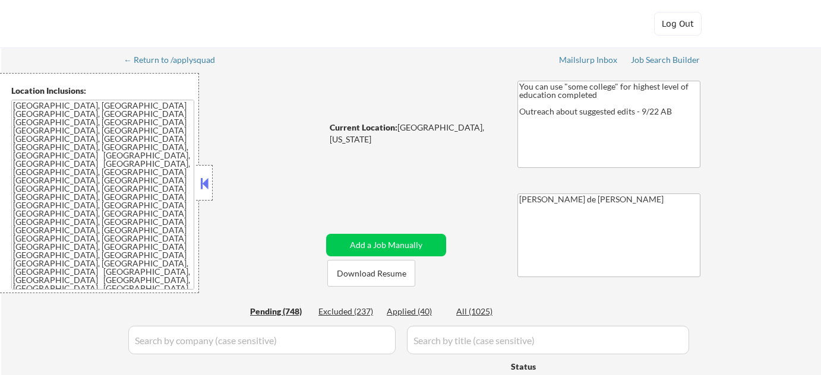
select select ""pending""
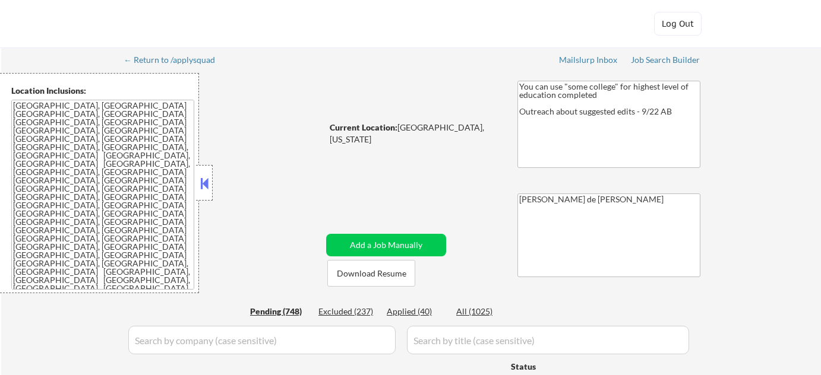
select select ""pending""
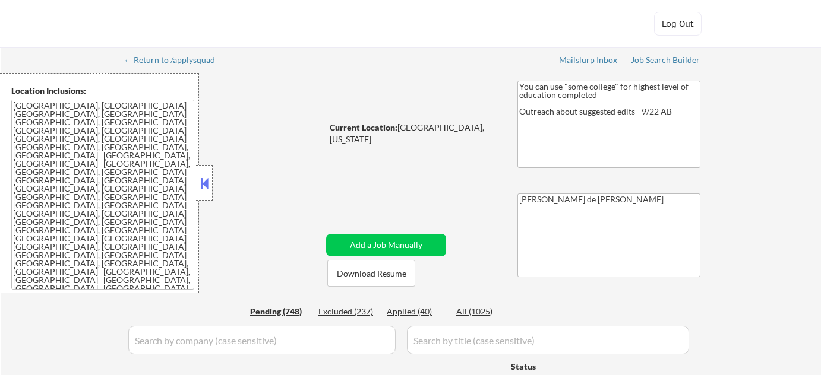
select select ""pending""
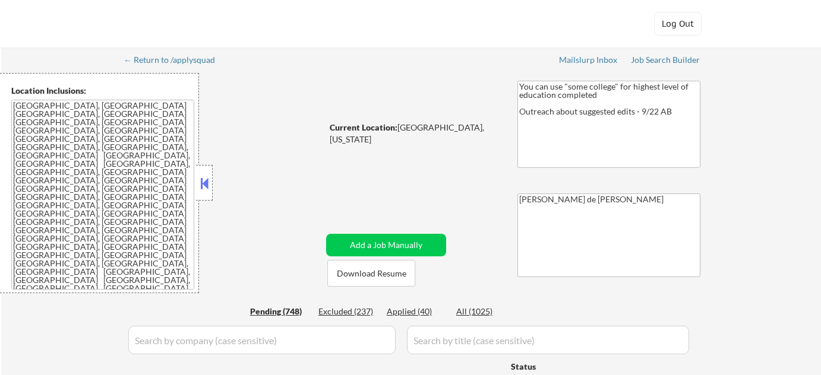
select select ""pending""
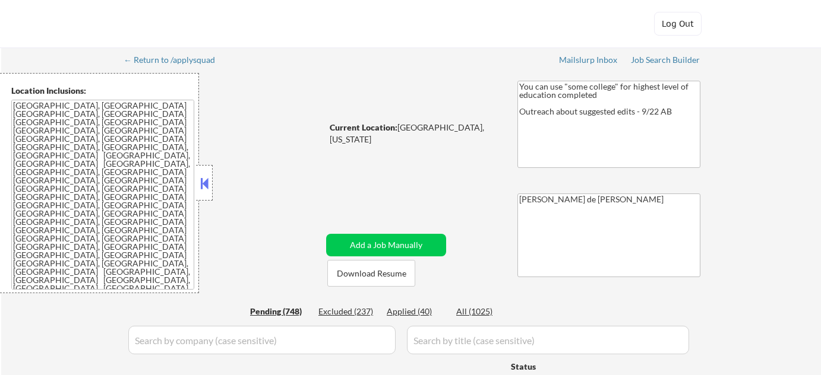
select select ""pending""
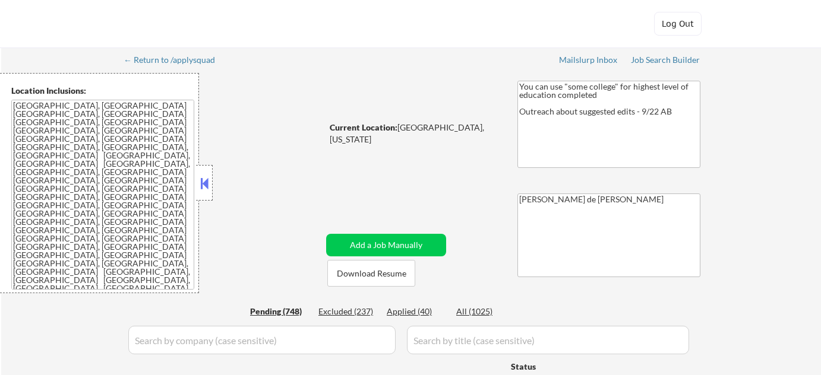
select select ""pending""
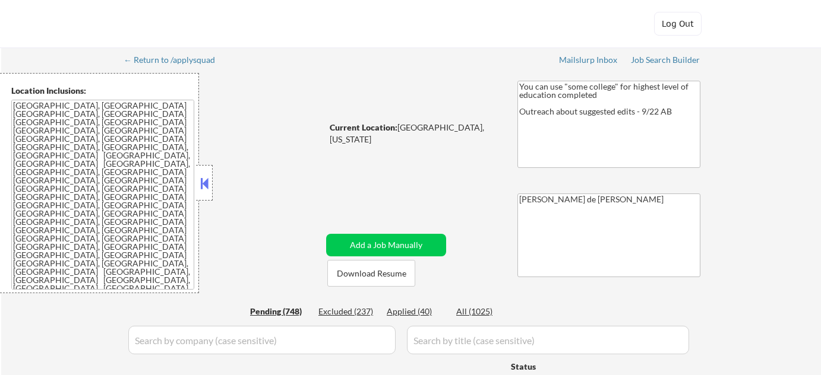
select select ""pending""
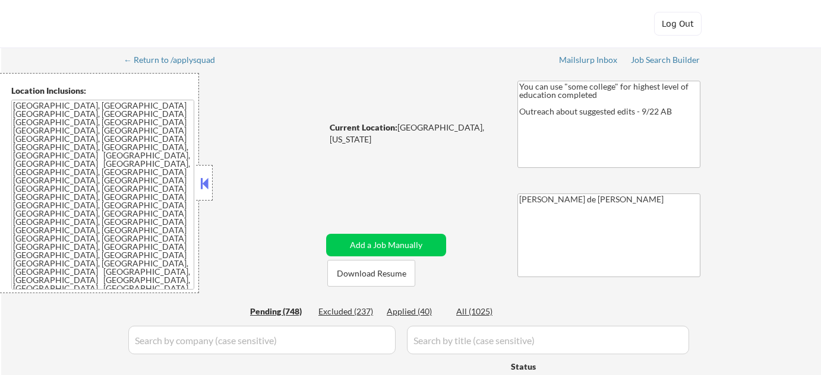
select select ""pending""
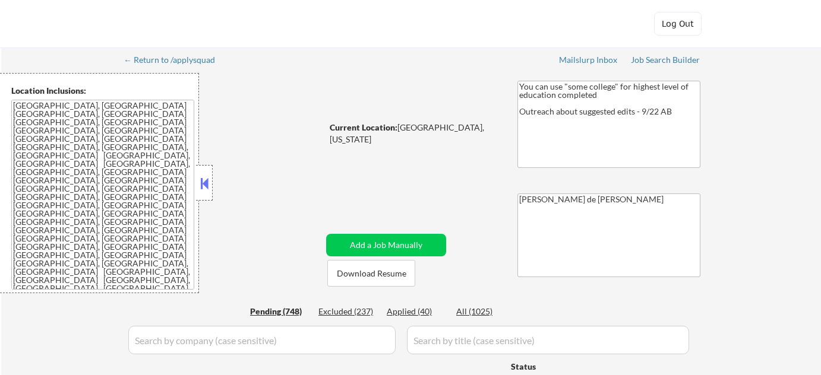
select select ""pending""
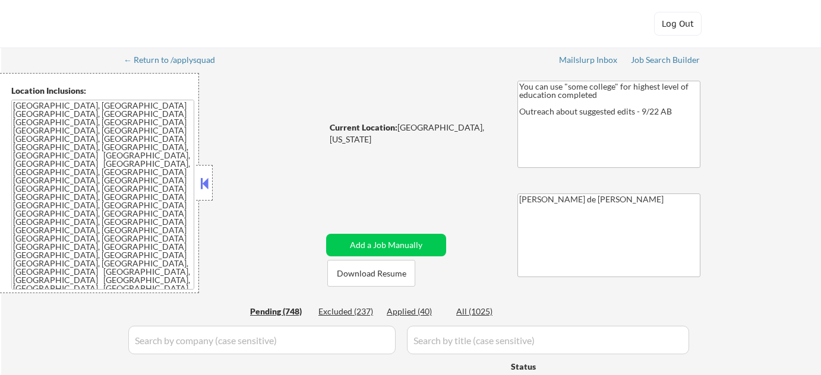
select select ""pending""
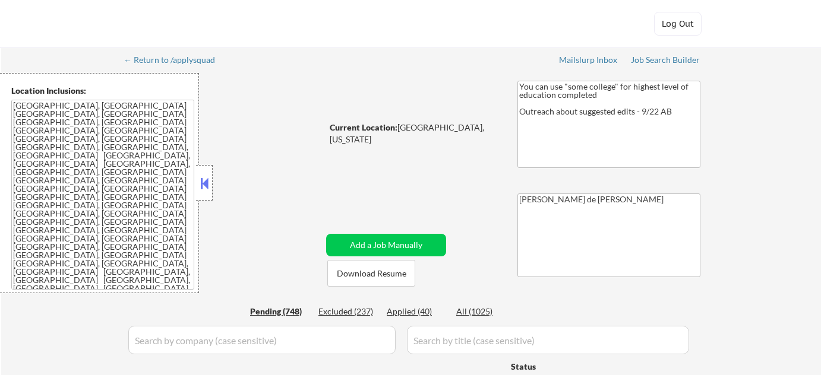
select select ""pending""
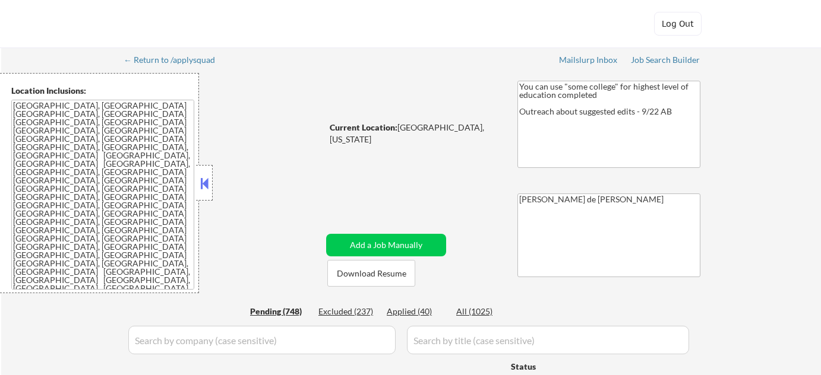
select select ""pending""
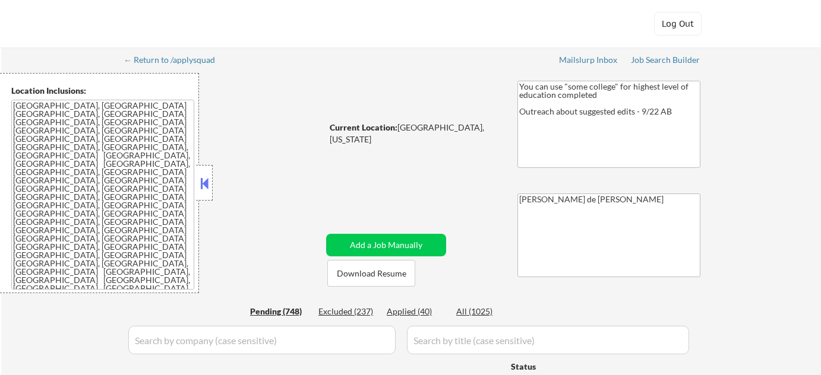
select select ""pending""
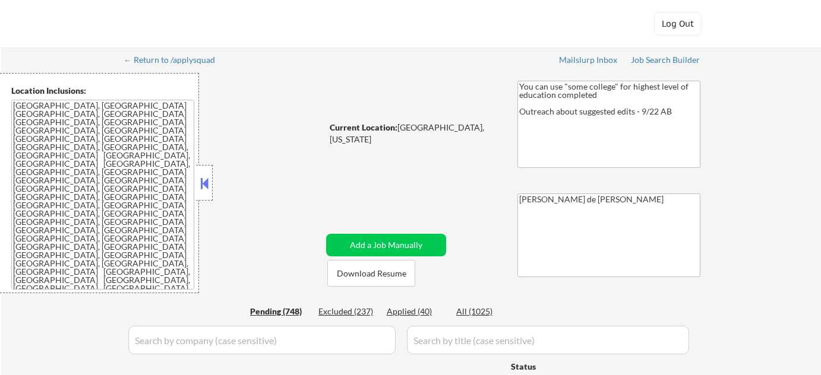
select select ""pending""
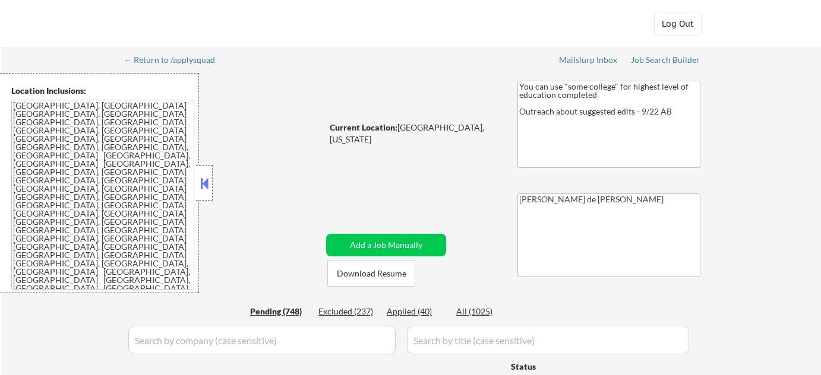
select select ""pending""
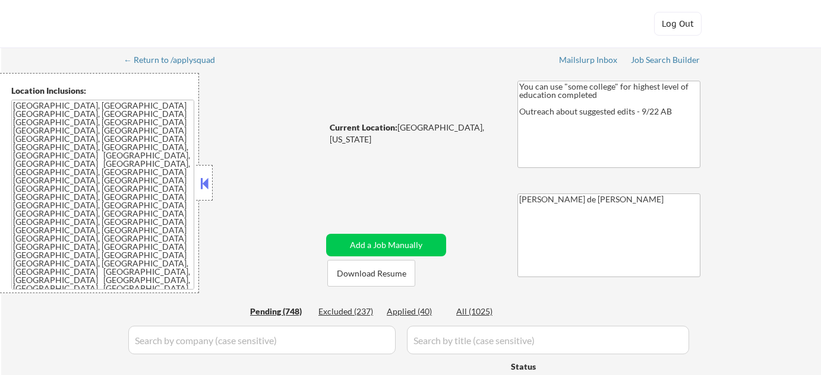
select select ""pending""
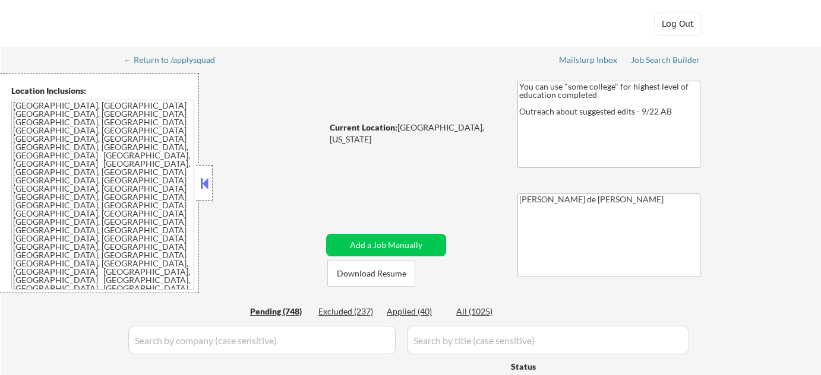
select select ""pending""
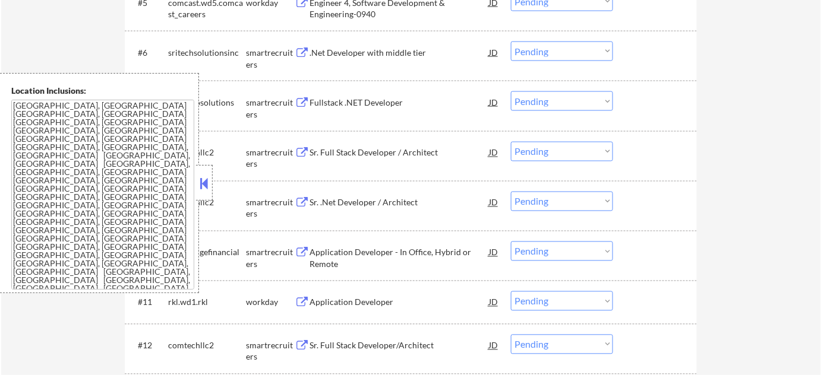
scroll to position [647, 0]
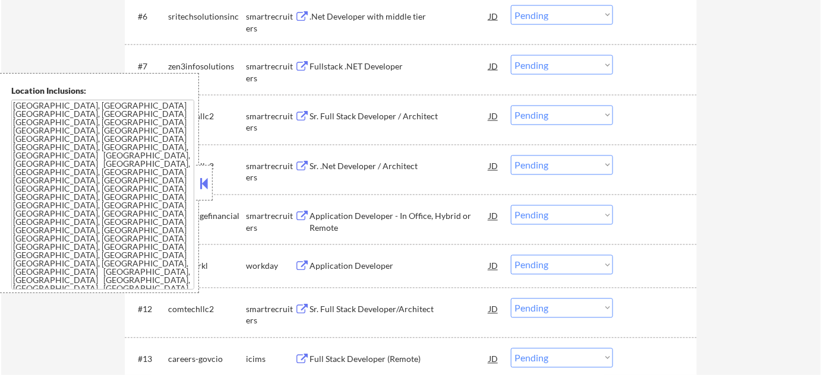
click at [203, 188] on button at bounding box center [204, 184] width 13 height 18
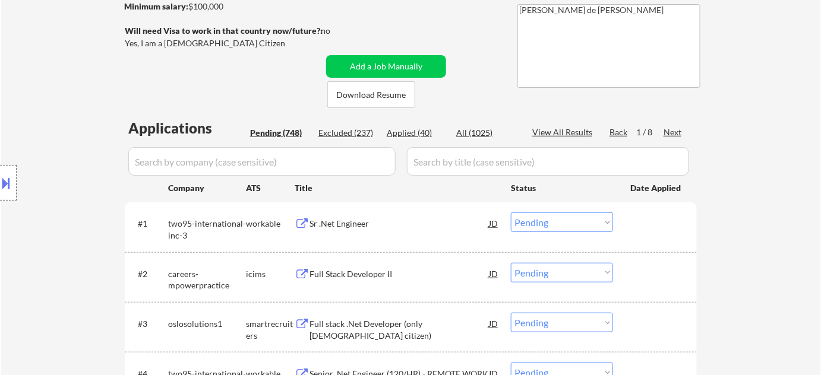
scroll to position [216, 0]
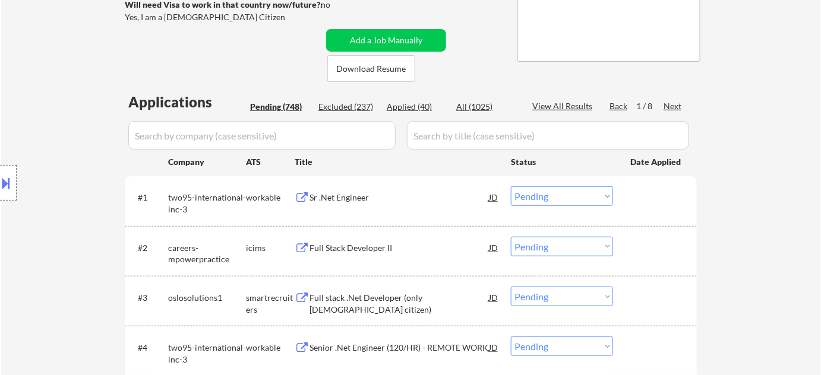
click at [419, 106] on div "Applied (40)" at bounding box center [416, 107] width 59 height 12
select select ""applied""
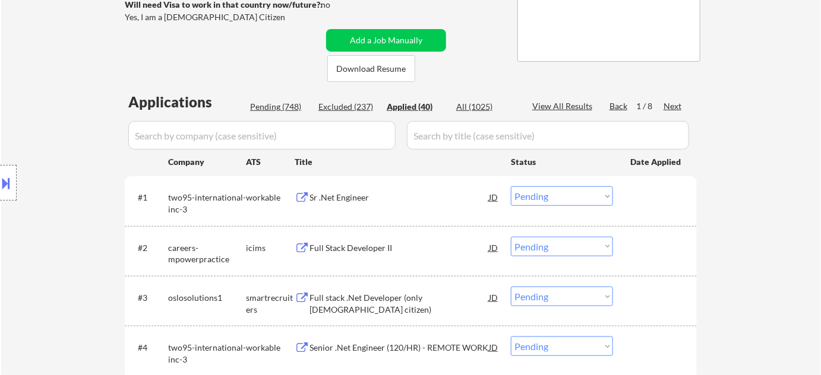
select select ""applied""
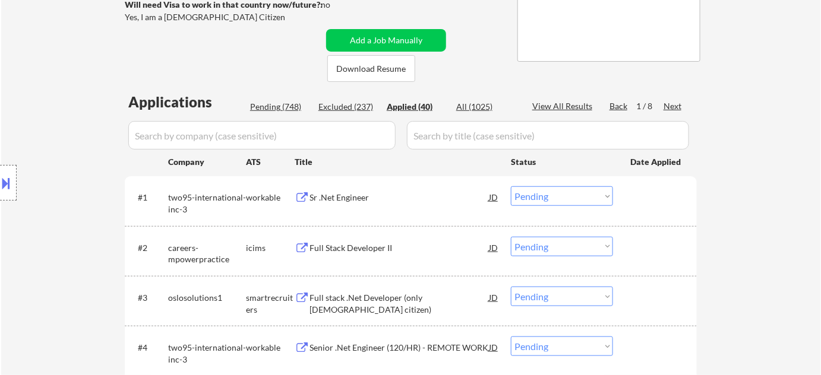
select select ""applied""
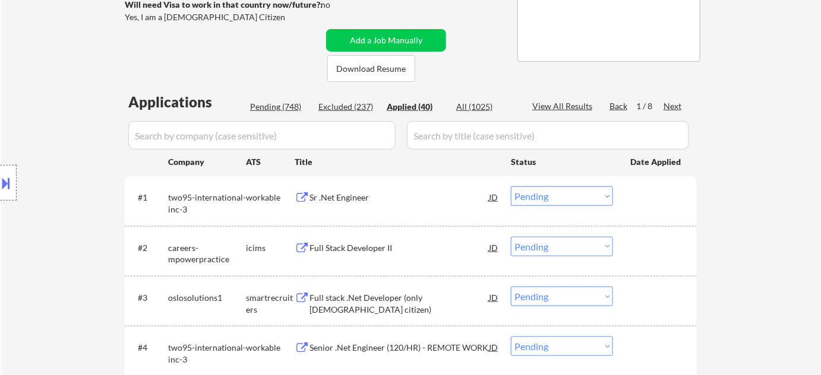
select select ""applied""
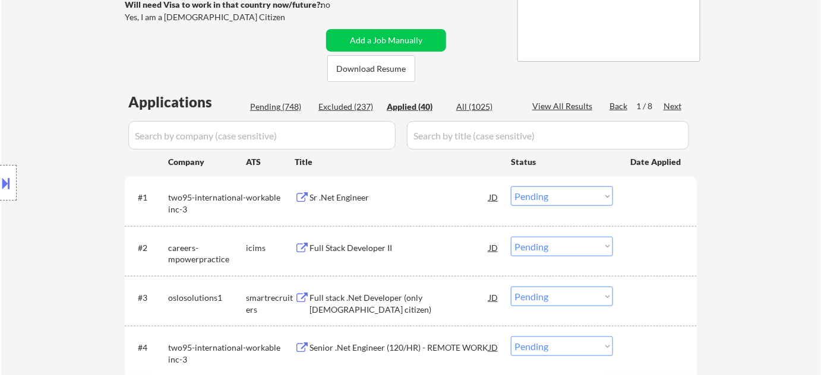
select select ""applied""
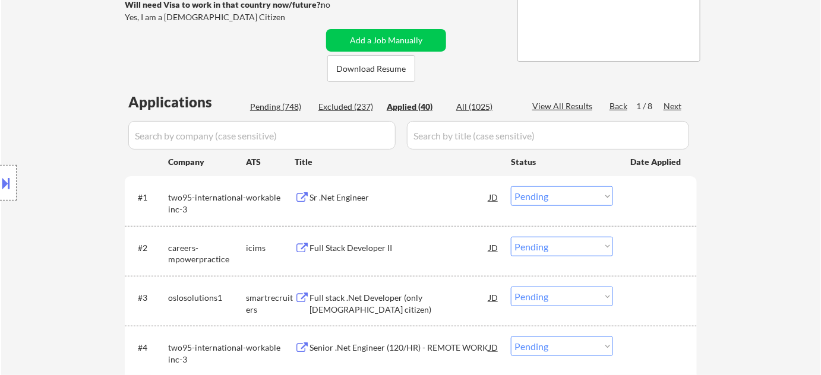
select select ""applied""
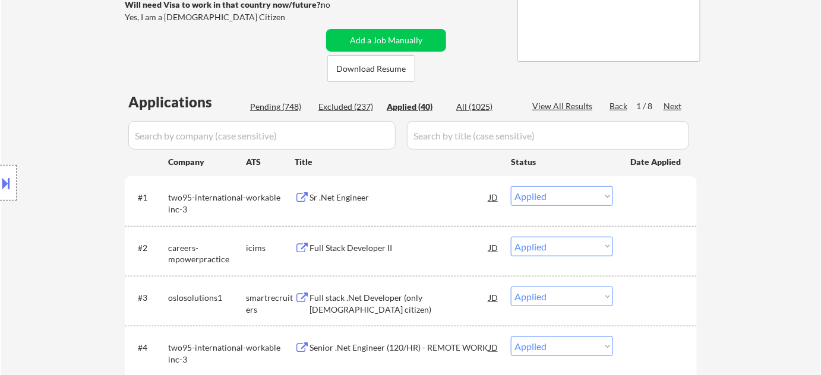
select select ""applied""
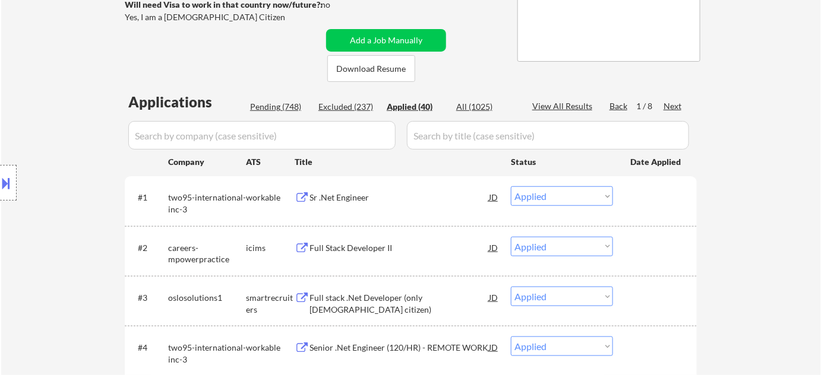
select select ""applied""
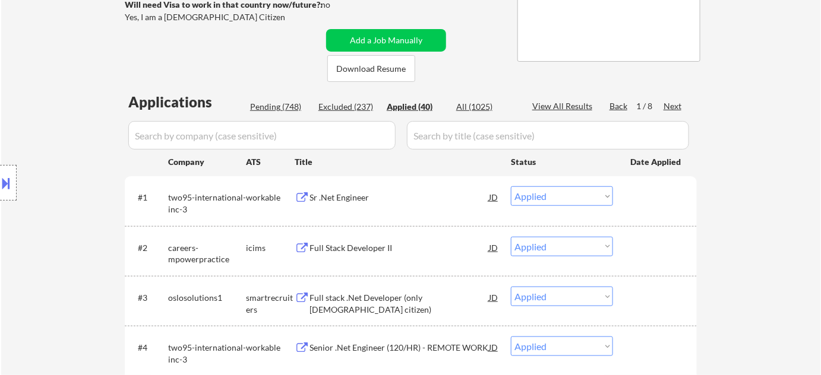
select select ""applied""
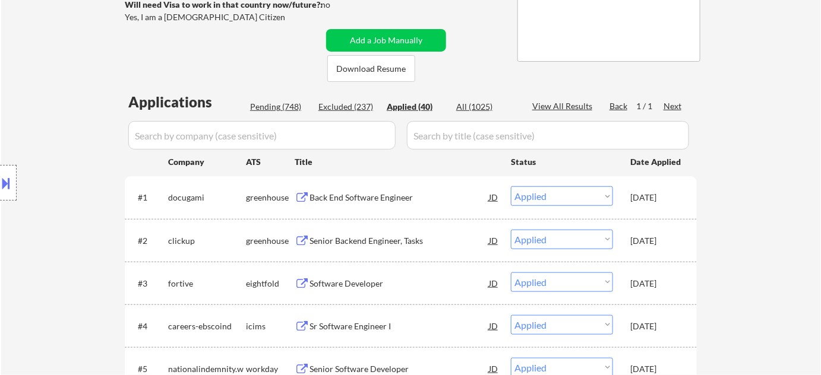
click at [293, 137] on input "input" at bounding box center [261, 135] width 267 height 29
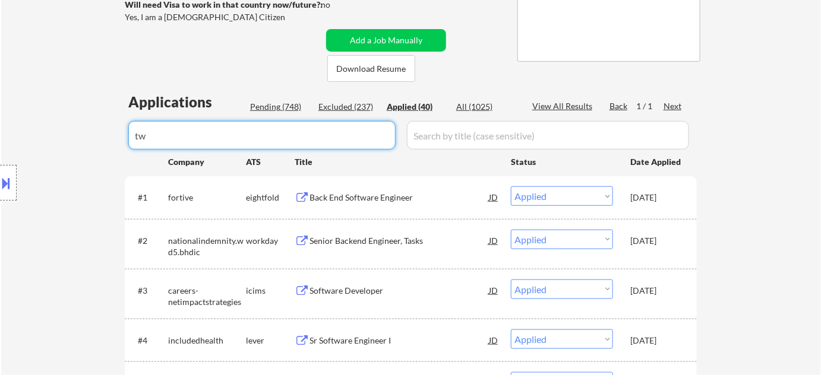
type input "two"
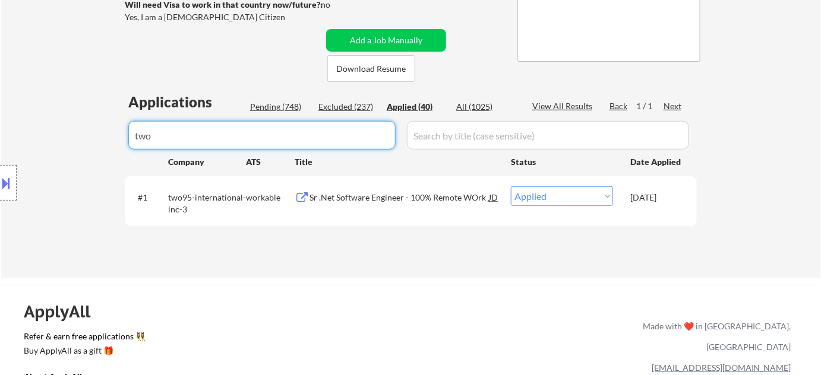
drag, startPoint x: 237, startPoint y: 134, endPoint x: 0, endPoint y: 132, distance: 237.0
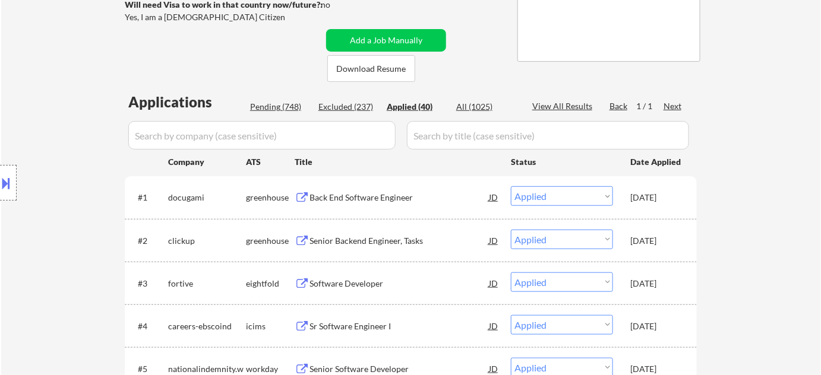
click at [288, 102] on div "Pending (748)" at bounding box center [279, 107] width 59 height 12
select select ""pending""
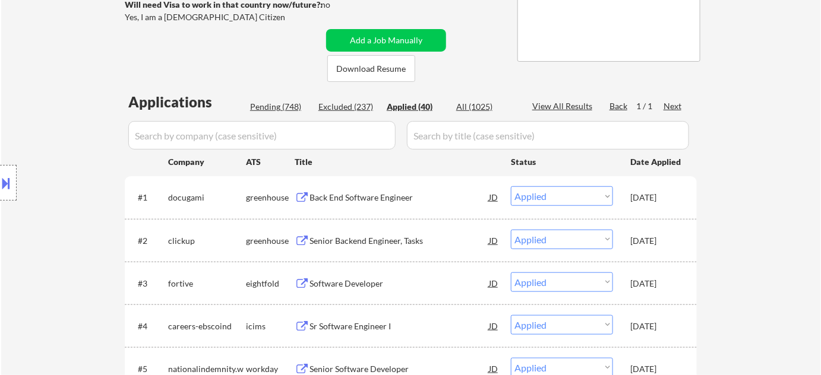
select select ""pending""
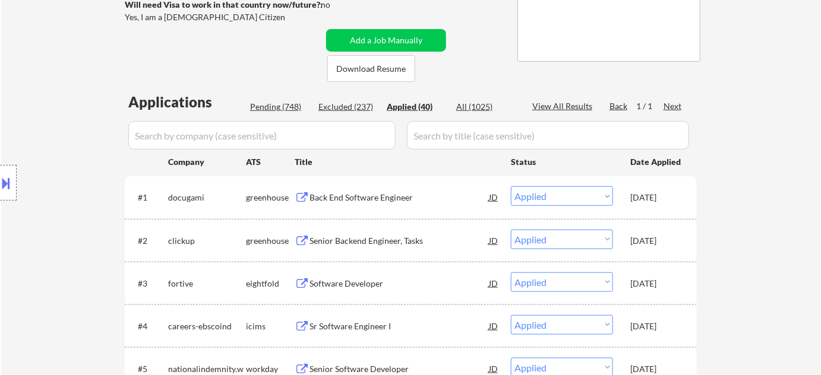
select select ""pending""
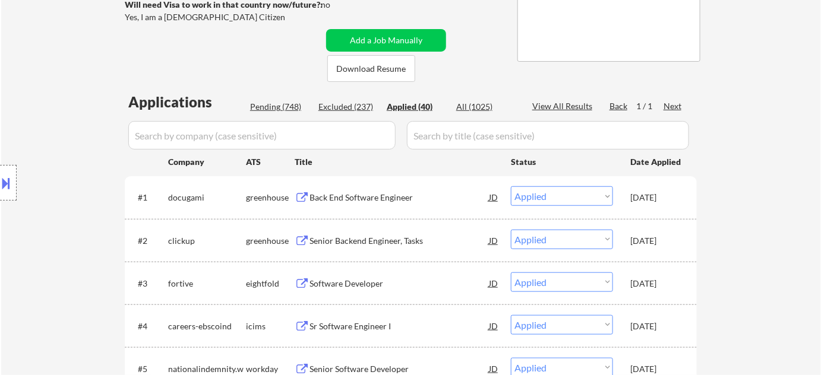
select select ""pending""
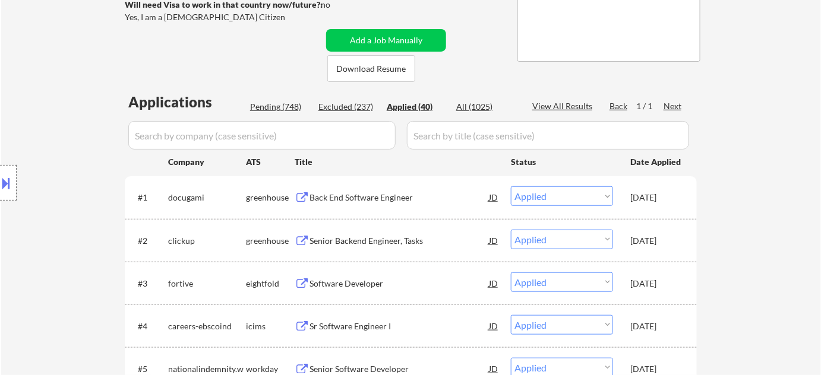
select select ""pending""
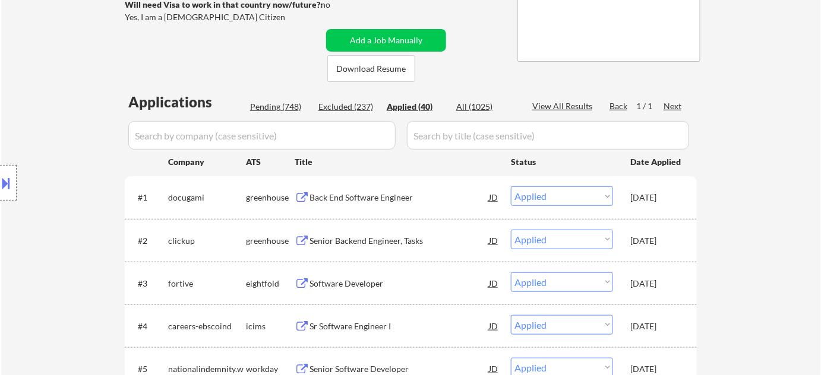
select select ""pending""
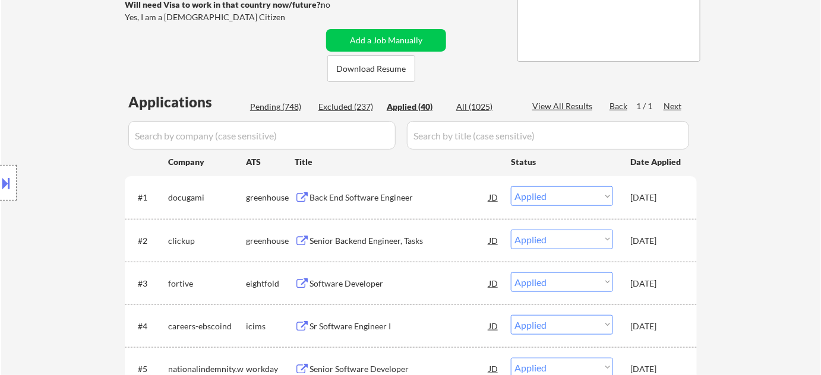
select select ""pending""
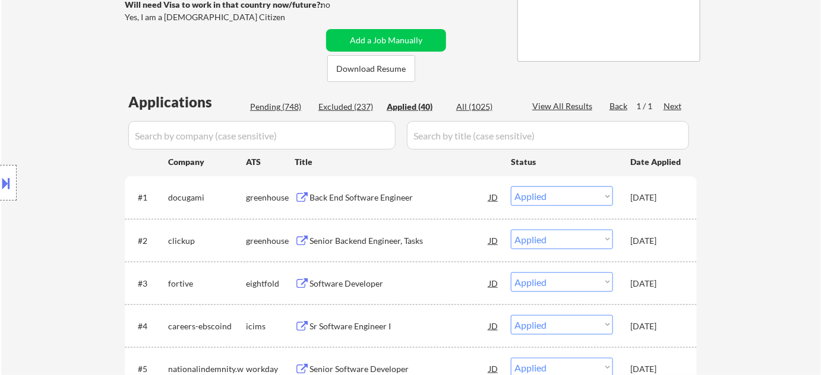
select select ""pending""
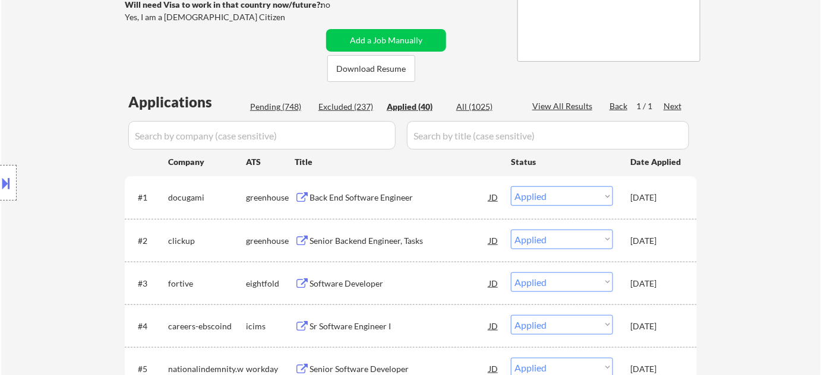
select select ""pending""
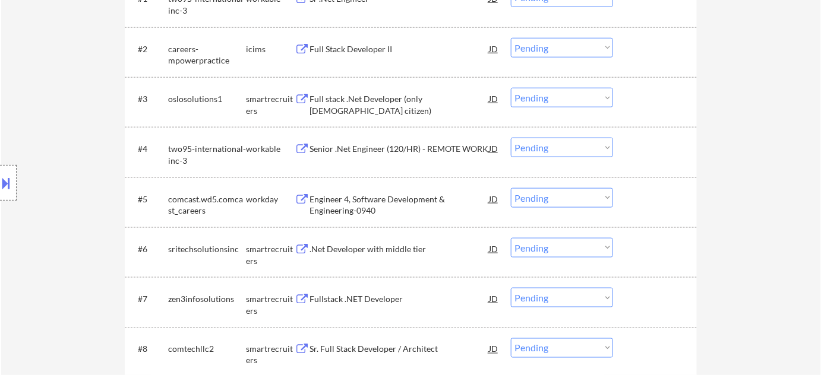
scroll to position [324, 0]
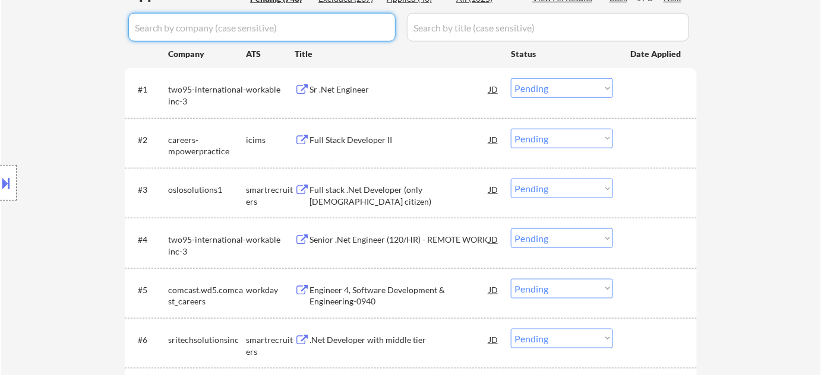
click at [214, 20] on input "input" at bounding box center [261, 27] width 267 height 29
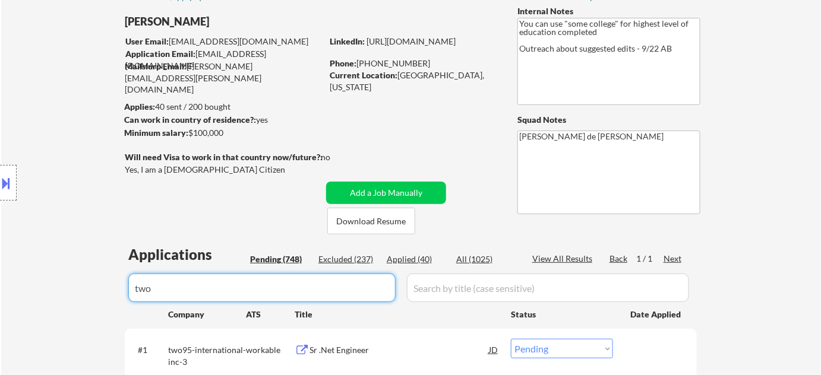
scroll to position [107, 0]
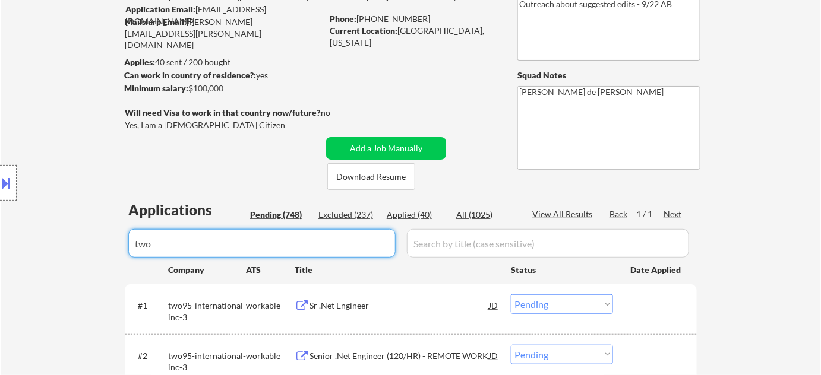
type input "two"
click at [418, 210] on div "Applied (40)" at bounding box center [416, 215] width 59 height 12
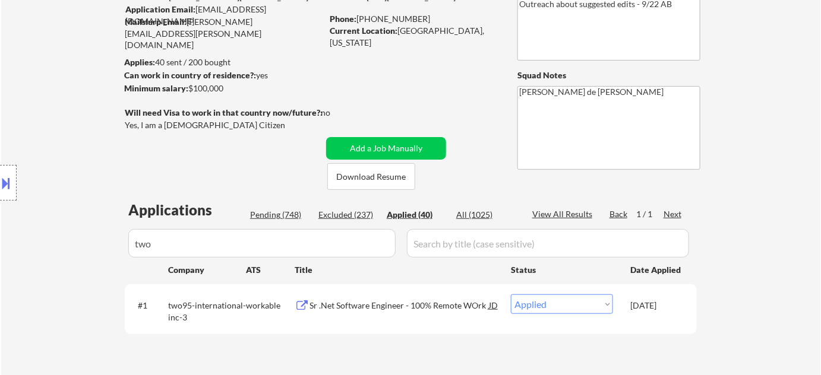
click at [286, 216] on div "Pending (748)" at bounding box center [279, 215] width 59 height 12
select select ""pending""
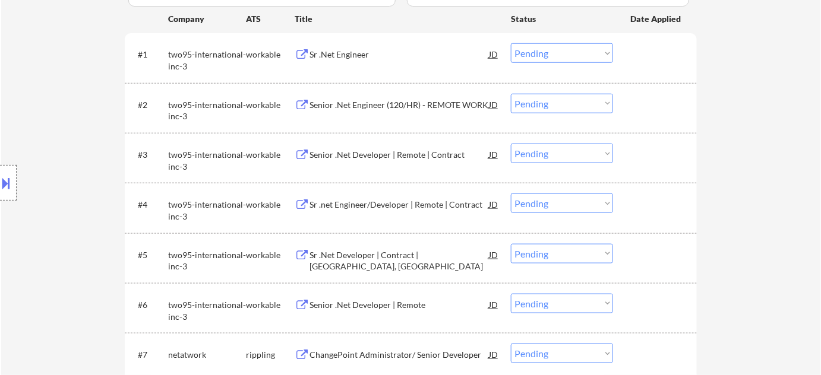
scroll to position [378, 0]
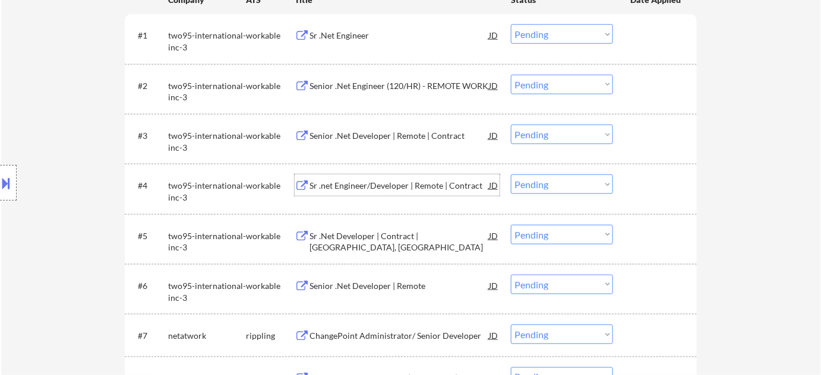
click at [454, 181] on div "Sr .net Engineer/Developer | Remote | Contract" at bounding box center [398, 186] width 179 height 12
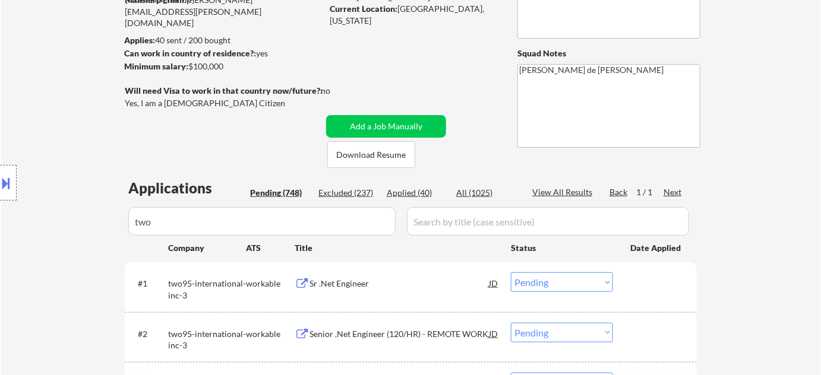
scroll to position [216, 0]
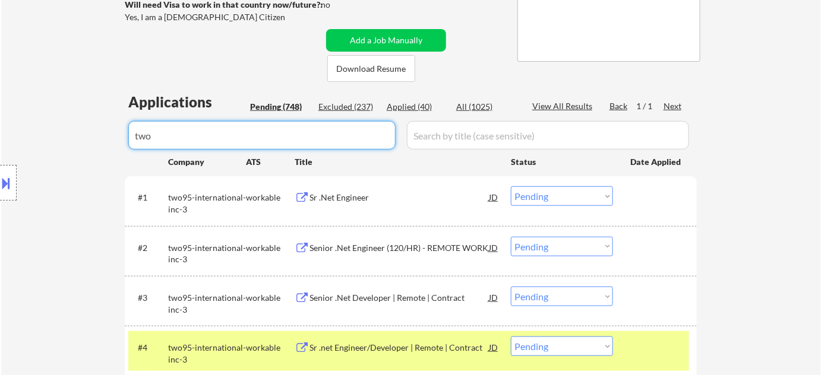
drag, startPoint x: 264, startPoint y: 139, endPoint x: 44, endPoint y: 138, distance: 220.3
click at [283, 104] on div "Pending (748)" at bounding box center [279, 107] width 59 height 12
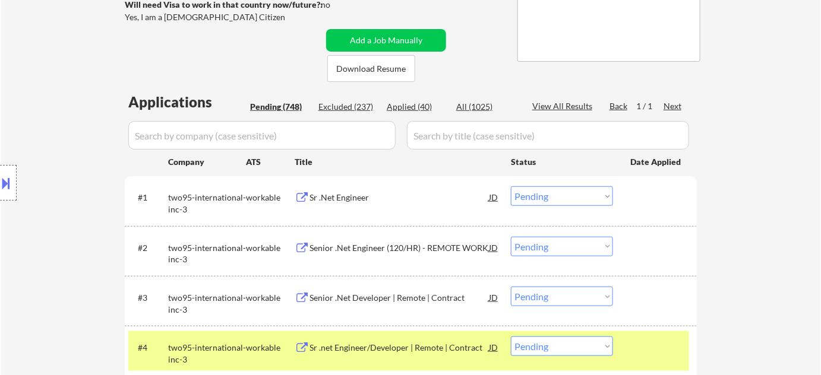
click at [283, 104] on div "Pending (748)" at bounding box center [279, 107] width 59 height 12
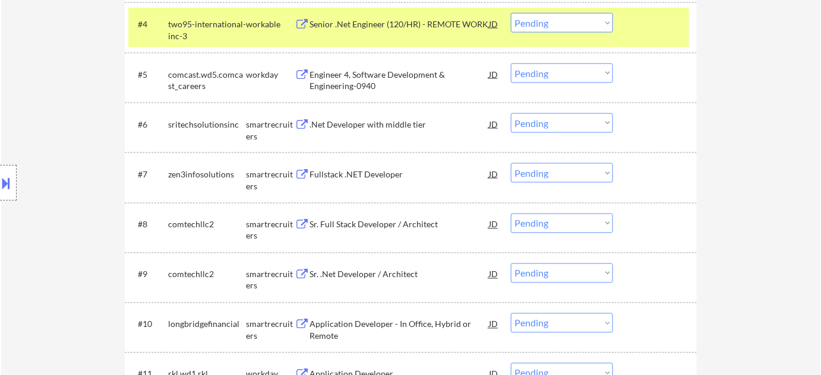
scroll to position [540, 0]
click at [362, 170] on div "Fullstack .NET Developer" at bounding box center [398, 174] width 179 height 12
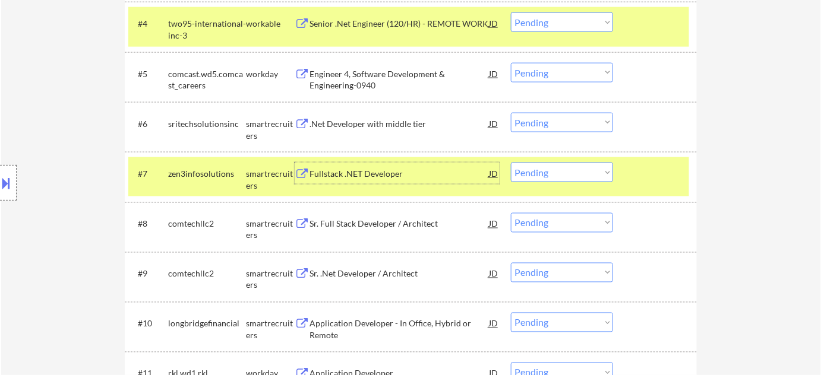
drag, startPoint x: 549, startPoint y: 173, endPoint x: 548, endPoint y: 180, distance: 6.6
click at [549, 173] on select "Choose an option... Pending Applied Excluded (Questions) Excluded (Expired) Exc…" at bounding box center [562, 173] width 102 height 20
click at [511, 163] on select "Choose an option... Pending Applied Excluded (Questions) Excluded (Expired) Exc…" at bounding box center [562, 173] width 102 height 20
select select ""pending""
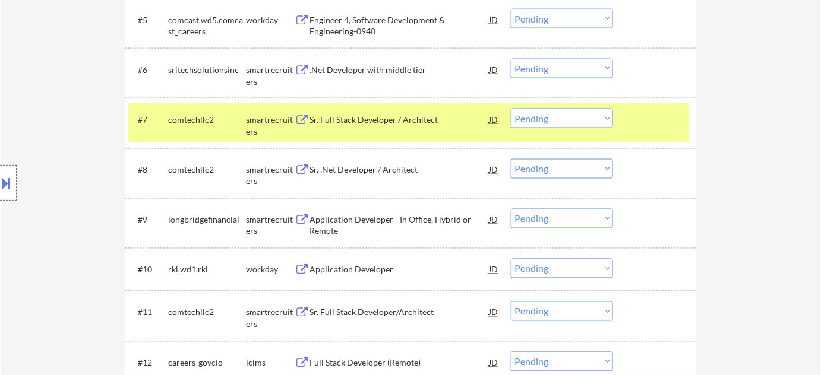
scroll to position [647, 0]
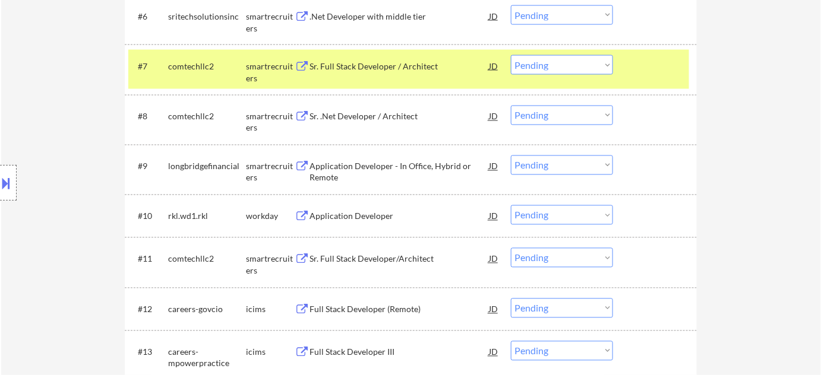
click at [325, 171] on div "Application Developer - In Office, Hybrid or Remote" at bounding box center [398, 172] width 179 height 23
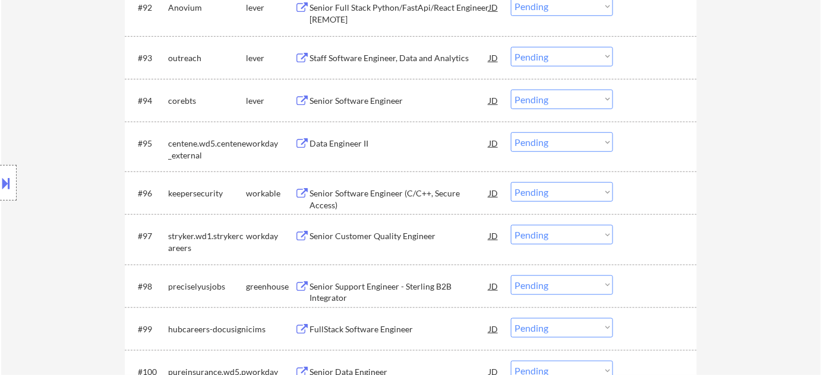
scroll to position [625, 0]
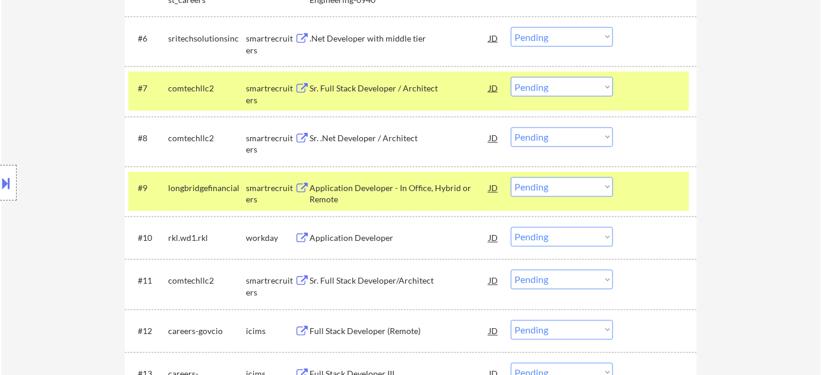
click at [518, 185] on select "Choose an option... Pending Applied Excluded (Questions) Excluded (Expired) Exc…" at bounding box center [562, 188] width 102 height 20
click at [511, 178] on select "Choose an option... Pending Applied Excluded (Questions) Excluded (Expired) Exc…" at bounding box center [562, 188] width 102 height 20
select select ""pending""
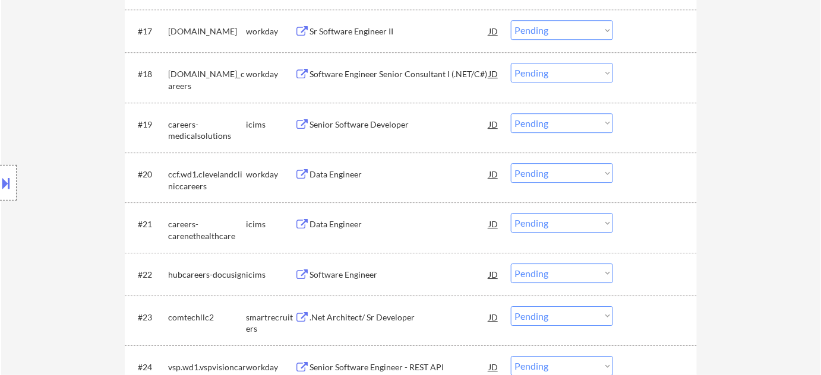
scroll to position [1165, 0]
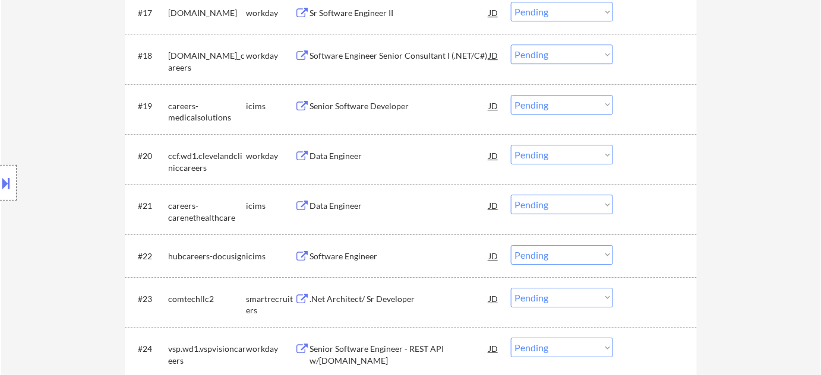
click at [347, 154] on div "Data Engineer" at bounding box center [398, 156] width 179 height 12
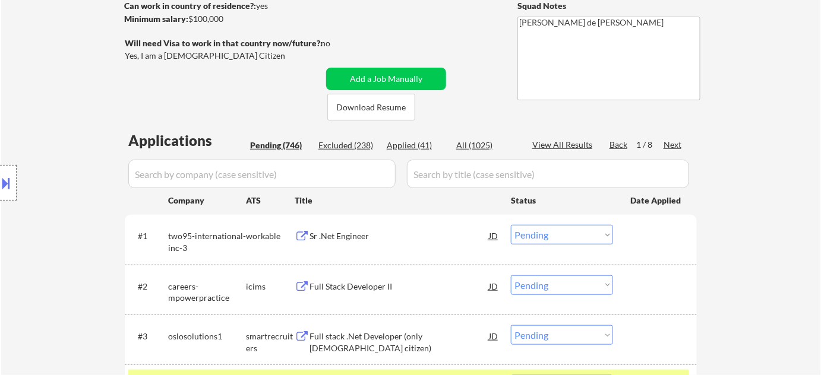
scroll to position [86, 0]
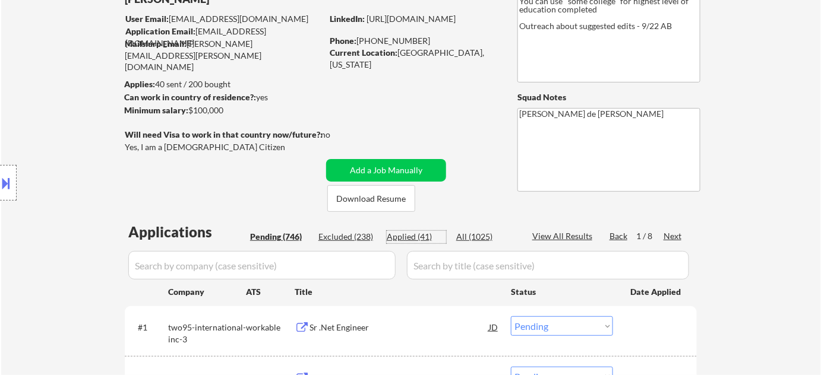
click at [416, 234] on div "Applied (41)" at bounding box center [416, 237] width 59 height 12
select select ""applied""
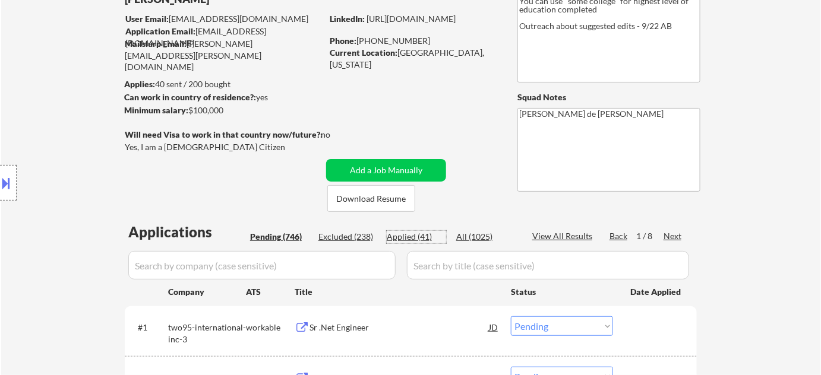
select select ""applied""
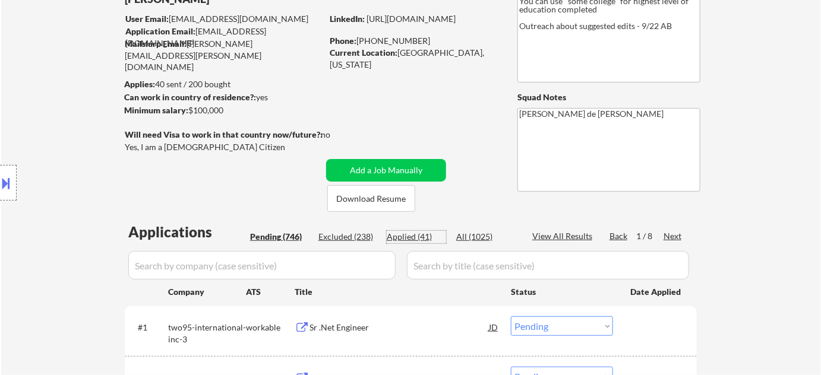
select select ""applied""
click at [343, 258] on input "input" at bounding box center [261, 265] width 267 height 29
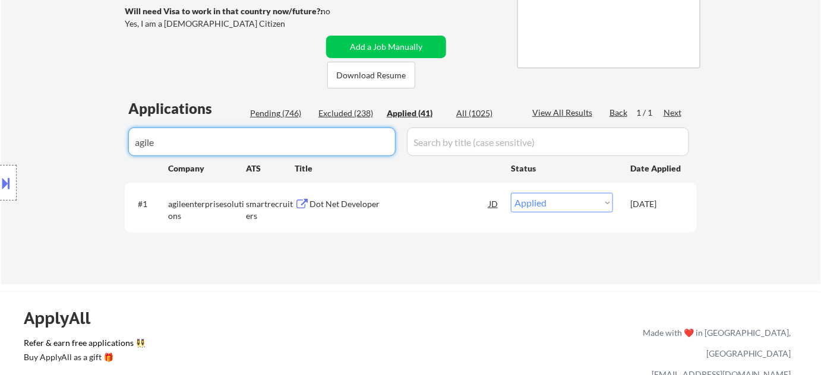
scroll to position [248, 0]
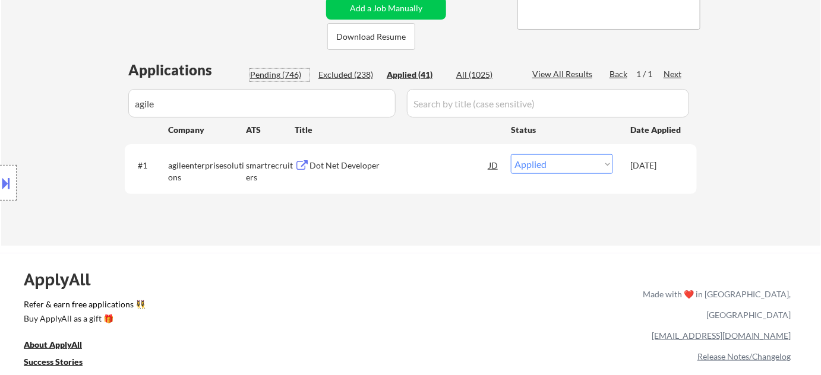
click at [274, 72] on div "Pending (746)" at bounding box center [279, 75] width 59 height 12
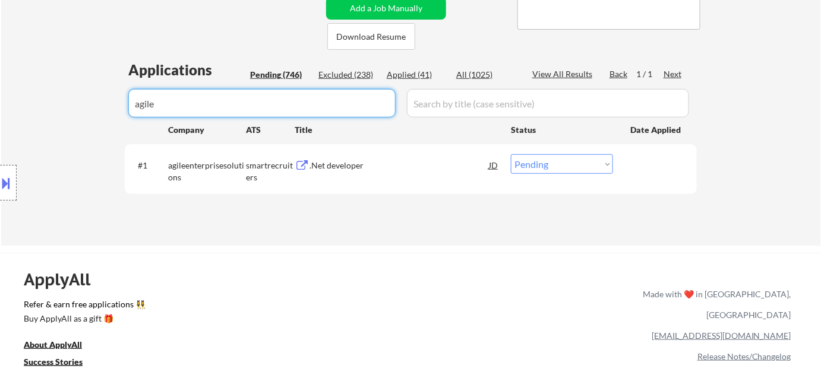
drag, startPoint x: 182, startPoint y: 97, endPoint x: 97, endPoint y: 97, distance: 84.9
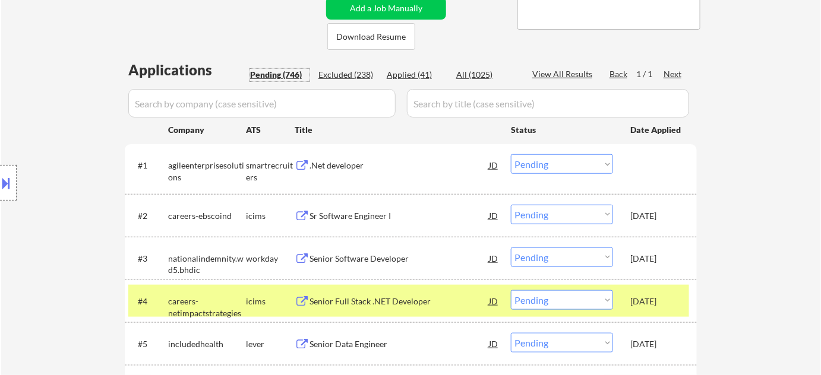
click at [288, 77] on div "Pending (746)" at bounding box center [279, 75] width 59 height 12
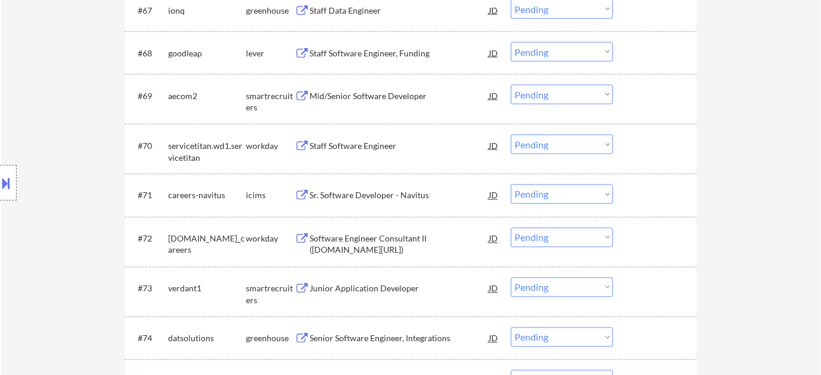
scroll to position [3649, 0]
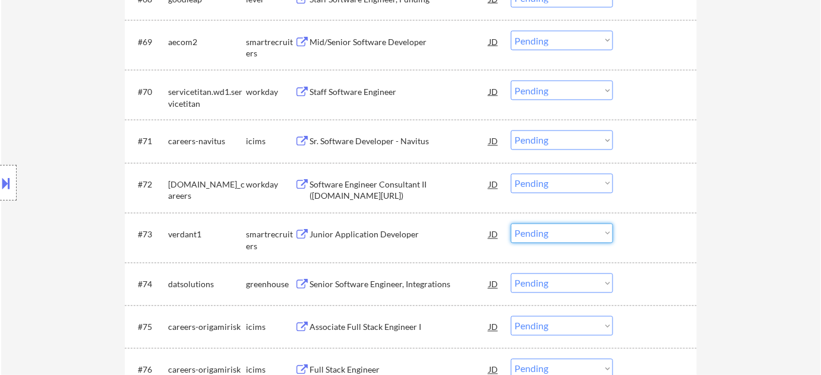
click at [546, 232] on select "Choose an option... Pending Applied Excluded (Questions) Excluded (Expired) Exc…" at bounding box center [562, 234] width 102 height 20
click at [511, 224] on select "Choose an option... Pending Applied Excluded (Questions) Excluded (Expired) Exc…" at bounding box center [562, 234] width 102 height 20
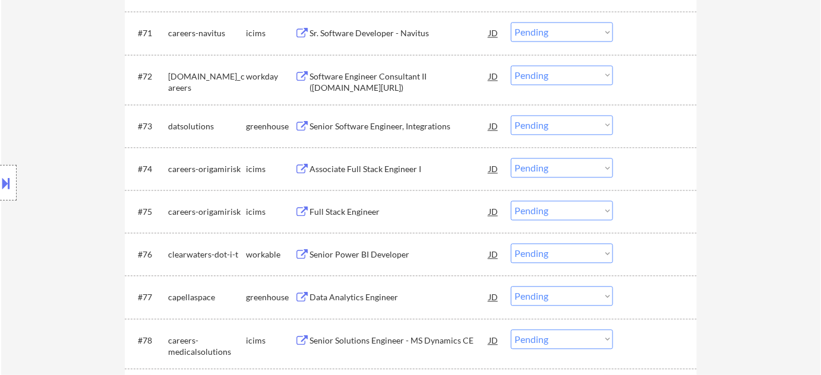
click at [380, 126] on div "Senior Software Engineer, Integrations" at bounding box center [398, 127] width 179 height 12
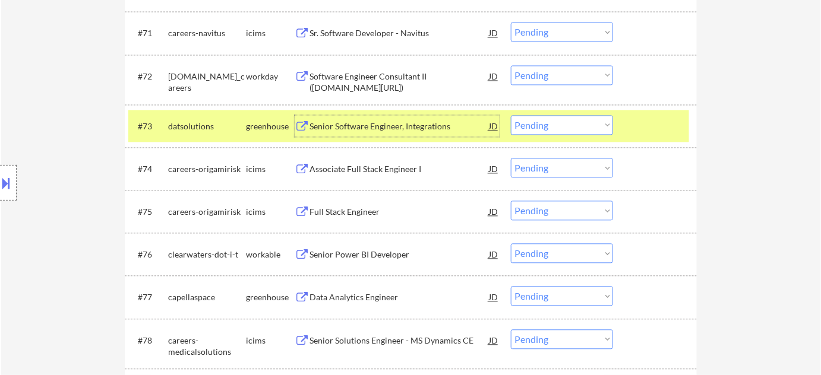
click at [10, 192] on button at bounding box center [6, 183] width 13 height 20
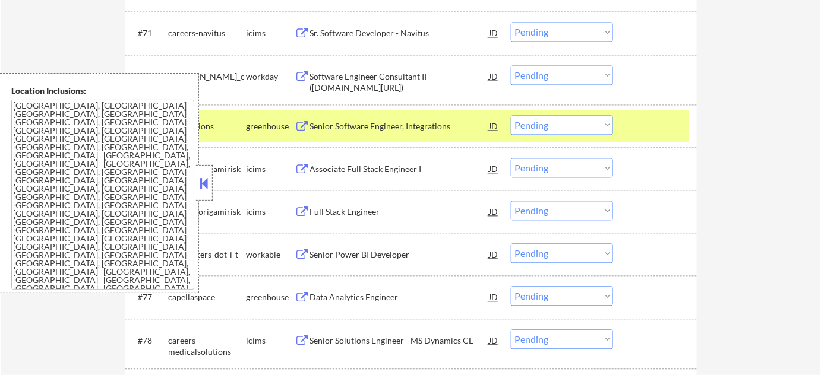
scroll to position [0, 0]
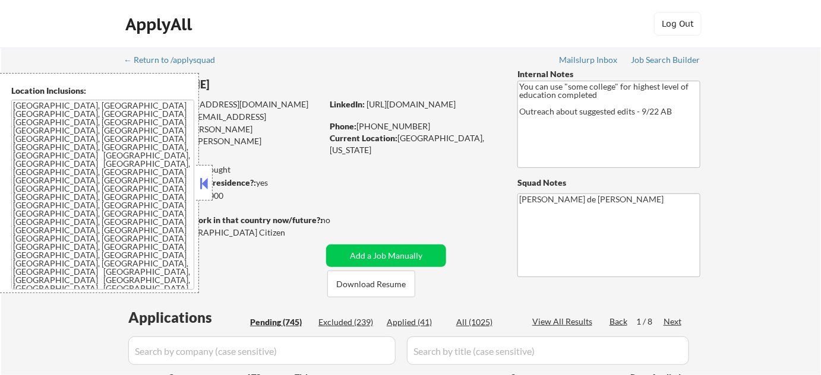
click at [198, 185] on button at bounding box center [204, 184] width 13 height 18
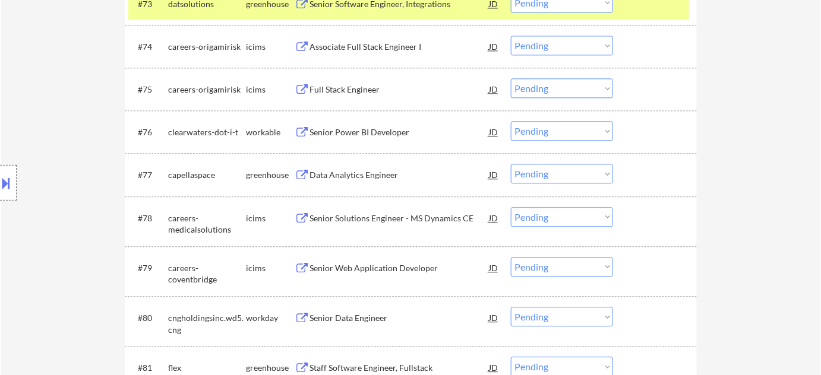
scroll to position [3753, 0]
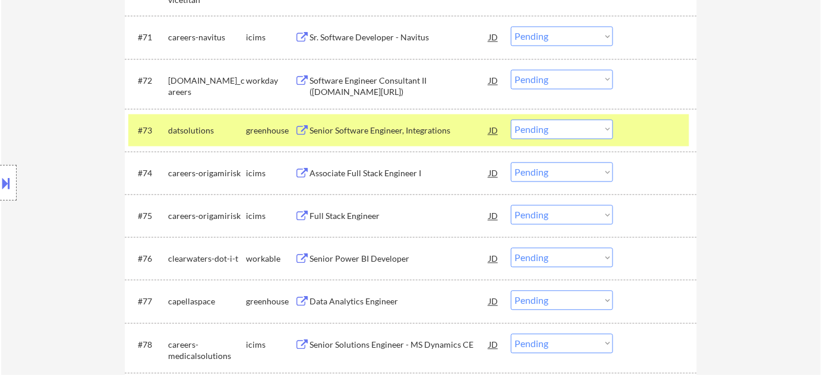
click at [543, 134] on select "Choose an option... Pending Applied Excluded (Questions) Excluded (Expired) Exc…" at bounding box center [562, 130] width 102 height 20
click at [511, 120] on select "Choose an option... Pending Applied Excluded (Questions) Excluded (Expired) Exc…" at bounding box center [562, 130] width 102 height 20
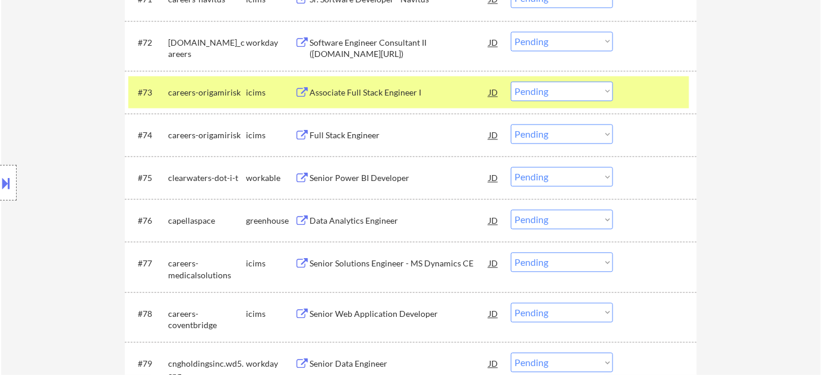
scroll to position [3807, 0]
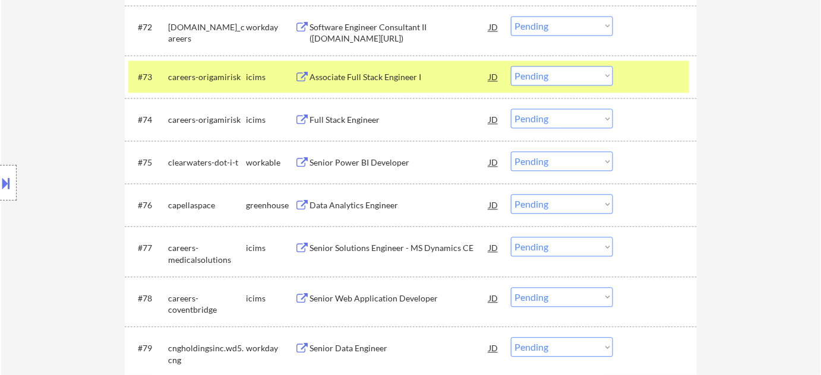
click at [369, 204] on div "Data Analytics Engineer" at bounding box center [398, 206] width 179 height 12
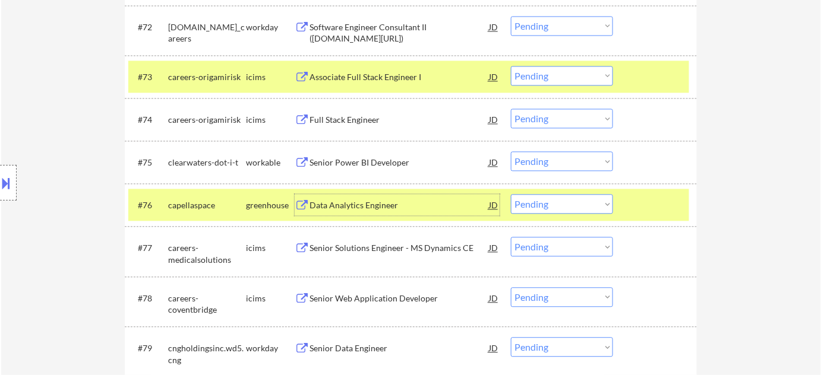
click at [560, 77] on select "Choose an option... Pending Applied Excluded (Questions) Excluded (Expired) Exc…" at bounding box center [562, 76] width 102 height 20
click at [511, 66] on select "Choose an option... Pending Applied Excluded (Questions) Excluded (Expired) Exc…" at bounding box center [562, 76] width 102 height 20
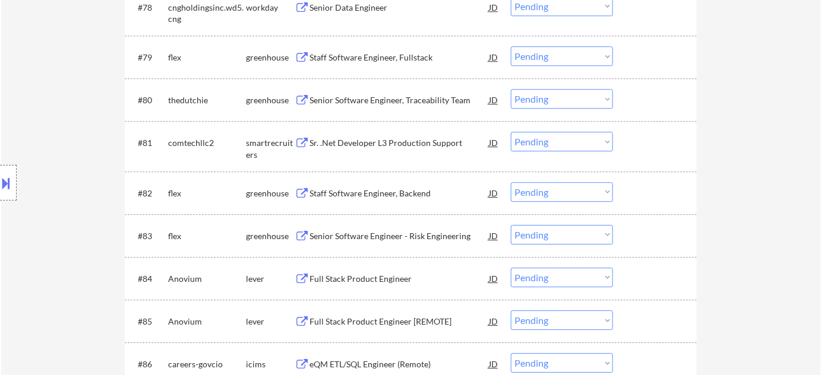
scroll to position [4130, 0]
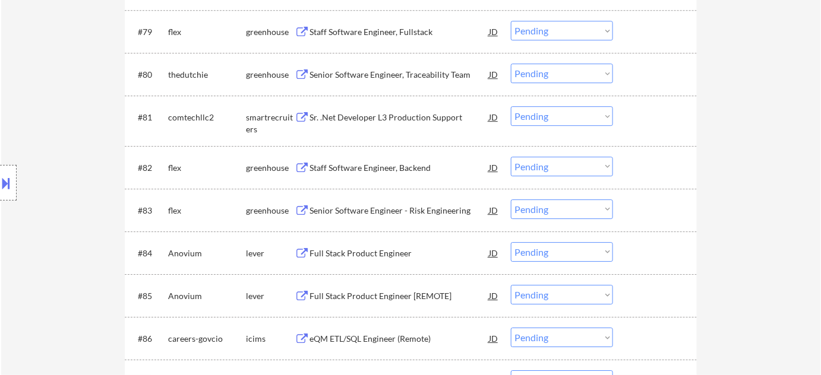
click at [375, 212] on div "Senior Software Engineer - Risk Engineering" at bounding box center [398, 211] width 179 height 12
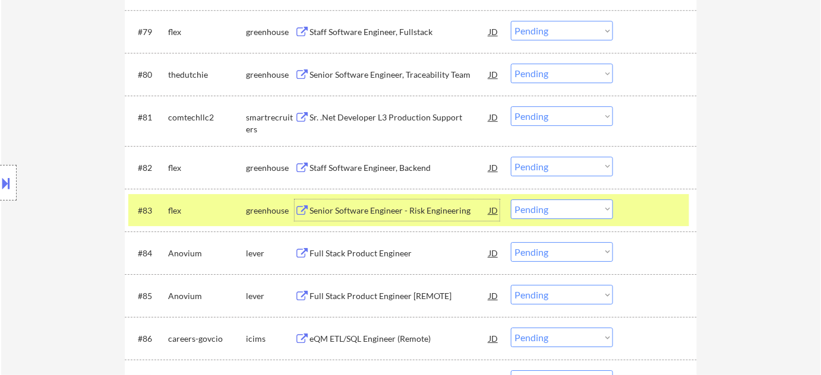
click at [573, 207] on select "Choose an option... Pending Applied Excluded (Questions) Excluded (Expired) Exc…" at bounding box center [562, 210] width 102 height 20
click at [511, 200] on select "Choose an option... Pending Applied Excluded (Questions) Excluded (Expired) Exc…" at bounding box center [562, 210] width 102 height 20
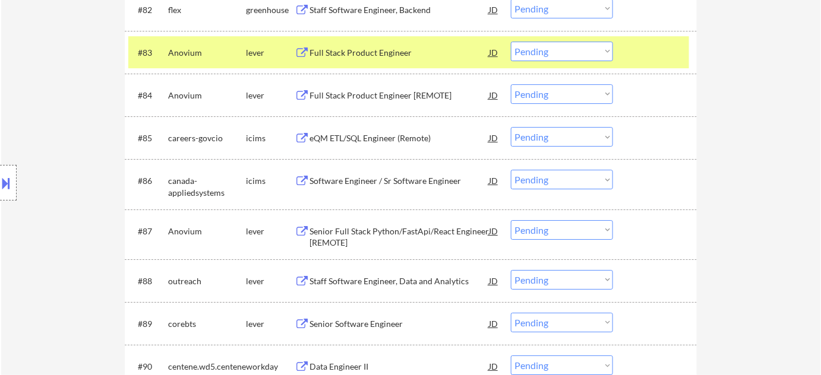
scroll to position [4401, 0]
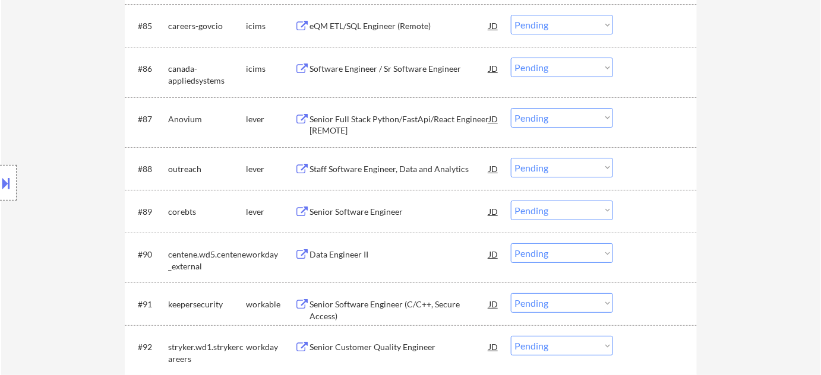
click at [379, 213] on div "Senior Software Engineer" at bounding box center [398, 212] width 179 height 12
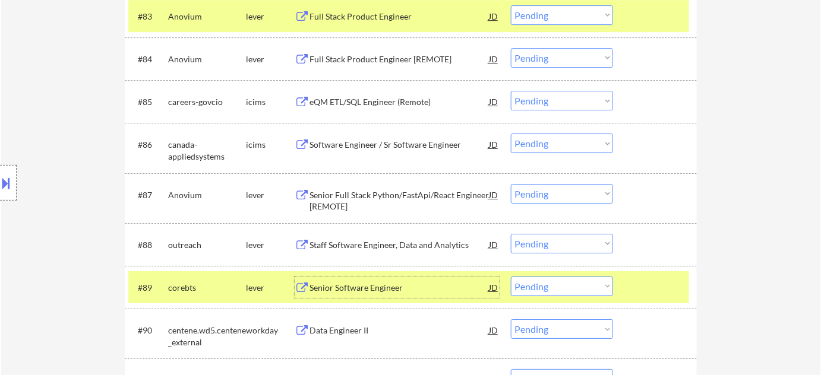
scroll to position [4331, 0]
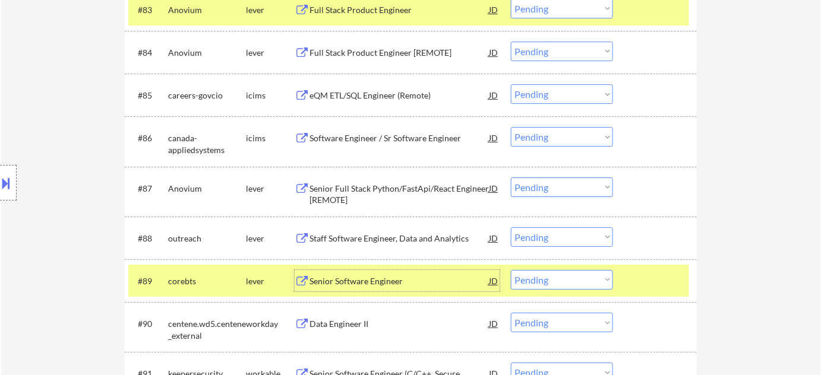
click at [529, 276] on select "Choose an option... Pending Applied Excluded (Questions) Excluded (Expired) Exc…" at bounding box center [562, 280] width 102 height 20
click at [511, 270] on select "Choose an option... Pending Applied Excluded (Questions) Excluded (Expired) Exc…" at bounding box center [562, 280] width 102 height 20
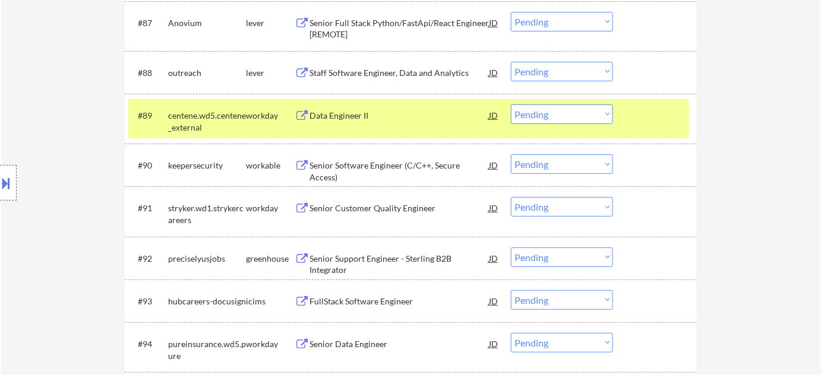
scroll to position [4493, 0]
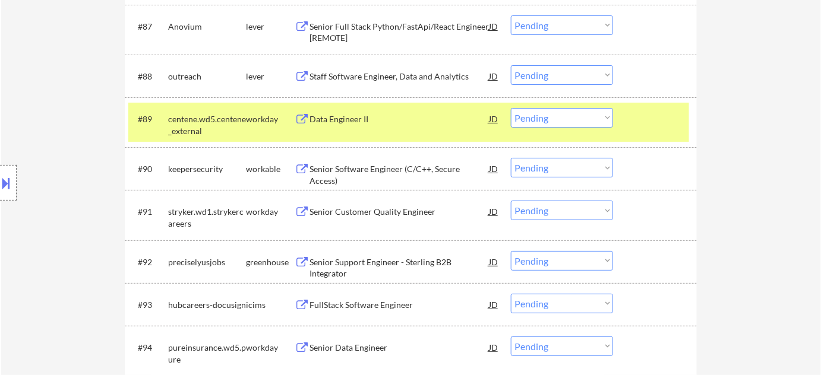
click at [378, 160] on div "Senior Software Engineer (C/C++, Secure Access)" at bounding box center [398, 168] width 179 height 21
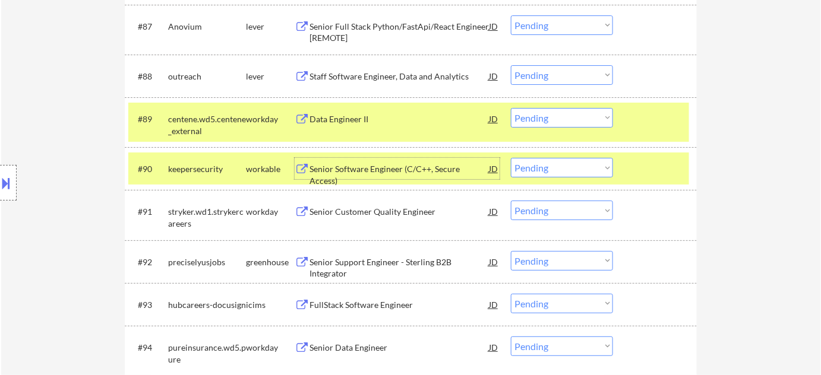
click at [576, 173] on select "Choose an option... Pending Applied Excluded (Questions) Excluded (Expired) Exc…" at bounding box center [562, 168] width 102 height 20
click at [511, 158] on select "Choose an option... Pending Applied Excluded (Questions) Excluded (Expired) Exc…" at bounding box center [562, 168] width 102 height 20
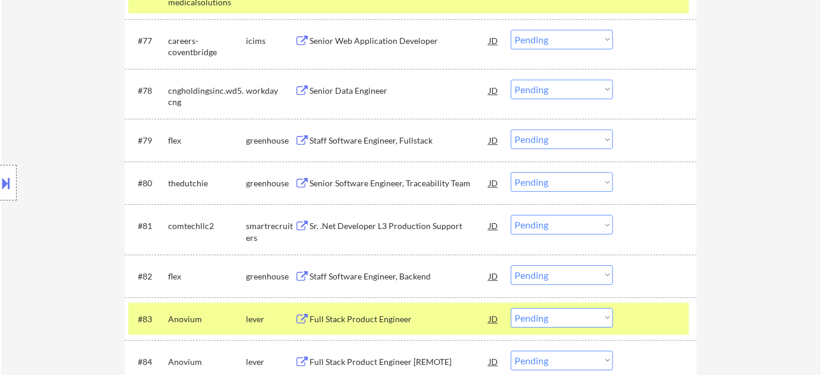
scroll to position [4007, 0]
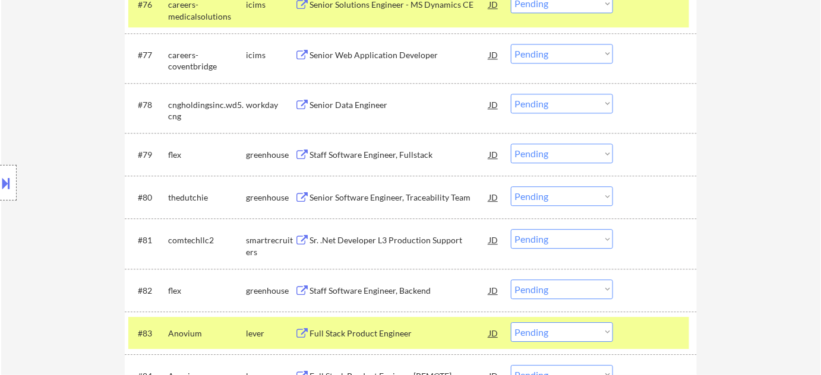
click at [408, 191] on div "Senior Software Engineer, Traceability Team" at bounding box center [398, 196] width 179 height 21
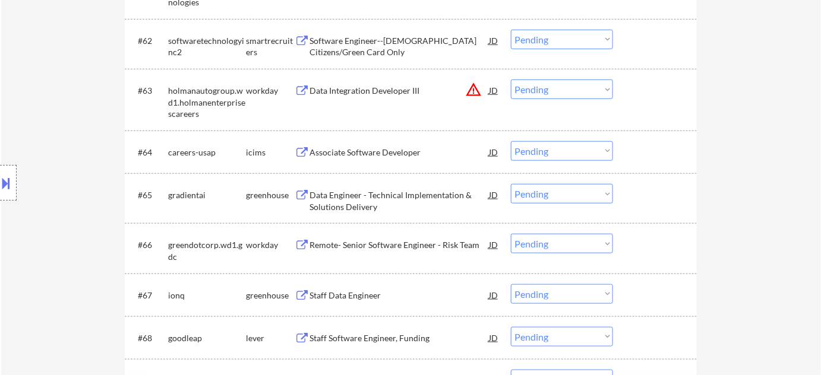
scroll to position [3305, 0]
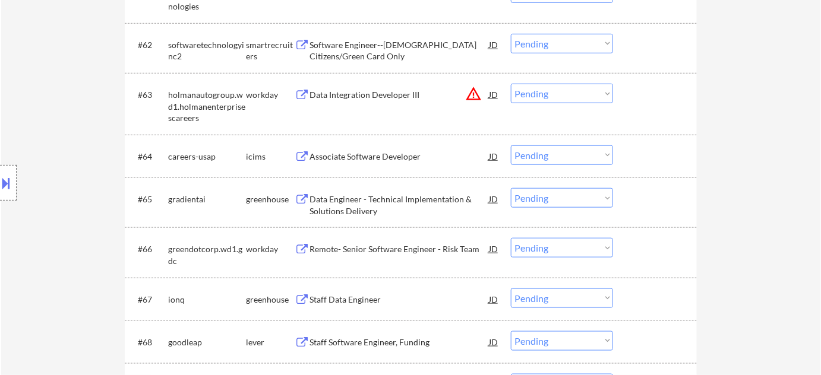
click at [335, 208] on div "Data Engineer - Technical Implementation & Solutions Delivery" at bounding box center [398, 205] width 179 height 23
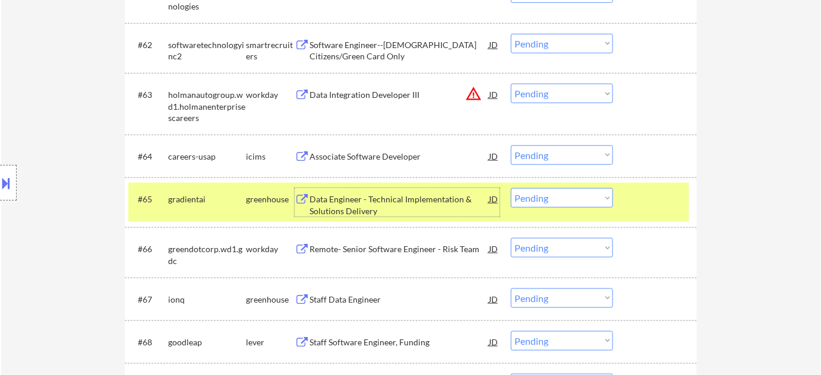
click at [524, 195] on select "Choose an option... Pending Applied Excluded (Questions) Excluded (Expired) Exc…" at bounding box center [562, 198] width 102 height 20
click at [511, 188] on select "Choose an option... Pending Applied Excluded (Questions) Excluded (Expired) Exc…" at bounding box center [562, 198] width 102 height 20
click at [534, 203] on select "Choose an option... Pending Applied Excluded (Questions) Excluded (Expired) Exc…" at bounding box center [562, 198] width 102 height 20
click at [511, 188] on select "Choose an option... Pending Applied Excluded (Questions) Excluded (Expired) Exc…" at bounding box center [562, 198] width 102 height 20
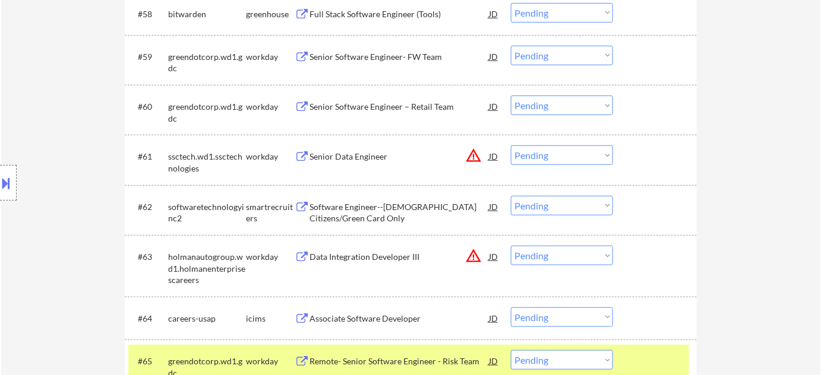
scroll to position [3089, 0]
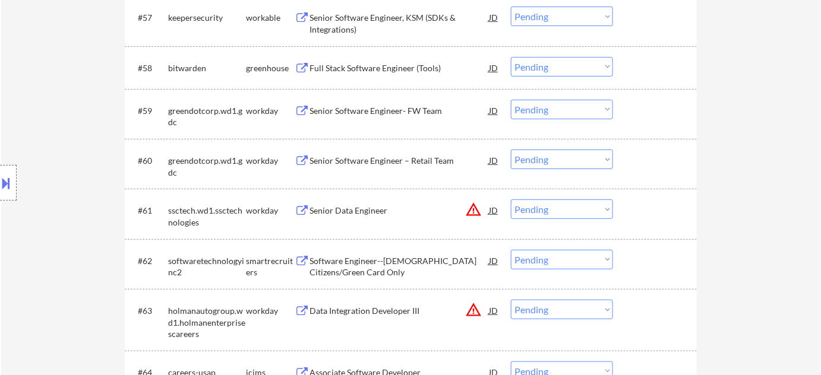
click at [394, 69] on div "Full Stack Software Engineer (Tools)" at bounding box center [398, 68] width 179 height 12
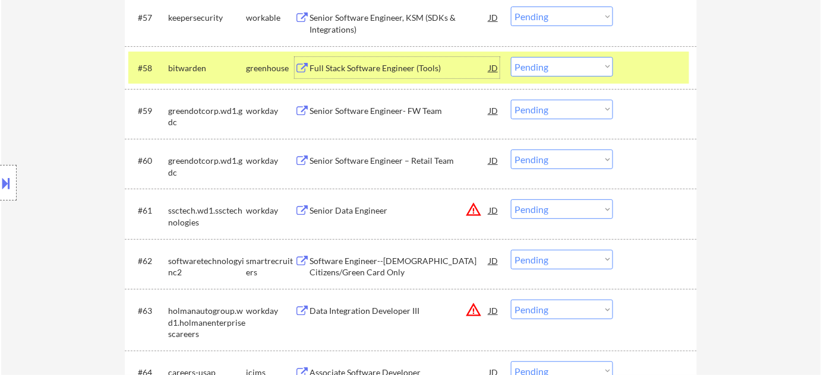
click at [545, 69] on select "Choose an option... Pending Applied Excluded (Questions) Excluded (Expired) Exc…" at bounding box center [562, 67] width 102 height 20
click at [511, 57] on select "Choose an option... Pending Applied Excluded (Questions) Excluded (Expired) Exc…" at bounding box center [562, 67] width 102 height 20
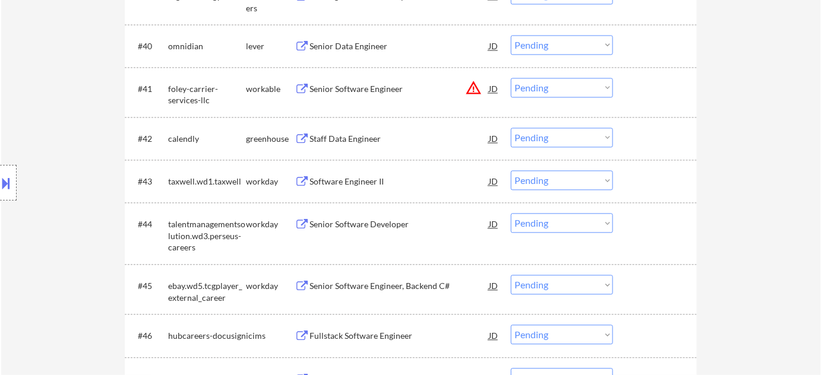
scroll to position [2226, 0]
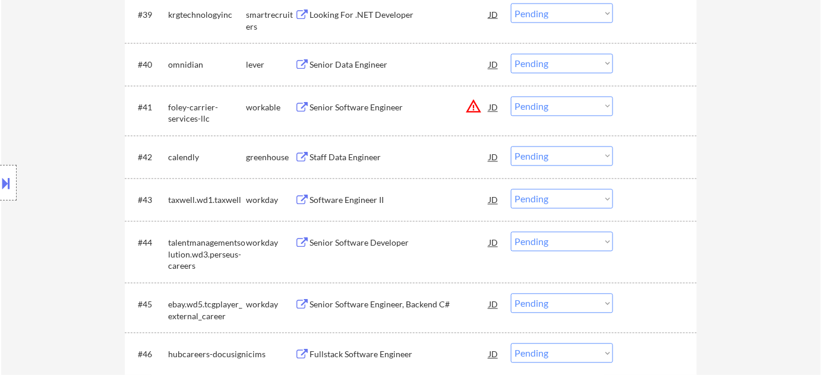
click at [599, 109] on select "Choose an option... Pending Applied Excluded (Questions) Excluded (Expired) Exc…" at bounding box center [562, 107] width 102 height 20
click at [511, 97] on select "Choose an option... Pending Applied Excluded (Questions) Excluded (Expired) Exc…" at bounding box center [562, 107] width 102 height 20
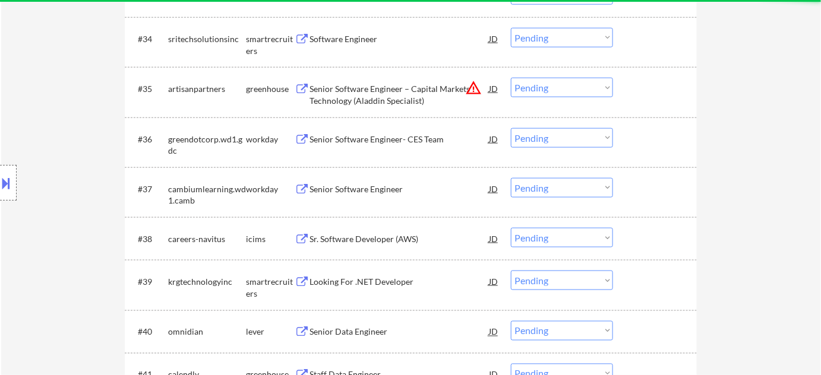
scroll to position [1956, 0]
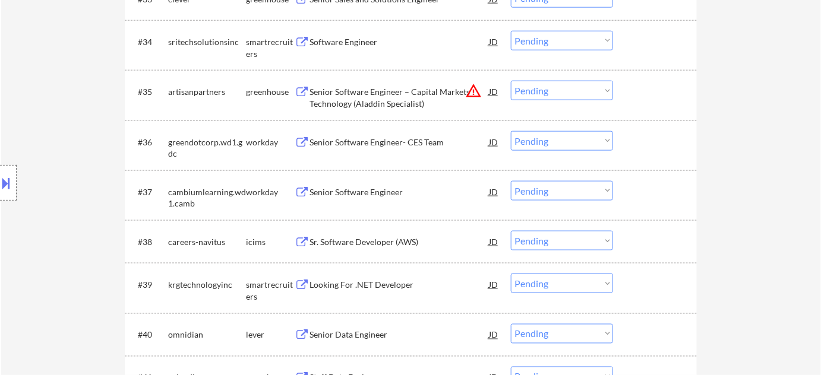
click at [352, 277] on div "Looking For .NET Developer" at bounding box center [398, 284] width 179 height 21
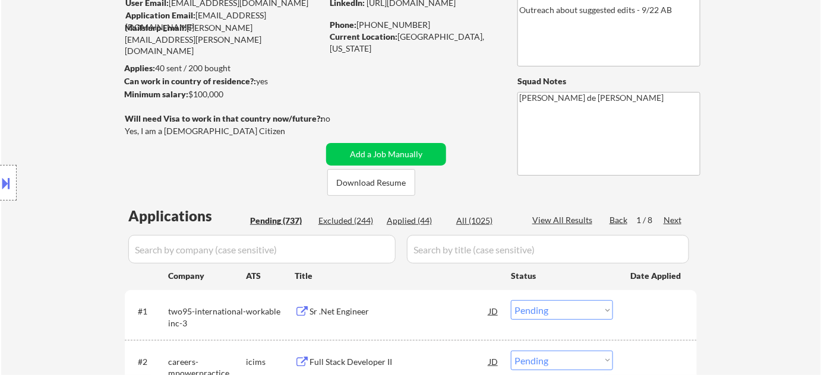
scroll to position [120, 0]
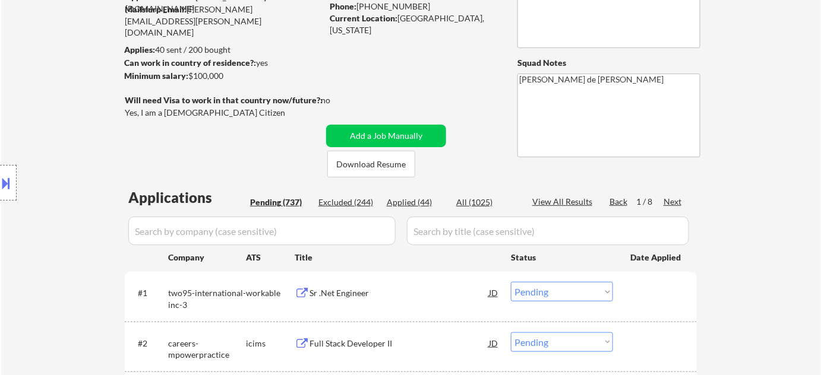
click at [412, 197] on div "Applied (44)" at bounding box center [416, 203] width 59 height 12
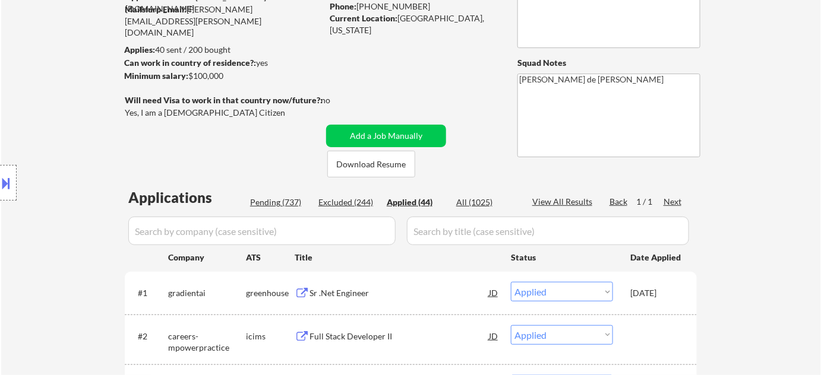
click at [328, 243] on input "input" at bounding box center [261, 231] width 267 height 29
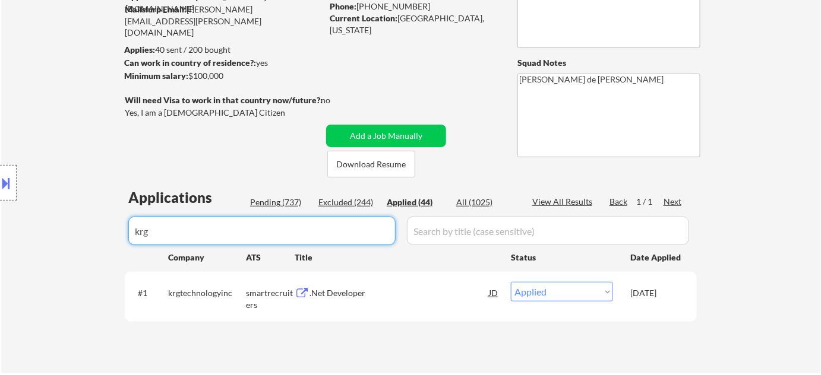
click at [286, 199] on div "Pending (737)" at bounding box center [279, 203] width 59 height 12
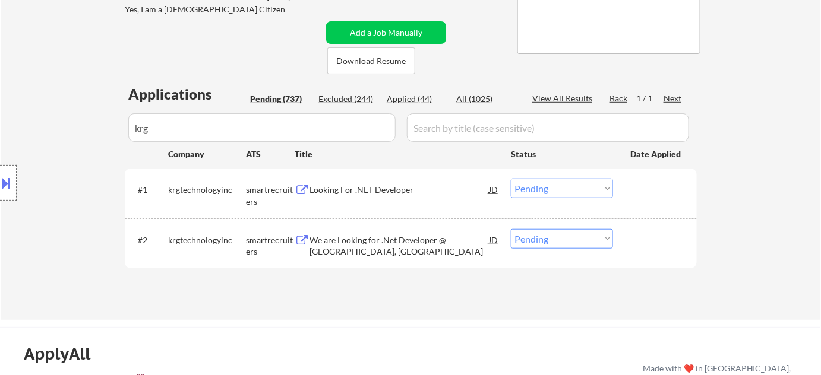
scroll to position [228, 0]
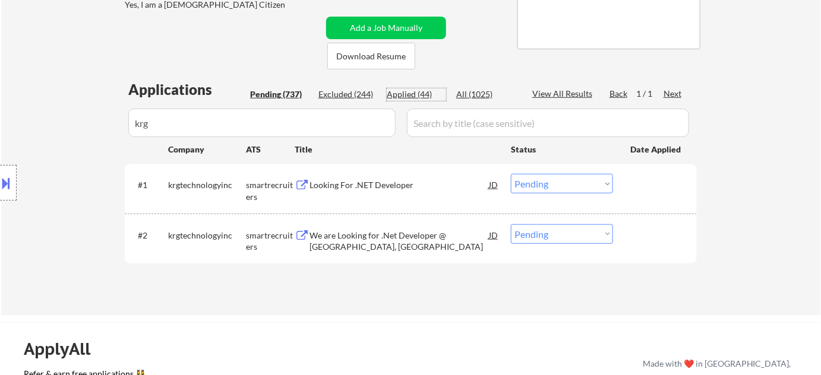
click at [423, 92] on div "Applied (44)" at bounding box center [416, 94] width 59 height 12
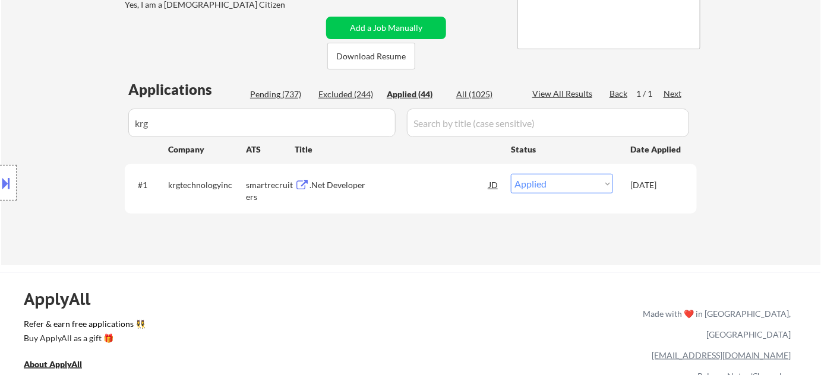
click at [283, 89] on div "Pending (737)" at bounding box center [279, 94] width 59 height 12
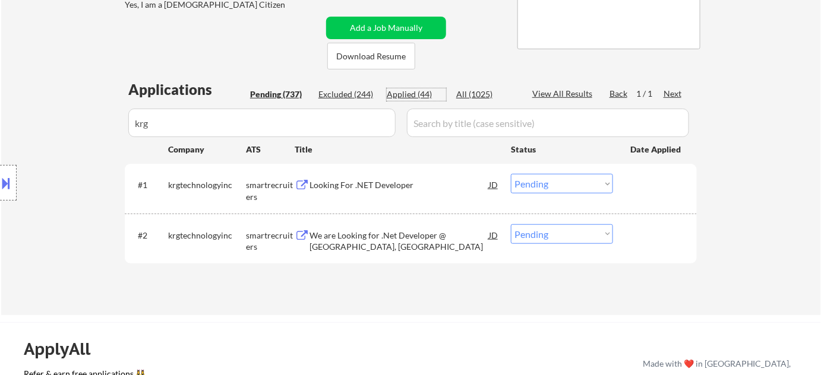
click at [404, 92] on div "Applied (44)" at bounding box center [416, 94] width 59 height 12
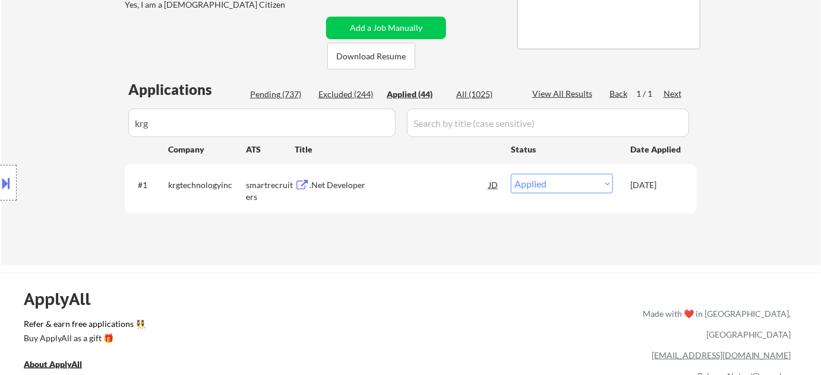
click at [298, 96] on div "Pending (737)" at bounding box center [279, 94] width 59 height 12
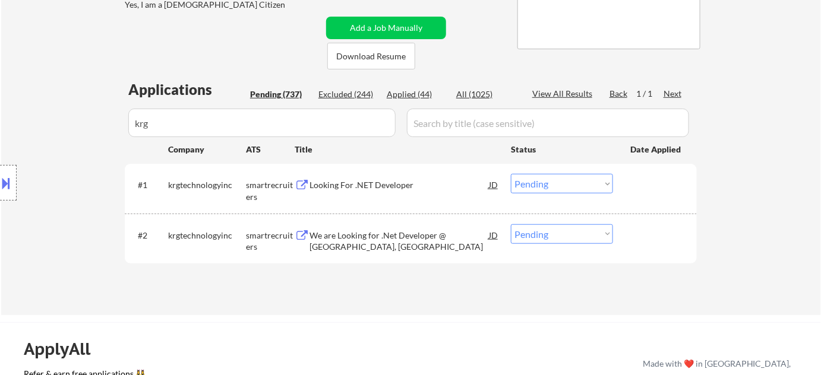
click at [320, 237] on div "We are Looking for .Net Developer @ Redmond, WA" at bounding box center [398, 241] width 179 height 23
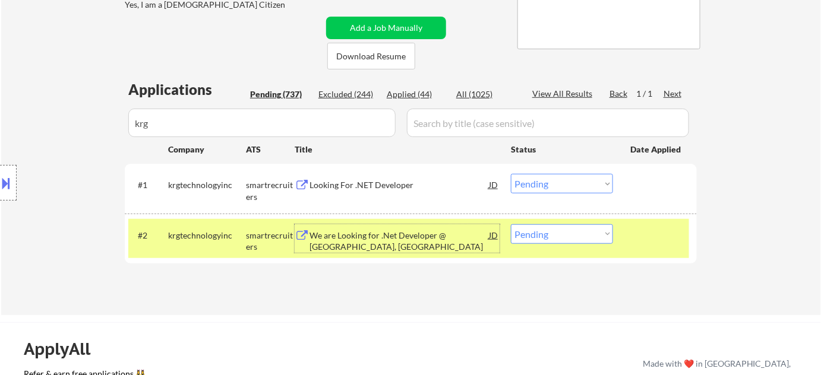
click at [404, 91] on div "Applied (44)" at bounding box center [416, 94] width 59 height 12
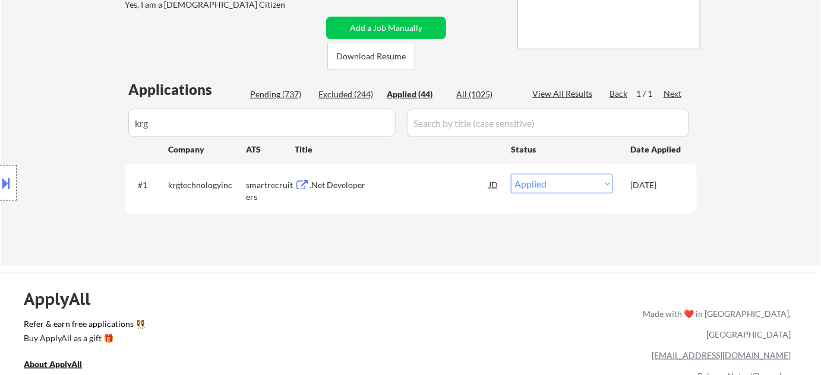
click at [358, 182] on div ".Net Developer" at bounding box center [398, 185] width 179 height 12
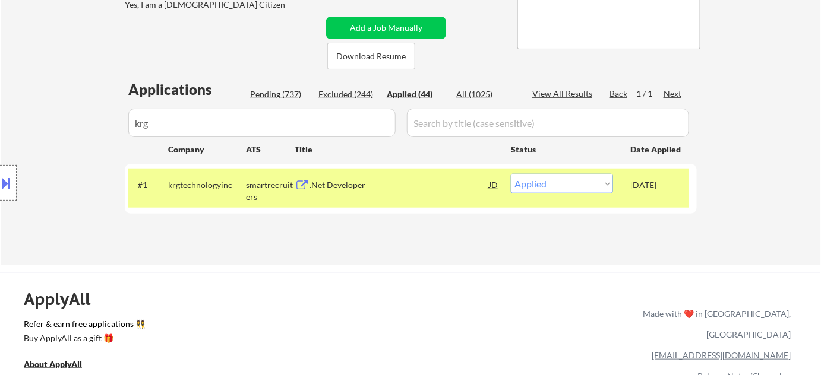
click at [280, 86] on div "Applications Pending (737) Excluded (244) Applied (44) All (1025) View All Resu…" at bounding box center [411, 161] width 572 height 163
click at [280, 91] on div "Pending (737)" at bounding box center [279, 94] width 59 height 12
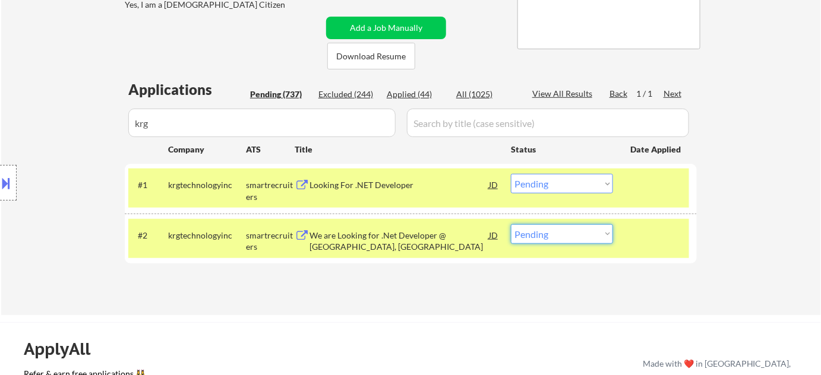
click at [597, 232] on select "Choose an option... Pending Applied Excluded (Questions) Excluded (Expired) Exc…" at bounding box center [562, 234] width 102 height 20
click at [511, 224] on select "Choose an option... Pending Applied Excluded (Questions) Excluded (Expired) Exc…" at bounding box center [562, 234] width 102 height 20
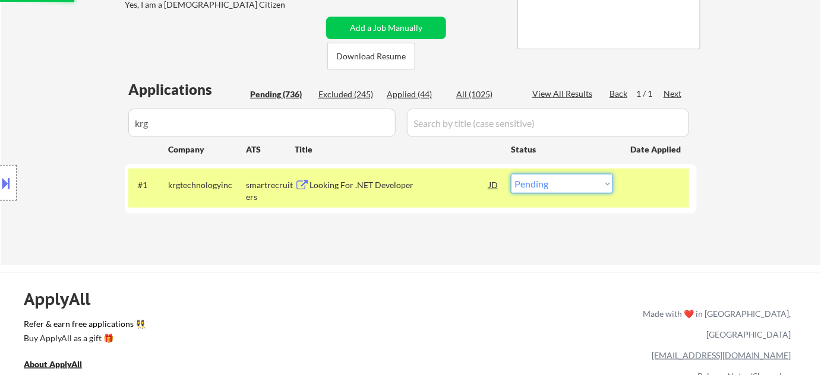
drag, startPoint x: 578, startPoint y: 182, endPoint x: 578, endPoint y: 190, distance: 8.3
click at [578, 182] on select "Choose an option... Pending Applied Excluded (Questions) Excluded (Expired) Exc…" at bounding box center [562, 184] width 102 height 20
click at [511, 174] on select "Choose an option... Pending Applied Excluded (Questions) Excluded (Expired) Exc…" at bounding box center [562, 184] width 102 height 20
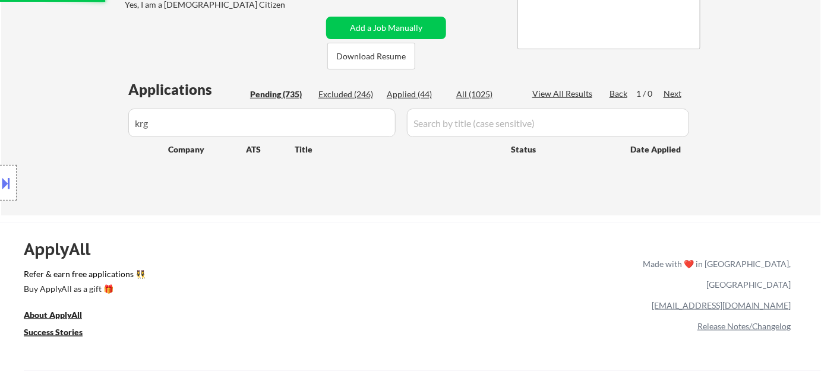
drag, startPoint x: 306, startPoint y: 121, endPoint x: 34, endPoint y: 125, distance: 272.0
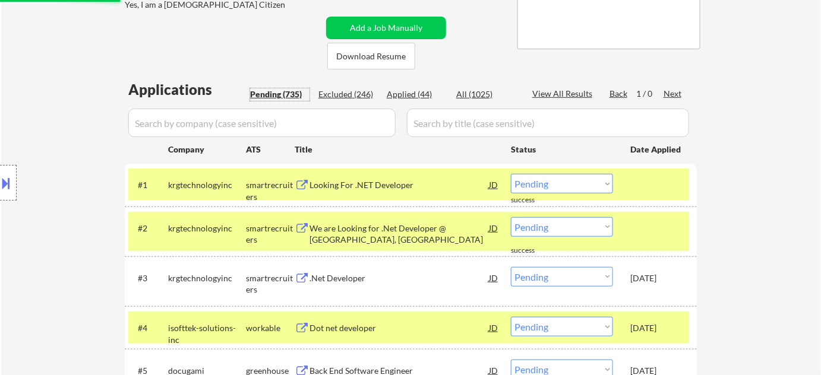
click at [271, 90] on div "Pending (735)" at bounding box center [279, 94] width 59 height 12
click at [272, 91] on div "Pending (735)" at bounding box center [279, 94] width 59 height 12
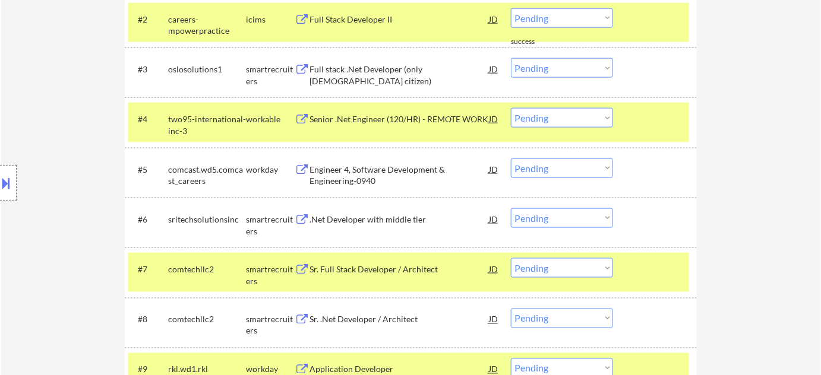
scroll to position [552, 0]
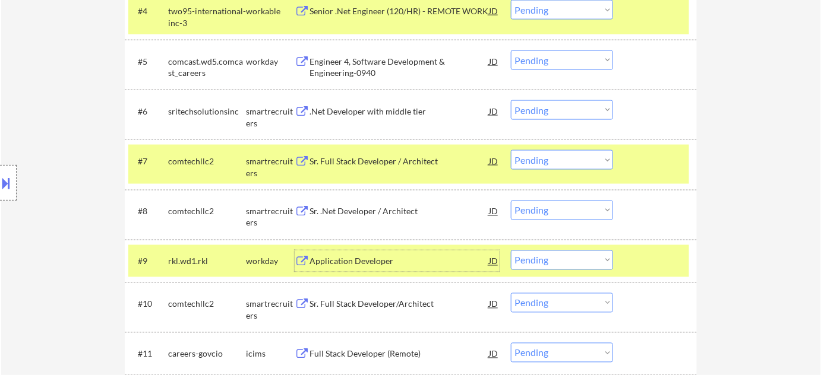
click at [321, 265] on div "Application Developer" at bounding box center [398, 262] width 179 height 12
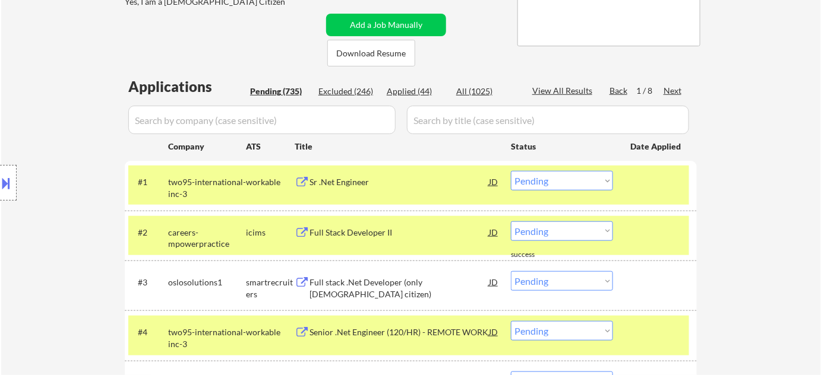
scroll to position [214, 0]
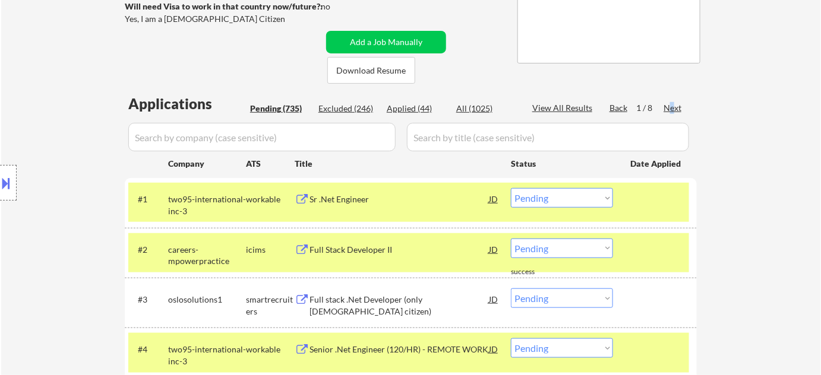
click at [671, 110] on div "Next" at bounding box center [672, 108] width 19 height 12
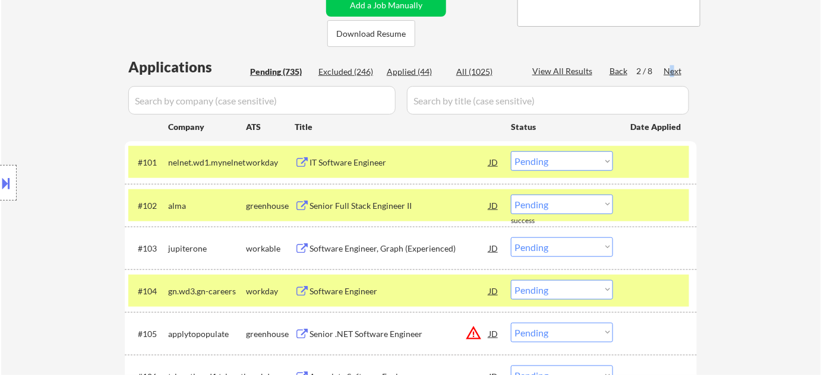
scroll to position [268, 0]
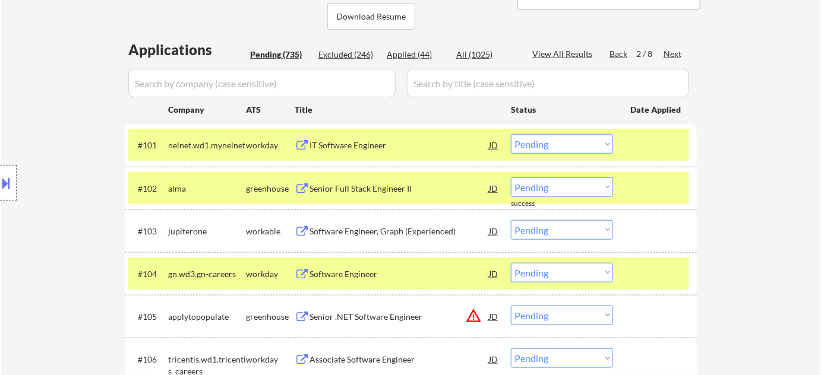
click at [410, 236] on div "Software Engineer, Graph (Experienced)" at bounding box center [398, 230] width 179 height 21
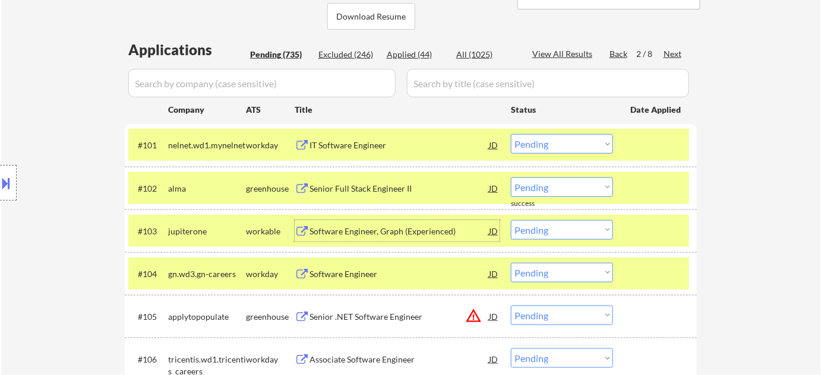
click at [542, 224] on select "Choose an option... Pending Applied Excluded (Questions) Excluded (Expired) Exc…" at bounding box center [562, 230] width 102 height 20
click at [511, 220] on select "Choose an option... Pending Applied Excluded (Questions) Excluded (Expired) Exc…" at bounding box center [562, 230] width 102 height 20
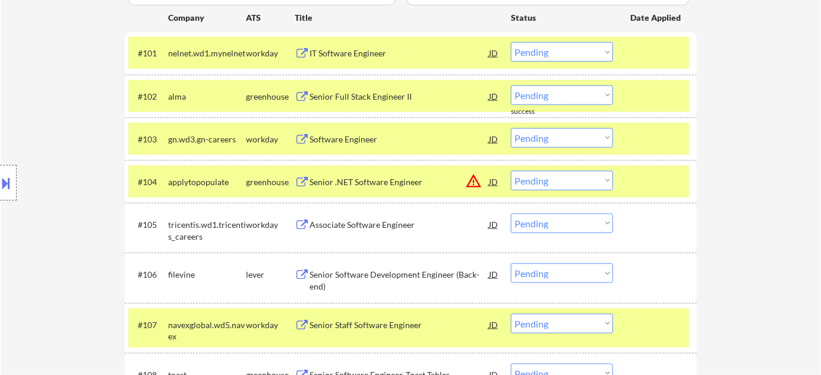
scroll to position [376, 0]
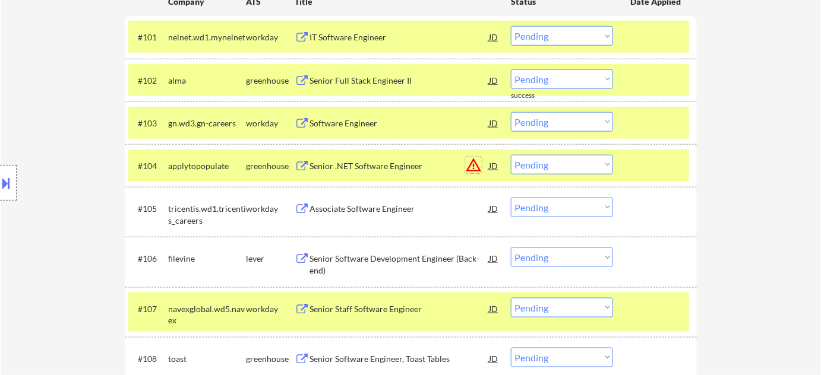
click at [476, 166] on button "warning_amber" at bounding box center [473, 165] width 17 height 17
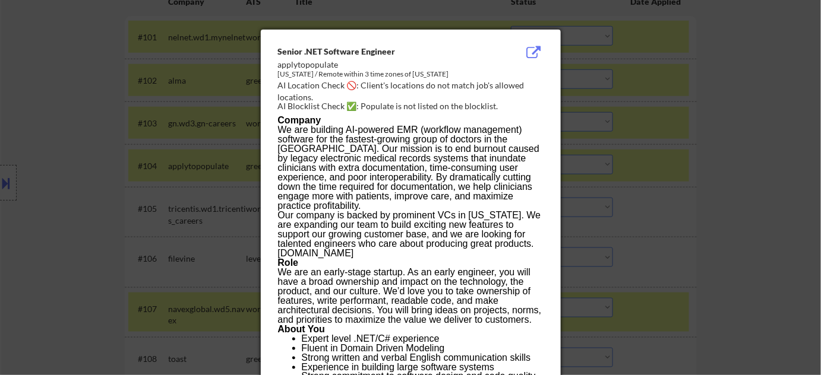
click at [689, 156] on div at bounding box center [410, 187] width 821 height 375
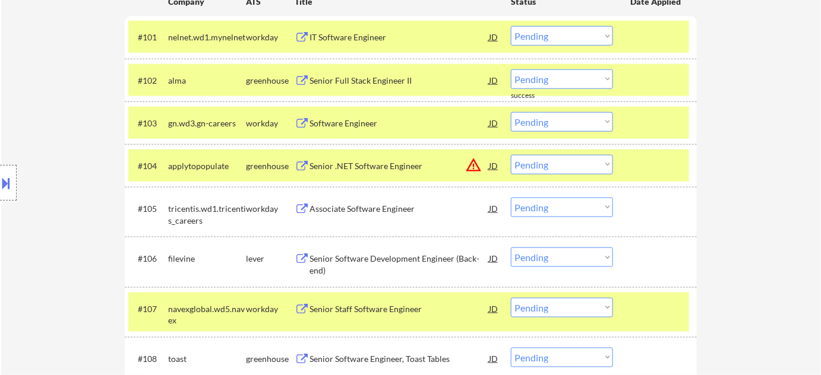
click at [583, 163] on select "Choose an option... Pending Applied Excluded (Questions) Excluded (Expired) Exc…" at bounding box center [562, 165] width 102 height 20
click at [511, 155] on select "Choose an option... Pending Applied Excluded (Questions) Excluded (Expired) Exc…" at bounding box center [562, 165] width 102 height 20
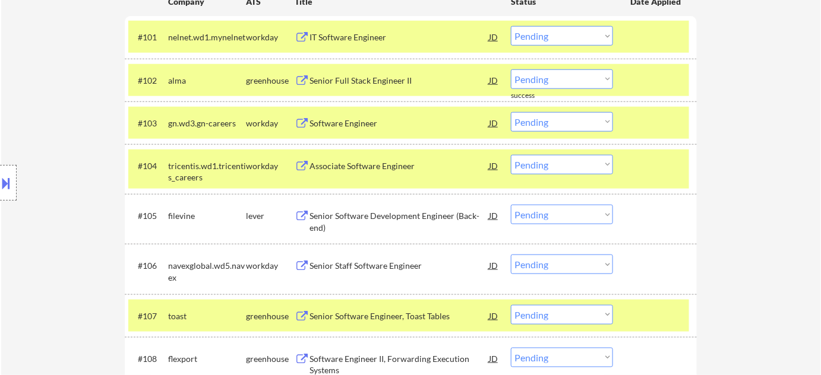
click at [593, 159] on select "Choose an option... Pending Applied Excluded (Questions) Excluded (Expired) Exc…" at bounding box center [562, 165] width 102 height 20
click at [511, 155] on select "Choose an option... Pending Applied Excluded (Questions) Excluded (Expired) Exc…" at bounding box center [562, 165] width 102 height 20
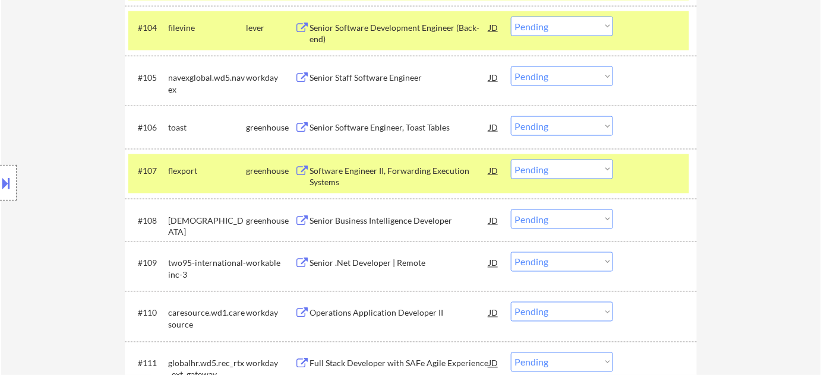
scroll to position [538, 0]
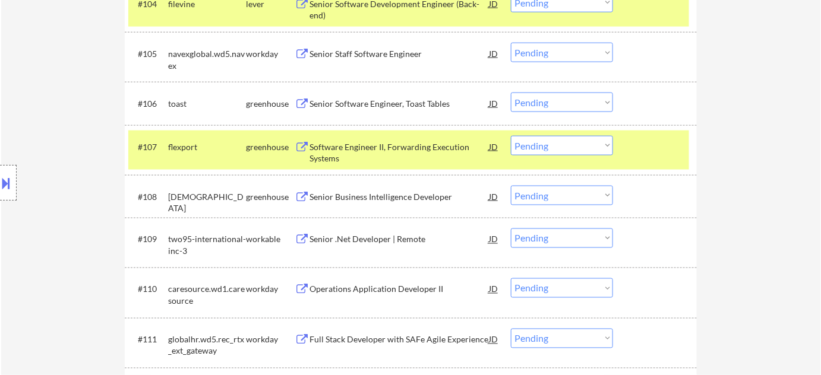
click at [404, 107] on div "Senior Software Engineer, Toast Tables" at bounding box center [398, 104] width 179 height 12
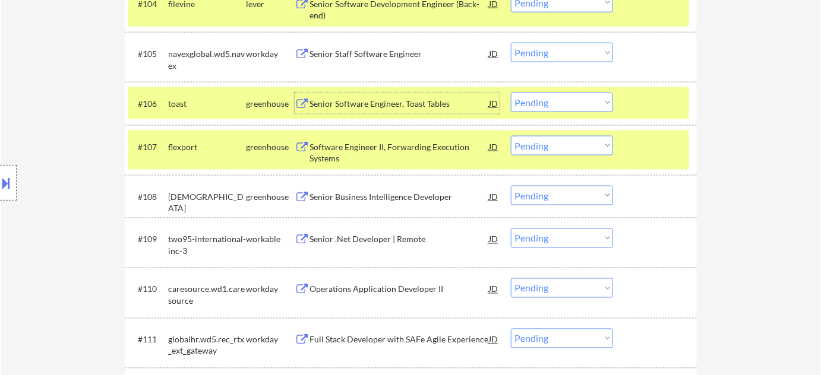
drag, startPoint x: 537, startPoint y: 97, endPoint x: 542, endPoint y: 106, distance: 9.6
click at [537, 97] on select "Choose an option... Pending Applied Excluded (Questions) Excluded (Expired) Exc…" at bounding box center [562, 103] width 102 height 20
click at [511, 93] on select "Choose an option... Pending Applied Excluded (Questions) Excluded (Expired) Exc…" at bounding box center [562, 103] width 102 height 20
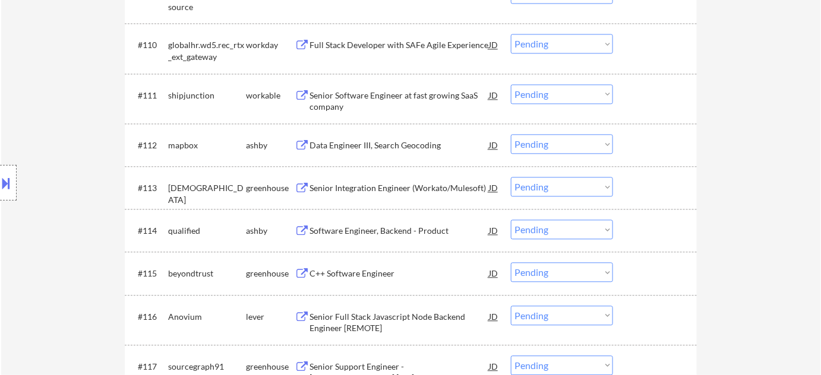
scroll to position [808, 0]
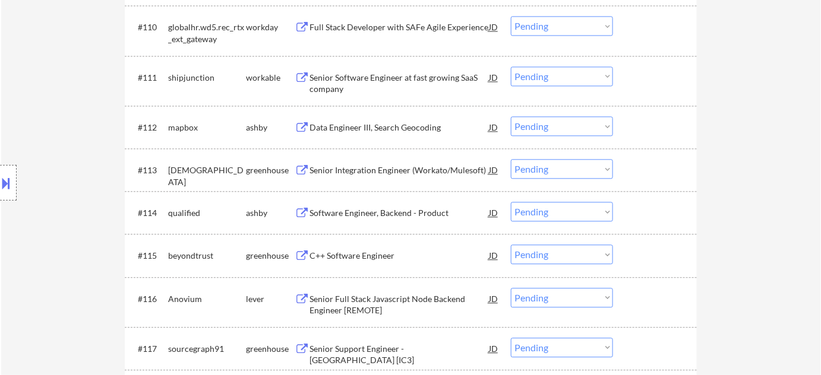
click at [389, 206] on div "Software Engineer, Backend - Product" at bounding box center [398, 212] width 179 height 21
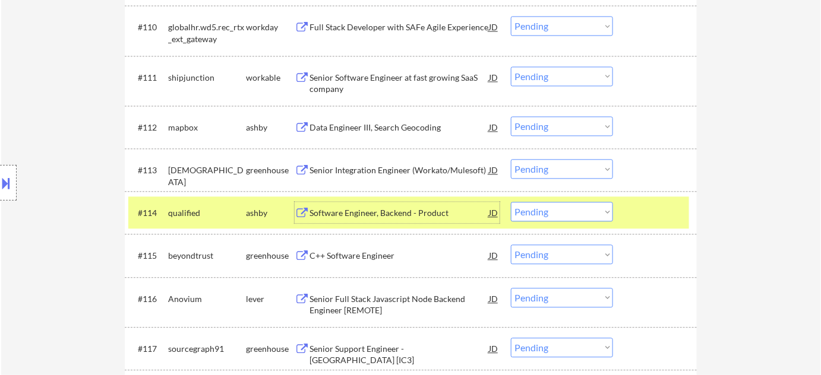
click at [532, 207] on select "Choose an option... Pending Applied Excluded (Questions) Excluded (Expired) Exc…" at bounding box center [562, 212] width 102 height 20
click at [511, 202] on select "Choose an option... Pending Applied Excluded (Questions) Excluded (Expired) Exc…" at bounding box center [562, 212] width 102 height 20
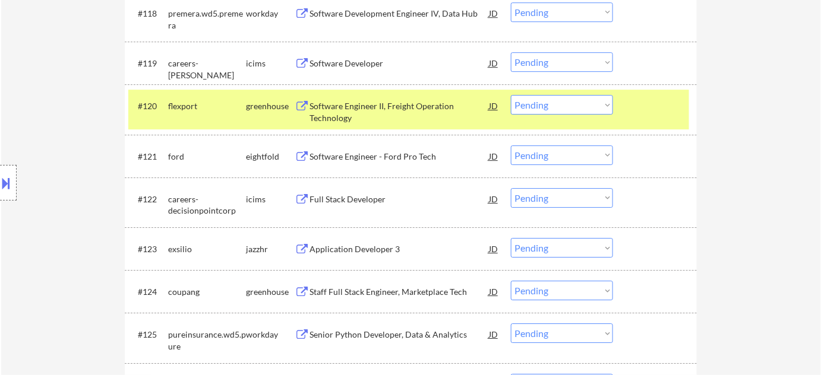
scroll to position [1240, 0]
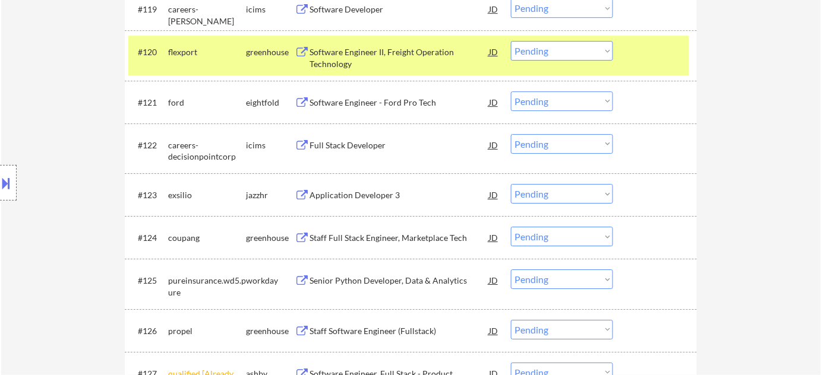
click at [364, 197] on div "Application Developer 3" at bounding box center [398, 195] width 179 height 12
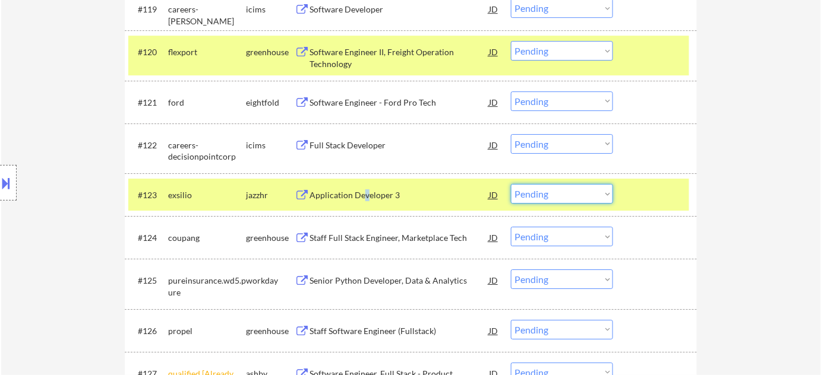
click at [549, 188] on select "Choose an option... Pending Applied Excluded (Questions) Excluded (Expired) Exc…" at bounding box center [562, 194] width 102 height 20
click at [511, 184] on select "Choose an option... Pending Applied Excluded (Questions) Excluded (Expired) Exc…" at bounding box center [562, 194] width 102 height 20
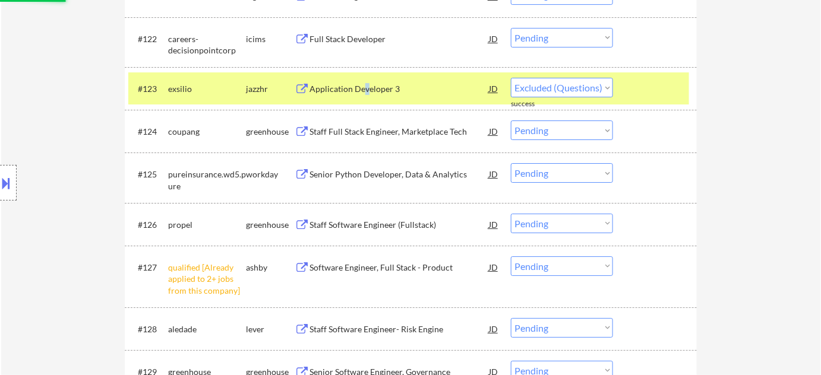
scroll to position [1347, 0]
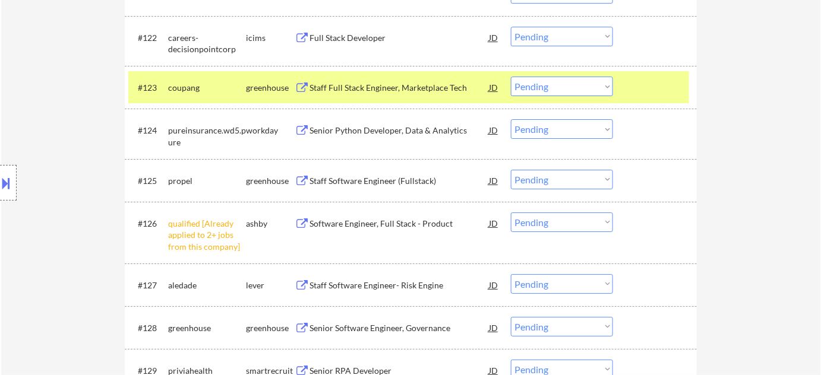
click at [559, 224] on select "Choose an option... Pending Applied Excluded (Questions) Excluded (Expired) Exc…" at bounding box center [562, 223] width 102 height 20
click at [511, 213] on select "Choose an option... Pending Applied Excluded (Questions) Excluded (Expired) Exc…" at bounding box center [562, 223] width 102 height 20
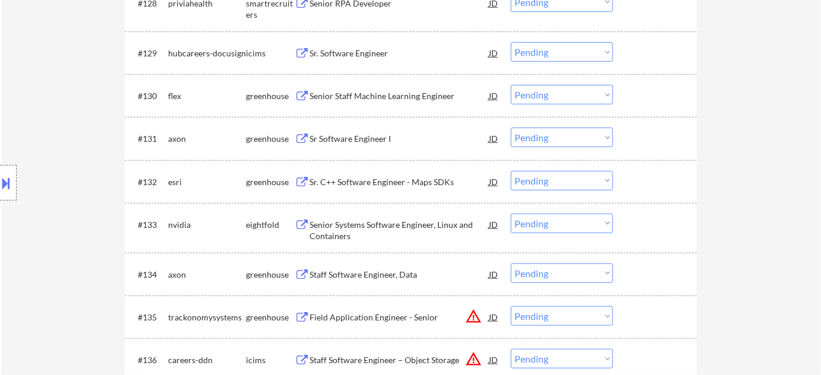
scroll to position [1672, 0]
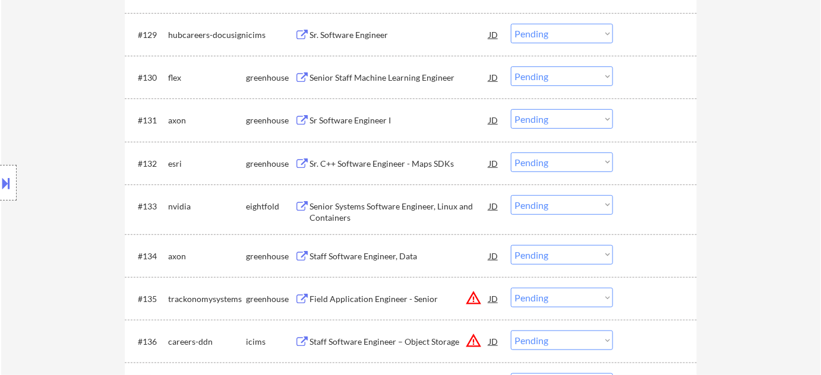
click at [372, 121] on div "Sr Software Engineer I" at bounding box center [398, 121] width 179 height 12
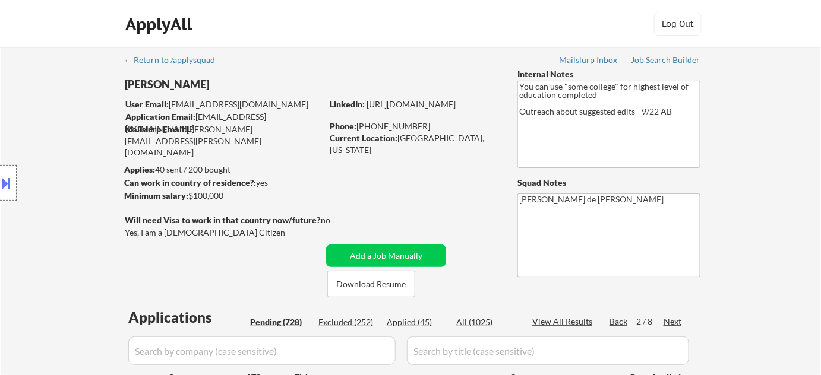
scroll to position [1604, 0]
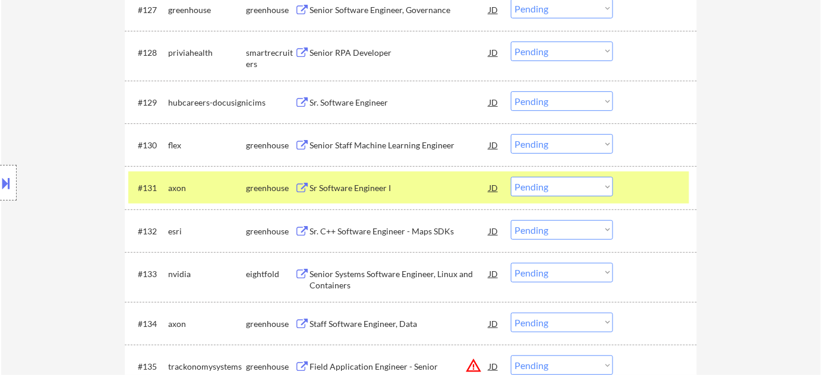
click at [542, 185] on select "Choose an option... Pending Applied Excluded (Questions) Excluded (Expired) Exc…" at bounding box center [562, 187] width 102 height 20
click at [511, 177] on select "Choose an option... Pending Applied Excluded (Questions) Excluded (Expired) Exc…" at bounding box center [562, 187] width 102 height 20
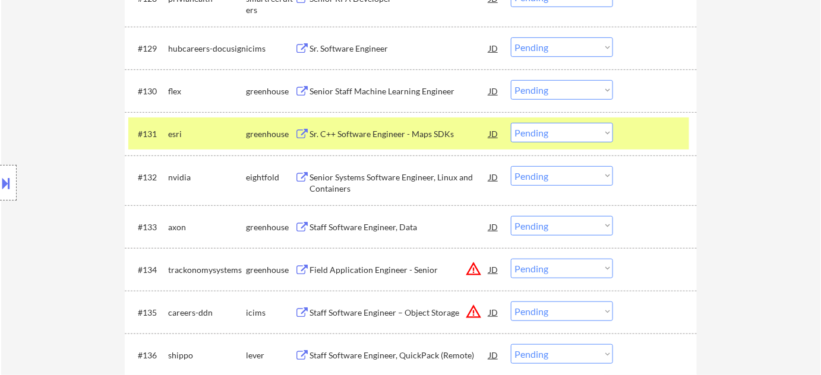
scroll to position [1712, 0]
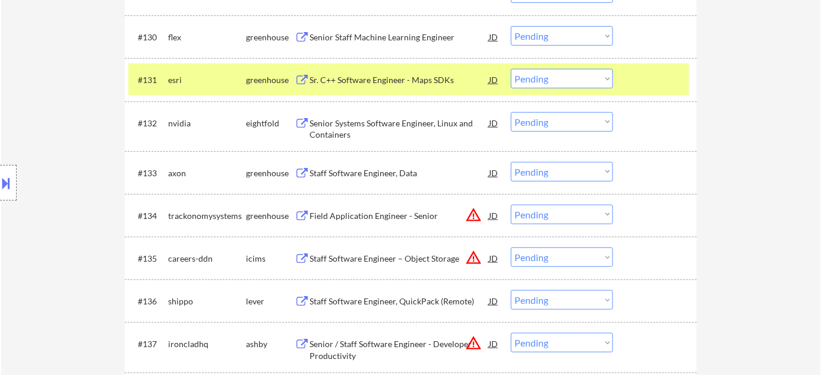
click at [565, 217] on select "Choose an option... Pending Applied Excluded (Questions) Excluded (Expired) Exc…" at bounding box center [562, 215] width 102 height 20
click at [511, 205] on select "Choose an option... Pending Applied Excluded (Questions) Excluded (Expired) Exc…" at bounding box center [562, 215] width 102 height 20
click at [470, 254] on button "warning_amber" at bounding box center [473, 257] width 17 height 17
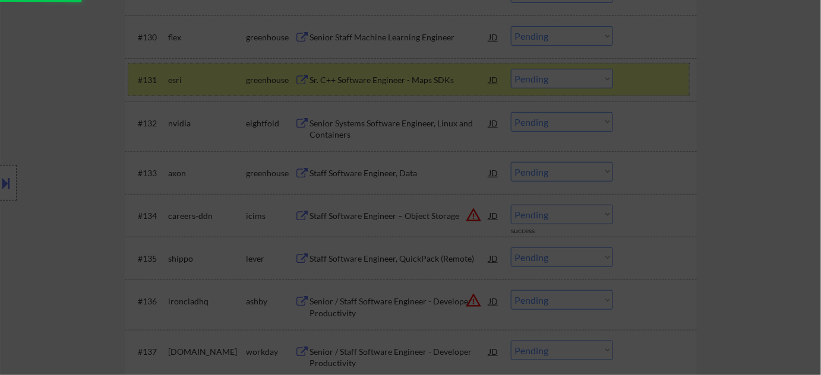
click at [776, 216] on div at bounding box center [410, 187] width 821 height 375
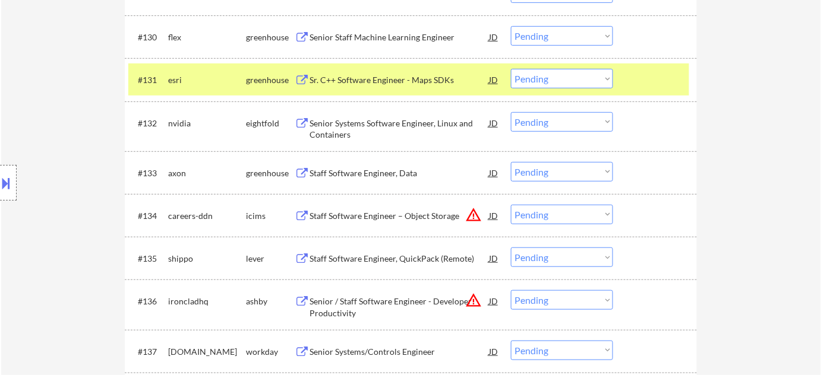
click at [563, 211] on select "Choose an option... Pending Applied Excluded (Questions) Excluded (Expired) Exc…" at bounding box center [562, 215] width 102 height 20
click at [511, 205] on select "Choose an option... Pending Applied Excluded (Questions) Excluded (Expired) Exc…" at bounding box center [562, 215] width 102 height 20
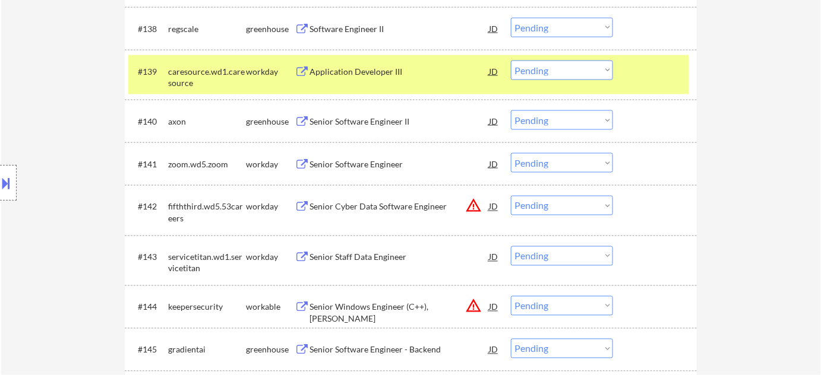
scroll to position [2090, 0]
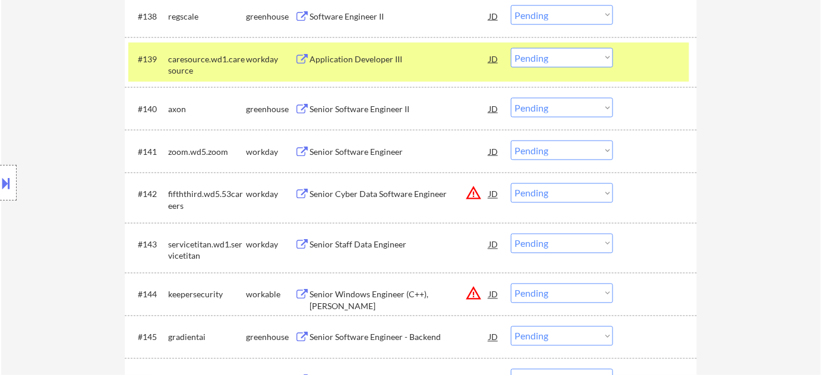
click at [578, 189] on select "Choose an option... Pending Applied Excluded (Questions) Excluded (Expired) Exc…" at bounding box center [562, 194] width 102 height 20
click at [511, 184] on select "Choose an option... Pending Applied Excluded (Questions) Excluded (Expired) Exc…" at bounding box center [562, 194] width 102 height 20
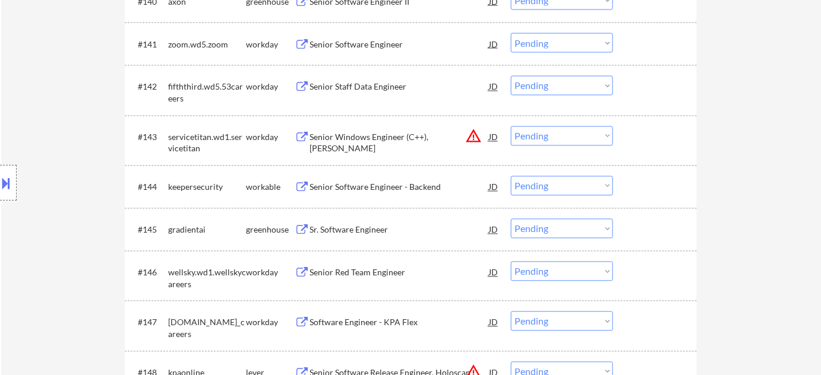
scroll to position [2198, 0]
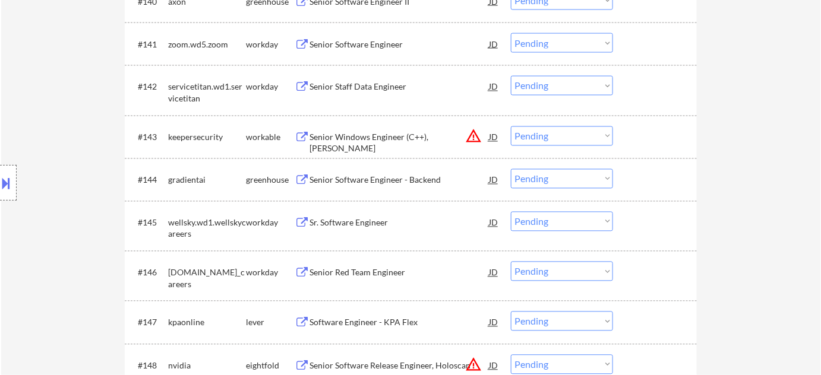
click at [573, 139] on select "Choose an option... Pending Applied Excluded (Questions) Excluded (Expired) Exc…" at bounding box center [562, 136] width 102 height 20
click at [511, 126] on select "Choose an option... Pending Applied Excluded (Questions) Excluded (Expired) Exc…" at bounding box center [562, 136] width 102 height 20
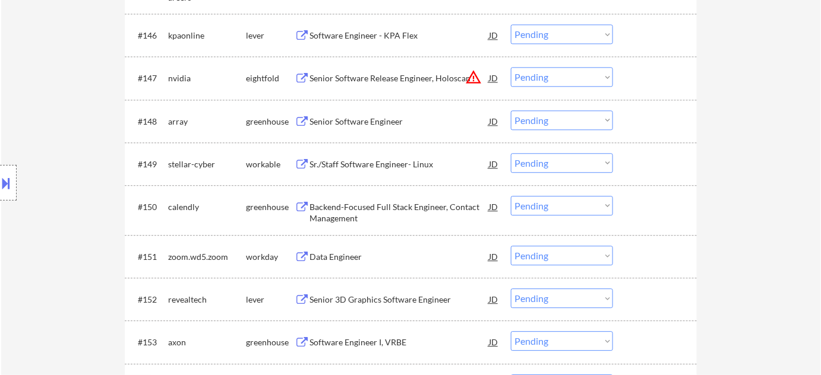
scroll to position [2468, 0]
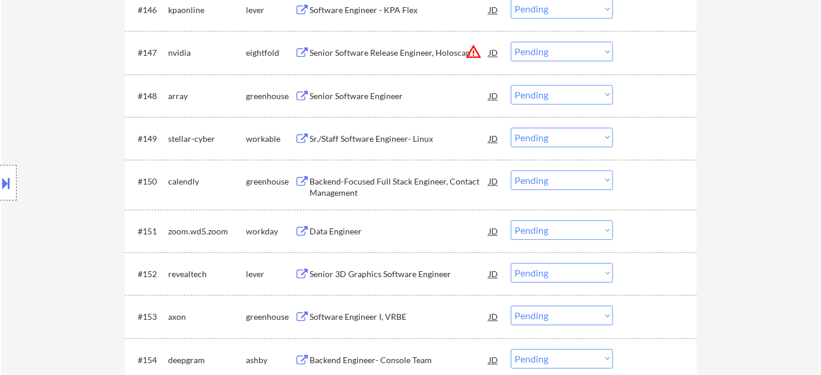
click at [345, 140] on div "Sr./Staff Software Engineer- Linux" at bounding box center [398, 139] width 179 height 12
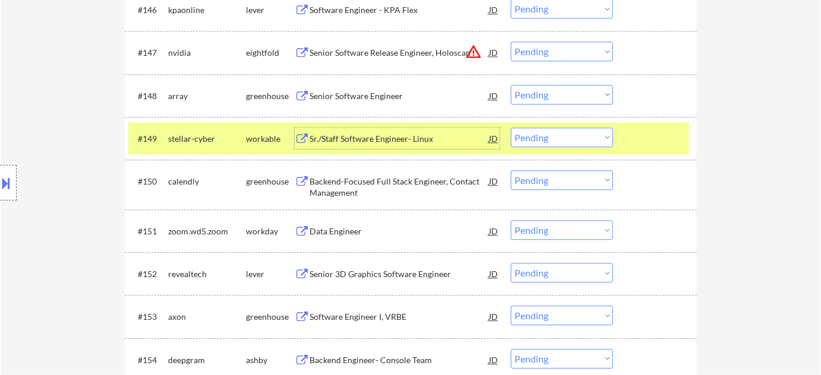
click at [569, 139] on select "Choose an option... Pending Applied Excluded (Questions) Excluded (Expired) Exc…" at bounding box center [562, 138] width 102 height 20
click at [511, 128] on select "Choose an option... Pending Applied Excluded (Questions) Excluded (Expired) Exc…" at bounding box center [562, 138] width 102 height 20
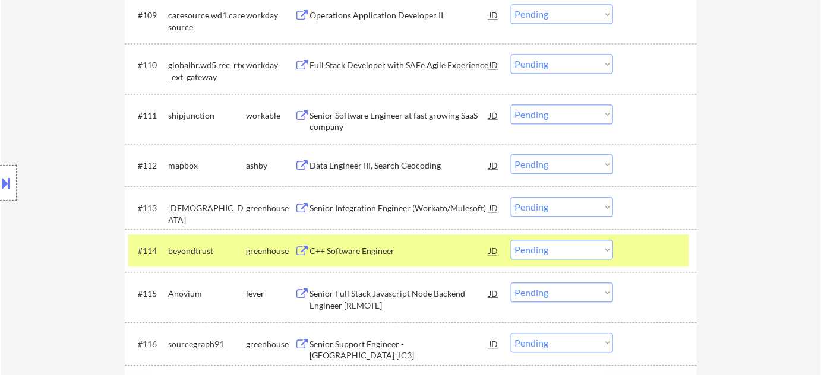
scroll to position [7, 0]
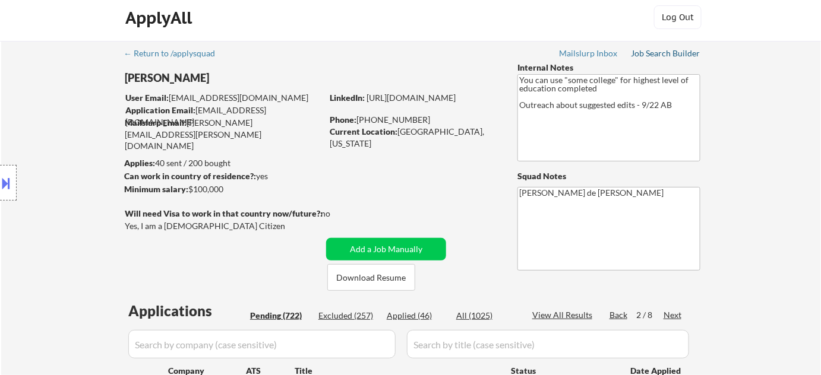
click at [688, 50] on div "Job Search Builder" at bounding box center [665, 53] width 69 height 8
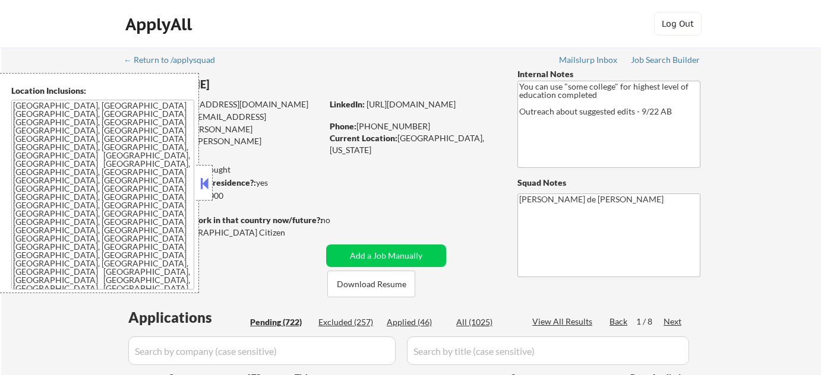
select select ""pending""
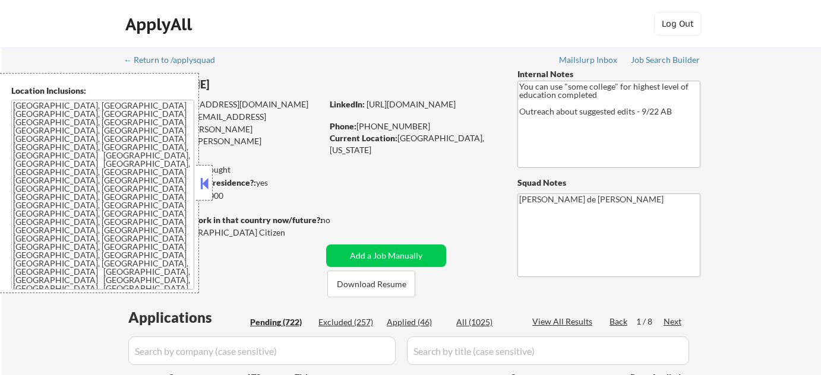
select select ""pending""
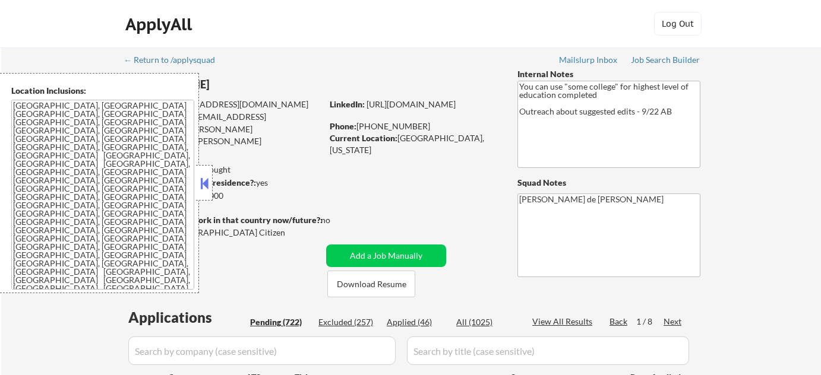
select select ""pending""
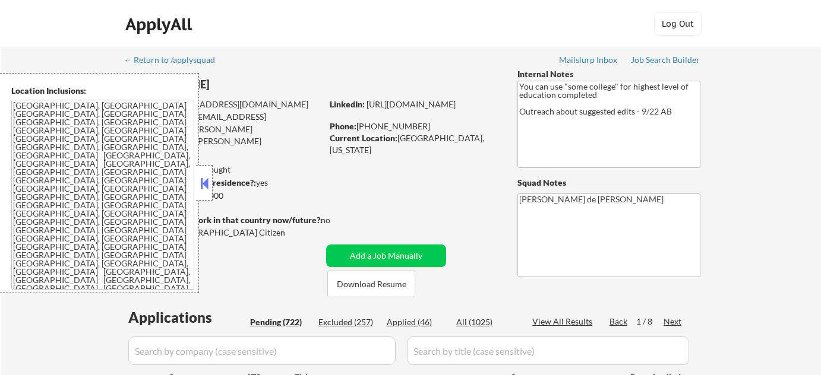
select select ""pending""
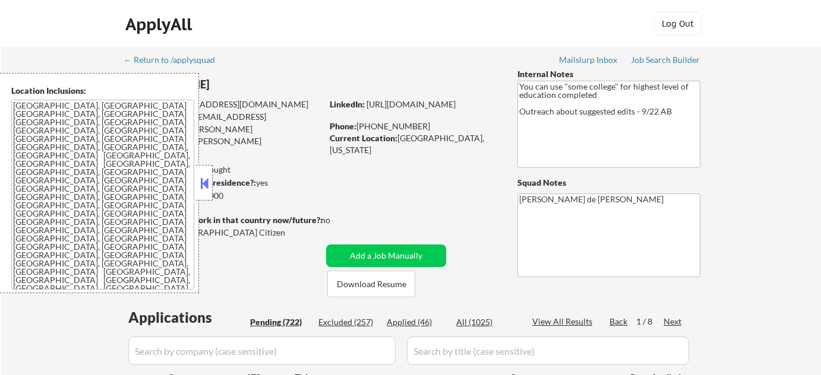
select select ""pending""
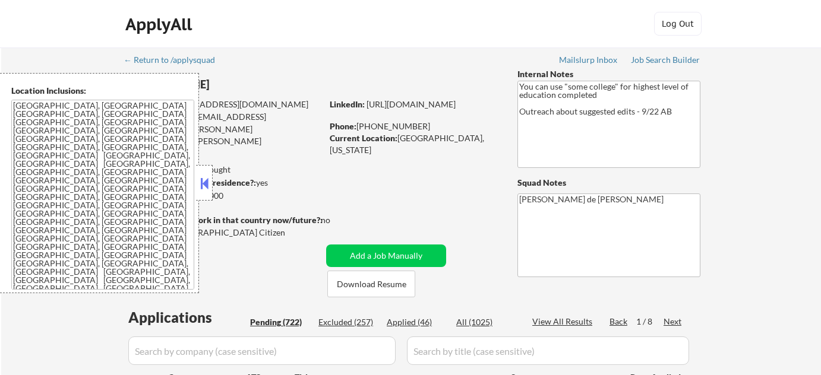
select select ""pending""
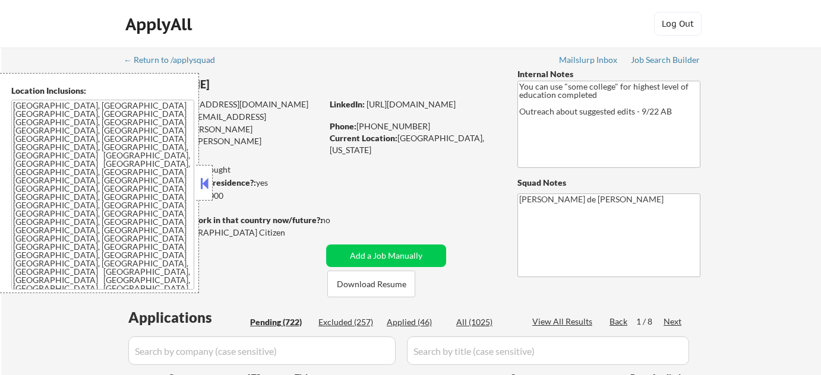
select select ""pending""
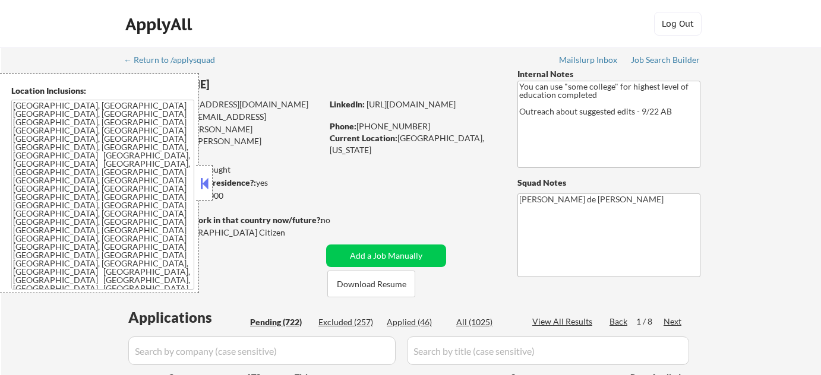
select select ""pending""
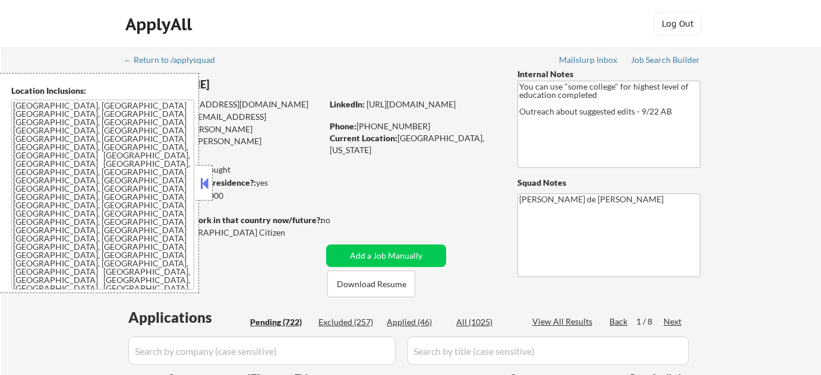
select select ""pending""
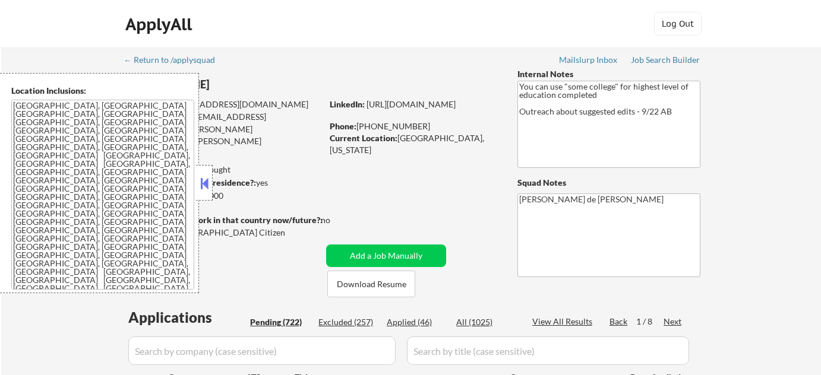
select select ""pending""
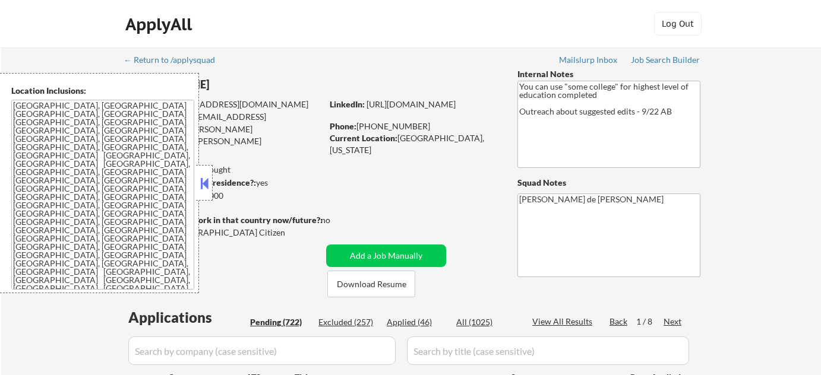
select select ""pending""
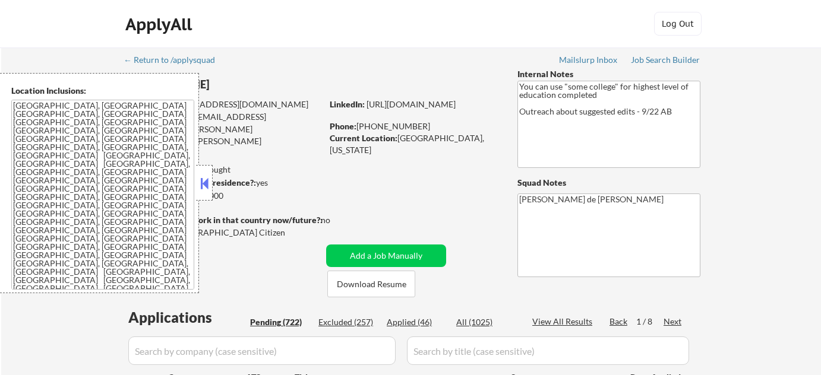
select select ""pending""
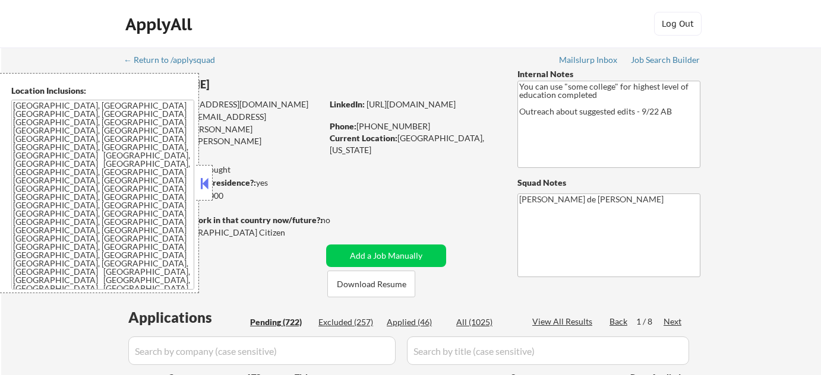
select select ""pending""
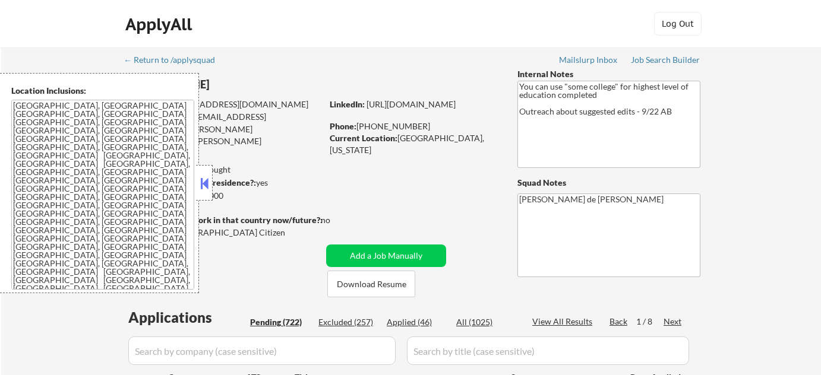
select select ""pending""
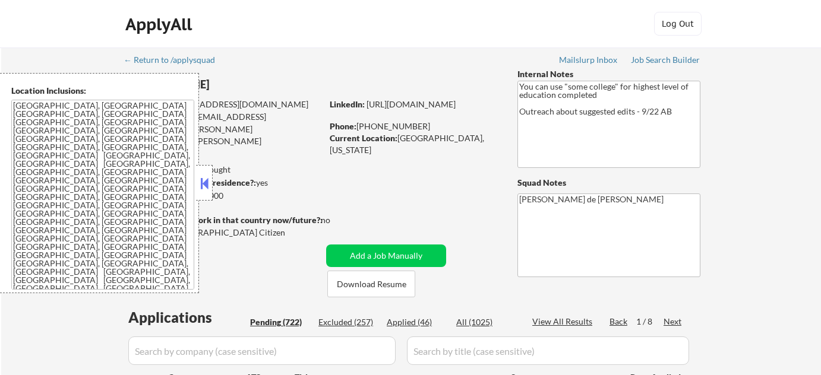
select select ""pending""
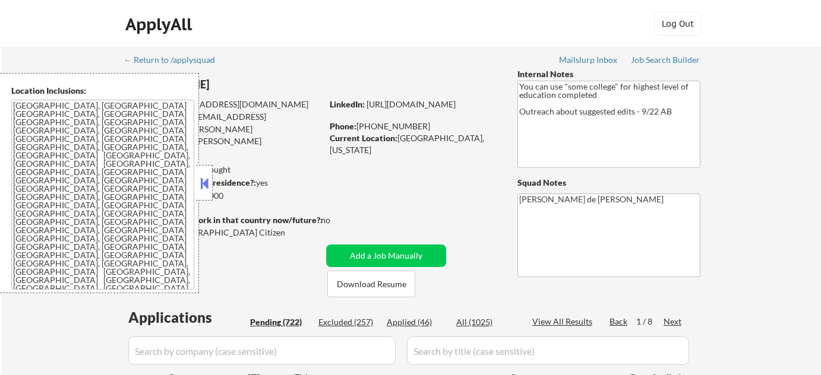
select select ""pending""
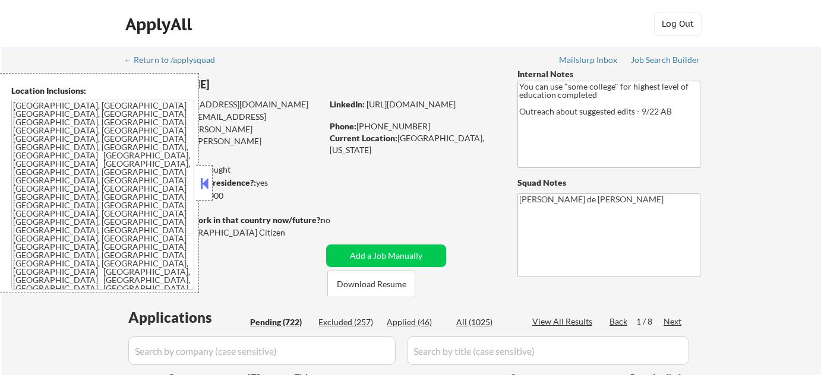
select select ""pending""
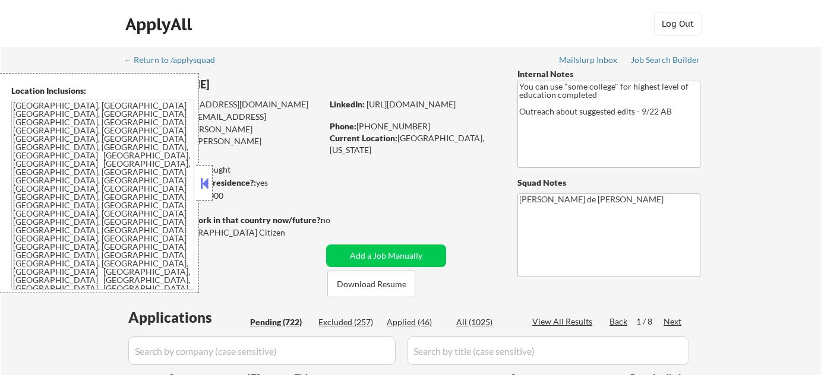
select select ""pending""
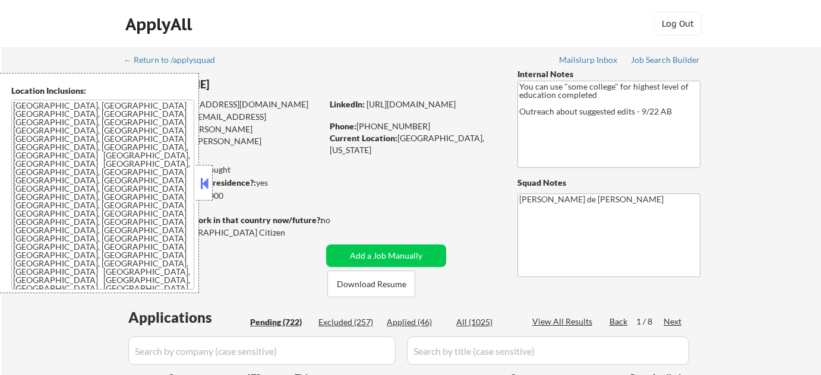
select select ""pending""
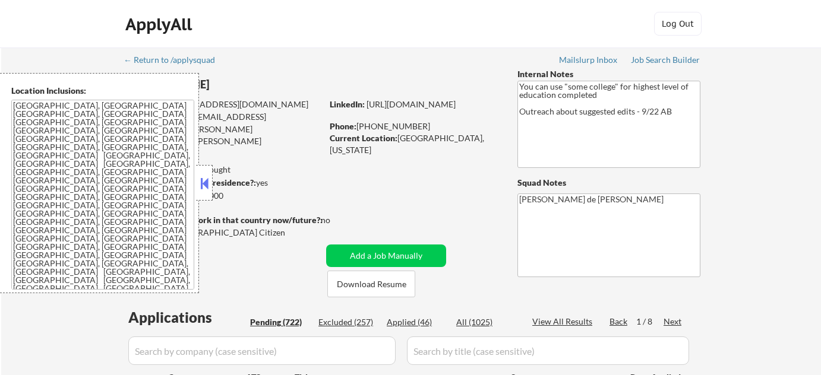
select select ""pending""
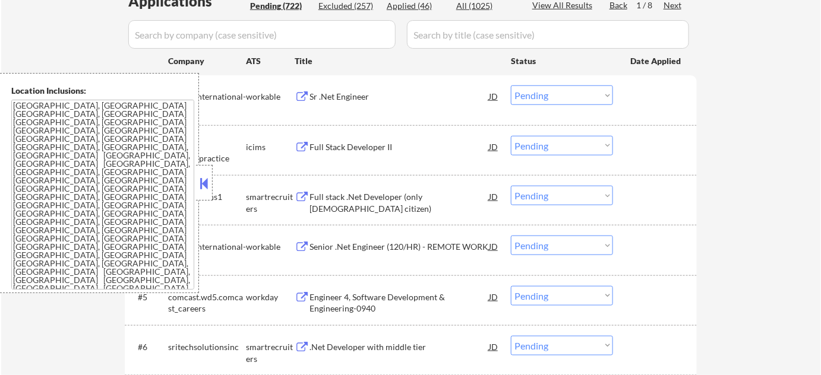
scroll to position [378, 0]
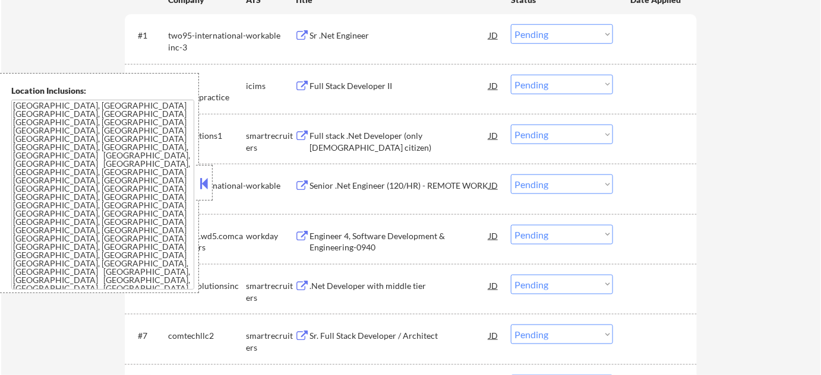
click at [207, 173] on div at bounding box center [204, 183] width 17 height 36
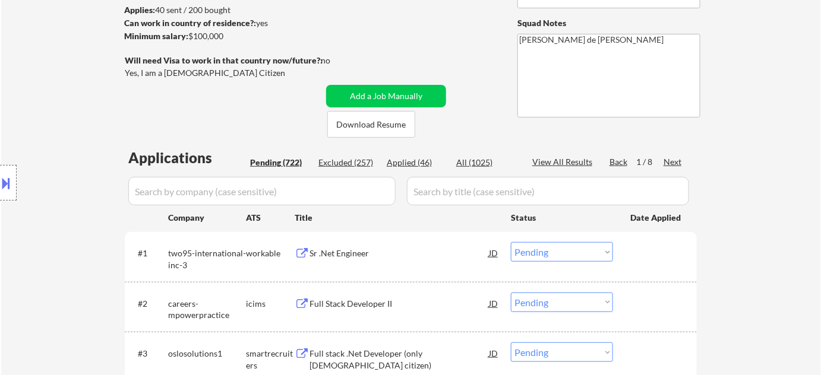
scroll to position [162, 0]
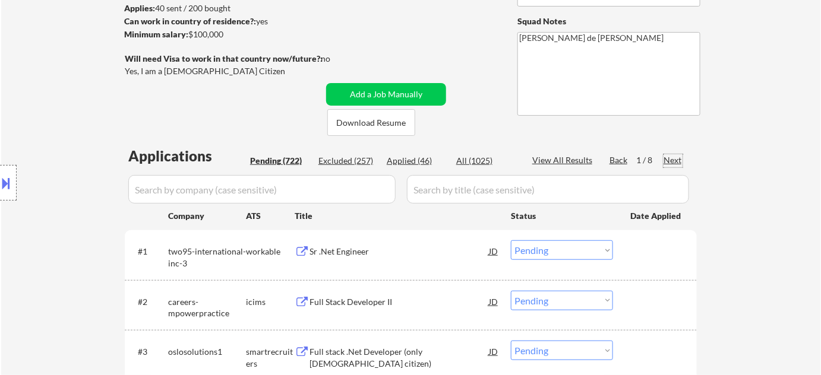
click at [676, 159] on div "Next" at bounding box center [672, 160] width 19 height 12
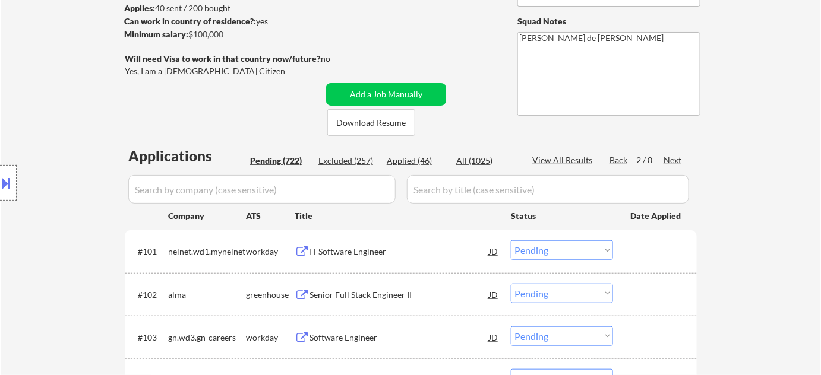
click at [681, 161] on div "Next" at bounding box center [672, 160] width 19 height 12
click at [679, 163] on div "Next" at bounding box center [672, 160] width 19 height 12
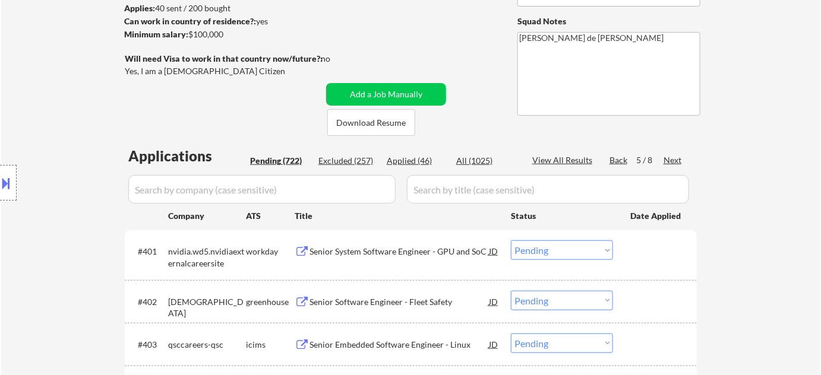
scroll to position [270, 0]
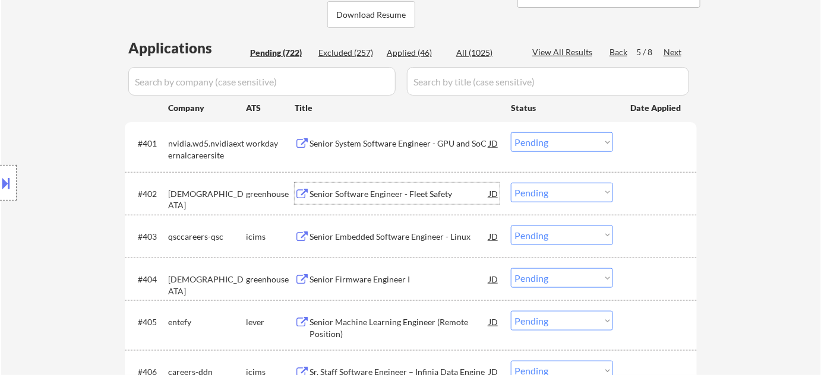
click at [414, 195] on div "Senior Software Engineer - Fleet Safety" at bounding box center [398, 194] width 179 height 12
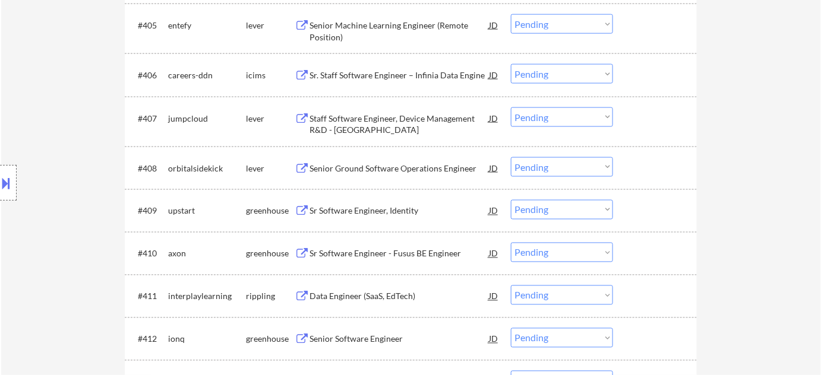
scroll to position [594, 0]
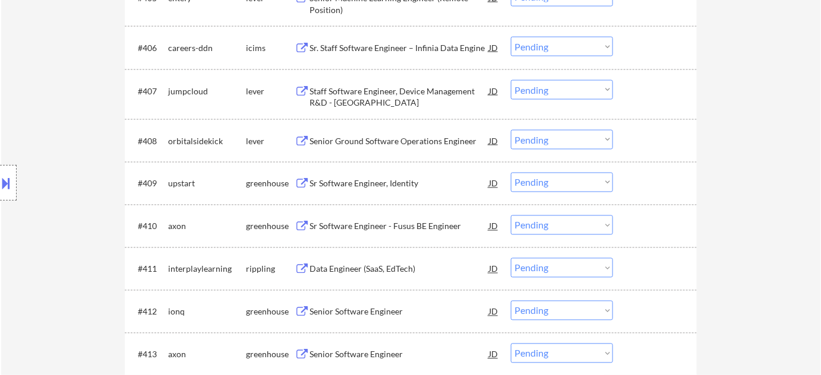
click at [369, 183] on div "Sr Software Engineer, Identity" at bounding box center [398, 184] width 179 height 12
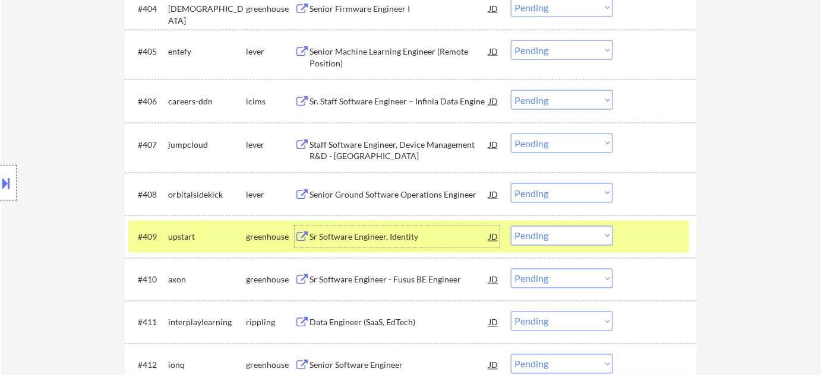
scroll to position [378, 0]
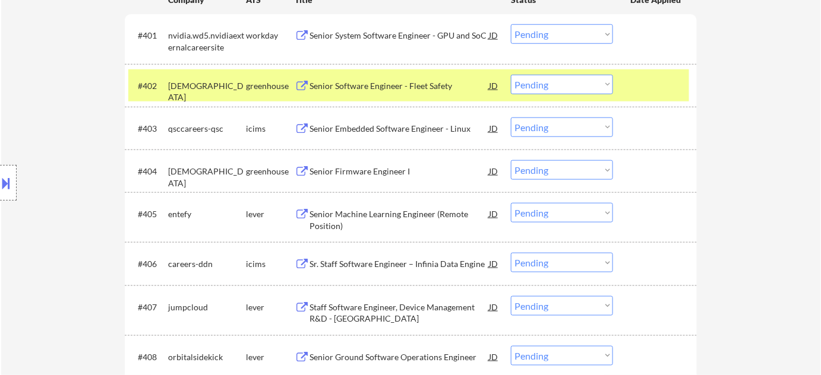
click at [548, 83] on select "Choose an option... Pending Applied Excluded (Questions) Excluded (Expired) Exc…" at bounding box center [562, 85] width 102 height 20
click at [511, 75] on select "Choose an option... Pending Applied Excluded (Questions) Excluded (Expired) Exc…" at bounding box center [562, 85] width 102 height 20
select select ""pending""
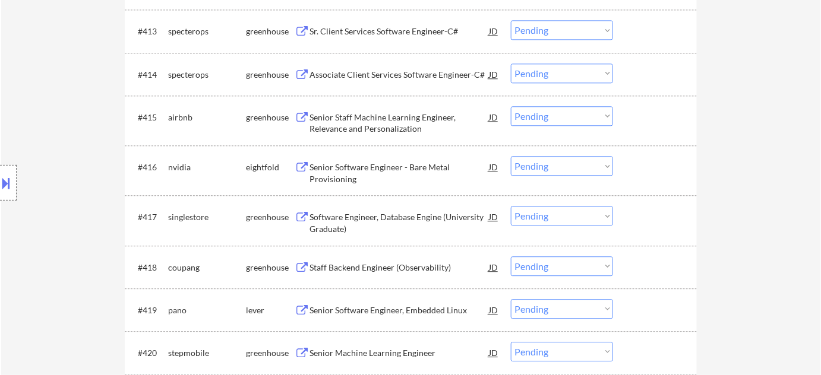
scroll to position [972, 0]
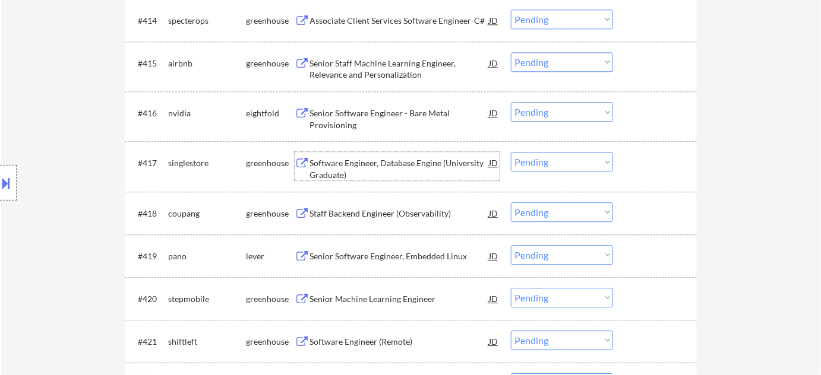
click at [386, 168] on div "Software Engineer, Database Engine (University Graduate)" at bounding box center [398, 168] width 179 height 23
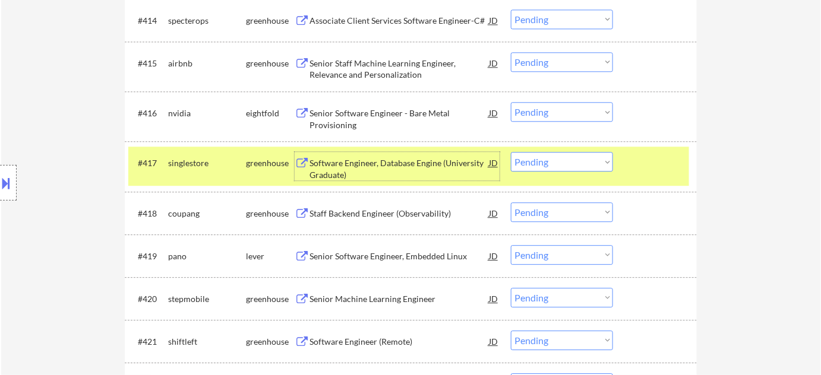
click at [554, 157] on select "Choose an option... Pending Applied Excluded (Questions) Excluded (Expired) Exc…" at bounding box center [562, 162] width 102 height 20
click at [511, 152] on select "Choose an option... Pending Applied Excluded (Questions) Excluded (Expired) Exc…" at bounding box center [562, 162] width 102 height 20
select select ""pending""
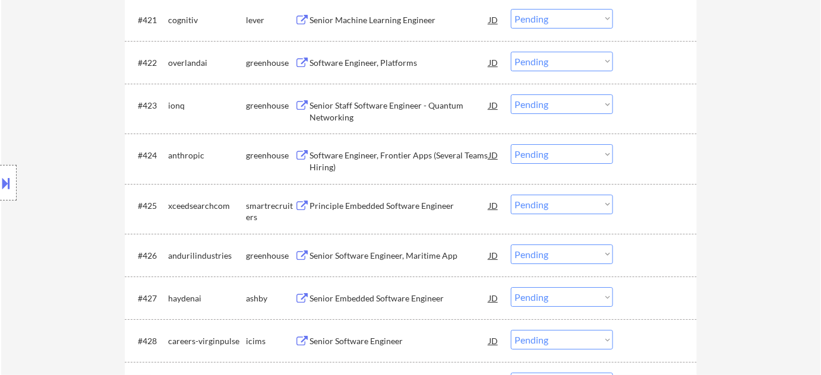
scroll to position [1295, 0]
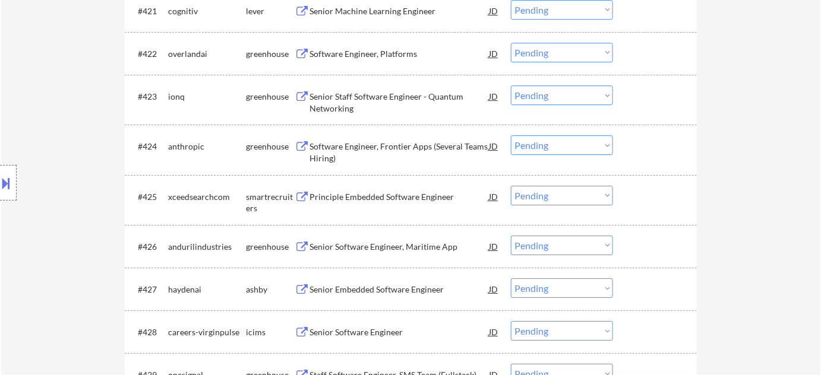
click at [397, 147] on div "Software Engineer, Frontier Apps (Several Teams Hiring)" at bounding box center [398, 152] width 179 height 23
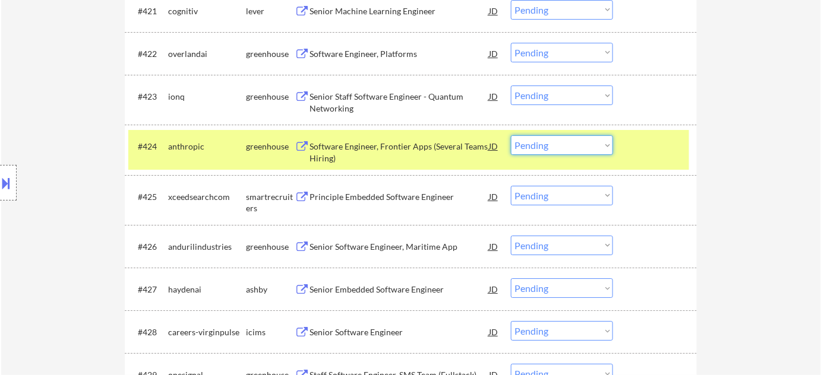
drag, startPoint x: 533, startPoint y: 144, endPoint x: 537, endPoint y: 153, distance: 10.1
click at [533, 144] on select "Choose an option... Pending Applied Excluded (Questions) Excluded (Expired) Exc…" at bounding box center [562, 145] width 102 height 20
click at [511, 135] on select "Choose an option... Pending Applied Excluded (Questions) Excluded (Expired) Exc…" at bounding box center [562, 145] width 102 height 20
select select ""pending""
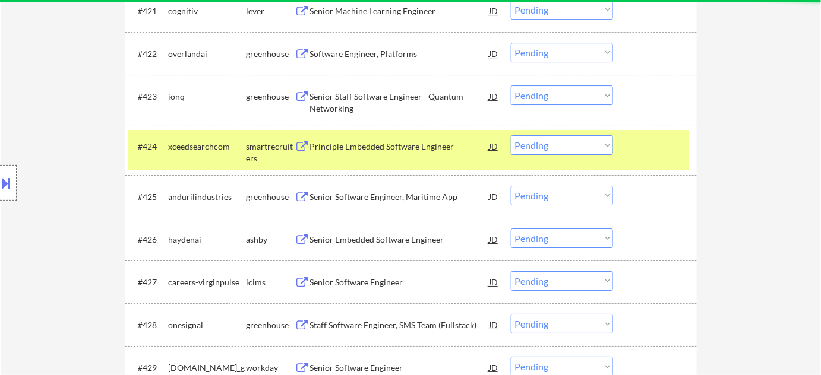
scroll to position [1349, 0]
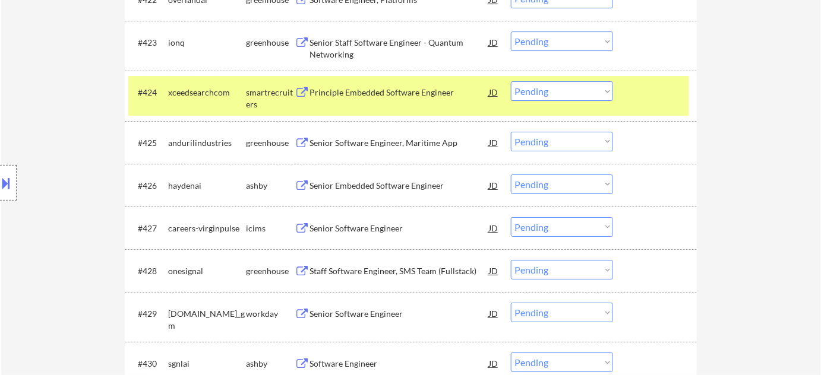
click at [405, 186] on div "Senior Embedded Software Engineer" at bounding box center [398, 186] width 179 height 12
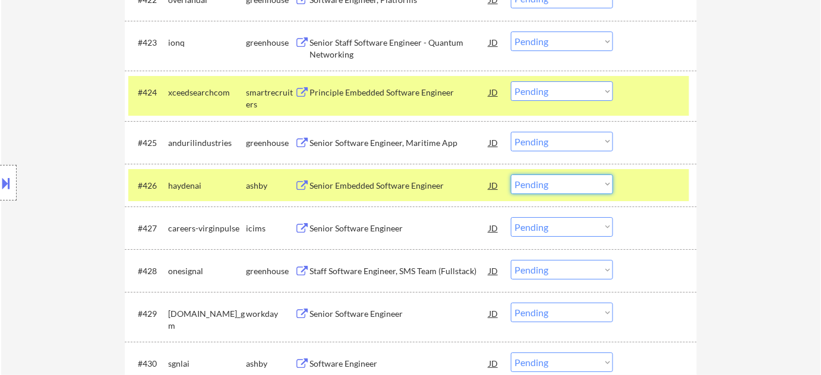
click at [569, 189] on select "Choose an option... Pending Applied Excluded (Questions) Excluded (Expired) Exc…" at bounding box center [562, 185] width 102 height 20
click at [511, 175] on select "Choose an option... Pending Applied Excluded (Questions) Excluded (Expired) Exc…" at bounding box center [562, 185] width 102 height 20
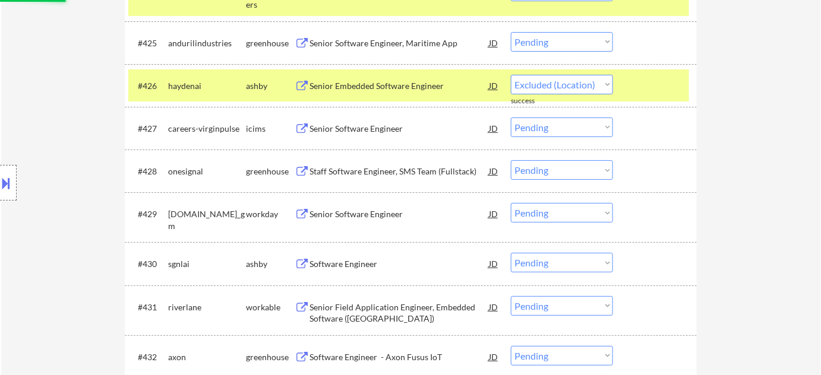
scroll to position [1457, 0]
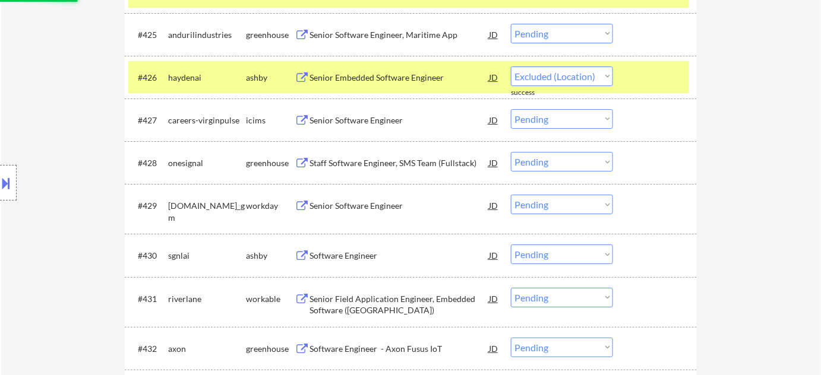
select select ""pending""
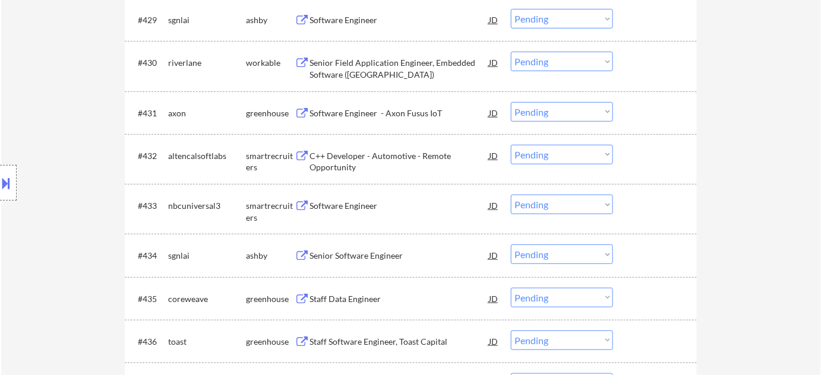
scroll to position [1728, 0]
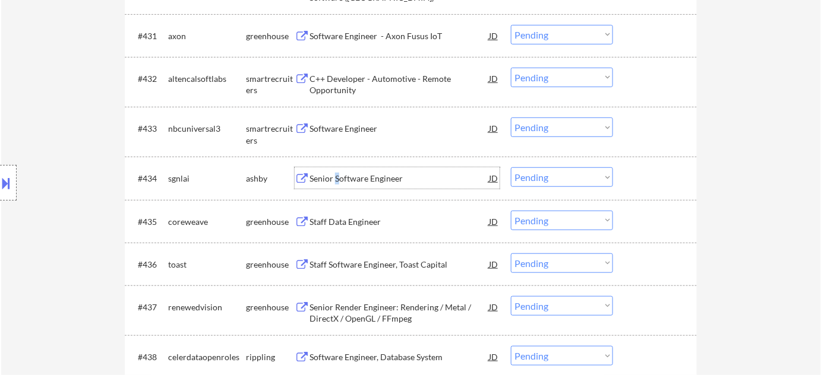
click at [336, 178] on div "Senior Software Engineer" at bounding box center [398, 179] width 179 height 12
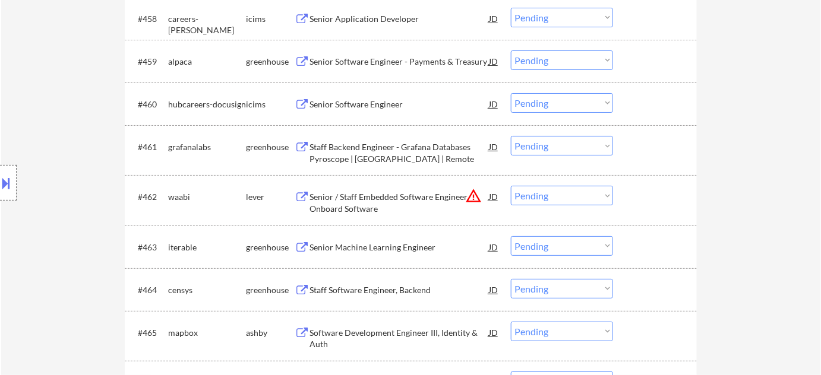
scroll to position [2969, 0]
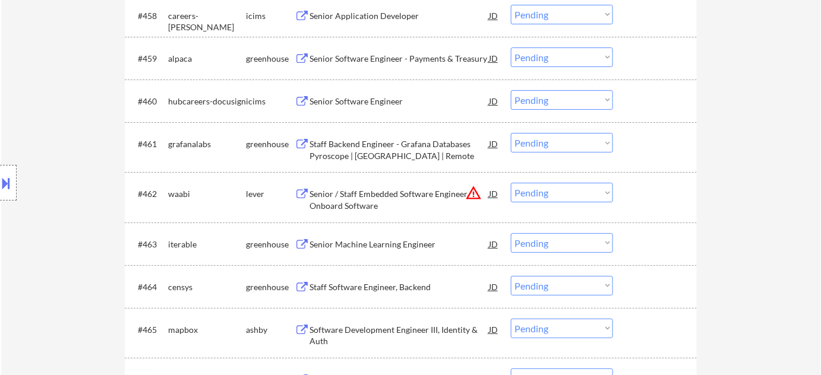
click at [578, 193] on select "Choose an option... Pending Applied Excluded (Questions) Excluded (Expired) Exc…" at bounding box center [562, 193] width 102 height 20
click at [511, 183] on select "Choose an option... Pending Applied Excluded (Questions) Excluded (Expired) Exc…" at bounding box center [562, 193] width 102 height 20
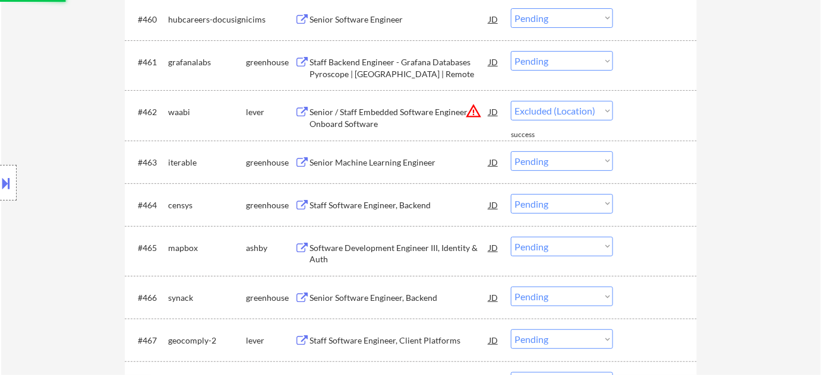
select select ""pending""
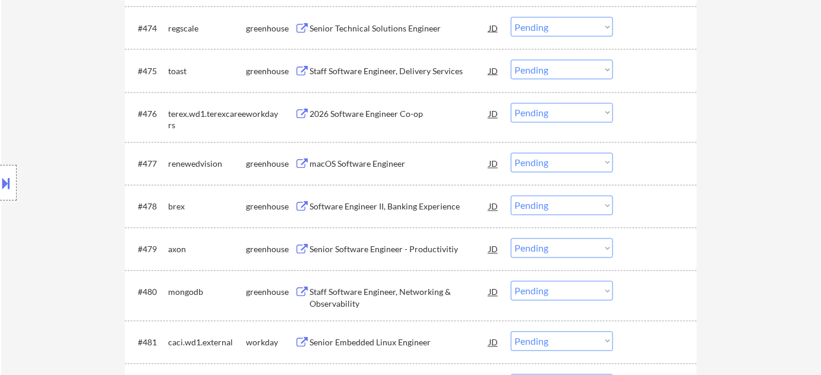
scroll to position [3671, 0]
click at [551, 113] on select "Choose an option... Pending Applied Excluded (Questions) Excluded (Expired) Exc…" at bounding box center [562, 113] width 102 height 20
click at [511, 103] on select "Choose an option... Pending Applied Excluded (Questions) Excluded (Expired) Exc…" at bounding box center [562, 113] width 102 height 20
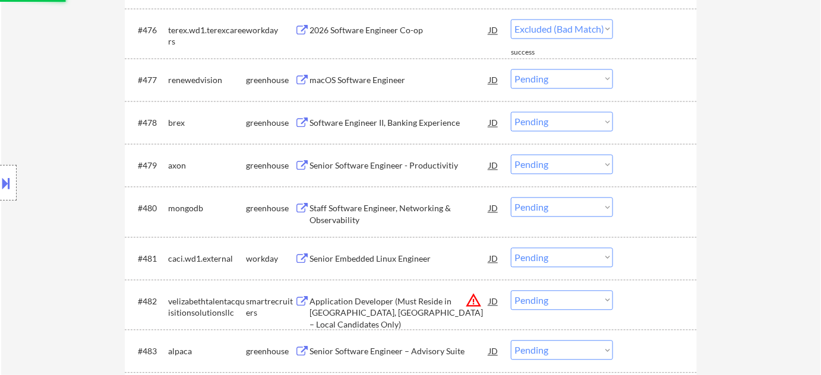
scroll to position [3779, 0]
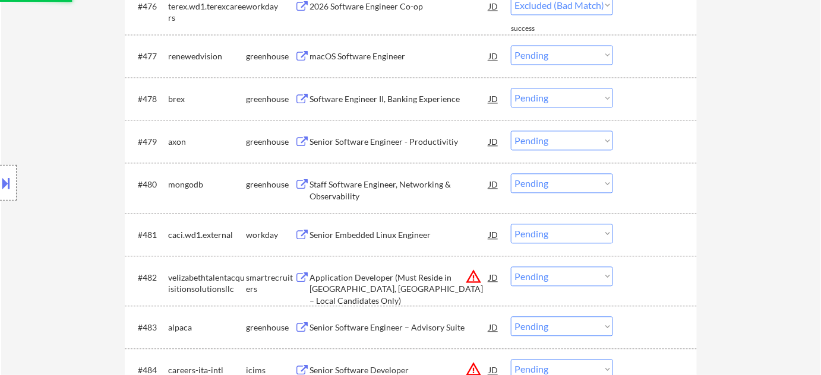
select select ""pending""
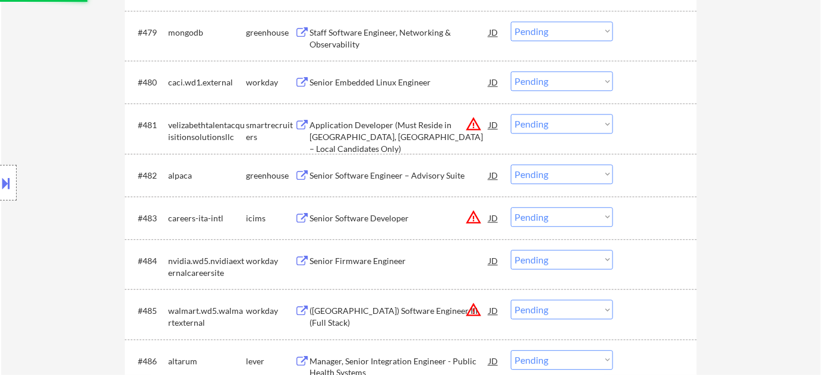
scroll to position [3887, 0]
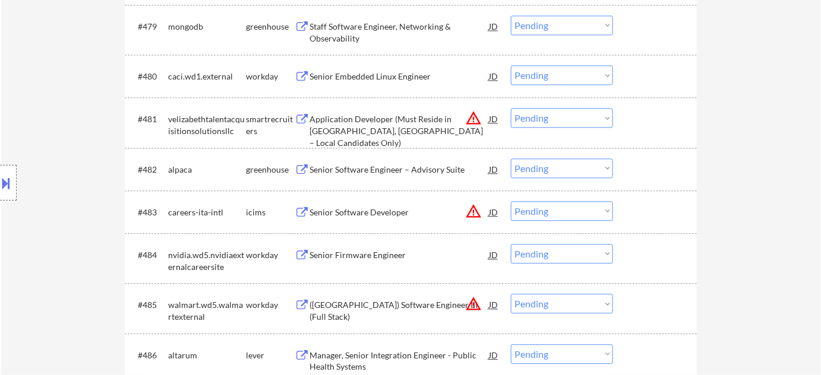
click at [535, 119] on select "Choose an option... Pending Applied Excluded (Questions) Excluded (Expired) Exc…" at bounding box center [562, 118] width 102 height 20
click at [511, 108] on select "Choose an option... Pending Applied Excluded (Questions) Excluded (Expired) Exc…" at bounding box center [562, 118] width 102 height 20
select select ""pending""
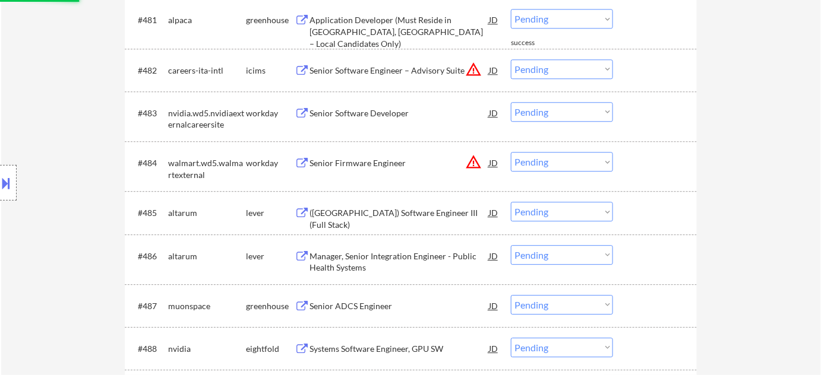
scroll to position [3995, 0]
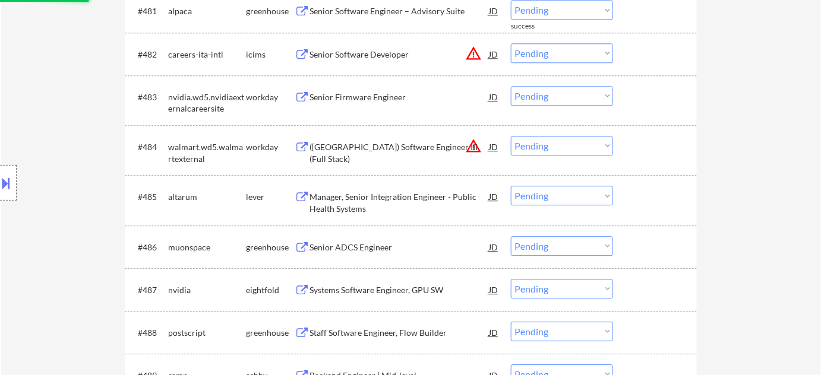
click at [576, 53] on select "Choose an option... Pending Applied Excluded (Questions) Excluded (Expired) Exc…" at bounding box center [562, 53] width 102 height 20
click at [511, 43] on select "Choose an option... Pending Applied Excluded (Questions) Excluded (Expired) Exc…" at bounding box center [562, 53] width 102 height 20
select select ""pending""
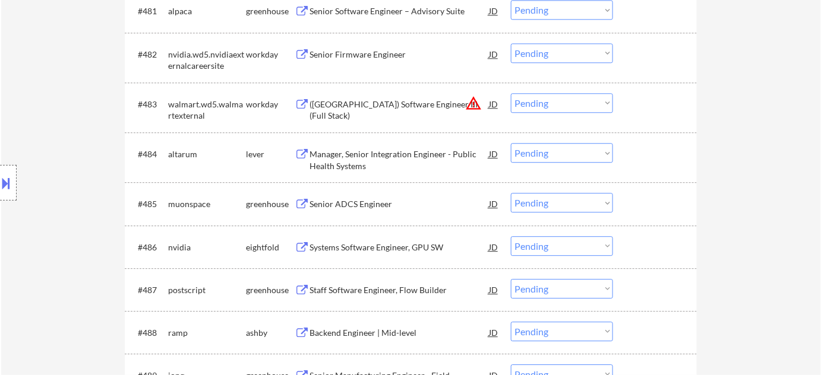
click at [587, 94] on select "Choose an option... Pending Applied Excluded (Questions) Excluded (Expired) Exc…" at bounding box center [562, 103] width 102 height 20
click at [511, 93] on select "Choose an option... Pending Applied Excluded (Questions) Excluded (Expired) Exc…" at bounding box center [562, 103] width 102 height 20
select select ""pending""
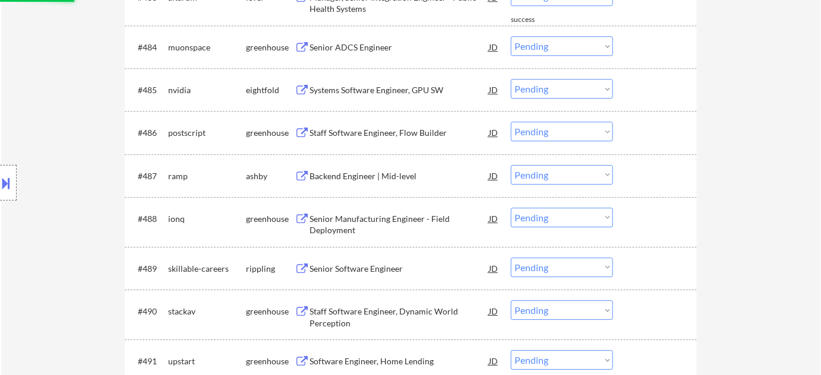
scroll to position [4103, 0]
click at [381, 174] on div "Backend Engineer | Mid-level" at bounding box center [398, 175] width 179 height 12
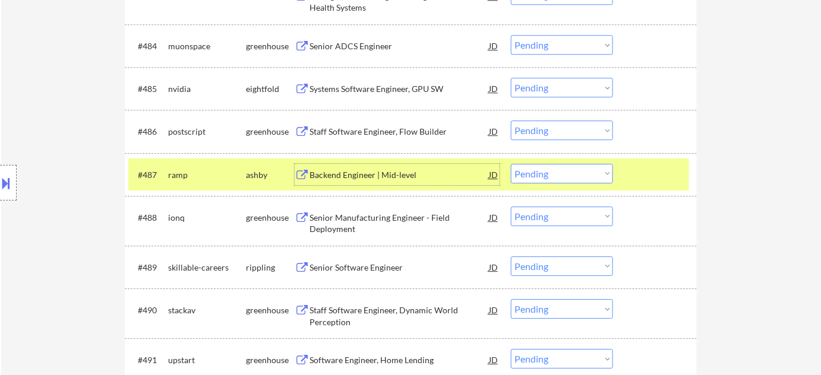
click at [551, 170] on select "Choose an option... Pending Applied Excluded (Questions) Excluded (Expired) Exc…" at bounding box center [562, 174] width 102 height 20
click at [511, 164] on select "Choose an option... Pending Applied Excluded (Questions) Excluded (Expired) Exc…" at bounding box center [562, 174] width 102 height 20
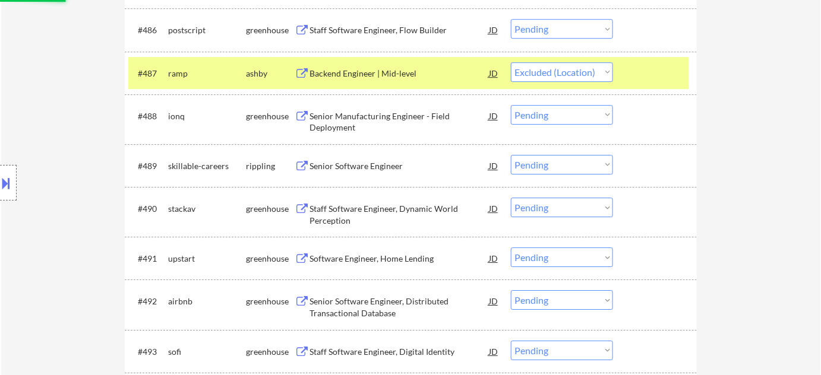
scroll to position [4211, 0]
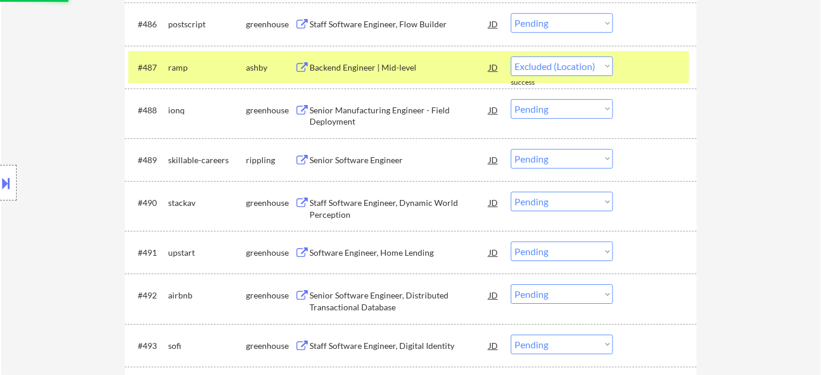
select select ""pending""
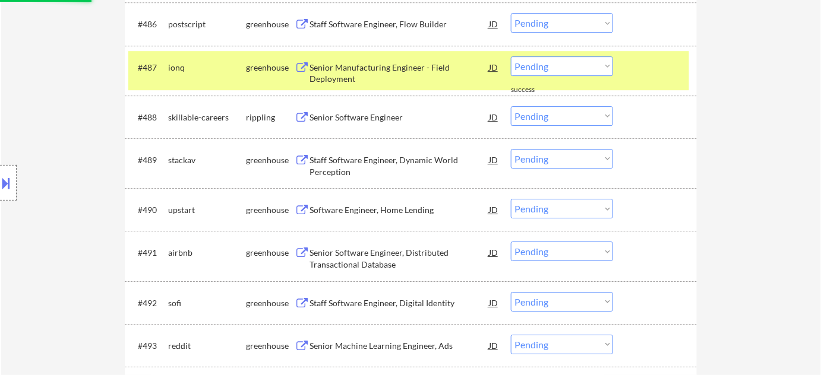
click at [368, 108] on div "Senior Software Engineer" at bounding box center [398, 116] width 179 height 21
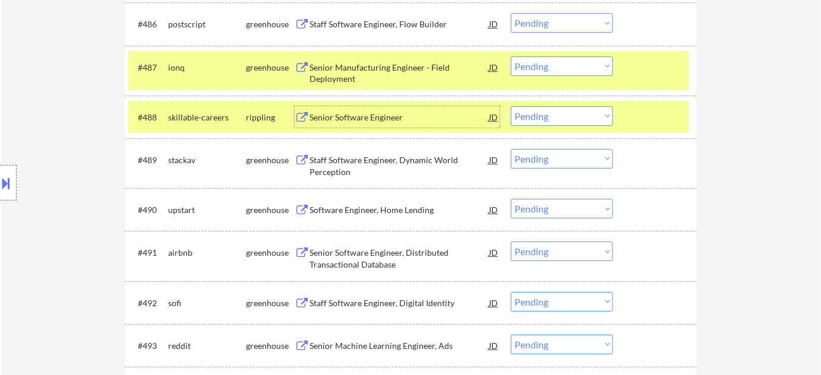
click at [585, 118] on select "Choose an option... Pending Applied Excluded (Questions) Excluded (Expired) Exc…" at bounding box center [562, 116] width 102 height 20
click at [511, 106] on select "Choose an option... Pending Applied Excluded (Questions) Excluded (Expired) Exc…" at bounding box center [562, 116] width 102 height 20
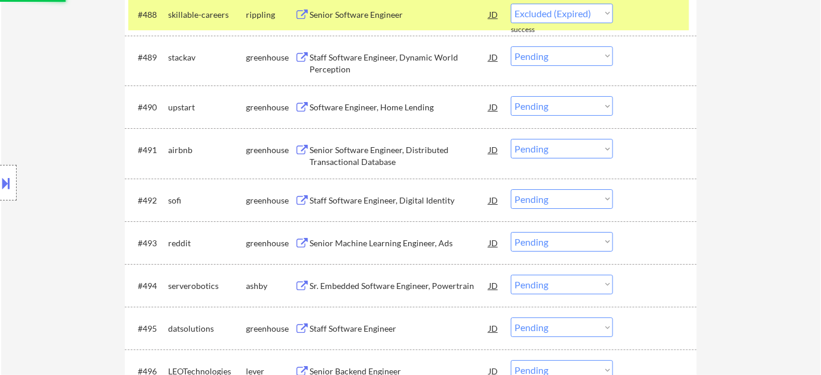
scroll to position [4319, 0]
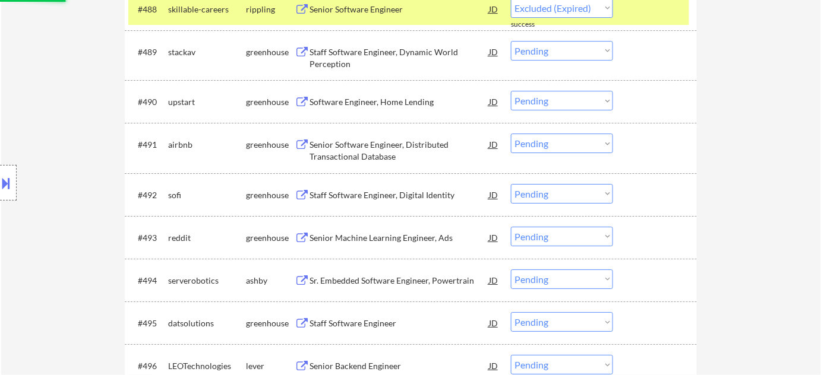
select select ""pending""
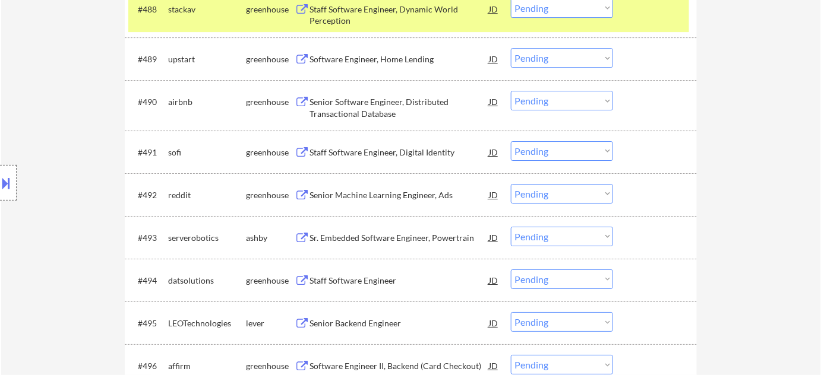
click at [389, 192] on div "Senior Machine Learning Engineer, Ads" at bounding box center [398, 195] width 179 height 12
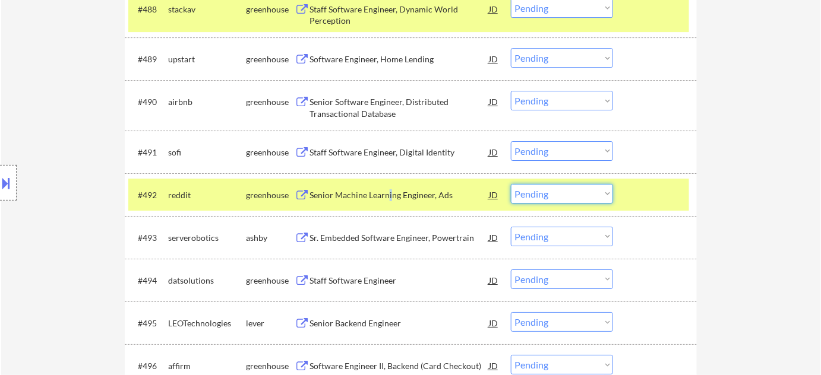
click at [546, 192] on select "Choose an option... Pending Applied Excluded (Questions) Excluded (Expired) Exc…" at bounding box center [562, 194] width 102 height 20
click at [511, 184] on select "Choose an option... Pending Applied Excluded (Questions) Excluded (Expired) Exc…" at bounding box center [562, 194] width 102 height 20
select select ""pending""
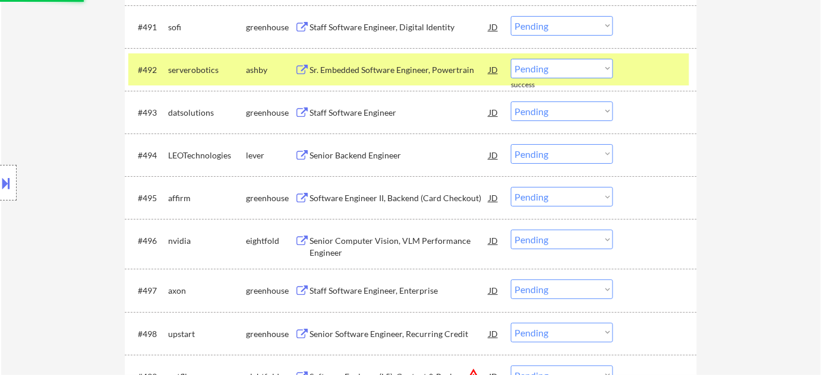
scroll to position [4481, 0]
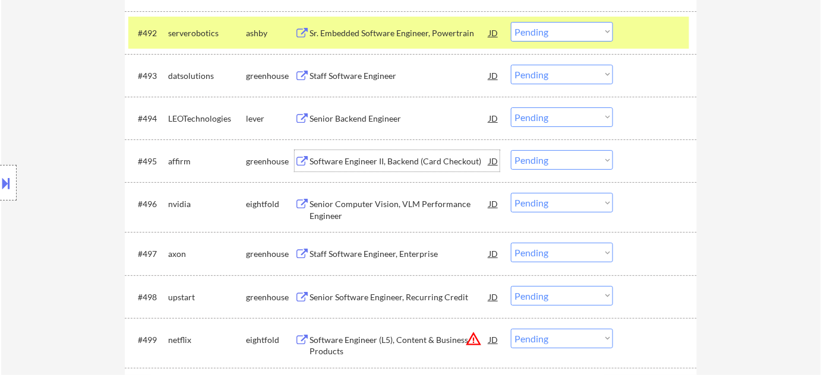
click at [391, 159] on div "Software Engineer II, Backend (Card Checkout)" at bounding box center [398, 162] width 179 height 12
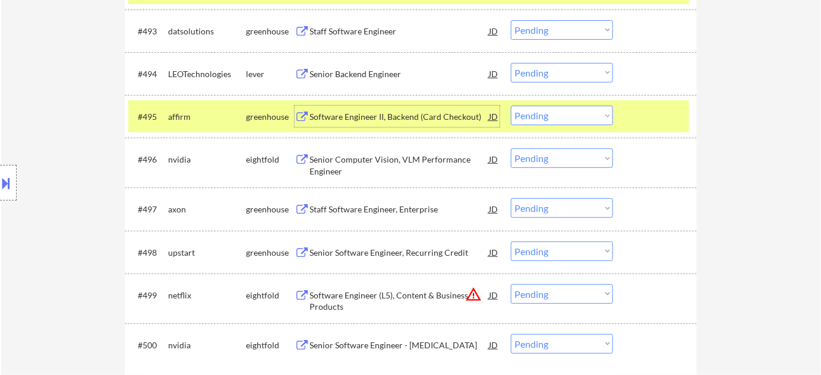
scroll to position [4751, 0]
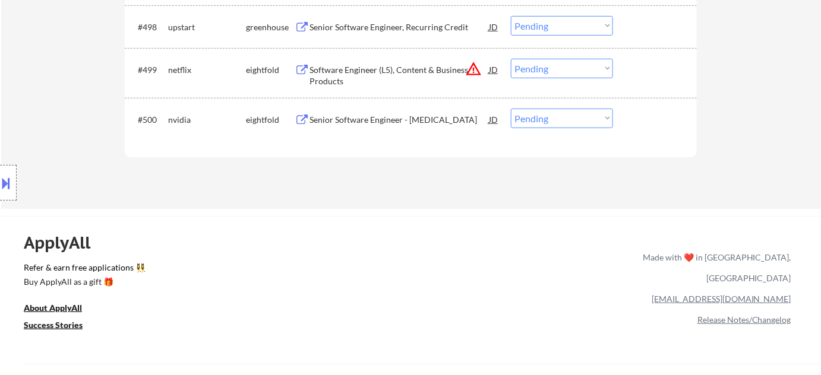
click at [549, 61] on select "Choose an option... Pending Applied Excluded (Questions) Excluded (Expired) Exc…" at bounding box center [562, 69] width 102 height 20
click at [511, 59] on select "Choose an option... Pending Applied Excluded (Questions) Excluded (Expired) Exc…" at bounding box center [562, 69] width 102 height 20
select select ""pending""
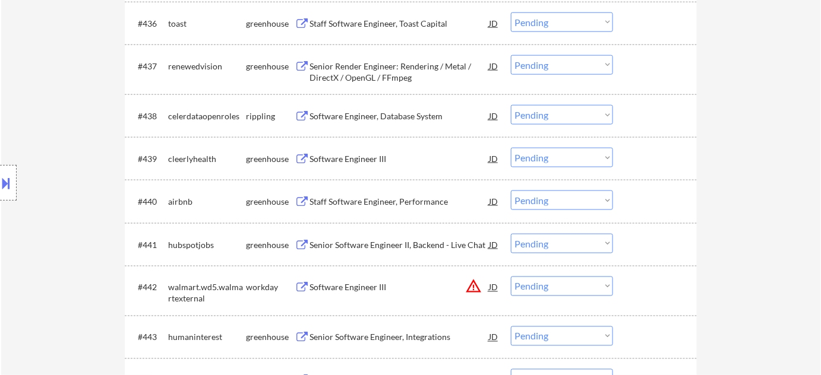
scroll to position [2051, 0]
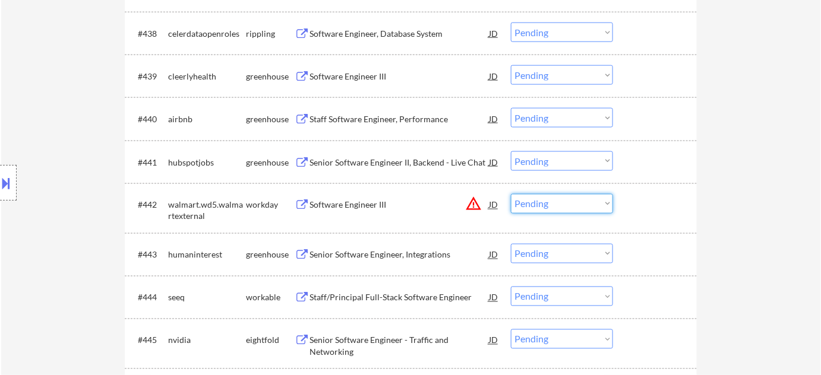
click at [561, 200] on select "Choose an option... Pending Applied Excluded (Questions) Excluded (Expired) Exc…" at bounding box center [562, 204] width 102 height 20
click at [511, 194] on select "Choose an option... Pending Applied Excluded (Questions) Excluded (Expired) Exc…" at bounding box center [562, 204] width 102 height 20
select select ""pending""
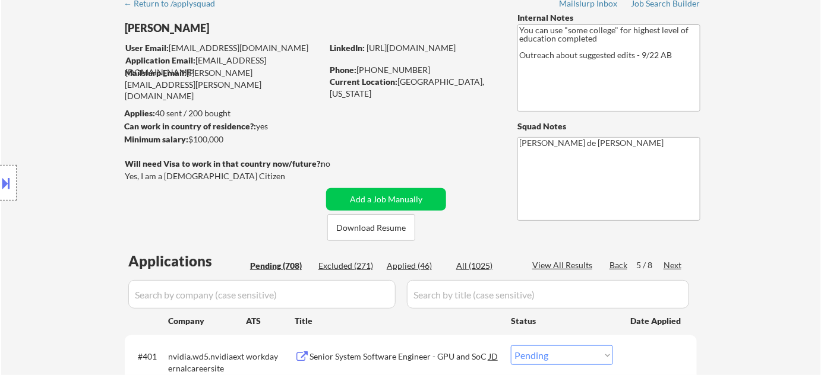
scroll to position [128, 0]
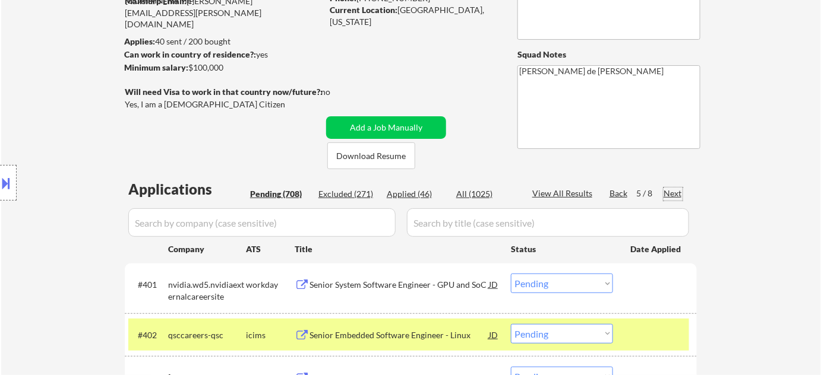
click at [674, 192] on div "Next" at bounding box center [672, 194] width 19 height 12
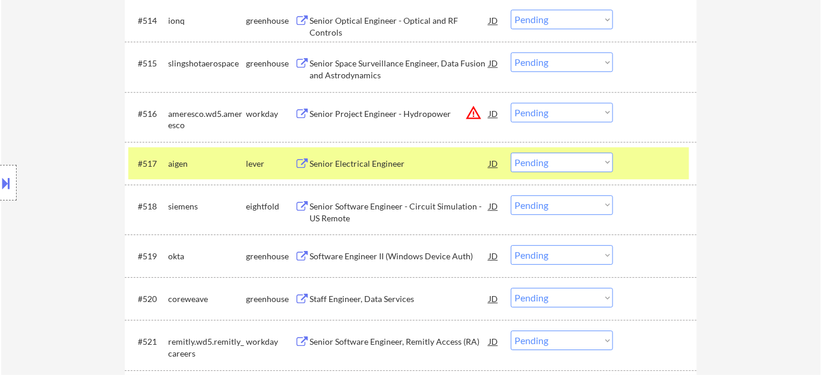
scroll to position [992, 0]
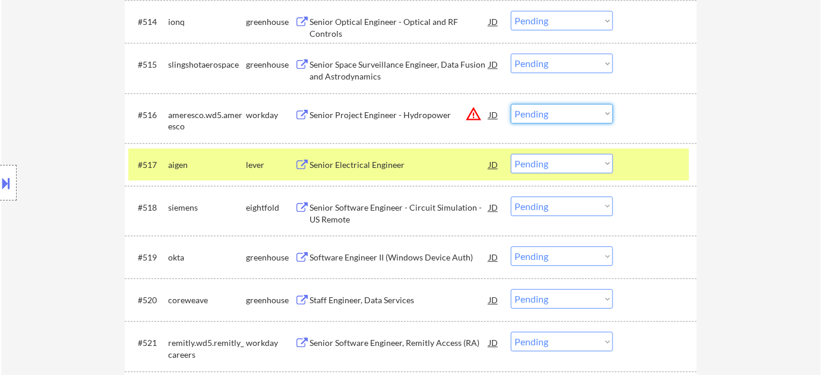
click at [571, 117] on select "Choose an option... Pending Applied Excluded (Questions) Excluded (Expired) Exc…" at bounding box center [562, 114] width 102 height 20
click at [511, 104] on select "Choose an option... Pending Applied Excluded (Questions) Excluded (Expired) Exc…" at bounding box center [562, 114] width 102 height 20
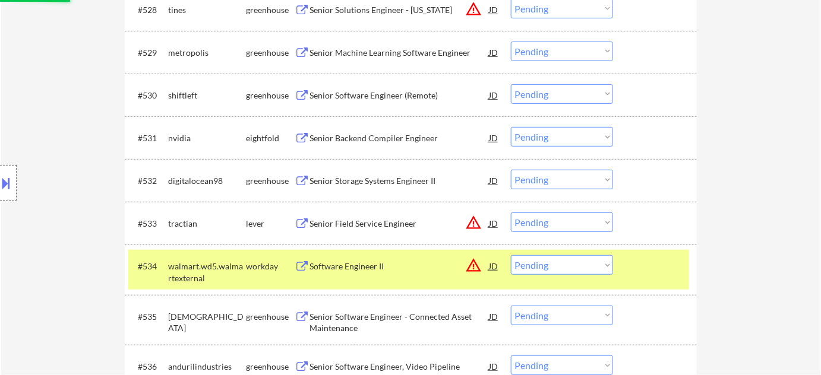
select select ""pending""
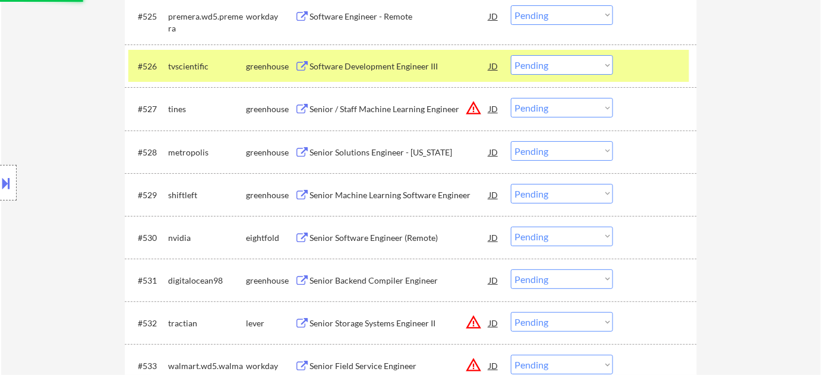
scroll to position [1478, 0]
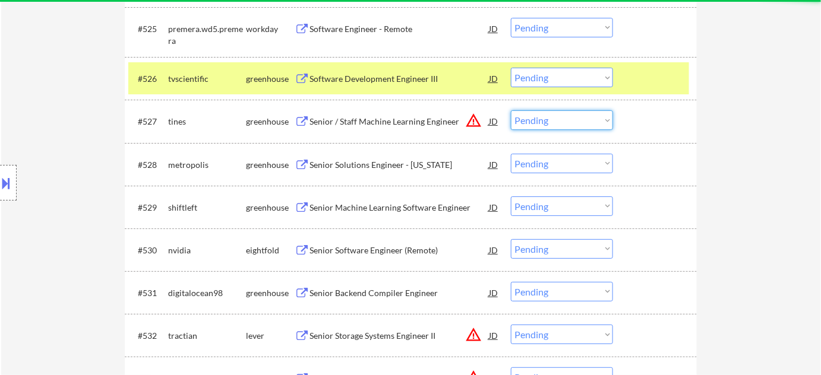
click at [567, 128] on select "Choose an option... Pending Applied Excluded (Questions) Excluded (Expired) Exc…" at bounding box center [562, 120] width 102 height 20
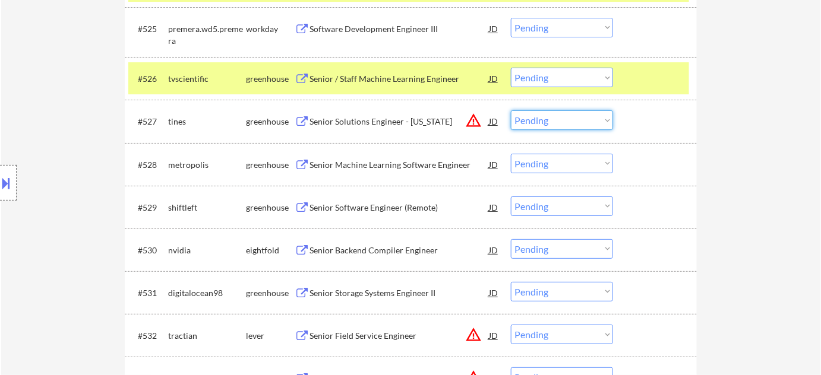
click at [689, 183] on div "#528 metropolis greenhouse Senior Machine Learning Software Engineer JD warning…" at bounding box center [411, 164] width 572 height 43
click at [577, 120] on select "Choose an option... Pending Applied Excluded (Questions) Excluded (Expired) Exc…" at bounding box center [562, 120] width 102 height 20
click at [511, 110] on select "Choose an option... Pending Applied Excluded (Questions) Excluded (Expired) Exc…" at bounding box center [562, 120] width 102 height 20
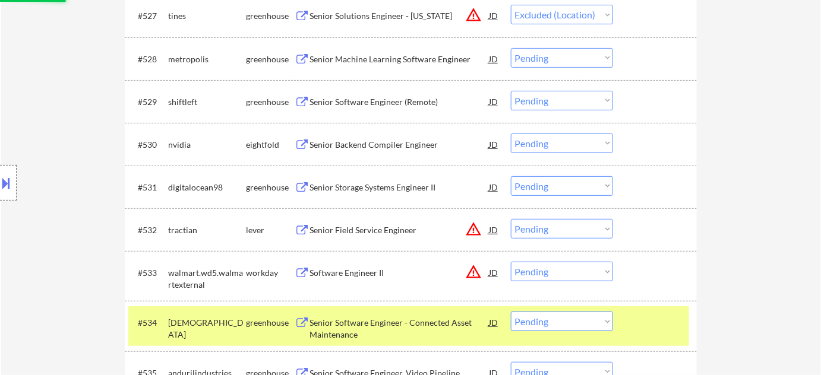
scroll to position [1586, 0]
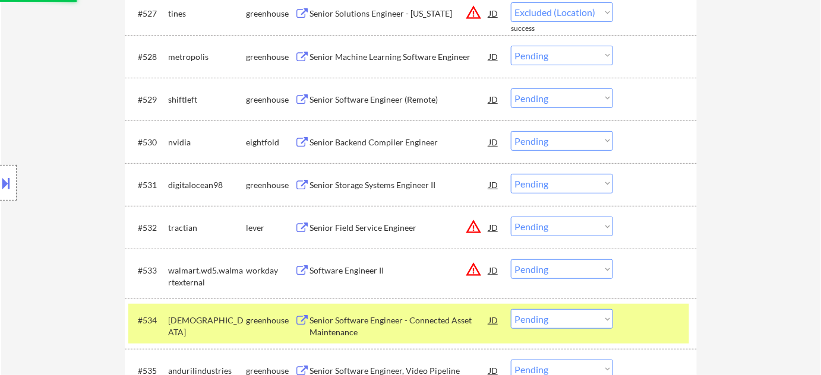
select select ""pending""
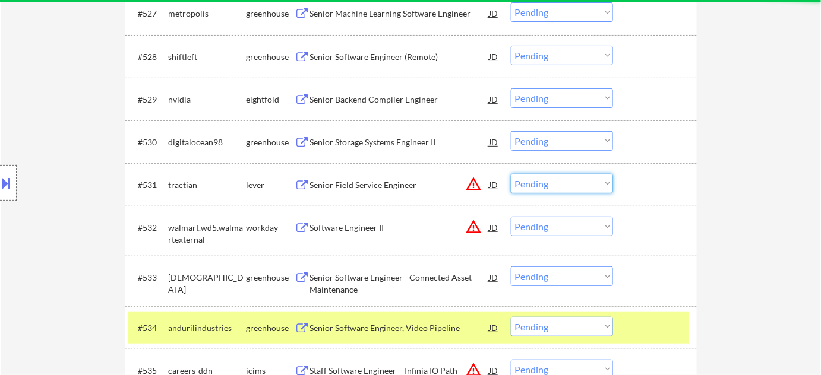
click at [567, 185] on select "Choose an option... Pending Applied Excluded (Questions) Excluded (Expired) Exc…" at bounding box center [562, 184] width 102 height 20
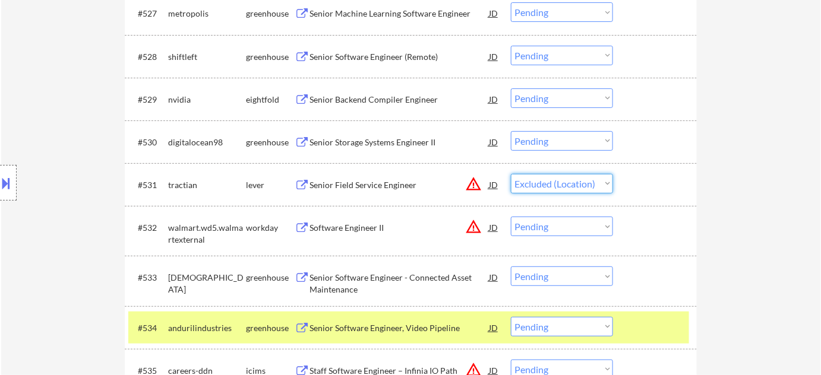
click at [511, 174] on select "Choose an option... Pending Applied Excluded (Questions) Excluded (Expired) Exc…" at bounding box center [562, 184] width 102 height 20
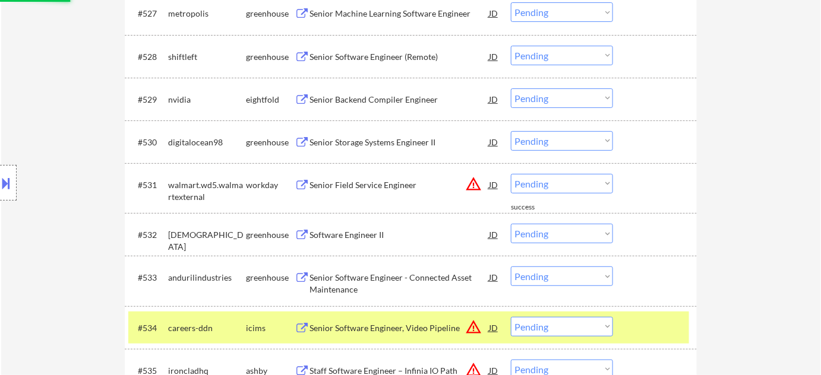
click at [573, 190] on select "Choose an option... Pending Applied Excluded (Questions) Excluded (Expired) Exc…" at bounding box center [562, 184] width 102 height 20
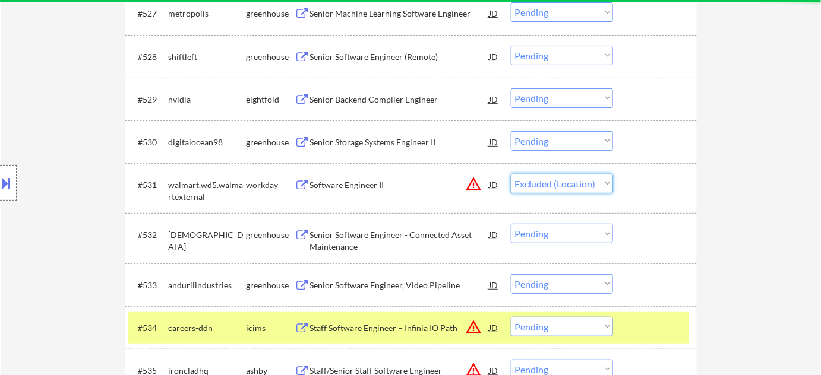
click at [511, 174] on select "Choose an option... Pending Applied Excluded (Questions) Excluded (Expired) Exc…" at bounding box center [562, 184] width 102 height 20
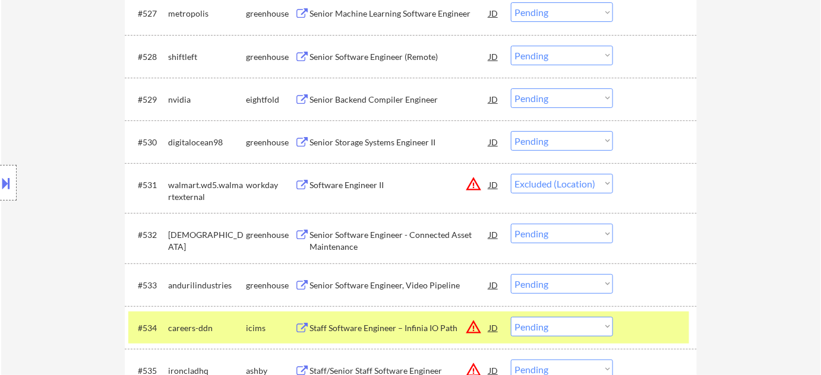
scroll to position [1694, 0]
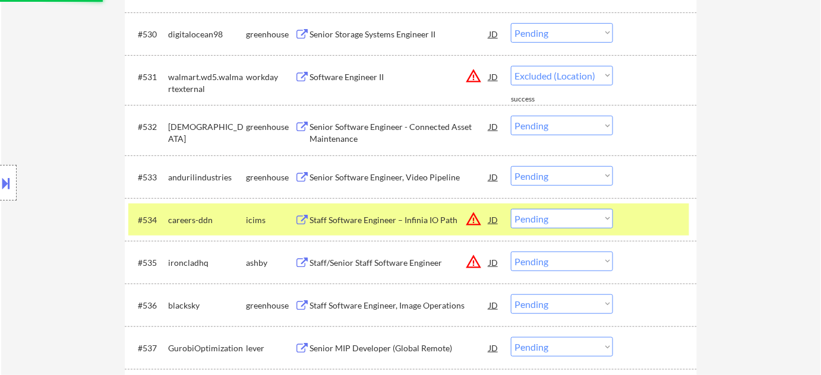
select select ""pending""
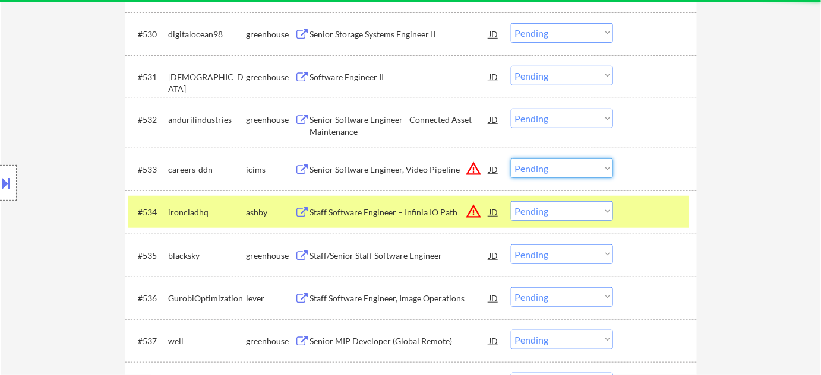
click at [575, 169] on select "Choose an option... Pending Applied Excluded (Questions) Excluded (Expired) Exc…" at bounding box center [562, 169] width 102 height 20
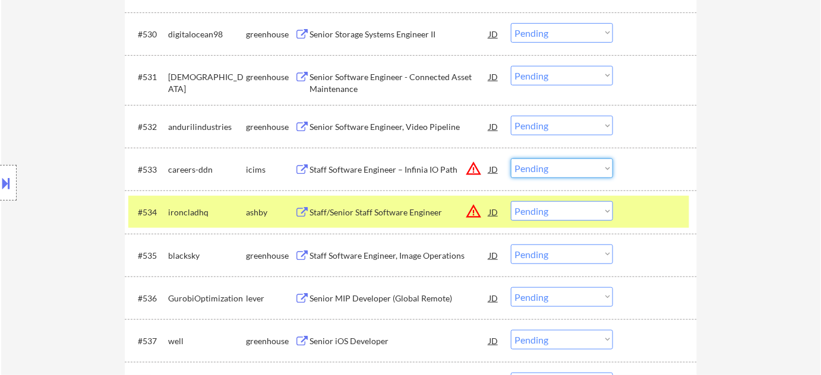
click at [679, 209] on div at bounding box center [656, 211] width 52 height 21
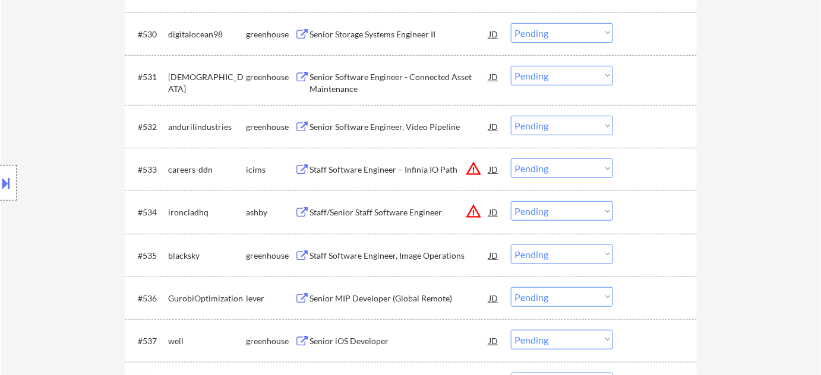
click at [573, 175] on select "Choose an option... Pending Applied Excluded (Questions) Excluded (Expired) Exc…" at bounding box center [562, 169] width 102 height 20
click at [511, 159] on select "Choose an option... Pending Applied Excluded (Questions) Excluded (Expired) Exc…" at bounding box center [562, 169] width 102 height 20
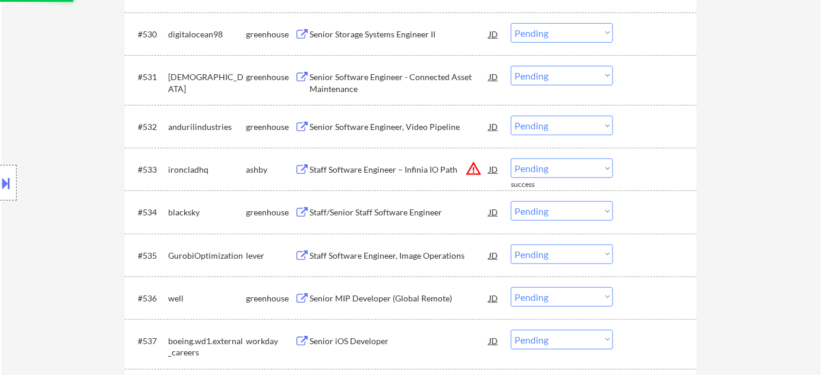
click at [571, 171] on select "Choose an option... Pending Applied Excluded (Questions) Excluded (Expired) Exc…" at bounding box center [562, 169] width 102 height 20
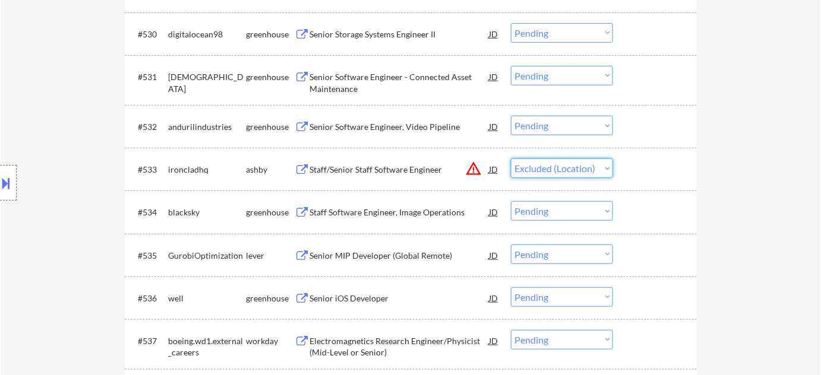
click at [511, 159] on select "Choose an option... Pending Applied Excluded (Questions) Excluded (Expired) Exc…" at bounding box center [562, 169] width 102 height 20
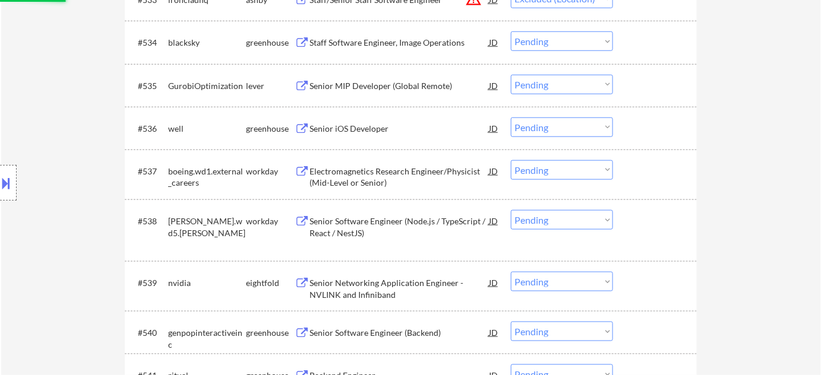
scroll to position [1910, 0]
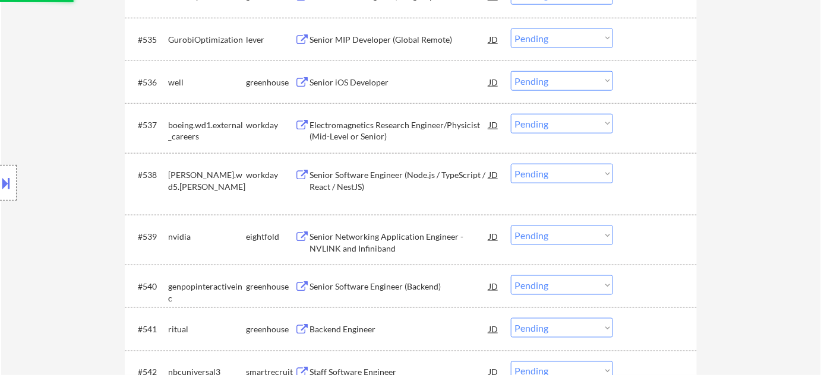
select select ""pending""
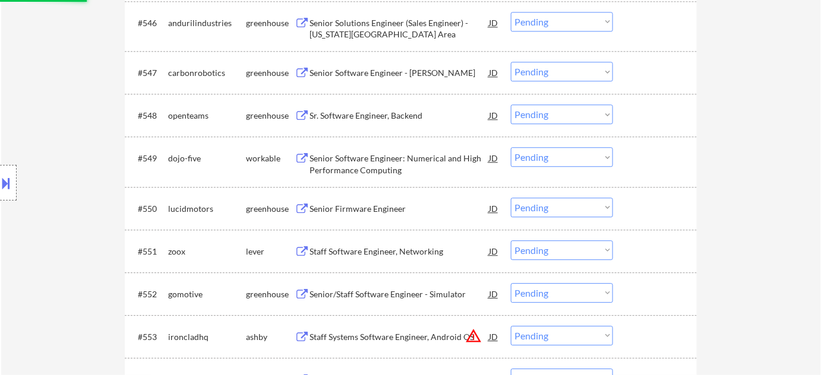
scroll to position [2342, 0]
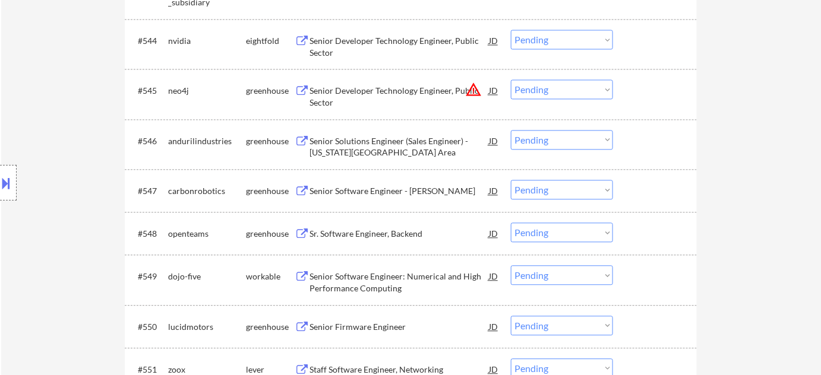
click at [549, 84] on select "Choose an option... Pending Applied Excluded (Questions) Excluded (Expired) Exc…" at bounding box center [562, 90] width 102 height 20
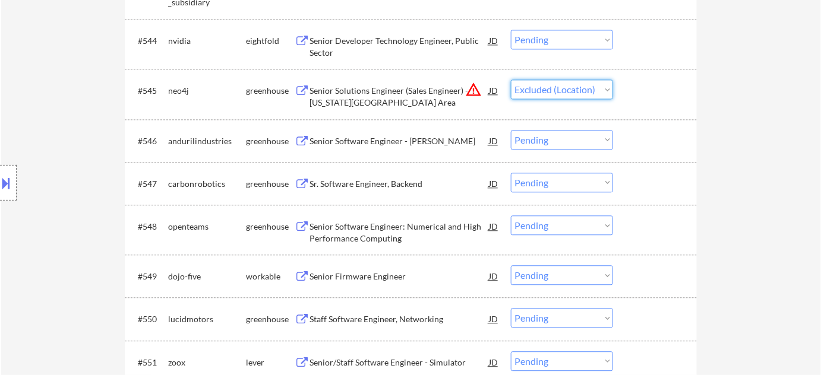
click at [511, 80] on select "Choose an option... Pending Applied Excluded (Questions) Excluded (Expired) Exc…" at bounding box center [562, 90] width 102 height 20
select select ""pending""
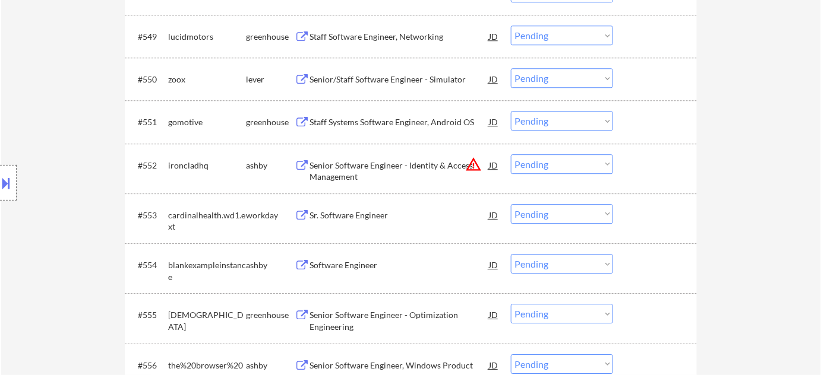
scroll to position [2557, 0]
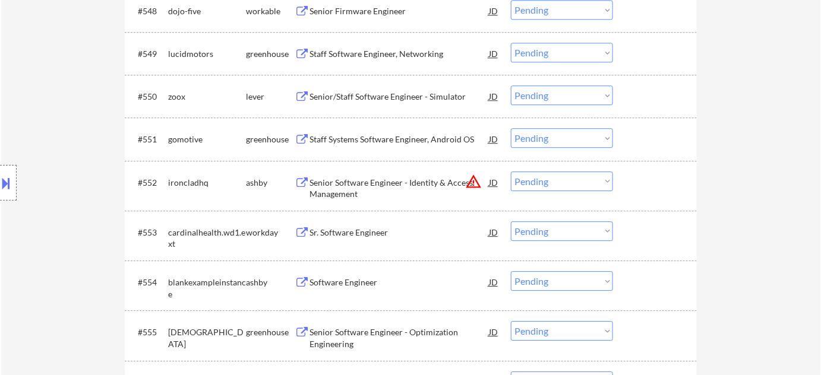
click at [536, 178] on select "Choose an option... Pending Applied Excluded (Questions) Excluded (Expired) Exc…" at bounding box center [562, 182] width 102 height 20
click at [511, 172] on select "Choose an option... Pending Applied Excluded (Questions) Excluded (Expired) Exc…" at bounding box center [562, 182] width 102 height 20
click at [408, 94] on div "Senior/Staff Software Engineer - Simulator" at bounding box center [398, 97] width 179 height 12
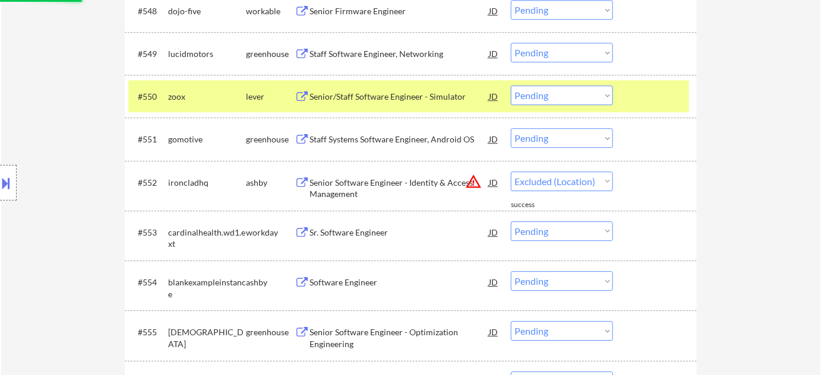
select select ""pending""
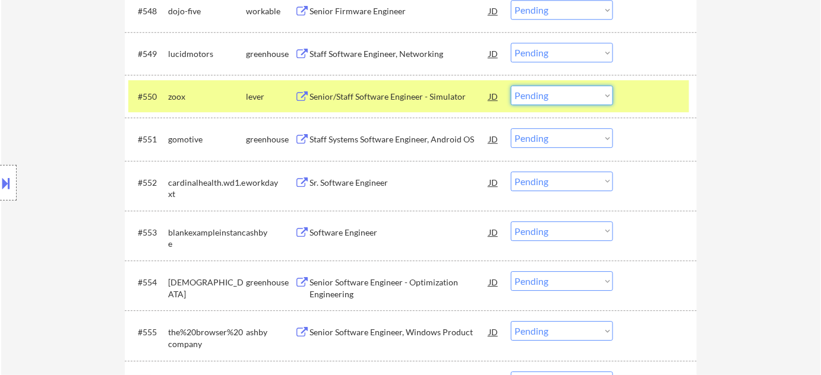
click at [594, 98] on select "Choose an option... Pending Applied Excluded (Questions) Excluded (Expired) Exc…" at bounding box center [562, 96] width 102 height 20
click at [511, 86] on select "Choose an option... Pending Applied Excluded (Questions) Excluded (Expired) Exc…" at bounding box center [562, 96] width 102 height 20
select select ""pending""
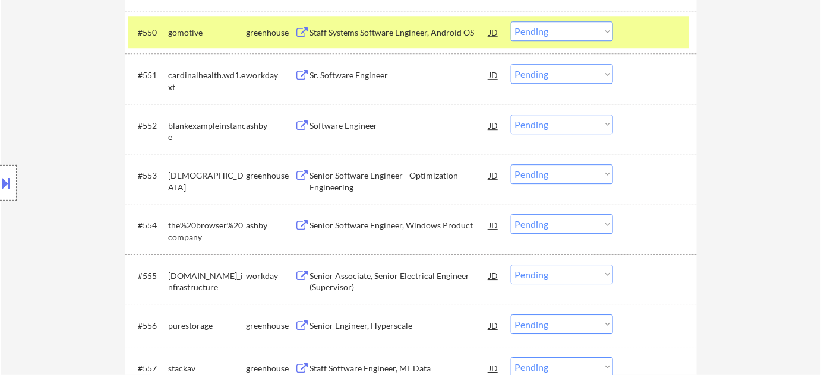
scroll to position [2719, 0]
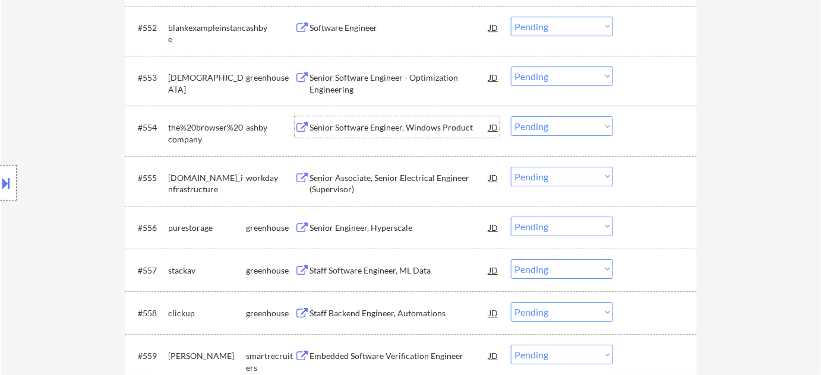
click at [412, 126] on div "Senior Software Engineer, Windows Product" at bounding box center [398, 128] width 179 height 12
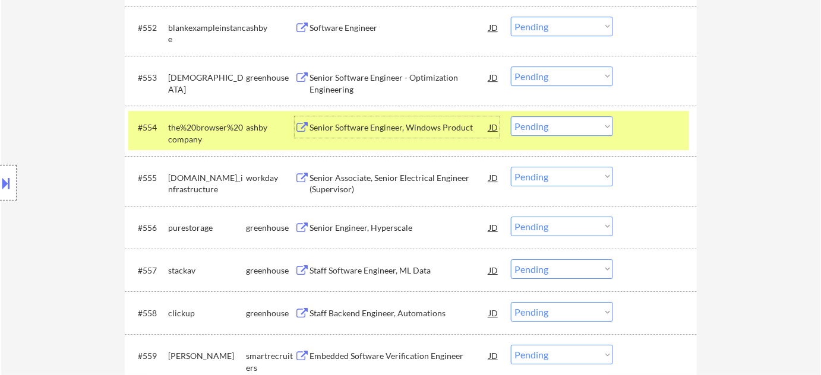
click at [590, 125] on select "Choose an option... Pending Applied Excluded (Questions) Excluded (Expired) Exc…" at bounding box center [562, 126] width 102 height 20
click at [511, 116] on select "Choose an option... Pending Applied Excluded (Questions) Excluded (Expired) Exc…" at bounding box center [562, 126] width 102 height 20
select select ""pending""
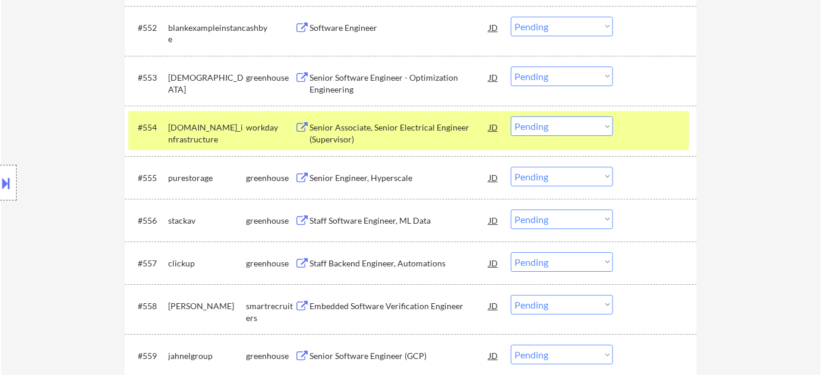
click at [386, 170] on div "Senior Engineer, Hyperscale" at bounding box center [398, 177] width 179 height 21
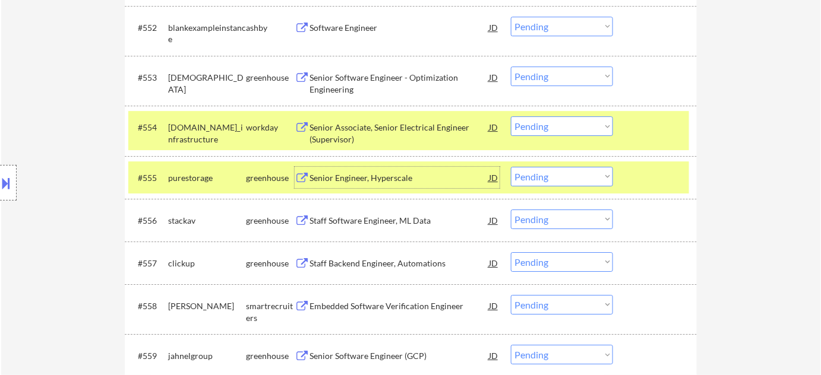
click at [560, 181] on select "Choose an option... Pending Applied Excluded (Questions) Excluded (Expired) Exc…" at bounding box center [562, 177] width 102 height 20
click at [511, 167] on select "Choose an option... Pending Applied Excluded (Questions) Excluded (Expired) Exc…" at bounding box center [562, 177] width 102 height 20
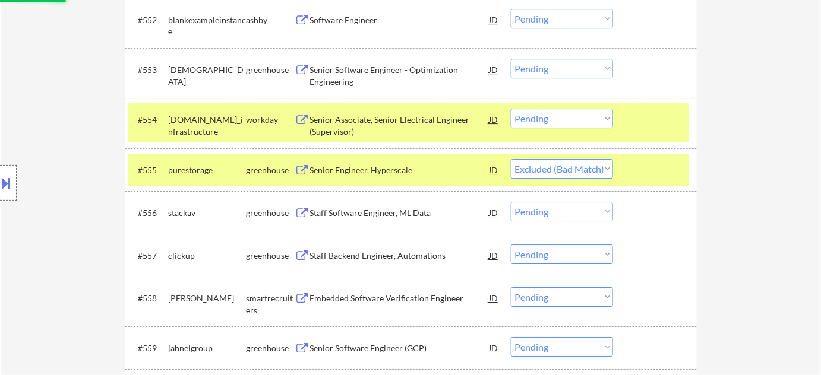
scroll to position [2773, 0]
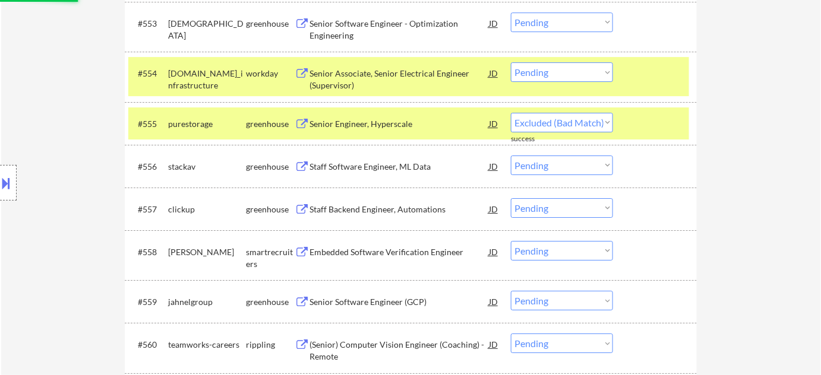
select select ""pending""
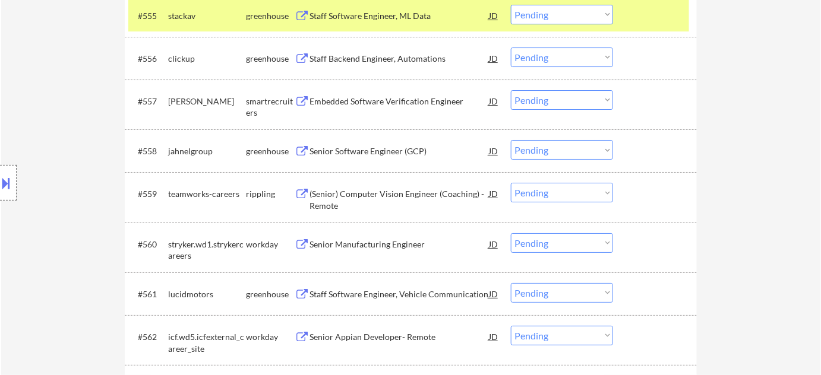
scroll to position [2990, 0]
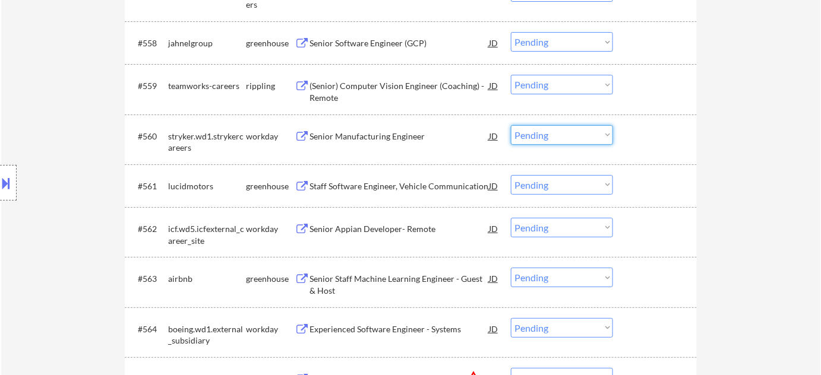
drag, startPoint x: 570, startPoint y: 137, endPoint x: 574, endPoint y: 143, distance: 6.9
click at [571, 137] on select "Choose an option... Pending Applied Excluded (Questions) Excluded (Expired) Exc…" at bounding box center [562, 135] width 102 height 20
click at [511, 125] on select "Choose an option... Pending Applied Excluded (Questions) Excluded (Expired) Exc…" at bounding box center [562, 135] width 102 height 20
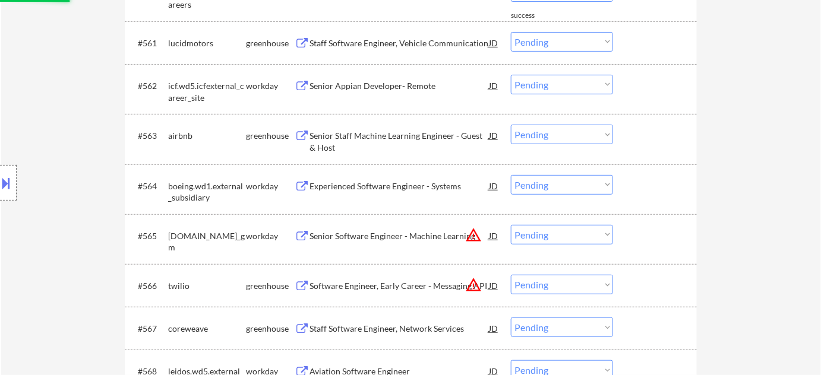
scroll to position [3151, 0]
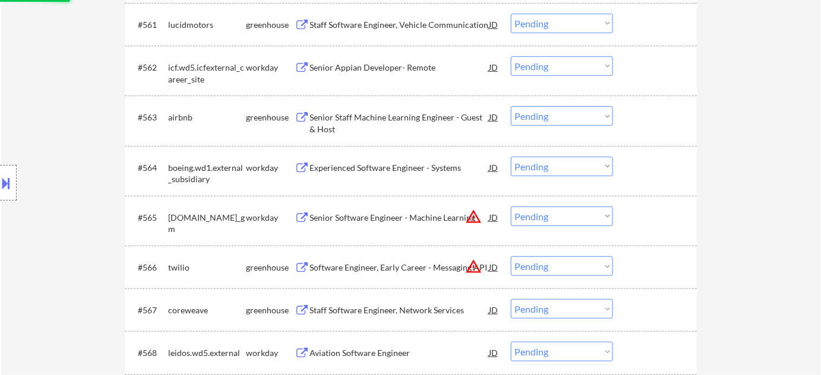
select select ""pending""
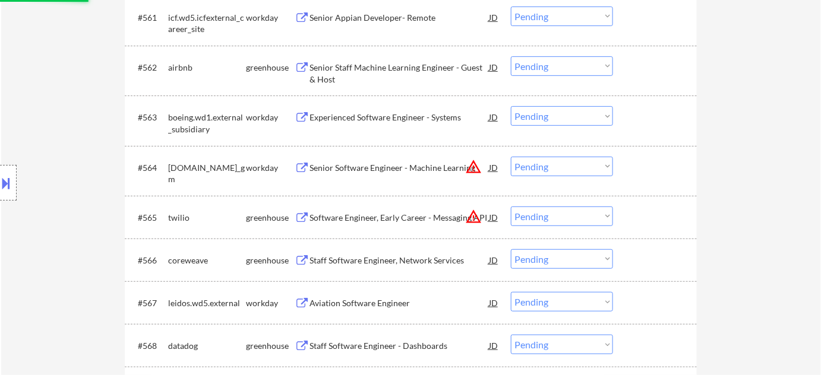
drag, startPoint x: 561, startPoint y: 167, endPoint x: 564, endPoint y: 172, distance: 6.1
click at [561, 167] on select "Choose an option... Pending Applied Excluded (Questions) Excluded (Expired) Exc…" at bounding box center [562, 167] width 102 height 20
click at [511, 157] on select "Choose an option... Pending Applied Excluded (Questions) Excluded (Expired) Exc…" at bounding box center [562, 167] width 102 height 20
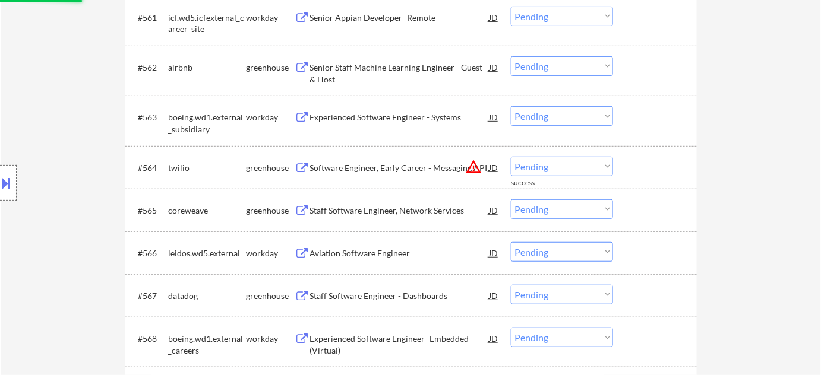
click at [587, 172] on select "Choose an option... Pending Applied Excluded (Questions) Excluded (Expired) Exc…" at bounding box center [562, 167] width 102 height 20
click at [511, 157] on select "Choose an option... Pending Applied Excluded (Questions) Excluded (Expired) Exc…" at bounding box center [562, 167] width 102 height 20
select select ""pending""
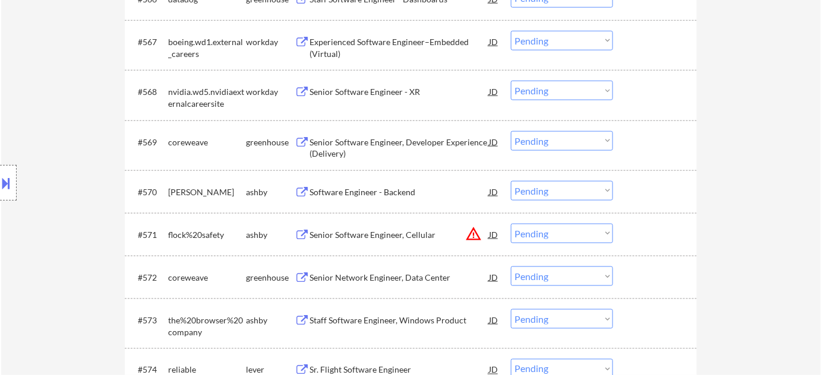
scroll to position [3475, 0]
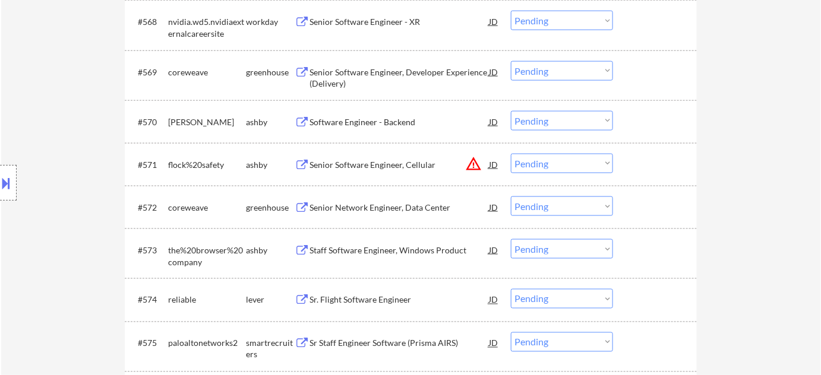
click at [557, 166] on select "Choose an option... Pending Applied Excluded (Questions) Excluded (Expired) Exc…" at bounding box center [562, 164] width 102 height 20
click at [511, 154] on select "Choose an option... Pending Applied Excluded (Questions) Excluded (Expired) Exc…" at bounding box center [562, 164] width 102 height 20
select select ""pending""
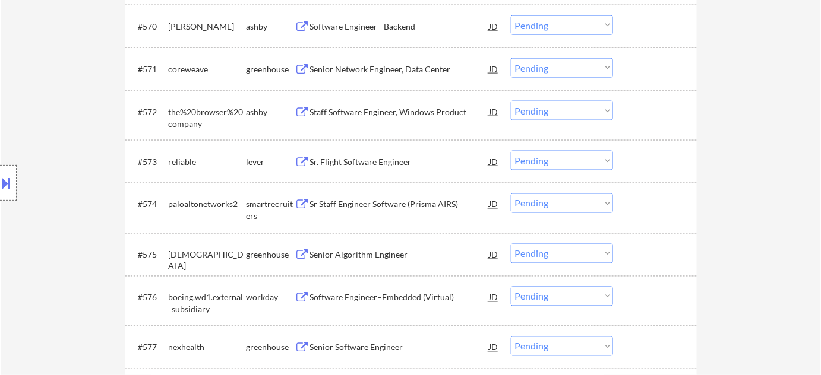
scroll to position [3637, 0]
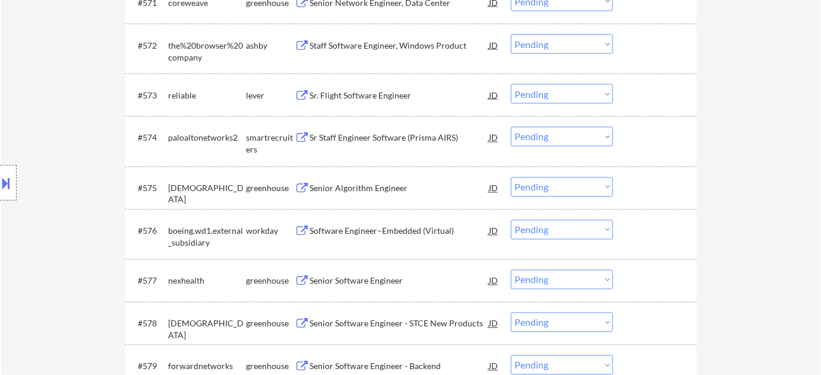
click at [379, 89] on div "Sr. Flight Software Engineer" at bounding box center [398, 94] width 179 height 21
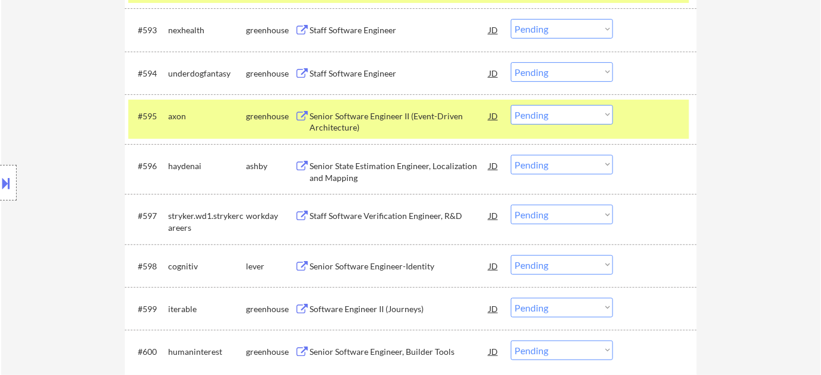
scroll to position [4717, 0]
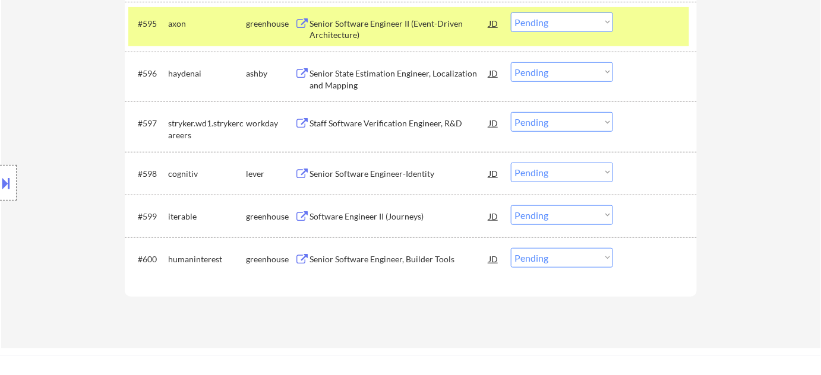
click at [381, 258] on div "Senior Software Engineer, Builder Tools" at bounding box center [398, 260] width 179 height 12
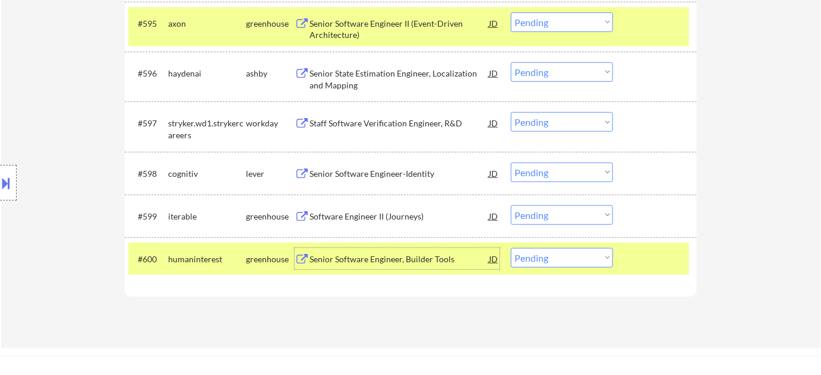
click at [546, 258] on select "Choose an option... Pending Applied Excluded (Questions) Excluded (Expired) Exc…" at bounding box center [562, 258] width 102 height 20
click at [511, 248] on select "Choose an option... Pending Applied Excluded (Questions) Excluded (Expired) Exc…" at bounding box center [562, 258] width 102 height 20
select select ""pending""
click at [354, 175] on div "Senior Software Engineer-Identity" at bounding box center [398, 174] width 179 height 12
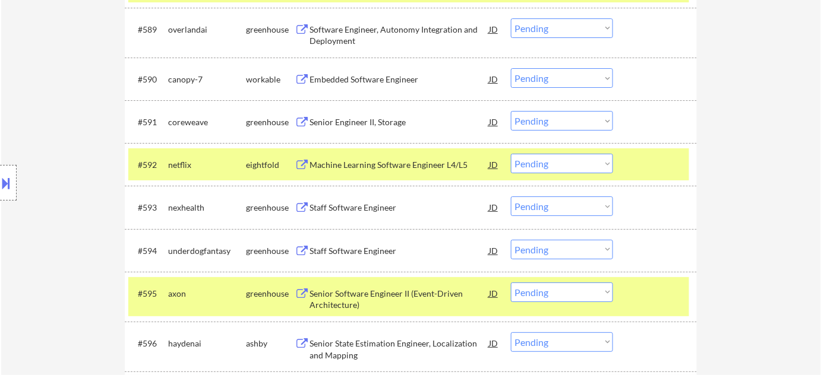
scroll to position [4285, 0]
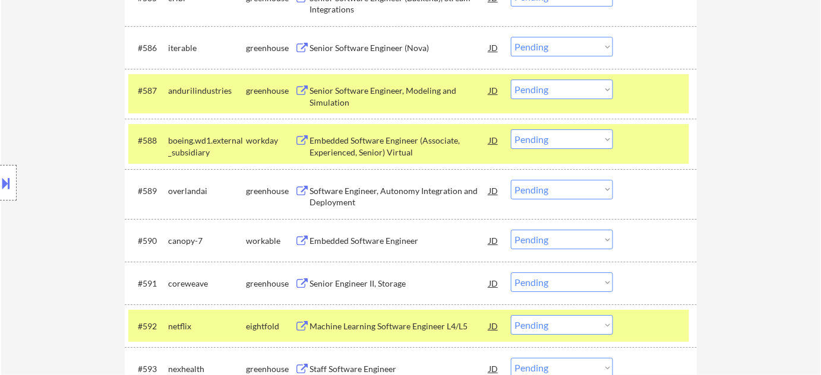
click at [399, 56] on div "Senior Software Engineer (Nova)" at bounding box center [398, 47] width 179 height 21
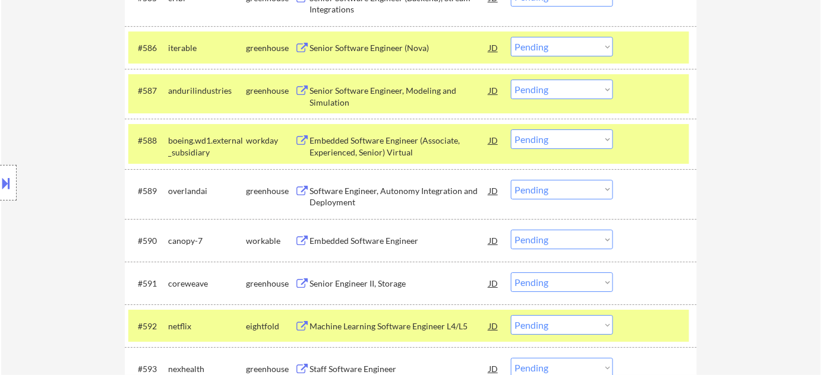
scroll to position [268, 0]
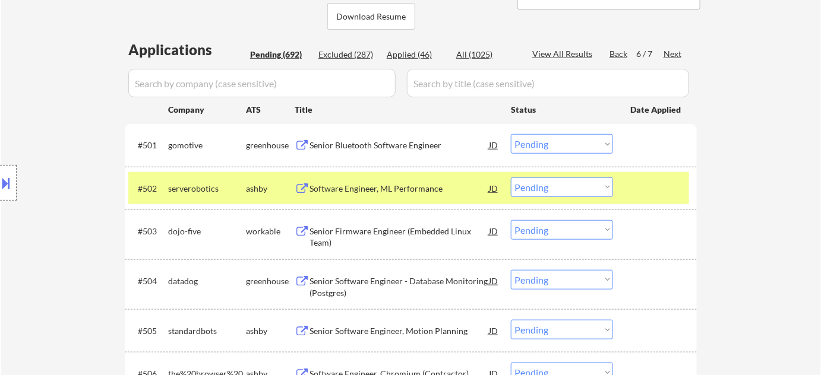
click at [575, 194] on select "Choose an option... Pending Applied Excluded (Questions) Excluded (Expired) Exc…" at bounding box center [562, 188] width 102 height 20
click at [511, 178] on select "Choose an option... Pending Applied Excluded (Questions) Excluded (Expired) Exc…" at bounding box center [562, 188] width 102 height 20
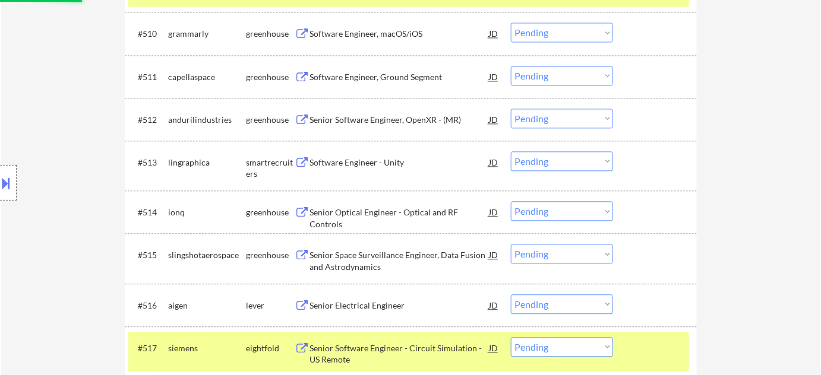
select select ""pending""
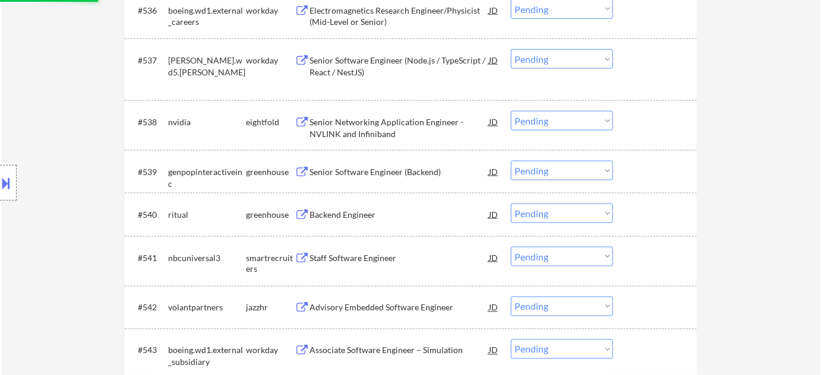
scroll to position [2320, 0]
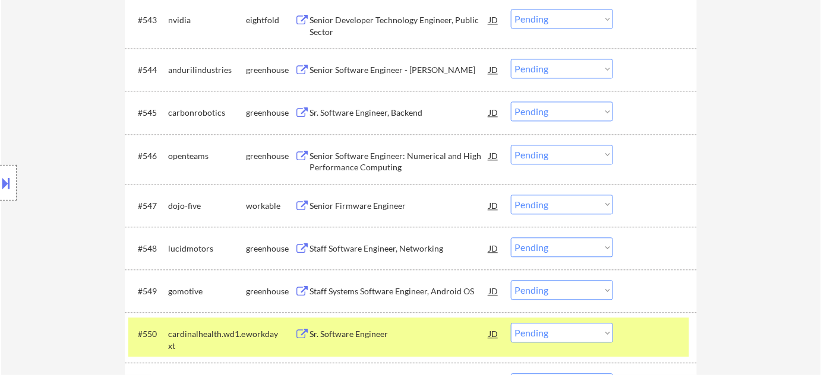
click at [0, 200] on div at bounding box center [8, 183] width 17 height 36
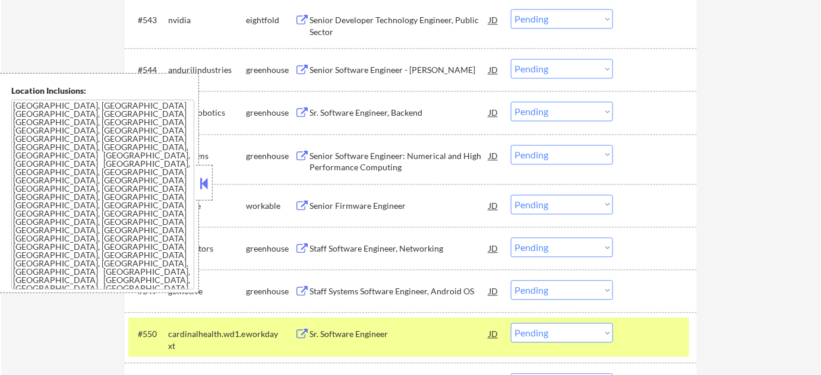
scroll to position [0, 0]
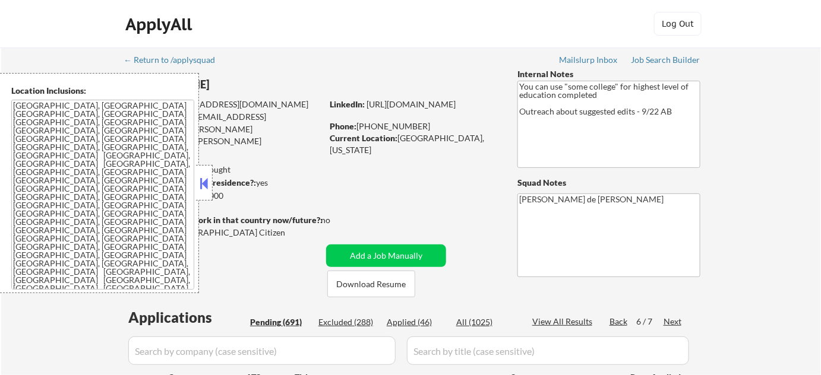
click at [206, 180] on button at bounding box center [204, 184] width 13 height 18
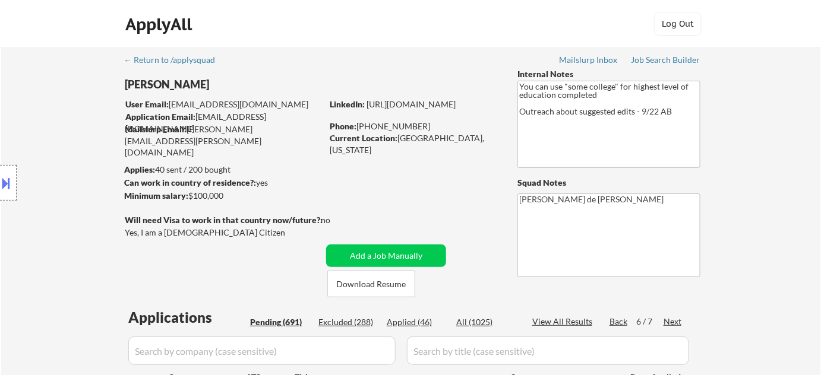
scroll to position [4660, 0]
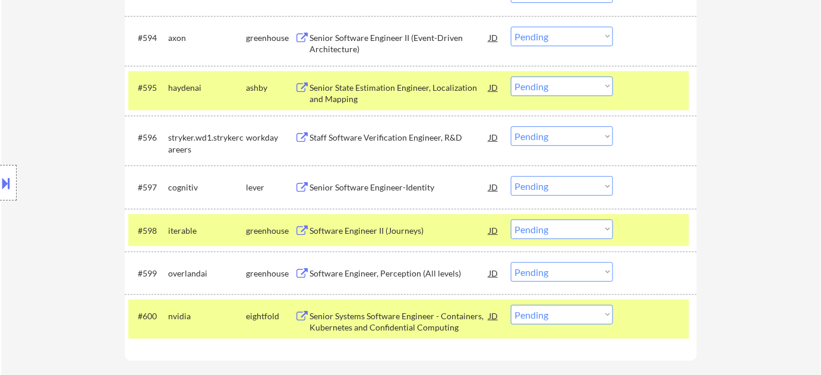
click at [535, 186] on select "Choose an option... Pending Applied Excluded (Questions) Excluded (Expired) Exc…" at bounding box center [562, 186] width 102 height 20
click at [511, 176] on select "Choose an option... Pending Applied Excluded (Questions) Excluded (Expired) Exc…" at bounding box center [562, 186] width 102 height 20
select select ""pending""
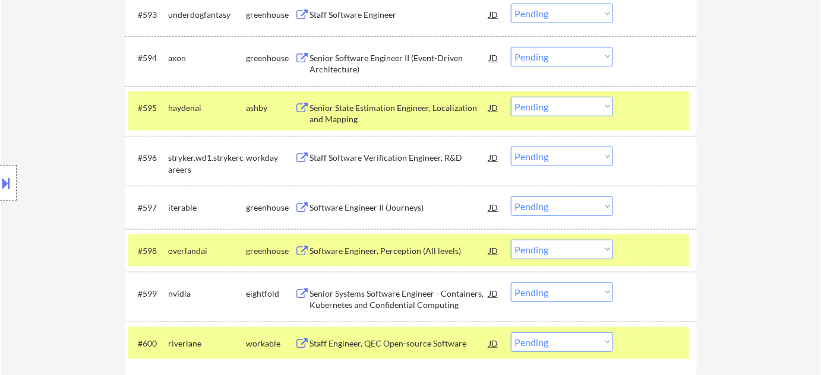
scroll to position [4606, 0]
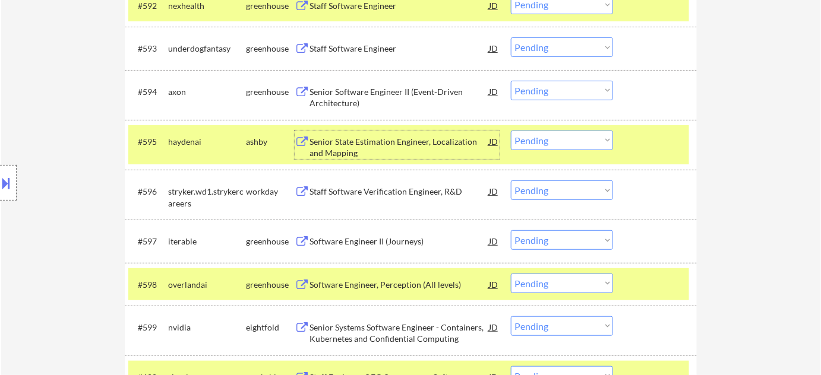
click at [361, 150] on div "Senior State Estimation Engineer, Localization and Mapping" at bounding box center [398, 147] width 179 height 23
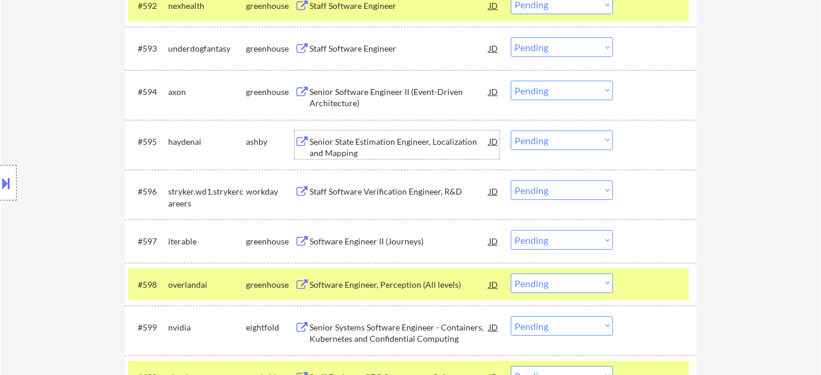
click at [558, 141] on select "Choose an option... Pending Applied Excluded (Questions) Excluded (Expired) Exc…" at bounding box center [562, 141] width 102 height 20
click at [511, 131] on select "Choose an option... Pending Applied Excluded (Questions) Excluded (Expired) Exc…" at bounding box center [562, 141] width 102 height 20
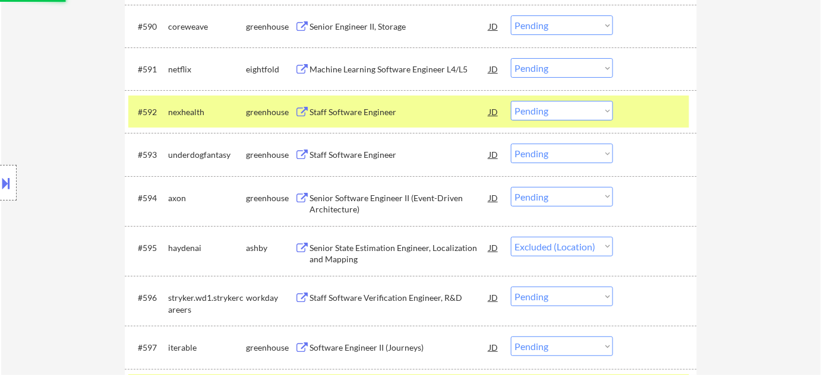
scroll to position [4498, 0]
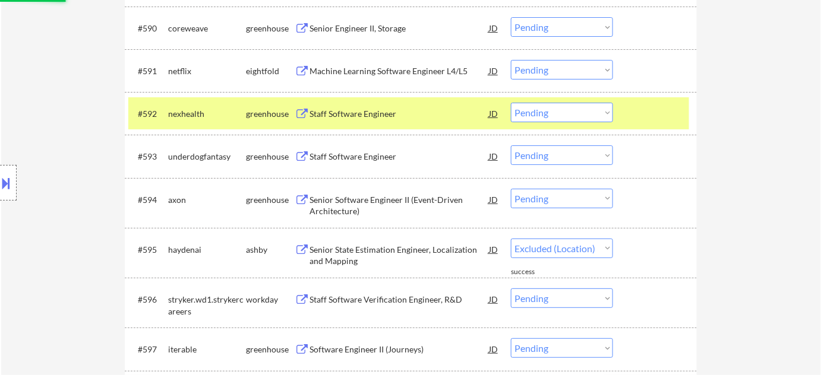
select select ""pending""
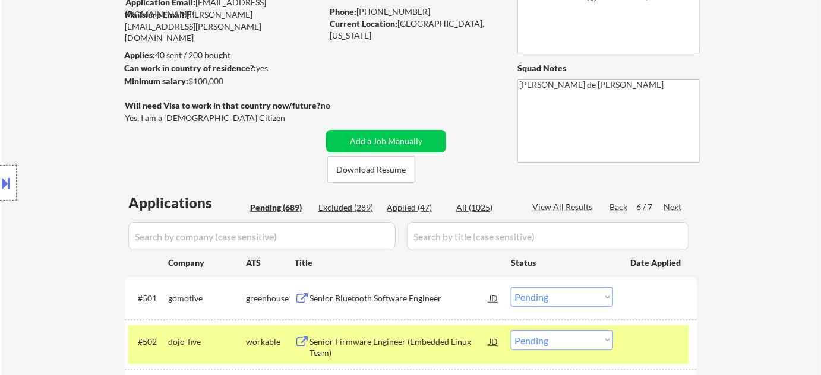
scroll to position [101, 0]
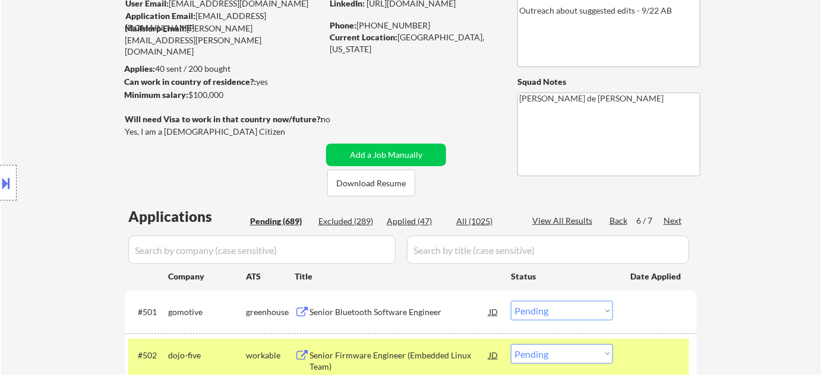
click at [676, 220] on div "Next" at bounding box center [672, 221] width 19 height 12
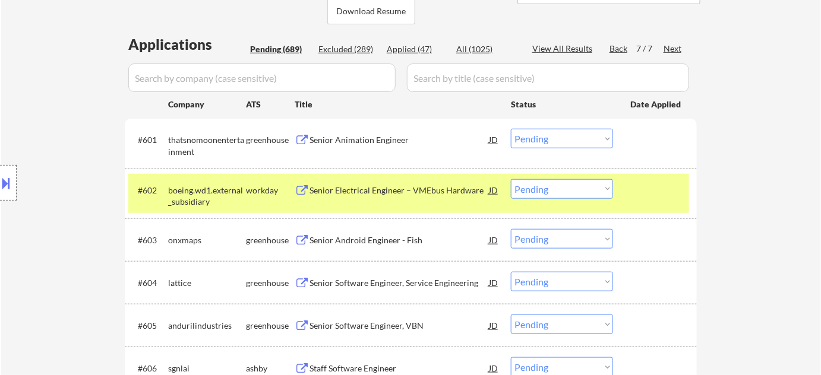
scroll to position [317, 0]
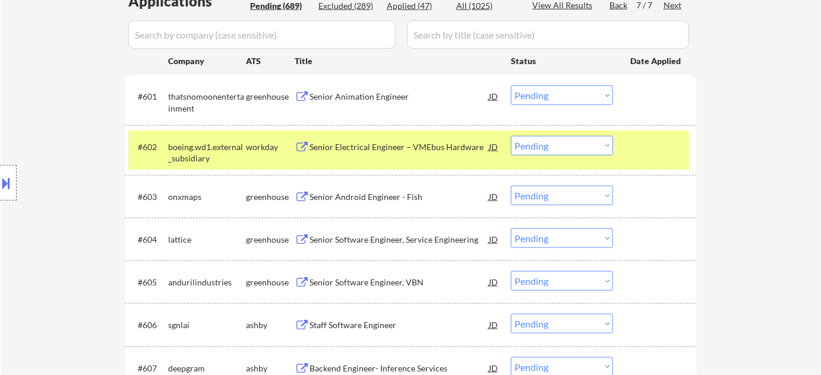
click at [369, 239] on div "Senior Software Engineer, Service Engineering" at bounding box center [398, 240] width 179 height 12
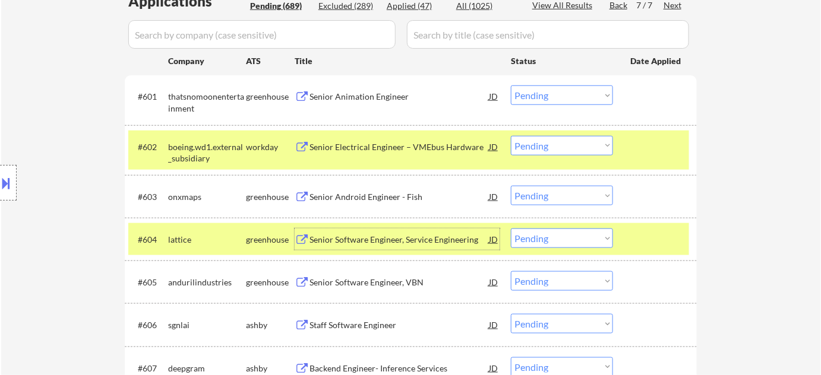
click at [543, 240] on select "Choose an option... Pending Applied Excluded (Questions) Excluded (Expired) Exc…" at bounding box center [562, 239] width 102 height 20
click at [511, 229] on select "Choose an option... Pending Applied Excluded (Questions) Excluded (Expired) Exc…" at bounding box center [562, 239] width 102 height 20
select select ""pending""
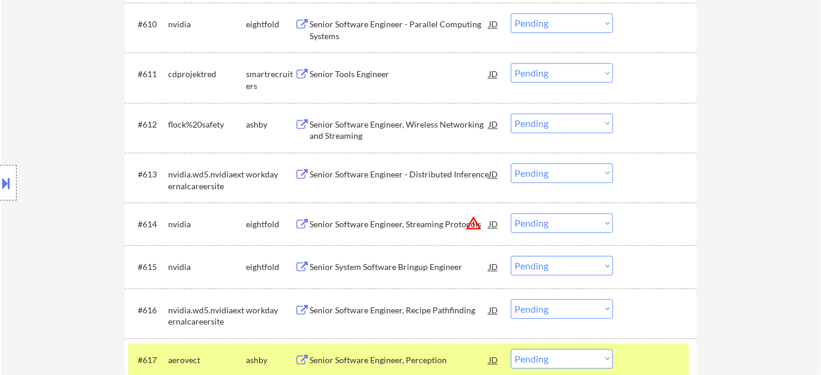
scroll to position [803, 0]
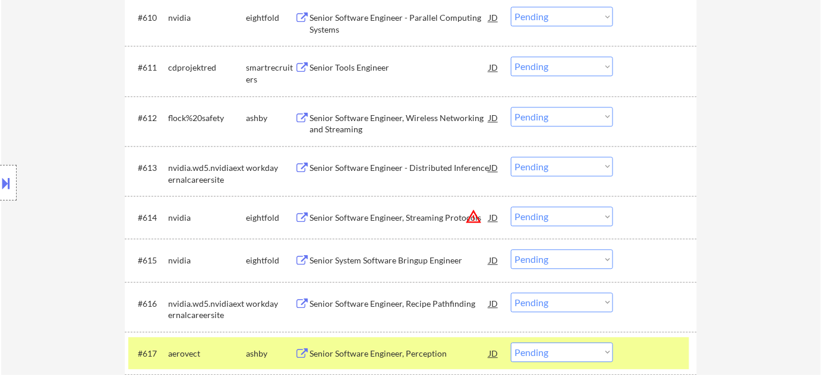
click at [555, 218] on select "Choose an option... Pending Applied Excluded (Questions) Excluded (Expired) Exc…" at bounding box center [562, 217] width 102 height 20
click at [511, 207] on select "Choose an option... Pending Applied Excluded (Questions) Excluded (Expired) Exc…" at bounding box center [562, 217] width 102 height 20
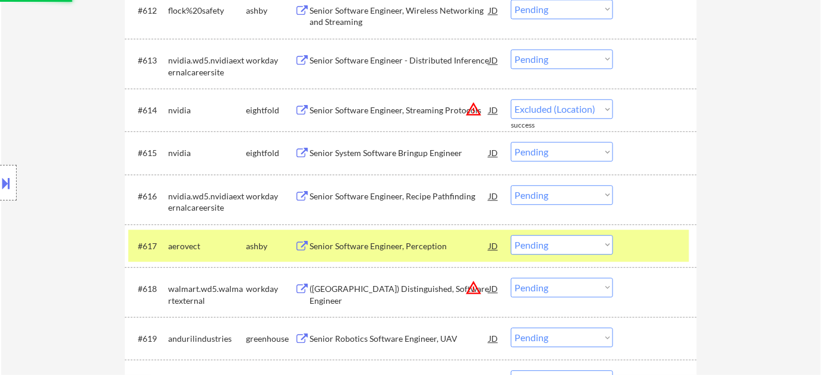
select select ""pending""
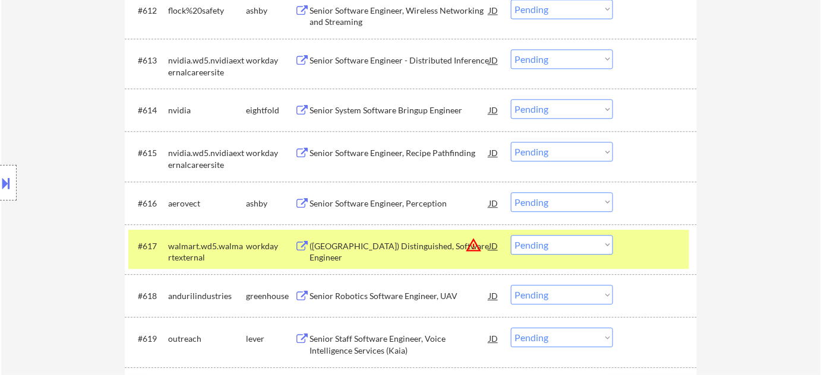
click at [416, 203] on div "Senior Software Engineer, Perception" at bounding box center [398, 204] width 179 height 12
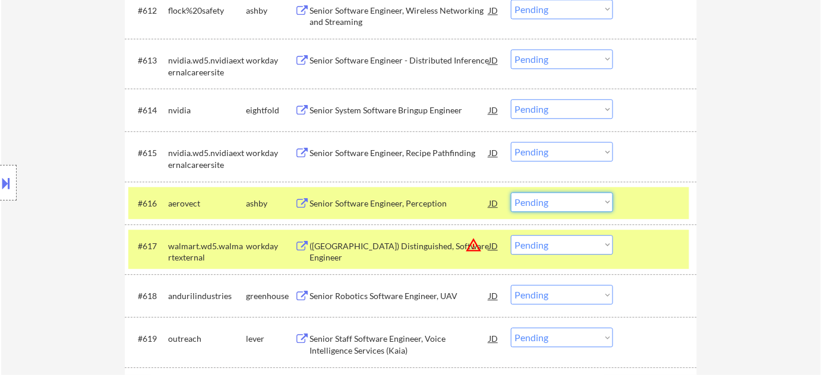
click at [546, 199] on select "Choose an option... Pending Applied Excluded (Questions) Excluded (Expired) Exc…" at bounding box center [562, 202] width 102 height 20
click at [511, 192] on select "Choose an option... Pending Applied Excluded (Questions) Excluded (Expired) Exc…" at bounding box center [562, 202] width 102 height 20
click at [476, 241] on button "warning_amber" at bounding box center [473, 245] width 17 height 17
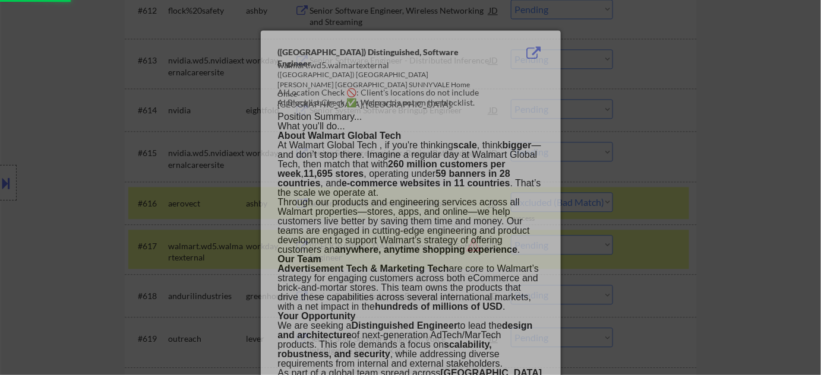
click at [730, 223] on div at bounding box center [410, 187] width 821 height 375
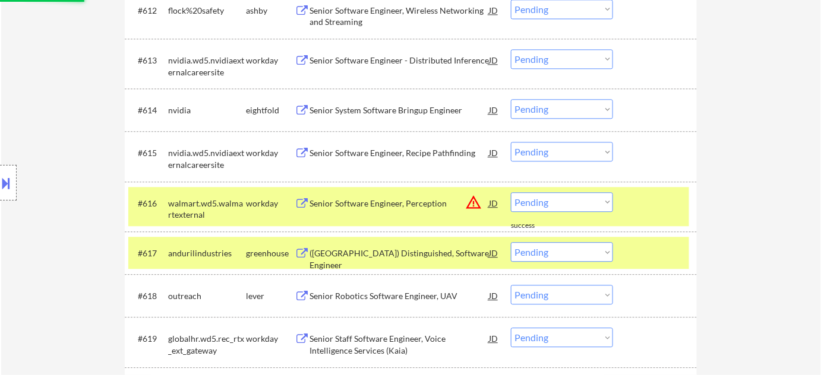
click at [580, 205] on select "Choose an option... Pending Applied Excluded (Questions) Excluded (Expired) Exc…" at bounding box center [562, 202] width 102 height 20
click at [511, 192] on select "Choose an option... Pending Applied Excluded (Questions) Excluded (Expired) Exc…" at bounding box center [562, 202] width 102 height 20
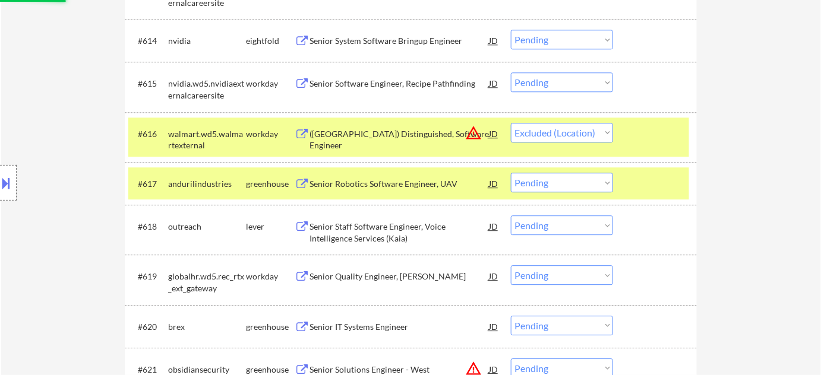
scroll to position [1073, 0]
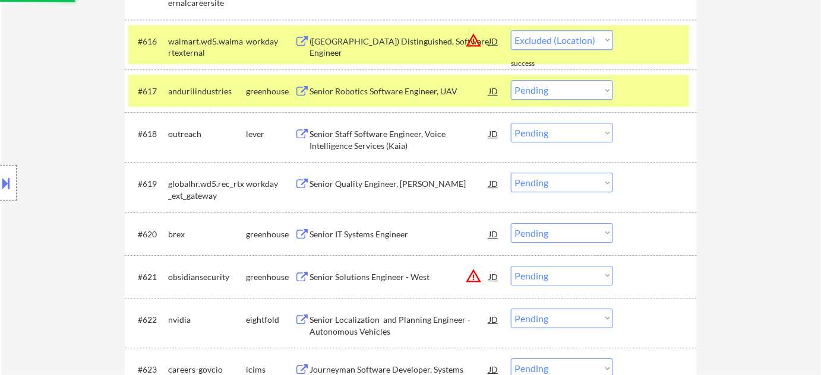
select select ""pending""
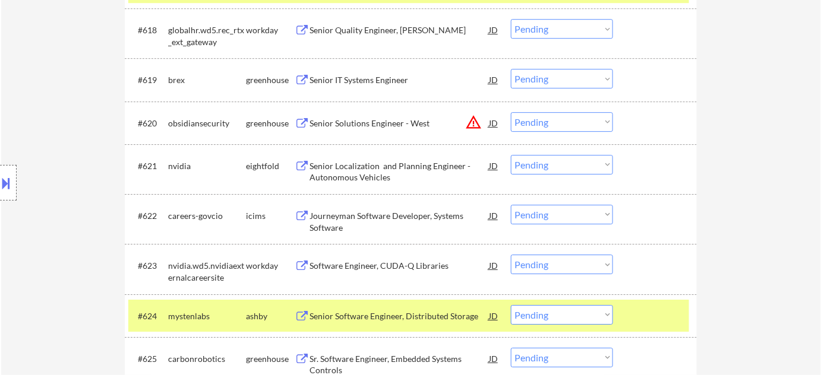
scroll to position [1181, 0]
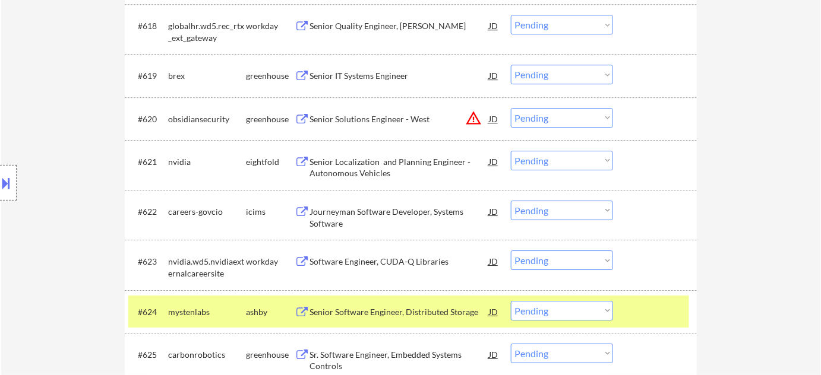
drag, startPoint x: 572, startPoint y: 118, endPoint x: 577, endPoint y: 126, distance: 9.6
click at [572, 118] on select "Choose an option... Pending Applied Excluded (Questions) Excluded (Expired) Exc…" at bounding box center [562, 118] width 102 height 20
click at [511, 108] on select "Choose an option... Pending Applied Excluded (Questions) Excluded (Expired) Exc…" at bounding box center [562, 118] width 102 height 20
select select ""pending""
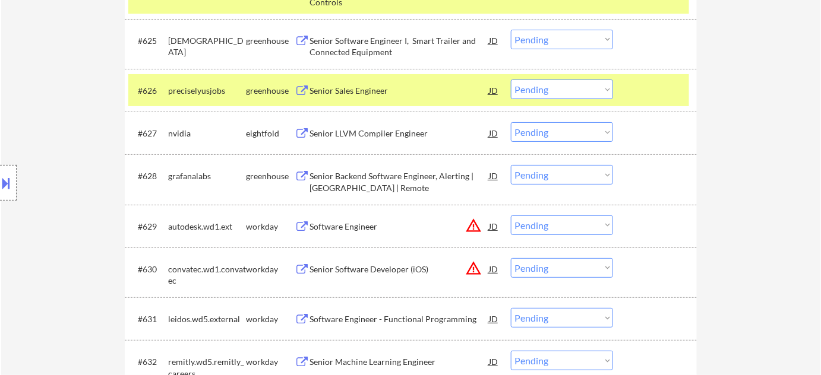
scroll to position [1504, 0]
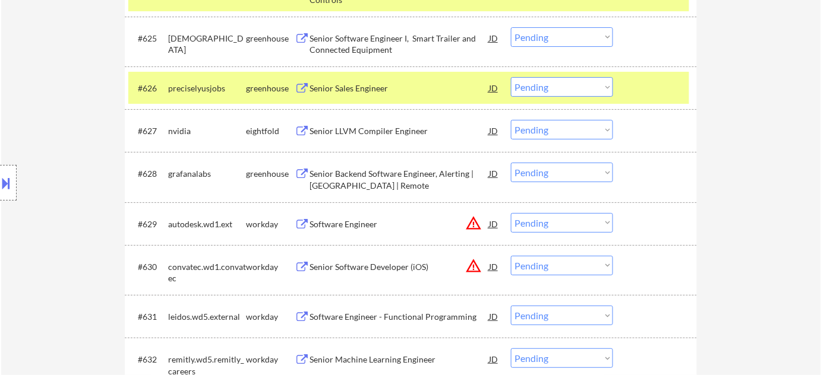
click at [539, 226] on select "Choose an option... Pending Applied Excluded (Questions) Excluded (Expired) Exc…" at bounding box center [562, 223] width 102 height 20
click at [511, 213] on select "Choose an option... Pending Applied Excluded (Questions) Excluded (Expired) Exc…" at bounding box center [562, 223] width 102 height 20
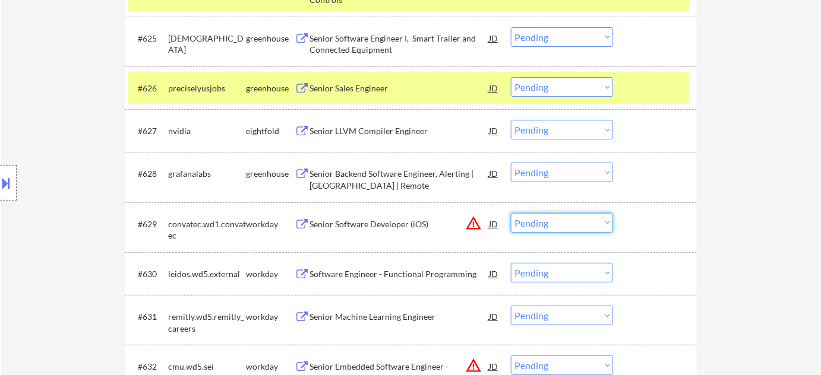
click at [594, 223] on select "Choose an option... Pending Applied Excluded (Questions) Excluded (Expired) Exc…" at bounding box center [562, 223] width 102 height 20
click at [511, 213] on select "Choose an option... Pending Applied Excluded (Questions) Excluded (Expired) Exc…" at bounding box center [562, 223] width 102 height 20
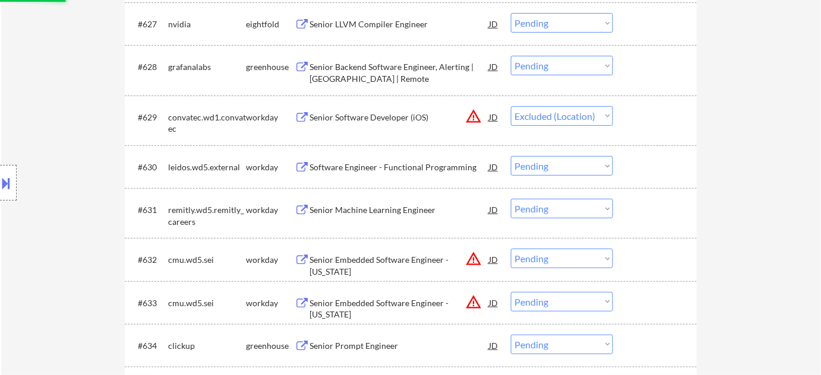
scroll to position [1666, 0]
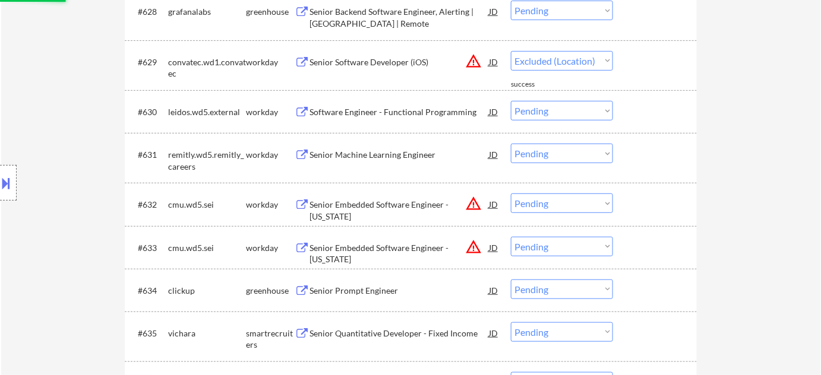
select select ""pending""
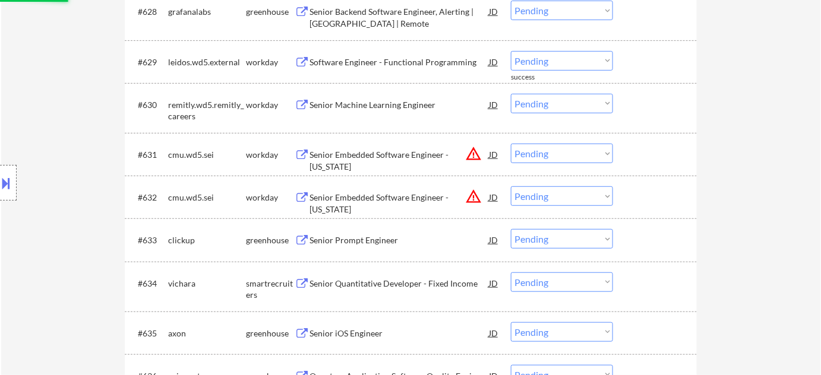
click at [564, 154] on select "Choose an option... Pending Applied Excluded (Questions) Excluded (Expired) Exc…" at bounding box center [562, 154] width 102 height 20
click at [511, 144] on select "Choose an option... Pending Applied Excluded (Questions) Excluded (Expired) Exc…" at bounding box center [562, 154] width 102 height 20
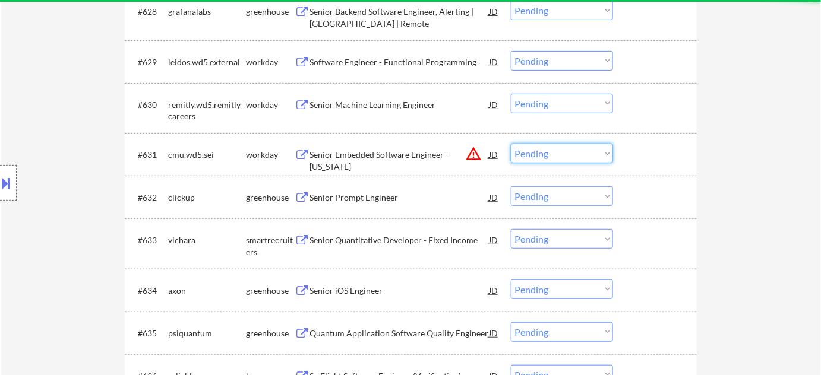
click at [562, 154] on select "Choose an option... Pending Applied Excluded (Questions) Excluded (Expired) Exc…" at bounding box center [562, 154] width 102 height 20
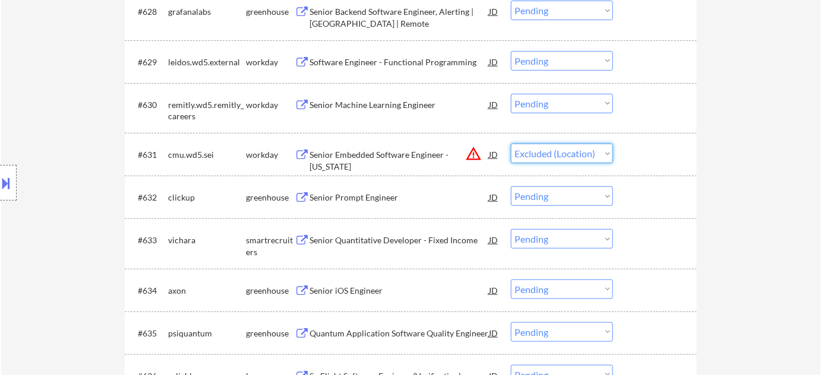
click at [511, 144] on select "Choose an option... Pending Applied Excluded (Questions) Excluded (Expired) Exc…" at bounding box center [562, 154] width 102 height 20
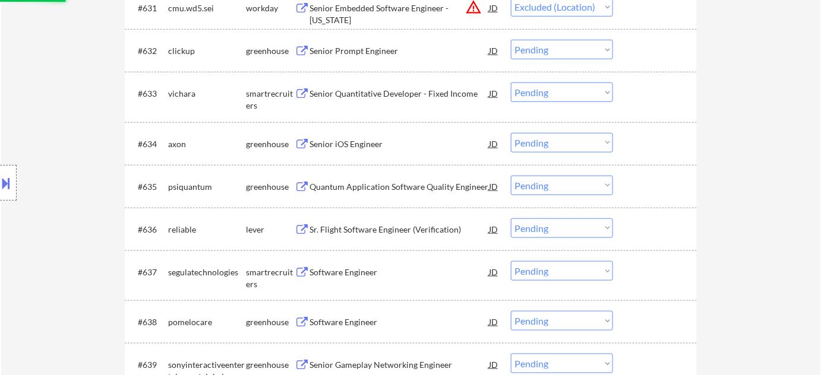
scroll to position [1829, 0]
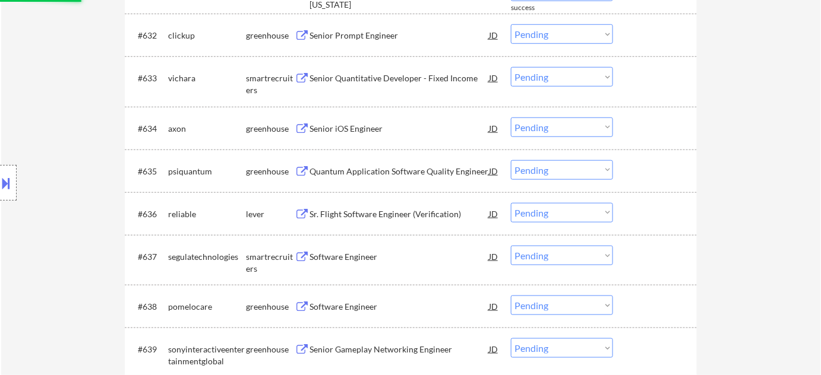
select select ""pending""
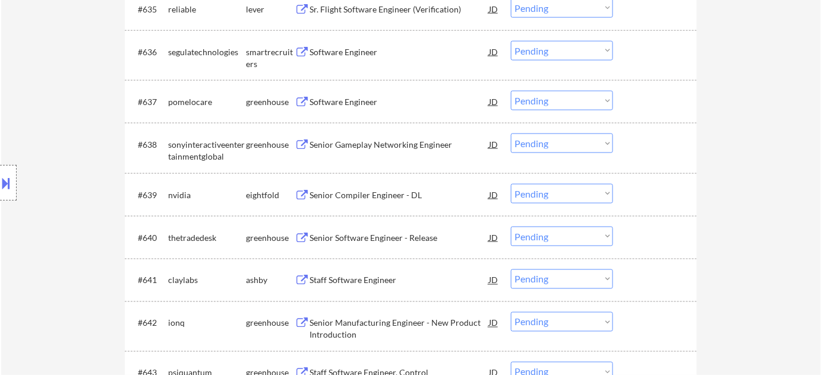
scroll to position [2044, 0]
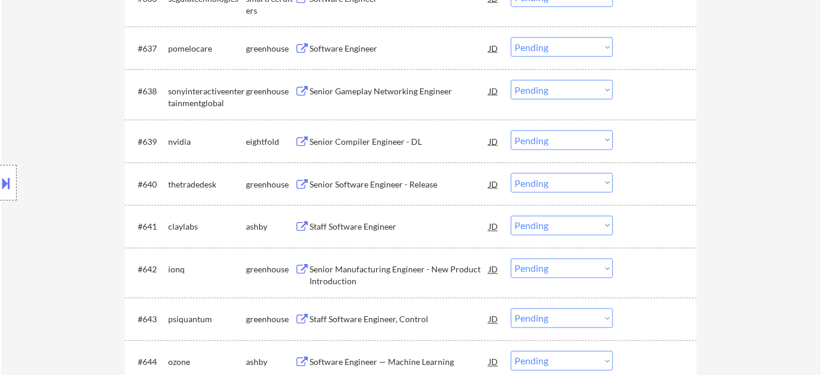
click at [389, 183] on div "Senior Software Engineer - Release" at bounding box center [398, 185] width 179 height 12
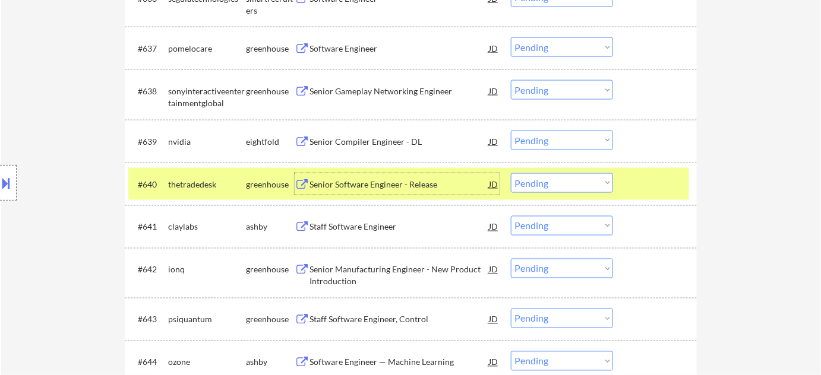
click at [548, 191] on select "Choose an option... Pending Applied Excluded (Questions) Excluded (Expired) Exc…" at bounding box center [562, 183] width 102 height 20
click at [511, 173] on select "Choose an option... Pending Applied Excluded (Questions) Excluded (Expired) Exc…" at bounding box center [562, 183] width 102 height 20
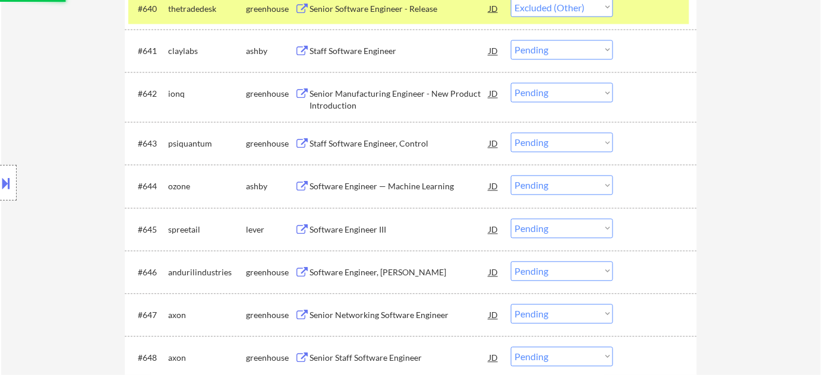
scroll to position [2260, 0]
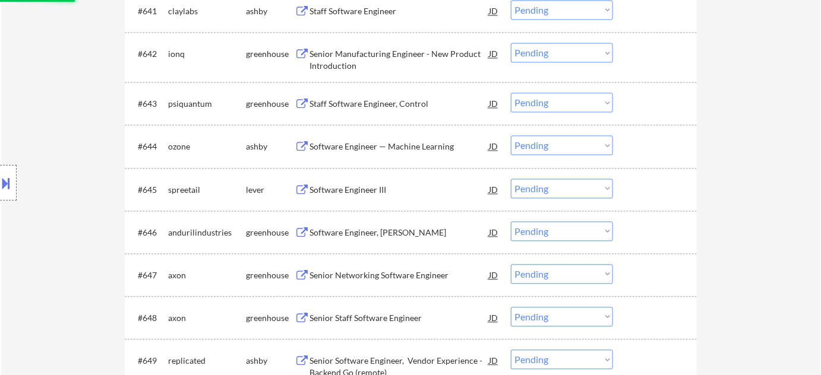
select select ""pending""
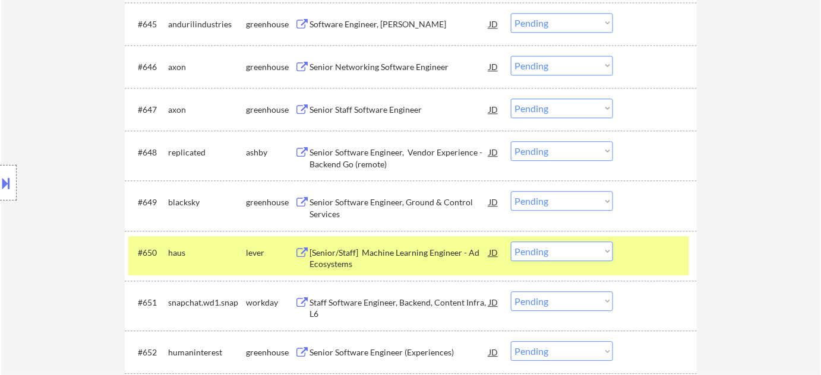
scroll to position [2476, 0]
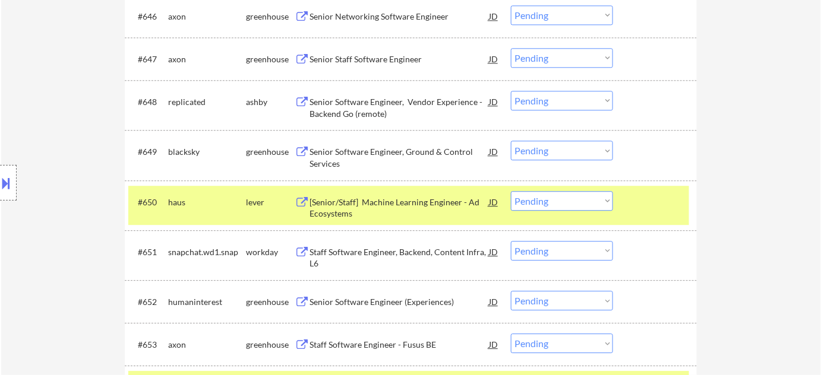
click at [352, 159] on div "Senior Software Engineer, Ground & Control Services" at bounding box center [398, 157] width 179 height 23
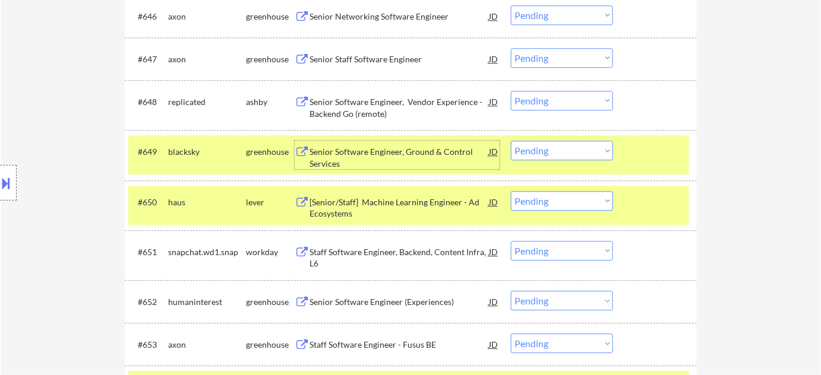
click at [549, 153] on select "Choose an option... Pending Applied Excluded (Questions) Excluded (Expired) Exc…" at bounding box center [562, 151] width 102 height 20
click at [511, 141] on select "Choose an option... Pending Applied Excluded (Questions) Excluded (Expired) Exc…" at bounding box center [562, 151] width 102 height 20
select select ""pending""
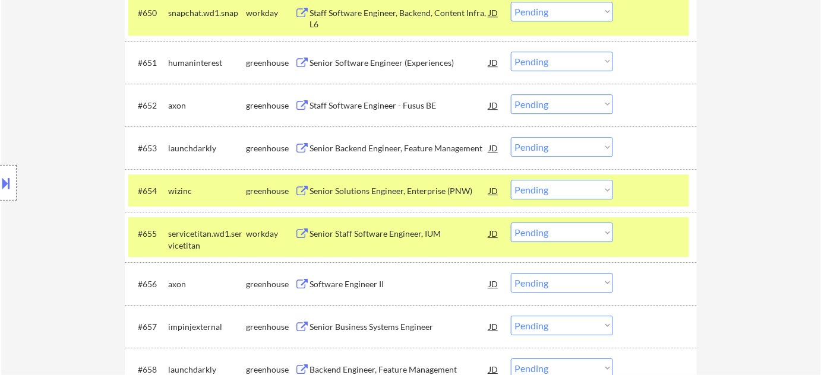
scroll to position [2692, 0]
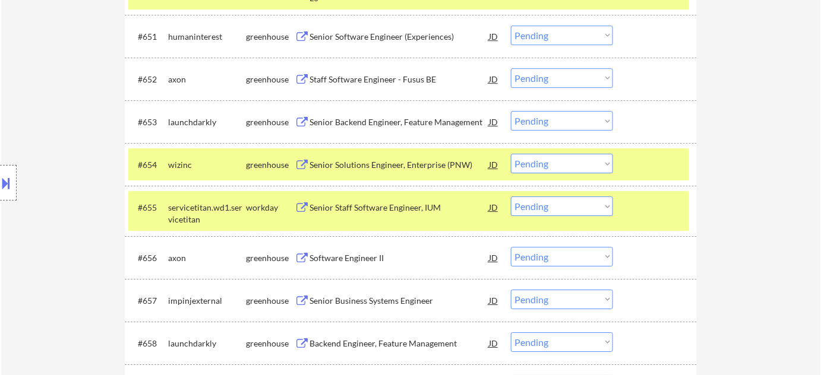
click at [411, 121] on div "Senior Backend Engineer, Feature Management" at bounding box center [398, 122] width 179 height 12
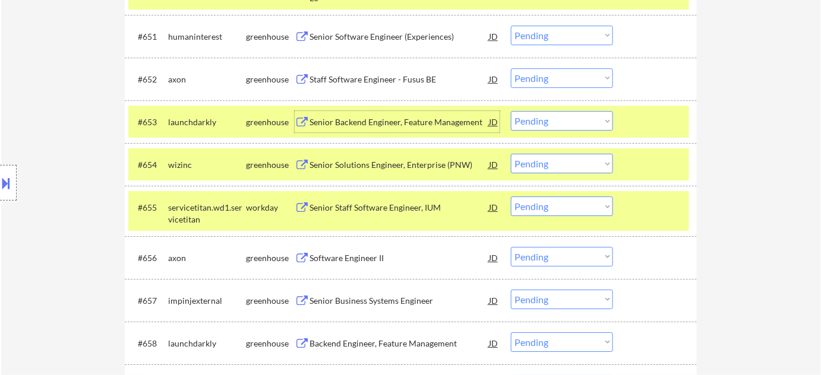
click at [584, 116] on select "Choose an option... Pending Applied Excluded (Questions) Excluded (Expired) Exc…" at bounding box center [562, 121] width 102 height 20
click at [511, 111] on select "Choose an option... Pending Applied Excluded (Questions) Excluded (Expired) Exc…" at bounding box center [562, 121] width 102 height 20
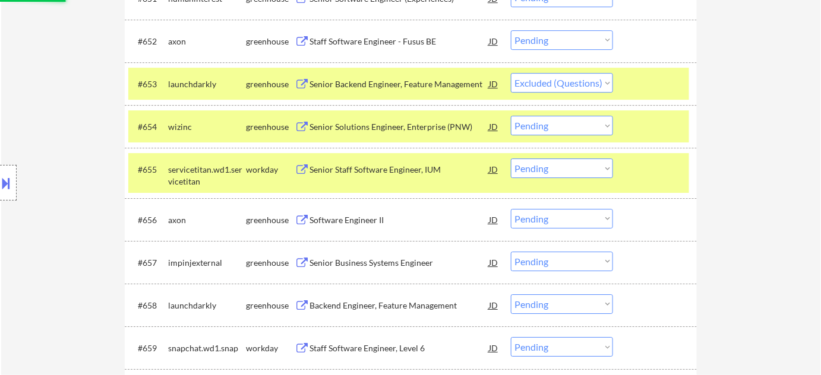
scroll to position [2800, 0]
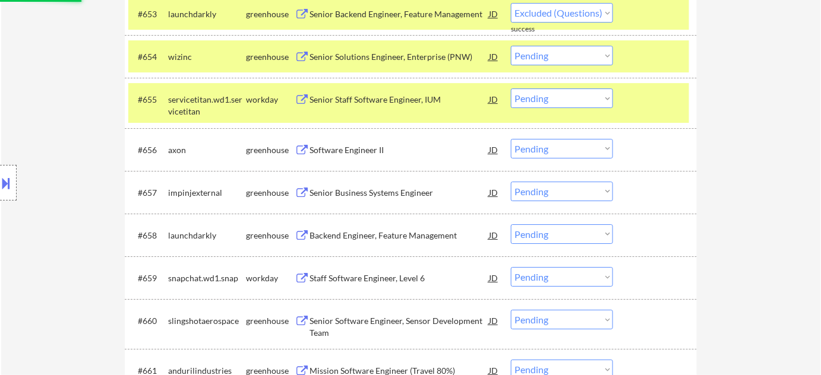
select select ""pending""
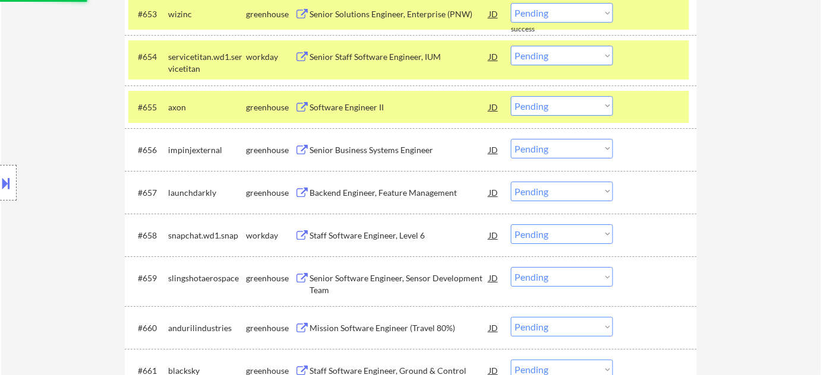
scroll to position [2908, 0]
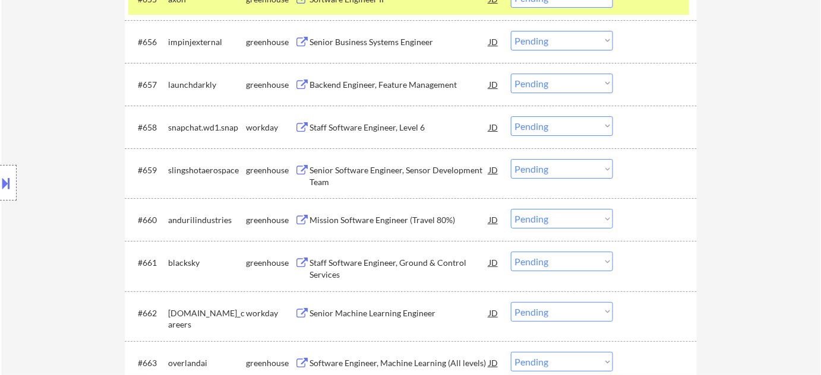
click at [394, 173] on div "Senior Software Engineer, Sensor Development Team" at bounding box center [398, 176] width 179 height 23
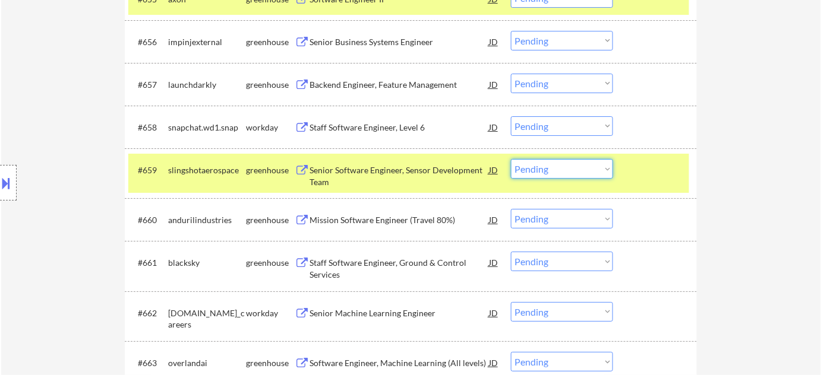
click at [585, 167] on select "Choose an option... Pending Applied Excluded (Questions) Excluded (Expired) Exc…" at bounding box center [562, 169] width 102 height 20
click at [511, 159] on select "Choose an option... Pending Applied Excluded (Questions) Excluded (Expired) Exc…" at bounding box center [562, 169] width 102 height 20
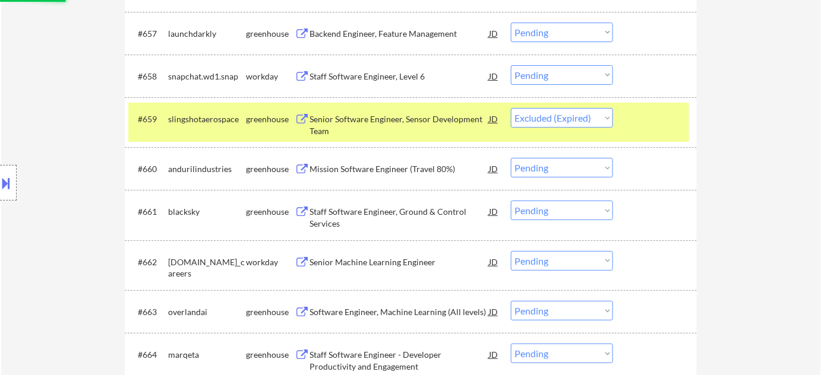
scroll to position [3016, 0]
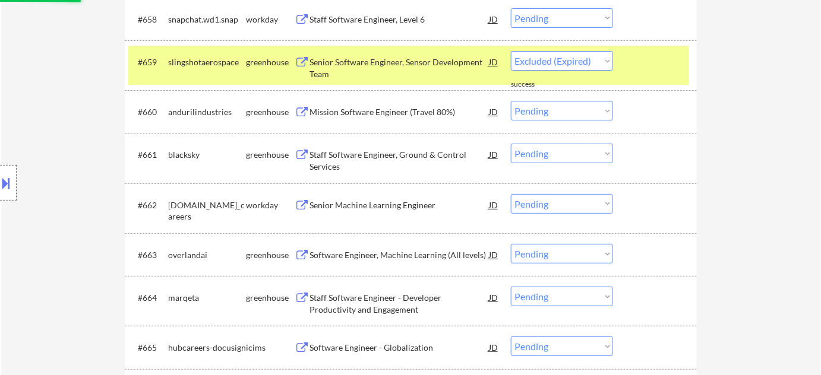
select select ""pending""
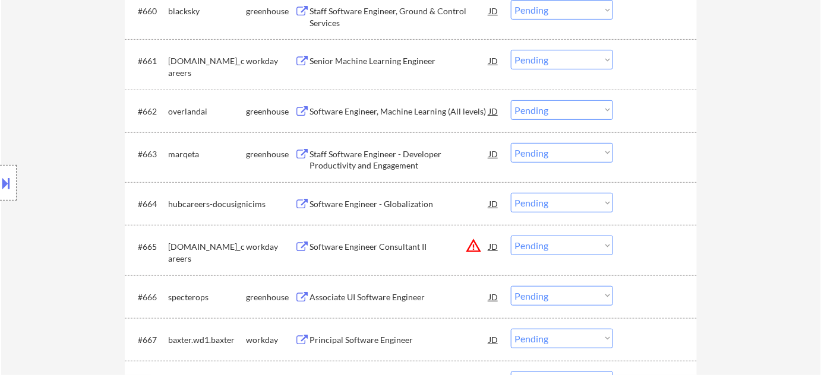
scroll to position [3178, 0]
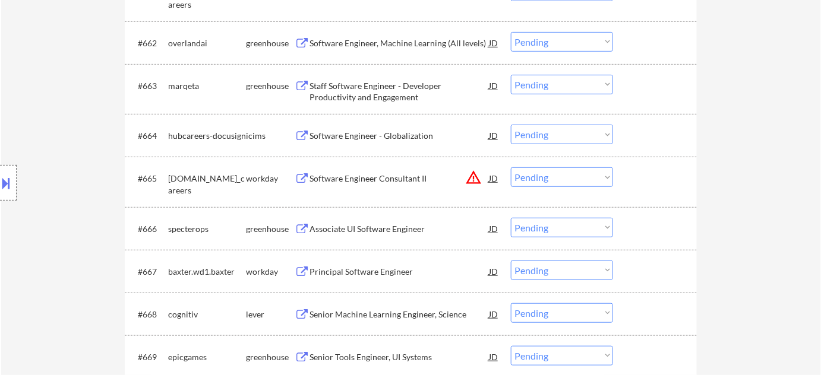
click at [539, 179] on select "Choose an option... Pending Applied Excluded (Questions) Excluded (Expired) Exc…" at bounding box center [562, 177] width 102 height 20
click at [511, 167] on select "Choose an option... Pending Applied Excluded (Questions) Excluded (Expired) Exc…" at bounding box center [562, 177] width 102 height 20
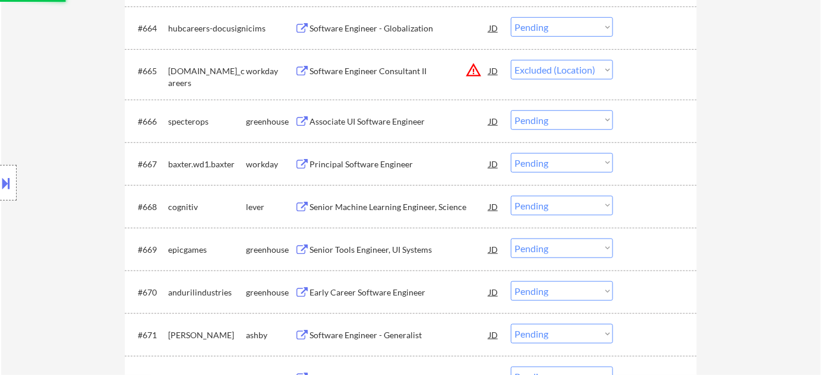
scroll to position [3286, 0]
select select ""pending""
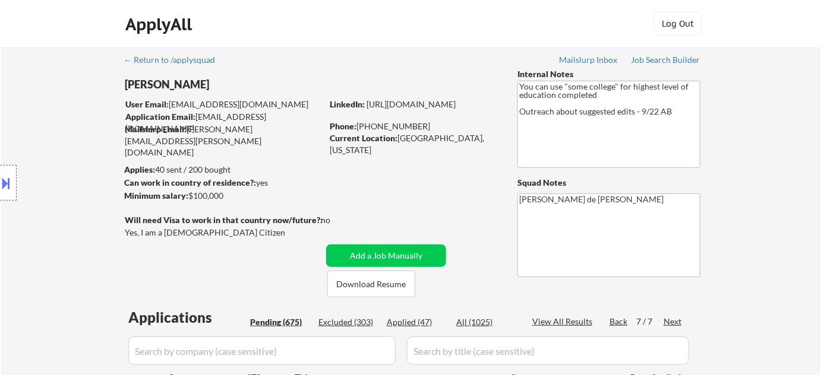
scroll to position [162, 0]
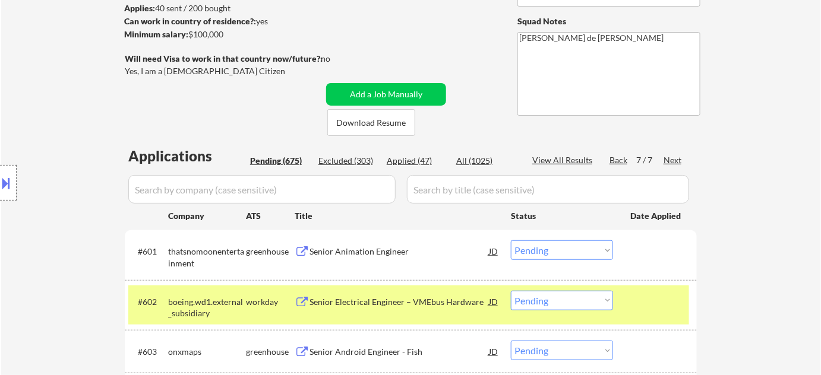
click at [383, 249] on div "Senior Animation Engineer" at bounding box center [398, 252] width 179 height 12
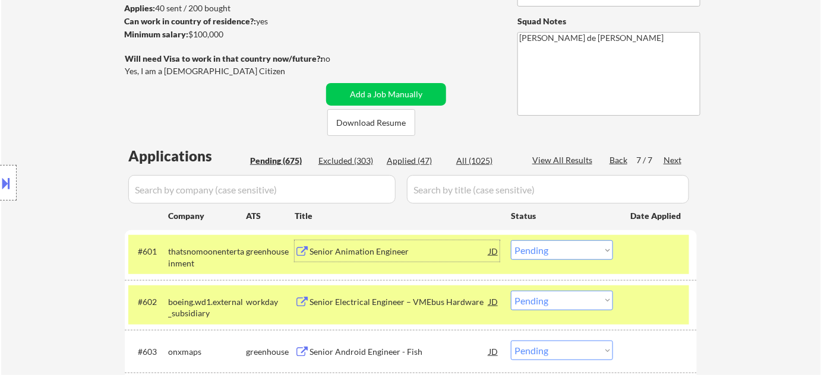
click at [564, 264] on div "#601 thatsnomoonentertainment greenhouse Senior Animation Engineer JD Choose an…" at bounding box center [408, 254] width 561 height 39
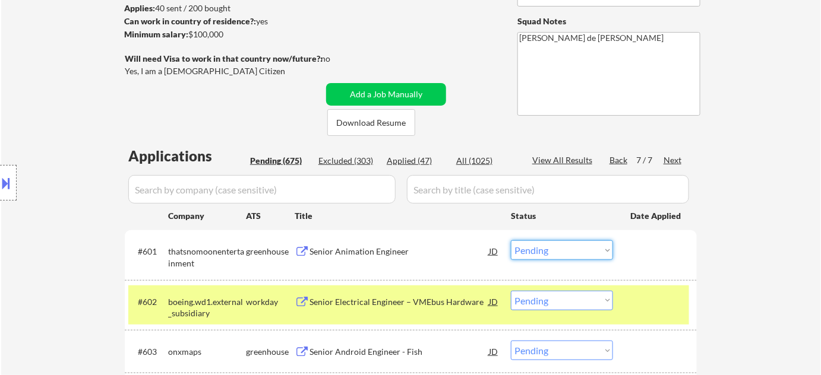
drag, startPoint x: 564, startPoint y: 254, endPoint x: 564, endPoint y: 240, distance: 14.3
click at [564, 254] on select "Choose an option... Pending Applied Excluded (Questions) Excluded (Expired) Exc…" at bounding box center [562, 251] width 102 height 20
click at [511, 241] on select "Choose an option... Pending Applied Excluded (Questions) Excluded (Expired) Exc…" at bounding box center [562, 251] width 102 height 20
select select ""pending""
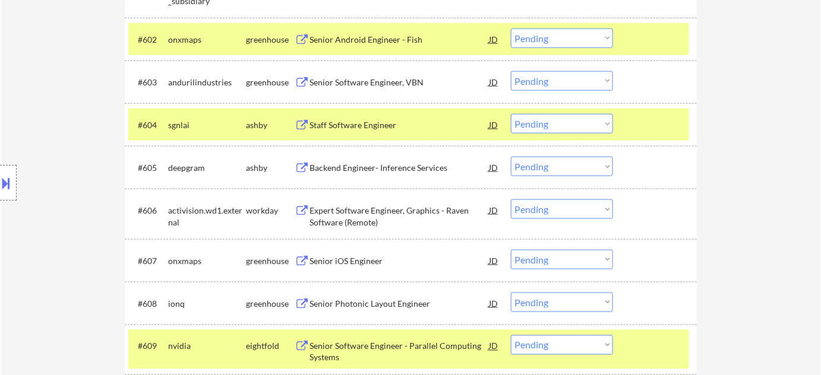
scroll to position [486, 0]
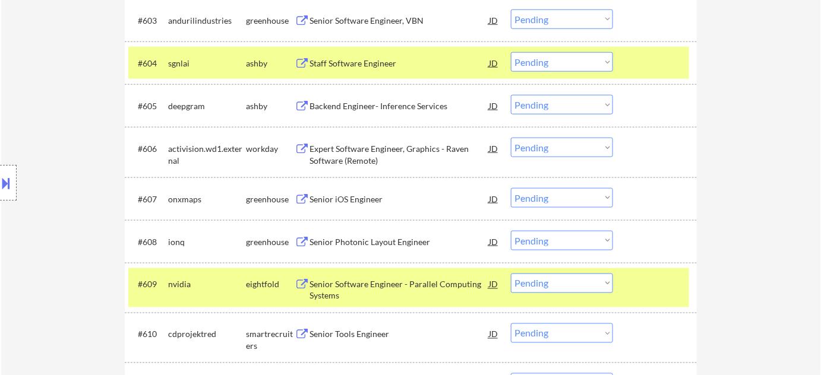
click at [372, 104] on div "Backend Engineer- Inference Services" at bounding box center [398, 106] width 179 height 12
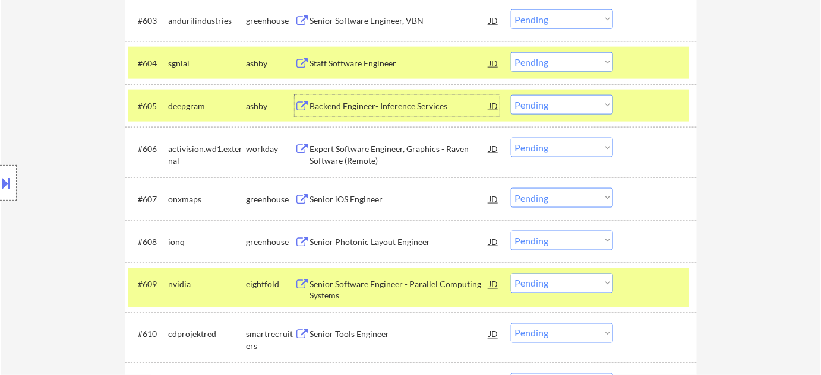
click at [553, 110] on select "Choose an option... Pending Applied Excluded (Questions) Excluded (Expired) Exc…" at bounding box center [562, 105] width 102 height 20
click at [511, 95] on select "Choose an option... Pending Applied Excluded (Questions) Excluded (Expired) Exc…" at bounding box center [562, 105] width 102 height 20
select select ""pending""
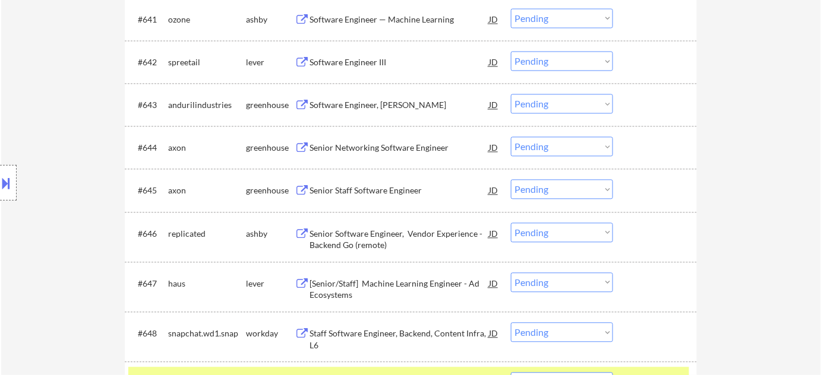
scroll to position [2267, 0]
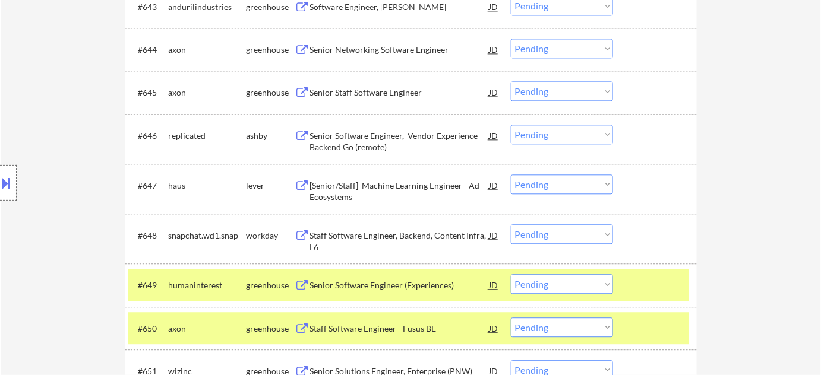
select select ""PLACEHOLDER_1427118222253""
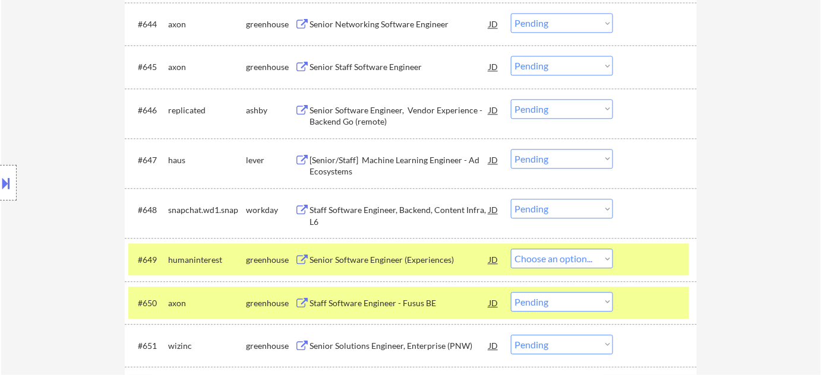
select select ""pending""
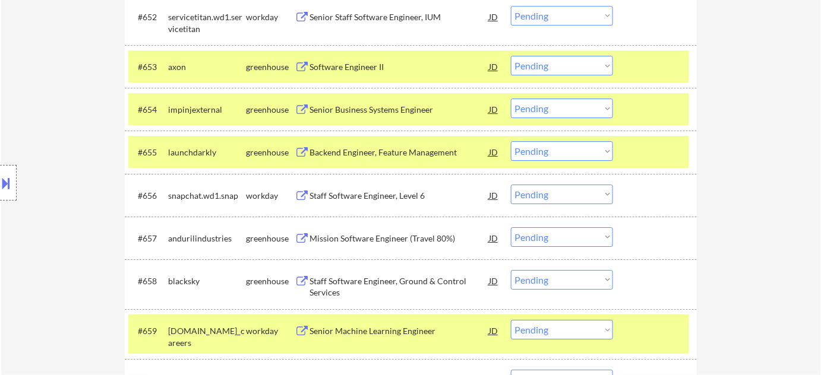
scroll to position [2807, 0]
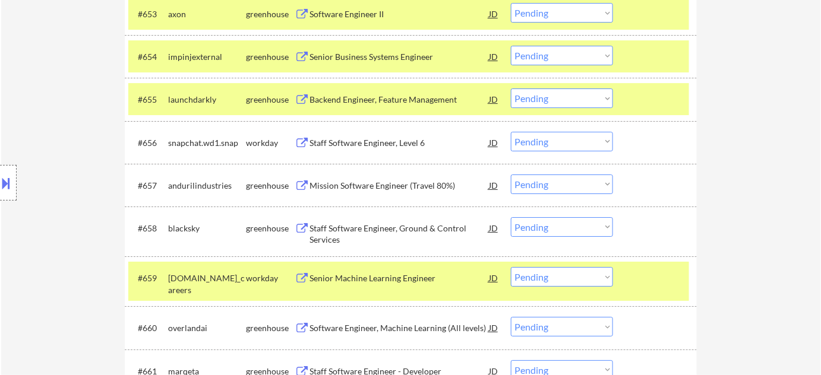
click at [380, 98] on div "Backend Engineer, Feature Management" at bounding box center [398, 100] width 179 height 12
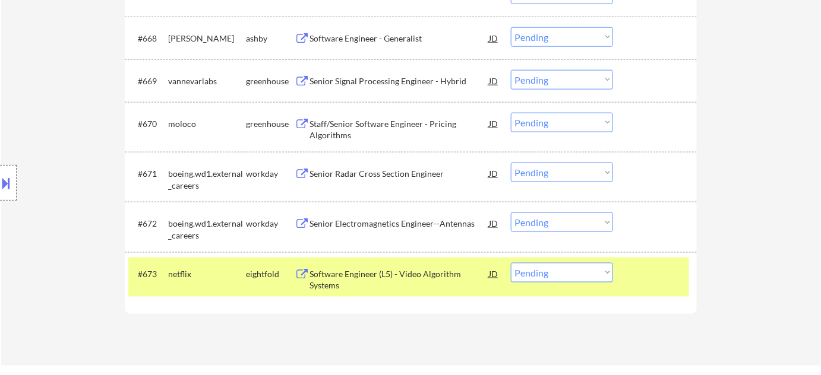
scroll to position [3401, 0]
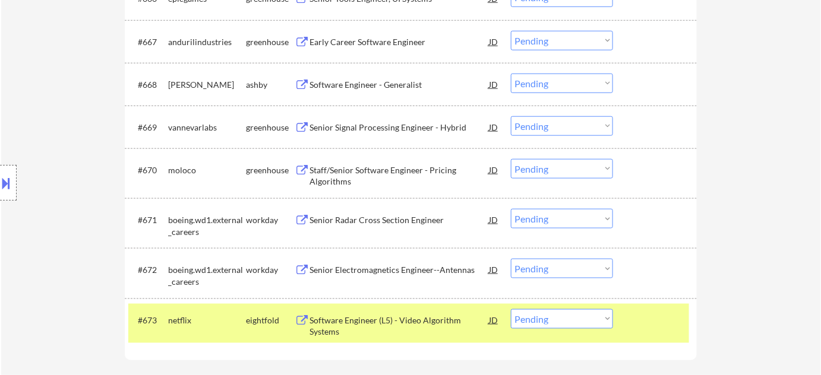
drag, startPoint x: 545, startPoint y: 214, endPoint x: 551, endPoint y: 219, distance: 7.2
click at [545, 214] on select "Choose an option... Pending Applied Excluded (Questions) Excluded (Expired) Exc…" at bounding box center [562, 219] width 102 height 20
click at [511, 209] on select "Choose an option... Pending Applied Excluded (Questions) Excluded (Expired) Exc…" at bounding box center [562, 219] width 102 height 20
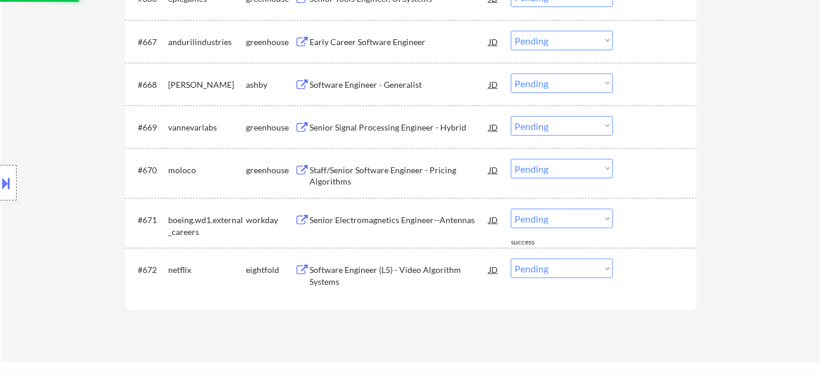
click at [573, 221] on select "Choose an option... Pending Applied Excluded (Questions) Excluded (Expired) Exc…" at bounding box center [562, 219] width 102 height 20
select select ""excluded__bad_match_""
click at [511, 209] on select "Choose an option... Pending Applied Excluded (Questions) Excluded (Expired) Exc…" at bounding box center [562, 219] width 102 height 20
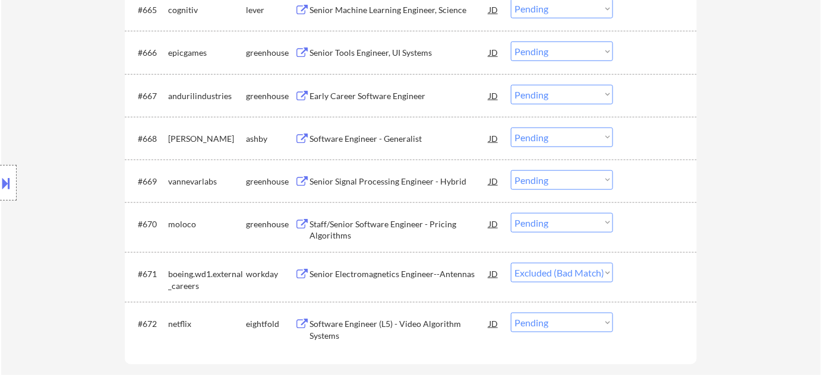
click at [404, 176] on div "Senior Signal Processing Engineer - Hybrid" at bounding box center [398, 182] width 179 height 12
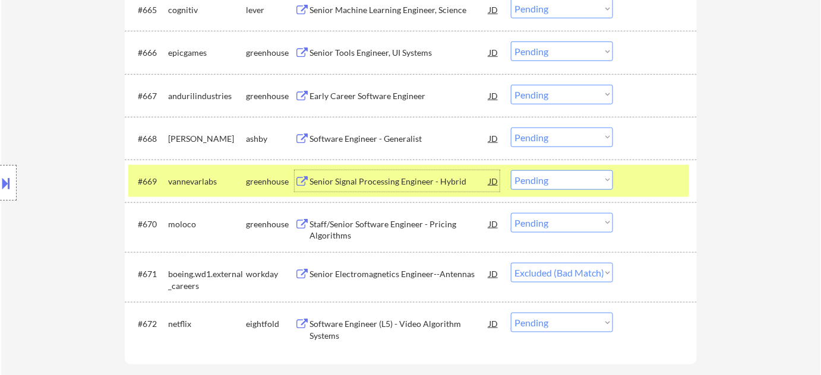
click at [564, 189] on div "#669 vannevarlabs greenhouse Senior Signal Processing Engineer - Hybrid JD warn…" at bounding box center [408, 181] width 561 height 32
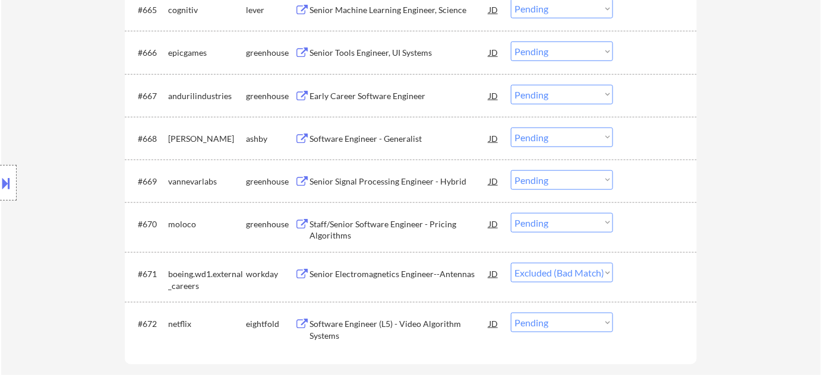
click at [567, 165] on div "#669 vannevarlabs greenhouse Senior Signal Processing Engineer - Hybrid JD warn…" at bounding box center [408, 181] width 561 height 32
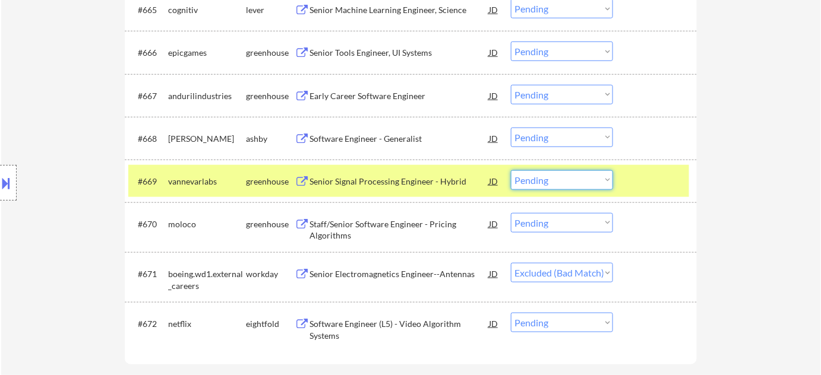
drag, startPoint x: 568, startPoint y: 182, endPoint x: 568, endPoint y: 189, distance: 6.6
click at [568, 182] on select "Choose an option... Pending Applied Excluded (Questions) Excluded (Expired) Exc…" at bounding box center [562, 180] width 102 height 20
click at [511, 170] on select "Choose an option... Pending Applied Excluded (Questions) Excluded (Expired) Exc…" at bounding box center [562, 180] width 102 height 20
select select ""pending""
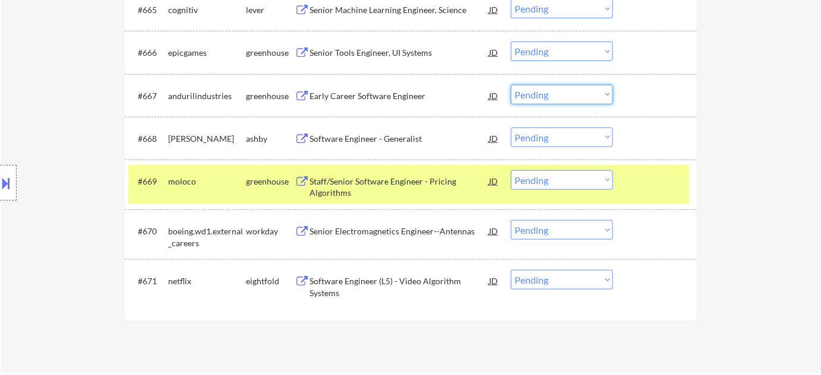
click at [540, 87] on select "Choose an option... Pending Applied Excluded (Questions) Excluded (Expired) Exc…" at bounding box center [562, 95] width 102 height 20
click at [511, 85] on select "Choose an option... Pending Applied Excluded (Questions) Excluded (Expired) Exc…" at bounding box center [562, 95] width 102 height 20
select select ""pending""
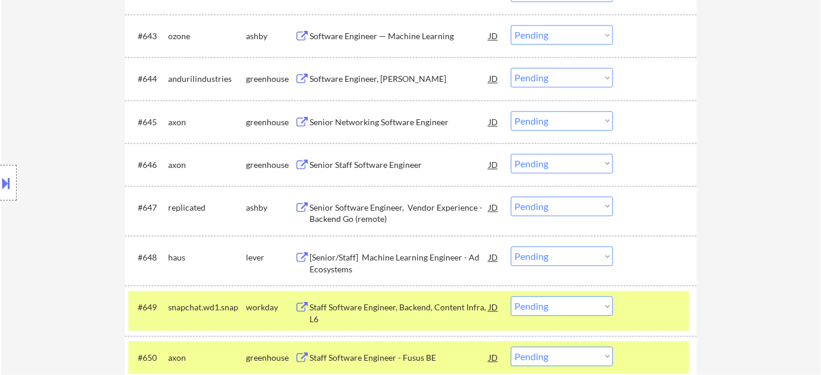
scroll to position [2375, 0]
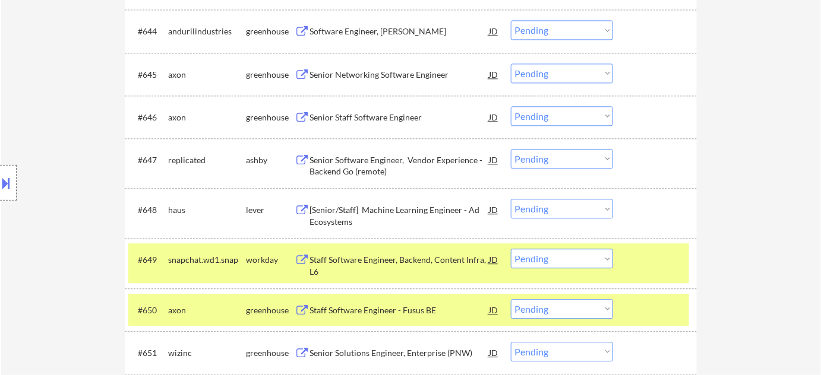
click at [346, 164] on div "Senior Software Engineer, Vendor Experience - Backend Go (remote)" at bounding box center [398, 165] width 179 height 23
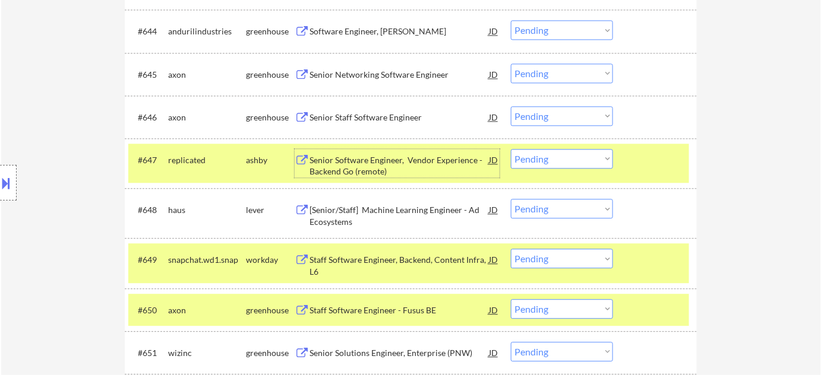
click at [558, 155] on select "Choose an option... Pending Applied Excluded (Questions) Excluded (Expired) Exc…" at bounding box center [562, 159] width 102 height 20
click at [511, 149] on select "Choose an option... Pending Applied Excluded (Questions) Excluded (Expired) Exc…" at bounding box center [562, 159] width 102 height 20
select select ""pending""
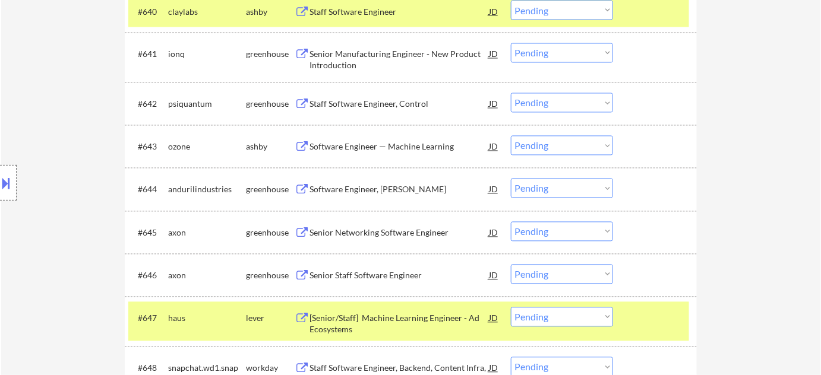
scroll to position [2159, 0]
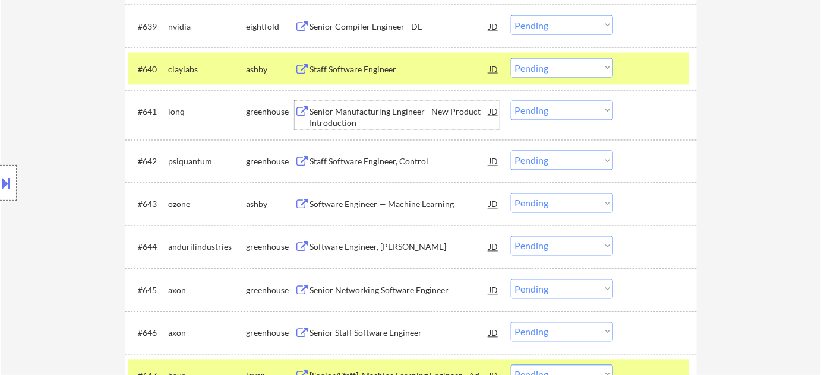
click at [333, 118] on div "Senior Manufacturing Engineer - New Product Introduction" at bounding box center [398, 117] width 179 height 23
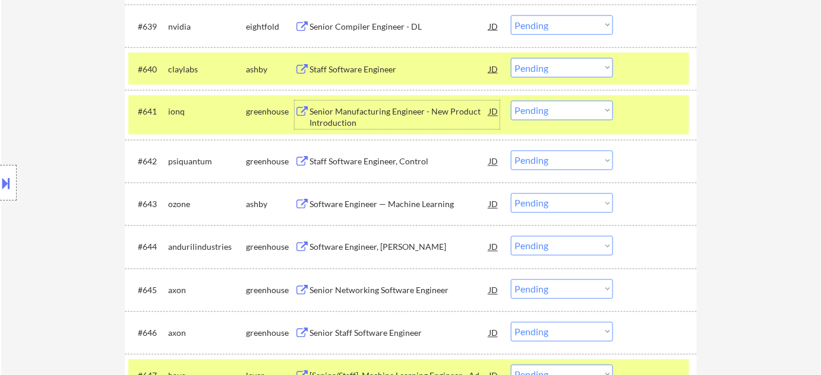
click at [565, 115] on select "Choose an option... Pending Applied Excluded (Questions) Excluded (Expired) Exc…" at bounding box center [562, 111] width 102 height 20
click at [532, 109] on select "Choose an option... Pending Applied Excluded (Questions) Excluded (Expired) Exc…" at bounding box center [562, 111] width 102 height 20
click at [511, 101] on select "Choose an option... Pending Applied Excluded (Questions) Excluded (Expired) Exc…" at bounding box center [562, 111] width 102 height 20
select select ""pending""
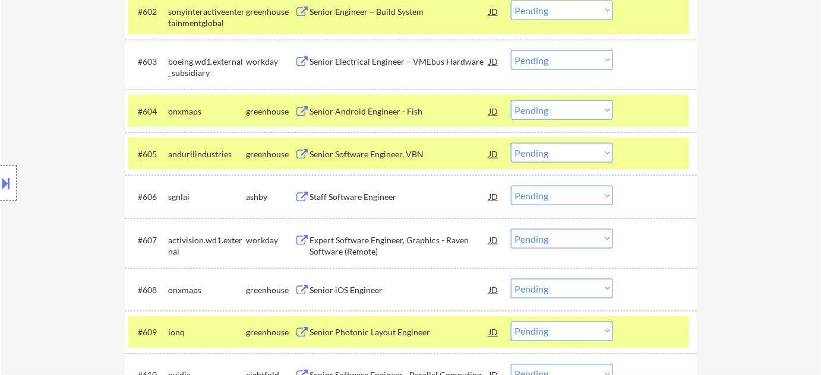
scroll to position [378, 0]
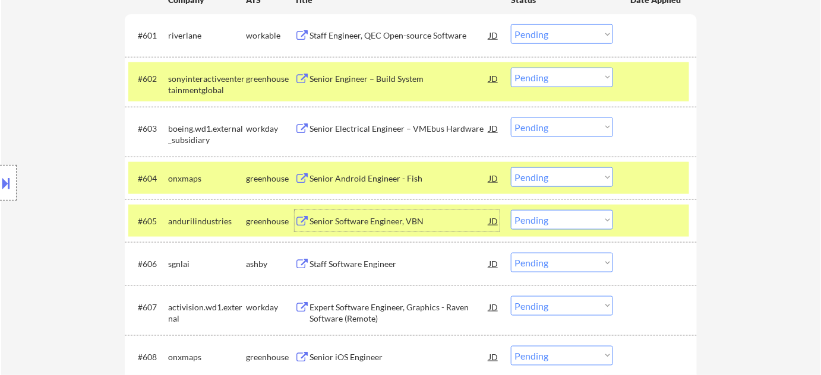
click at [364, 220] on div "Senior Software Engineer, VBN" at bounding box center [398, 222] width 179 height 12
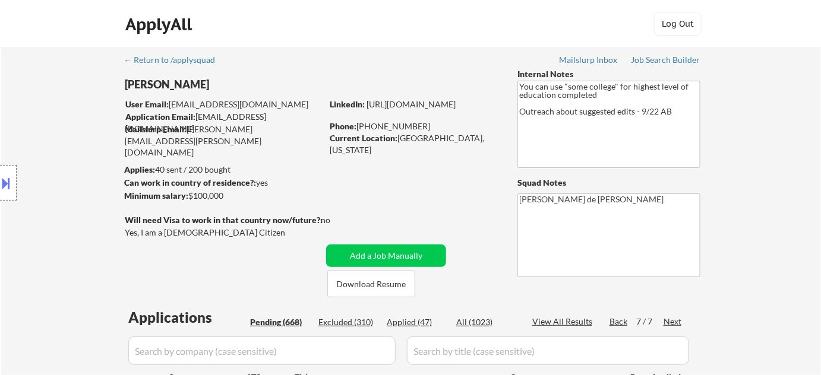
scroll to position [216, 0]
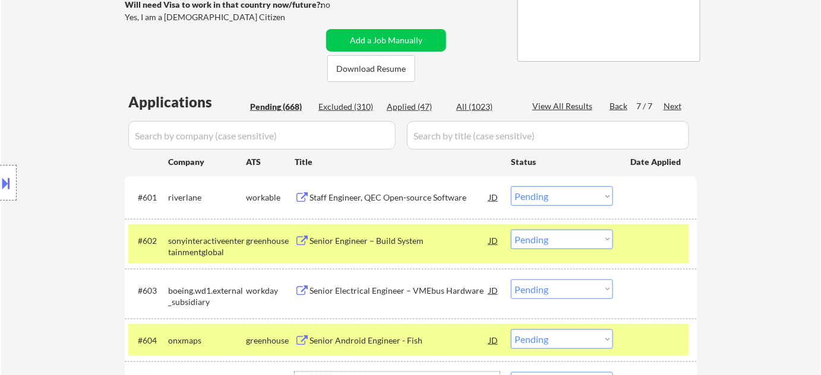
drag, startPoint x: 619, startPoint y: 104, endPoint x: 288, endPoint y: 107, distance: 331.4
click at [619, 104] on div "Back" at bounding box center [618, 106] width 19 height 12
click at [288, 107] on div "Pending (668)" at bounding box center [279, 107] width 59 height 12
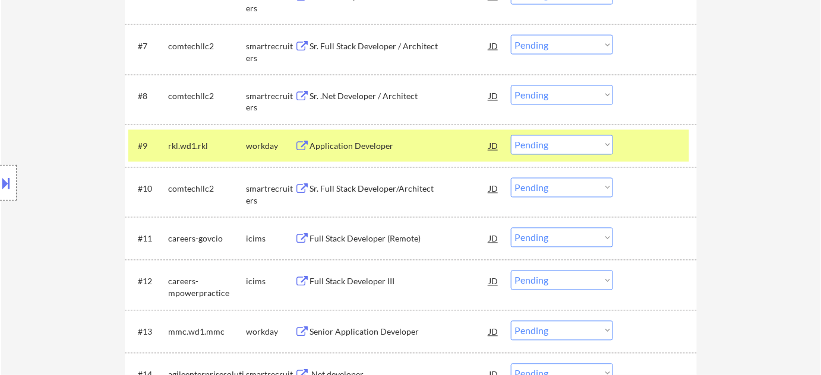
scroll to position [701, 0]
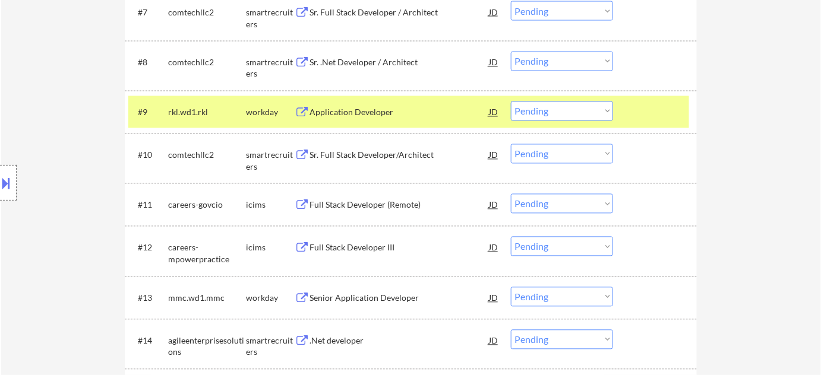
click at [363, 114] on div "Application Developer" at bounding box center [398, 113] width 179 height 12
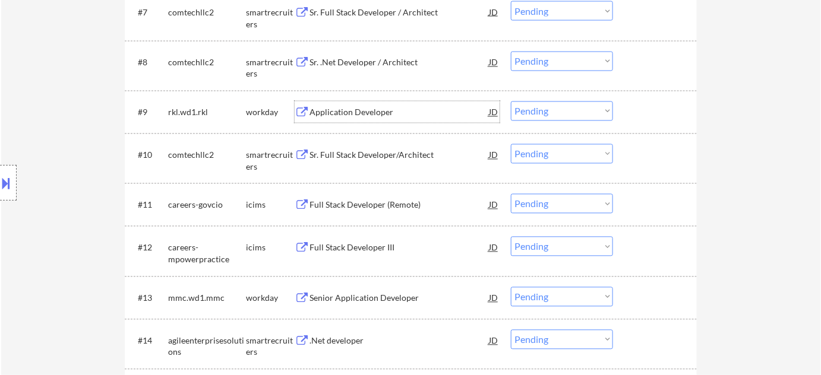
click at [533, 114] on select "Choose an option... Pending Applied Excluded (Questions) Excluded (Expired) Exc…" at bounding box center [562, 112] width 102 height 20
click at [511, 102] on select "Choose an option... Pending Applied Excluded (Questions) Excluded (Expired) Exc…" at bounding box center [562, 112] width 102 height 20
select select ""pending""
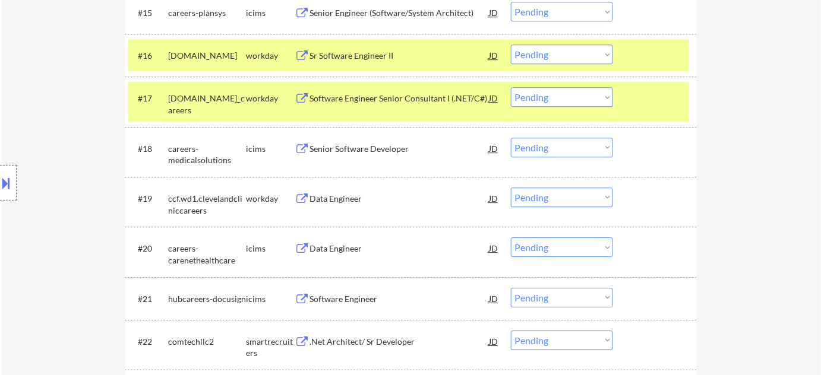
scroll to position [1134, 0]
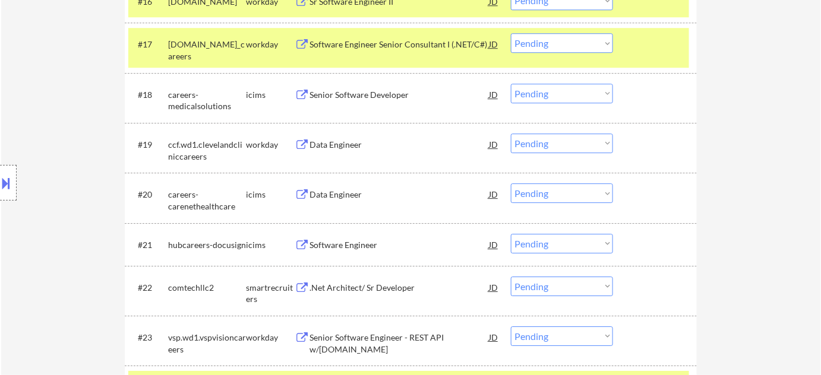
click at [336, 139] on div "Data Engineer" at bounding box center [398, 145] width 179 height 12
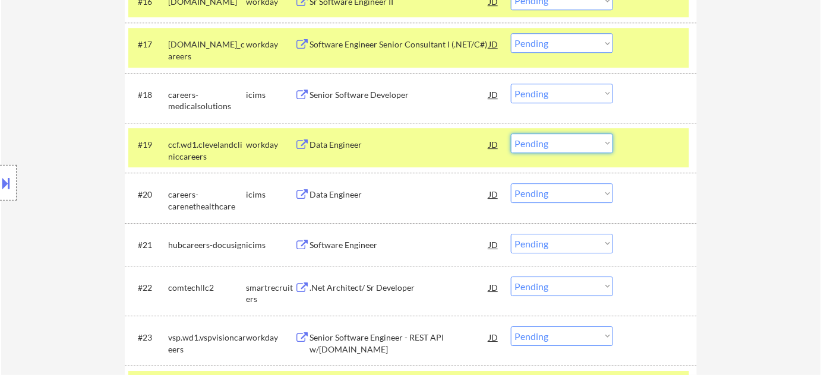
drag, startPoint x: 533, startPoint y: 145, endPoint x: 533, endPoint y: 152, distance: 6.5
click at [533, 145] on select "Choose an option... Pending Applied Excluded (Questions) Excluded (Expired) Exc…" at bounding box center [562, 144] width 102 height 20
click at [511, 134] on select "Choose an option... Pending Applied Excluded (Questions) Excluded (Expired) Exc…" at bounding box center [562, 144] width 102 height 20
select select ""pending""
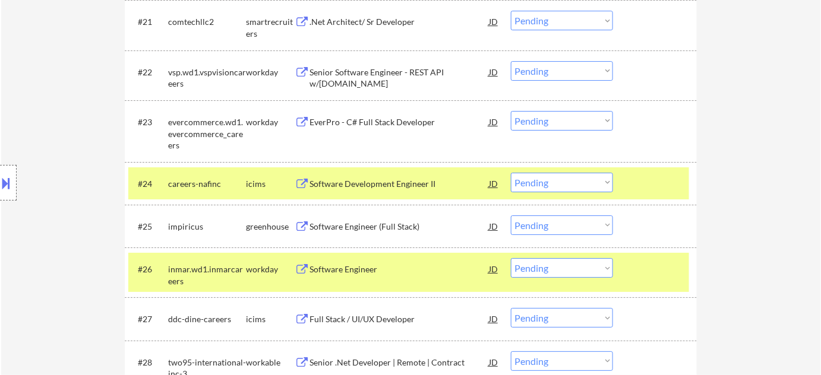
scroll to position [1349, 0]
click at [390, 227] on div "Software Engineer (Full Stack)" at bounding box center [398, 227] width 179 height 12
